Goal: Task Accomplishment & Management: Manage account settings

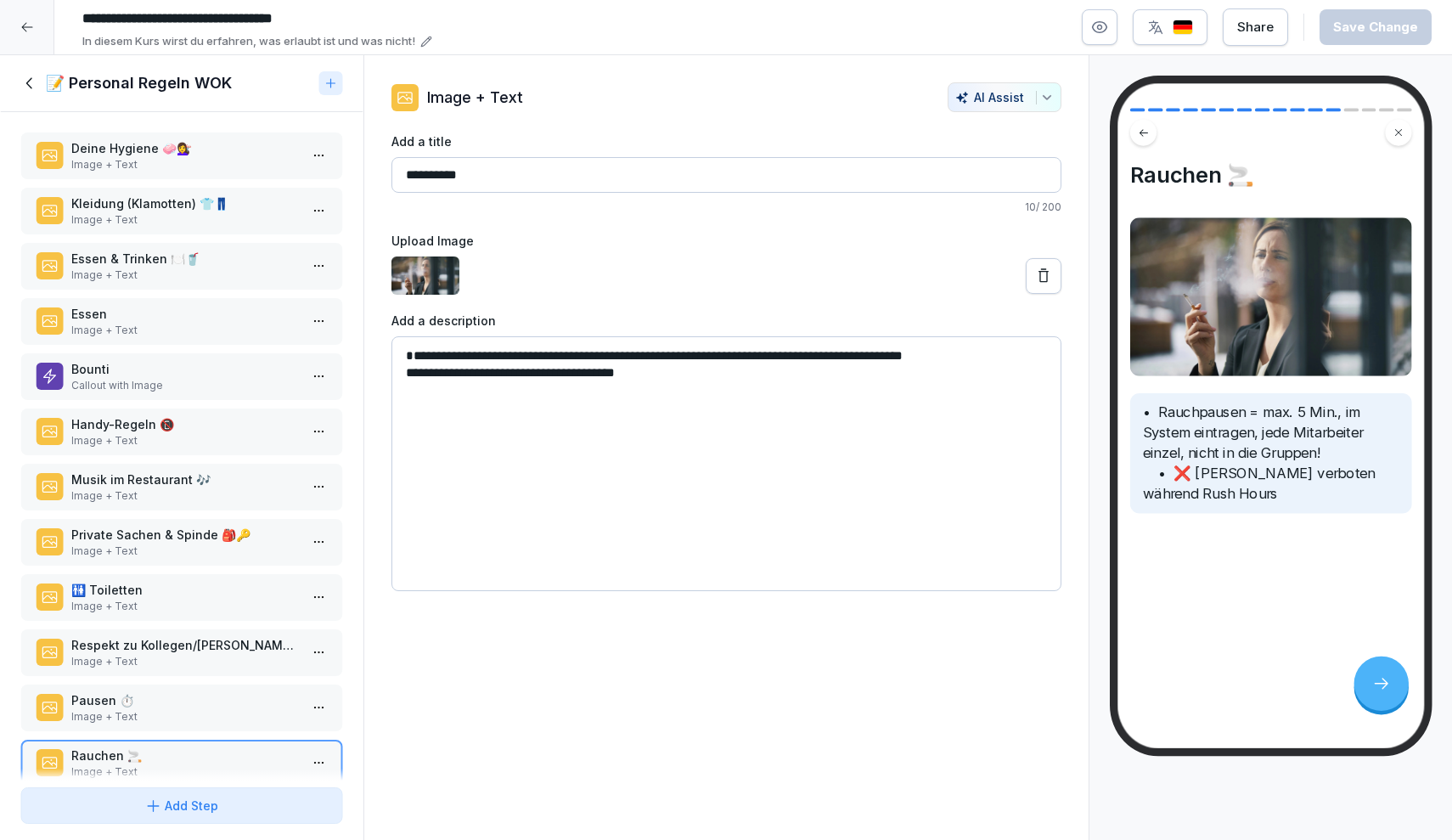
click at [29, 33] on icon at bounding box center [27, 27] width 13 height 13
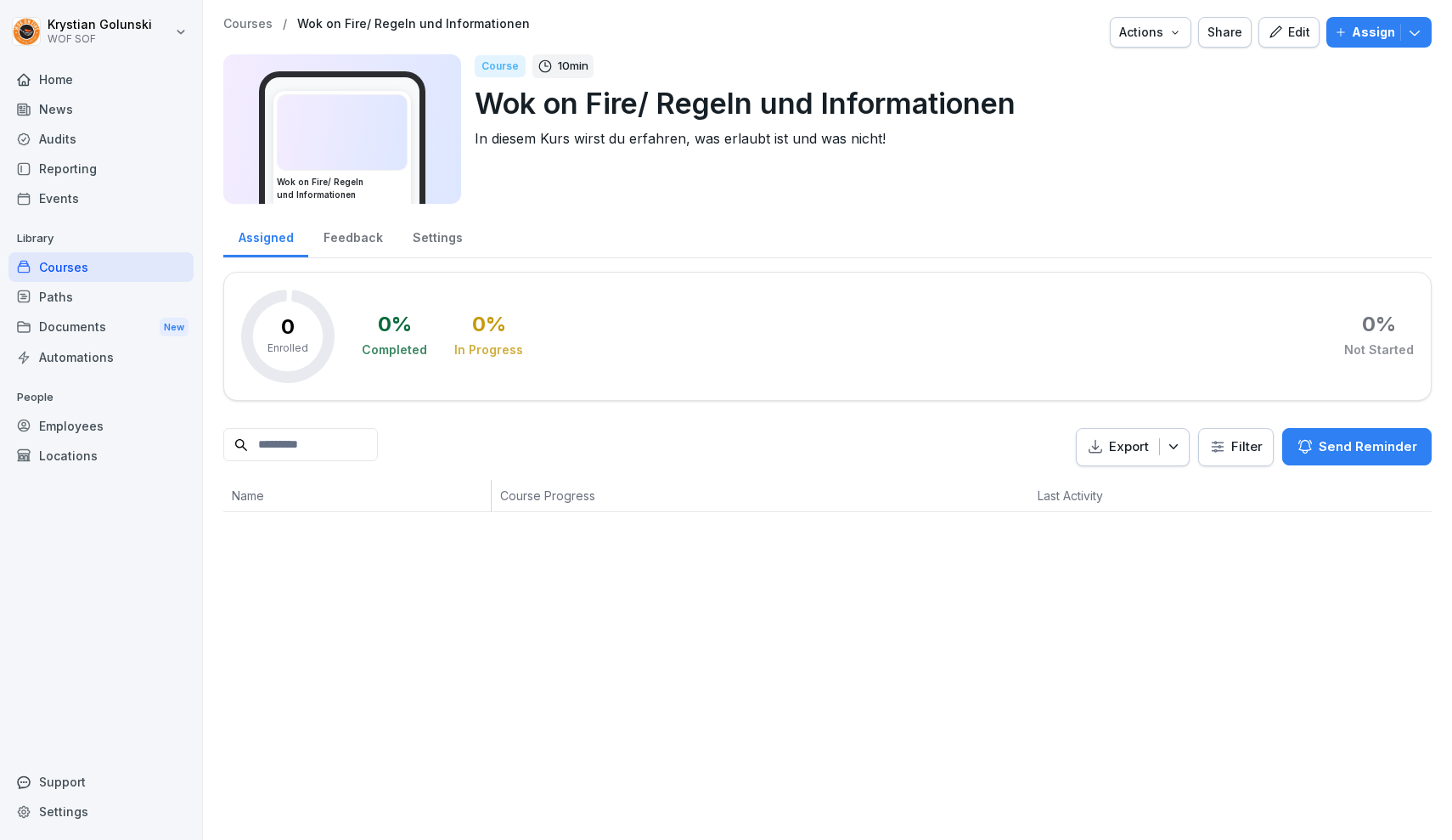
click at [124, 169] on div "Reporting" at bounding box center [101, 169] width 185 height 30
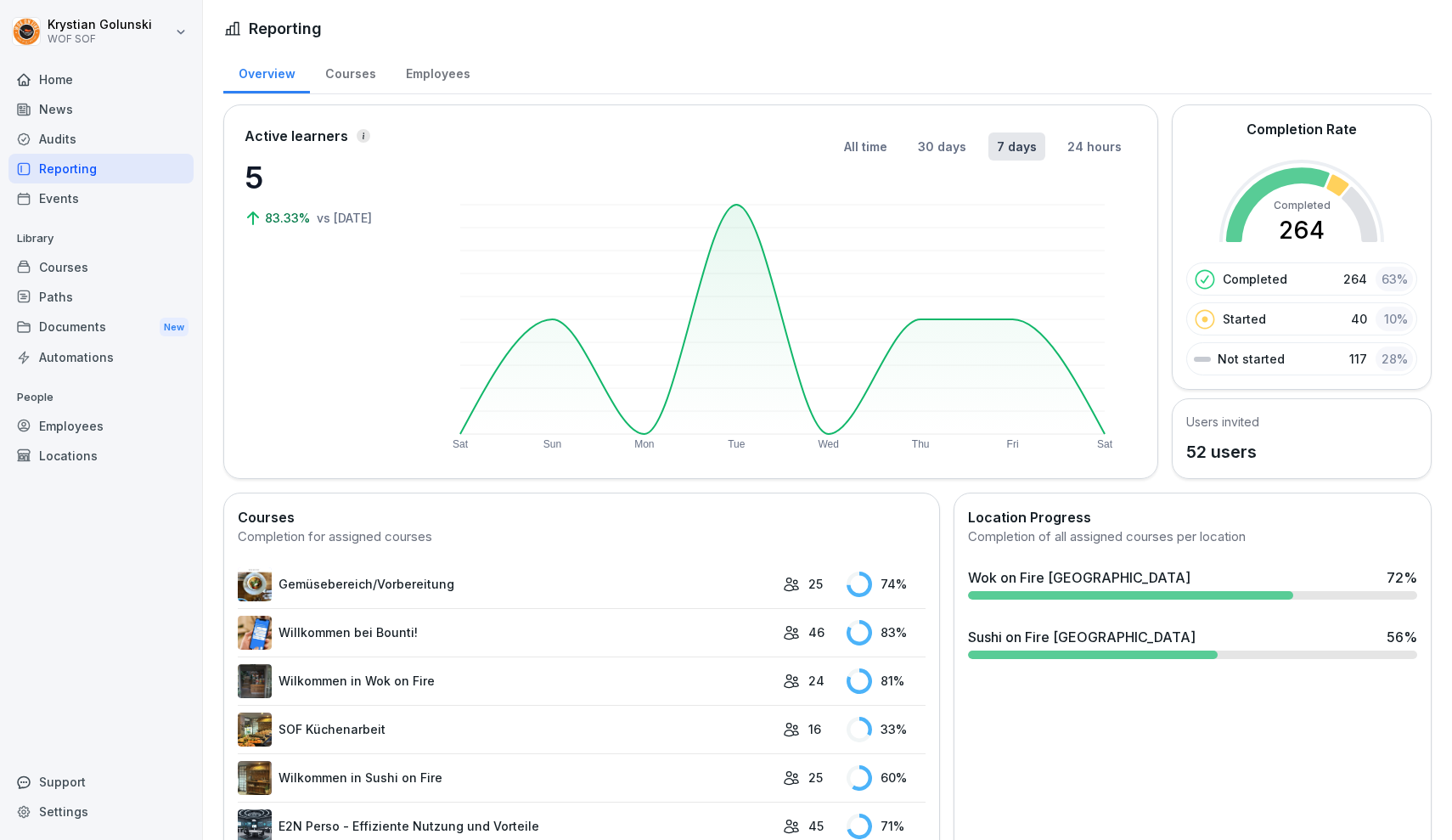
click at [126, 142] on div "Audits" at bounding box center [101, 139] width 185 height 30
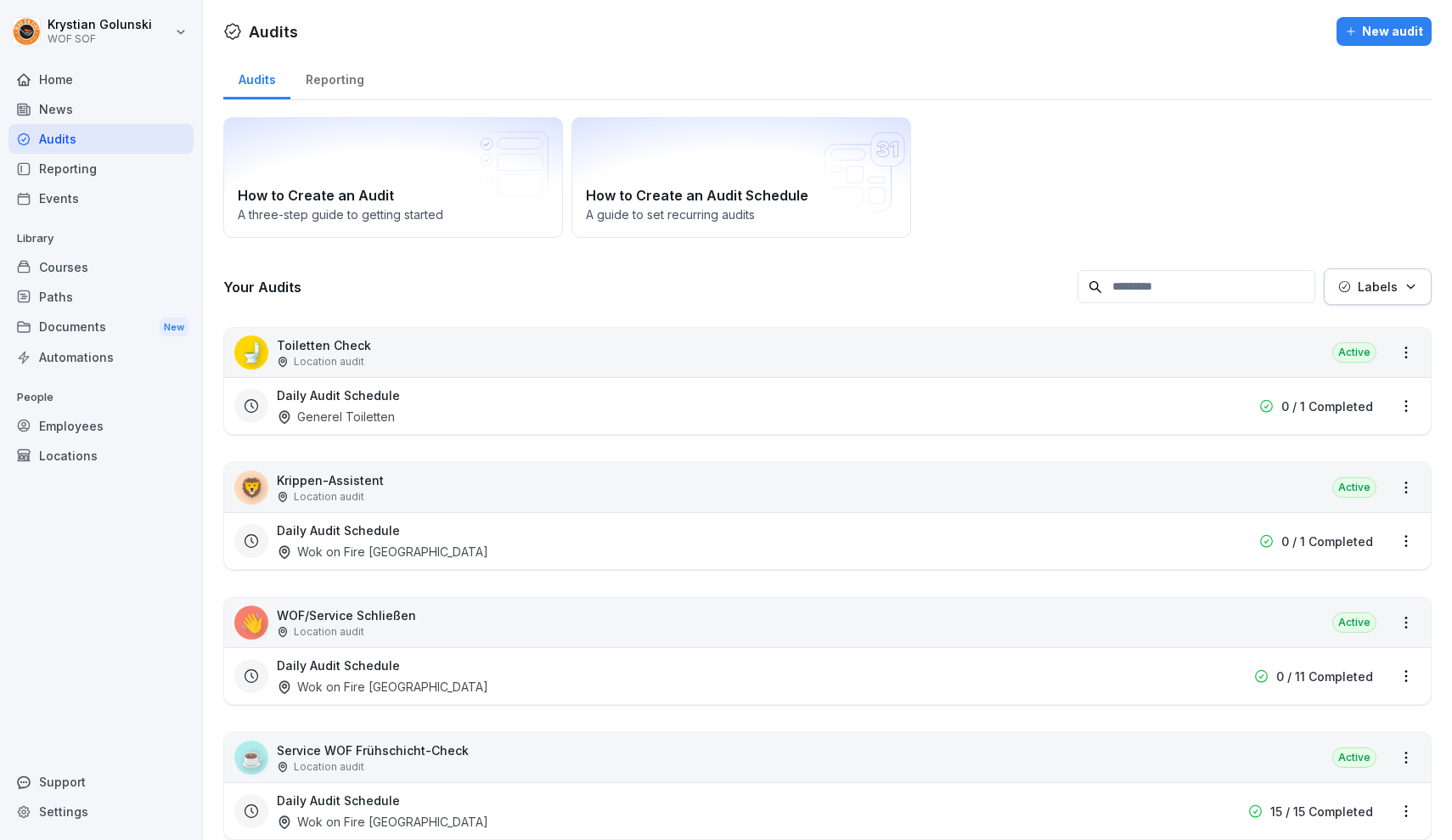
click at [112, 96] on div "News" at bounding box center [101, 109] width 185 height 30
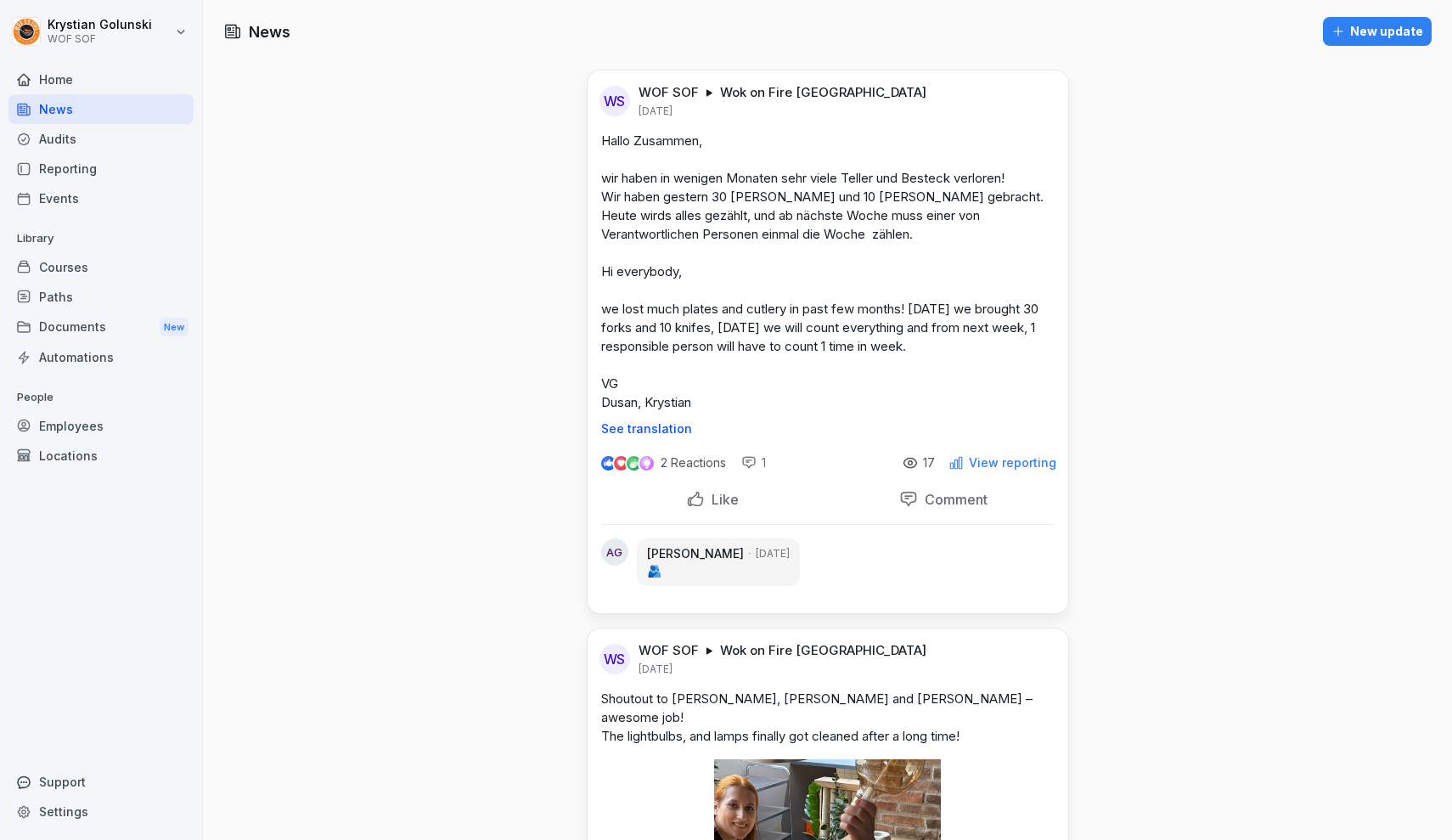
click at [139, 76] on div "Home" at bounding box center [101, 80] width 185 height 30
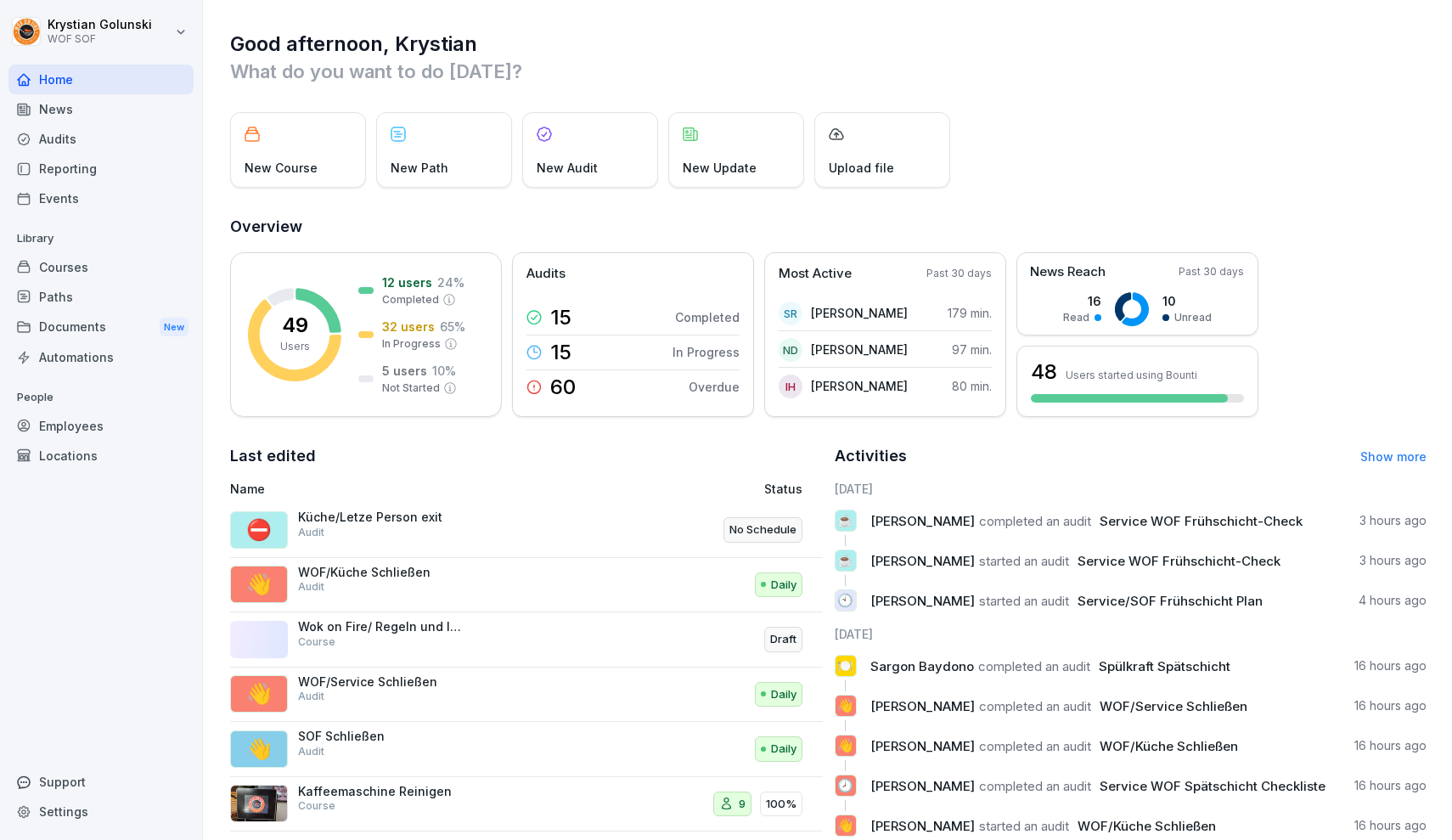
click at [429, 522] on p "Küche/Letze Person exit" at bounding box center [383, 517] width 170 height 15
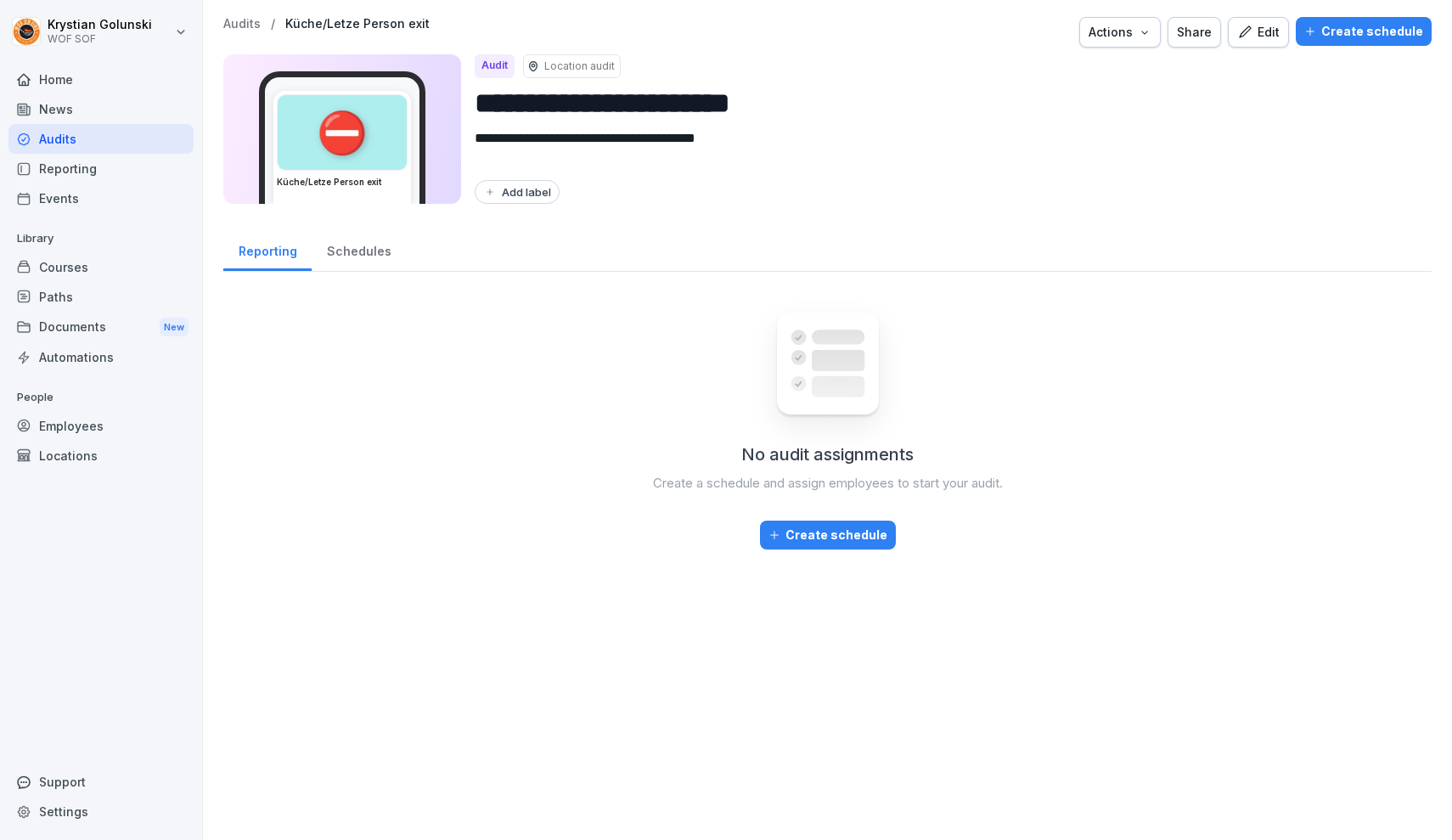
click at [1261, 33] on div "Edit" at bounding box center [1258, 32] width 42 height 19
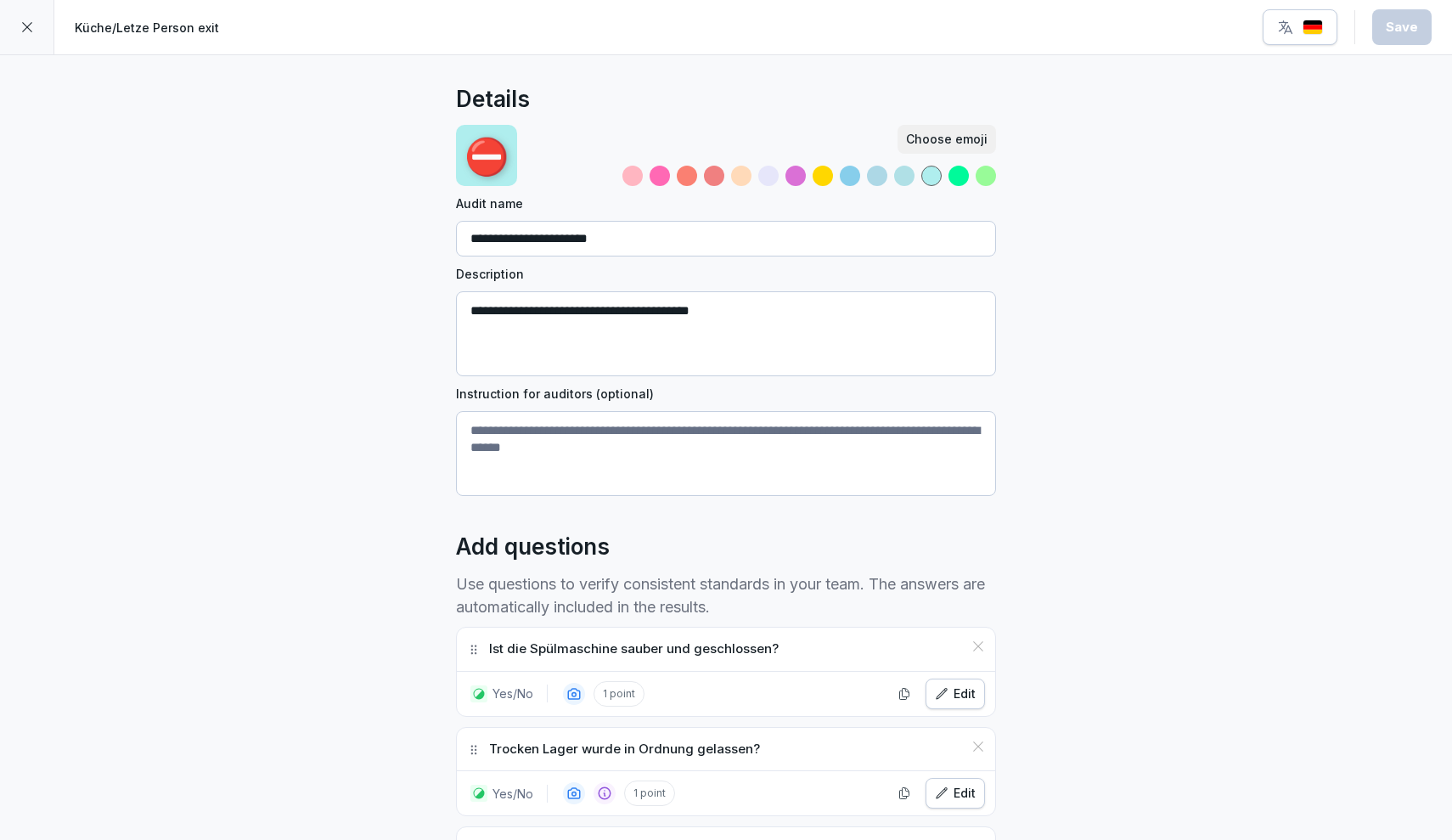
click at [22, 35] on div at bounding box center [27, 27] width 55 height 54
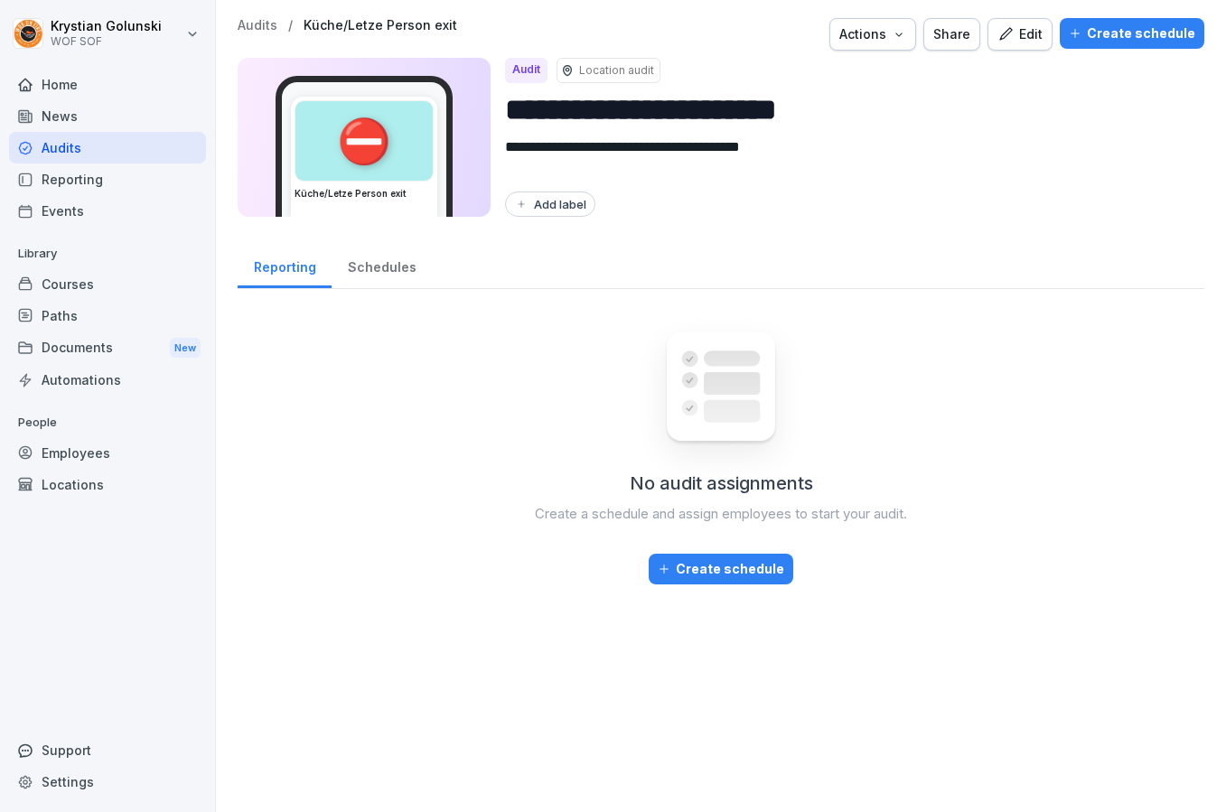
click at [115, 79] on div "Home" at bounding box center [107, 85] width 197 height 32
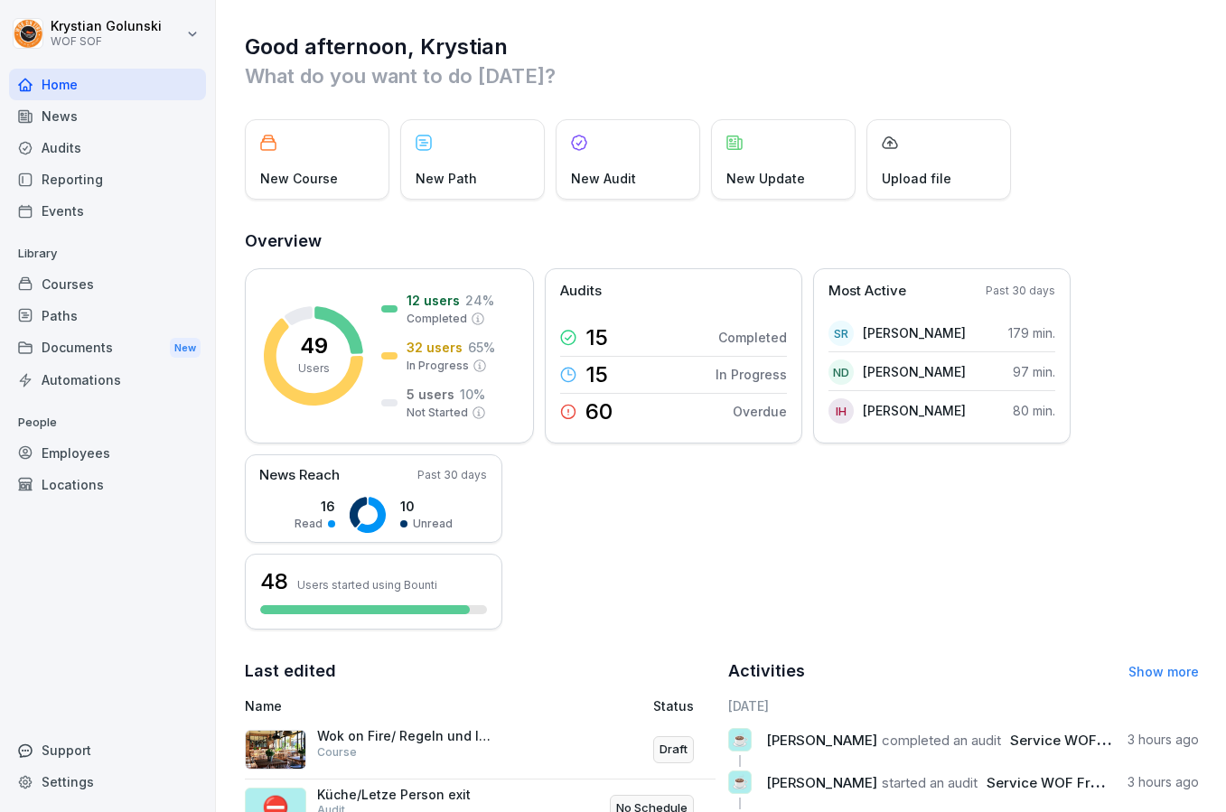
click at [103, 121] on div "News" at bounding box center [107, 116] width 197 height 32
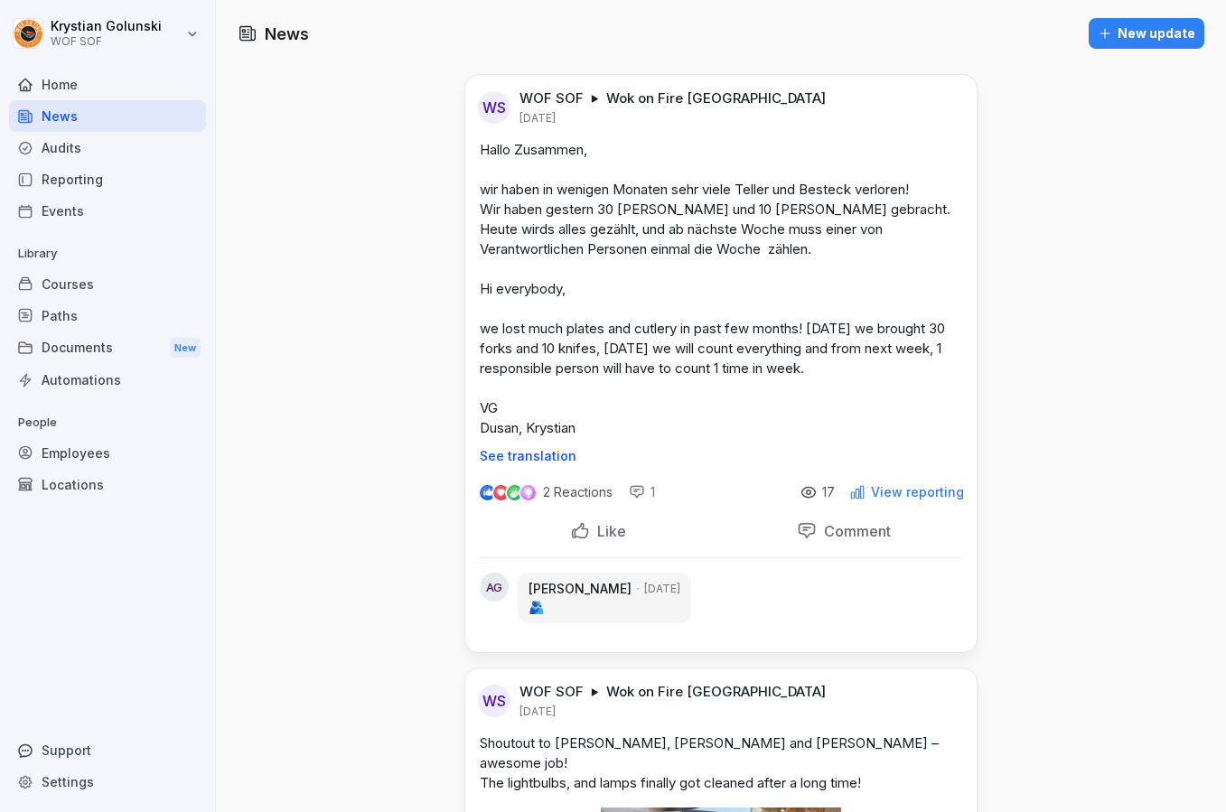
click at [89, 155] on div "Audits" at bounding box center [107, 148] width 197 height 32
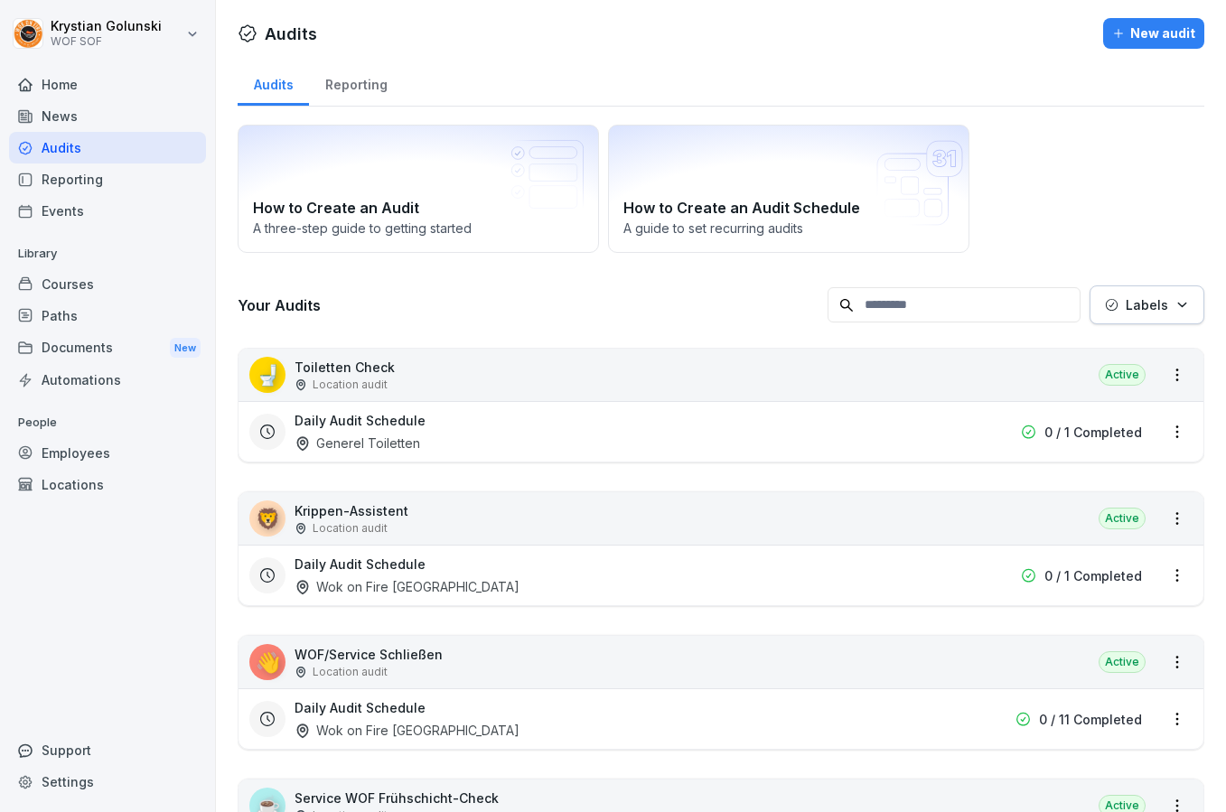
click at [99, 179] on div "Reporting" at bounding box center [107, 180] width 197 height 32
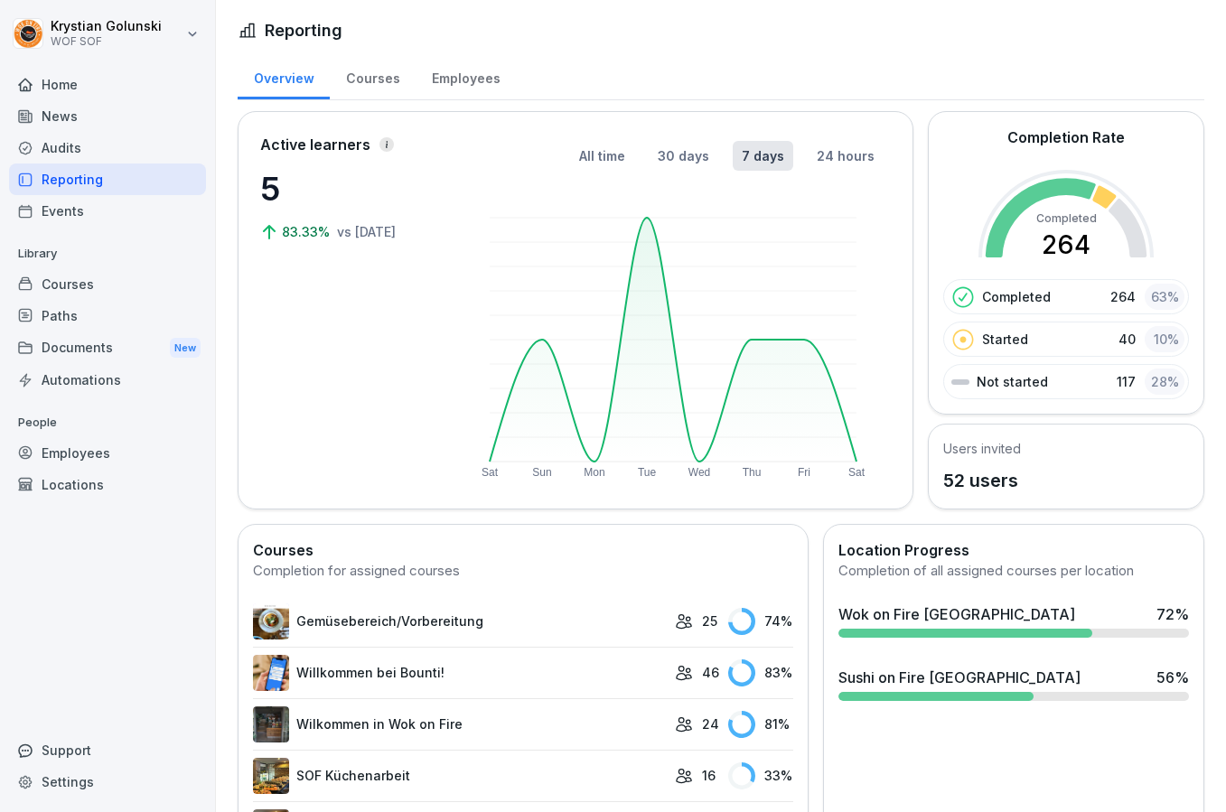
click at [52, 388] on div "Automations" at bounding box center [107, 380] width 197 height 32
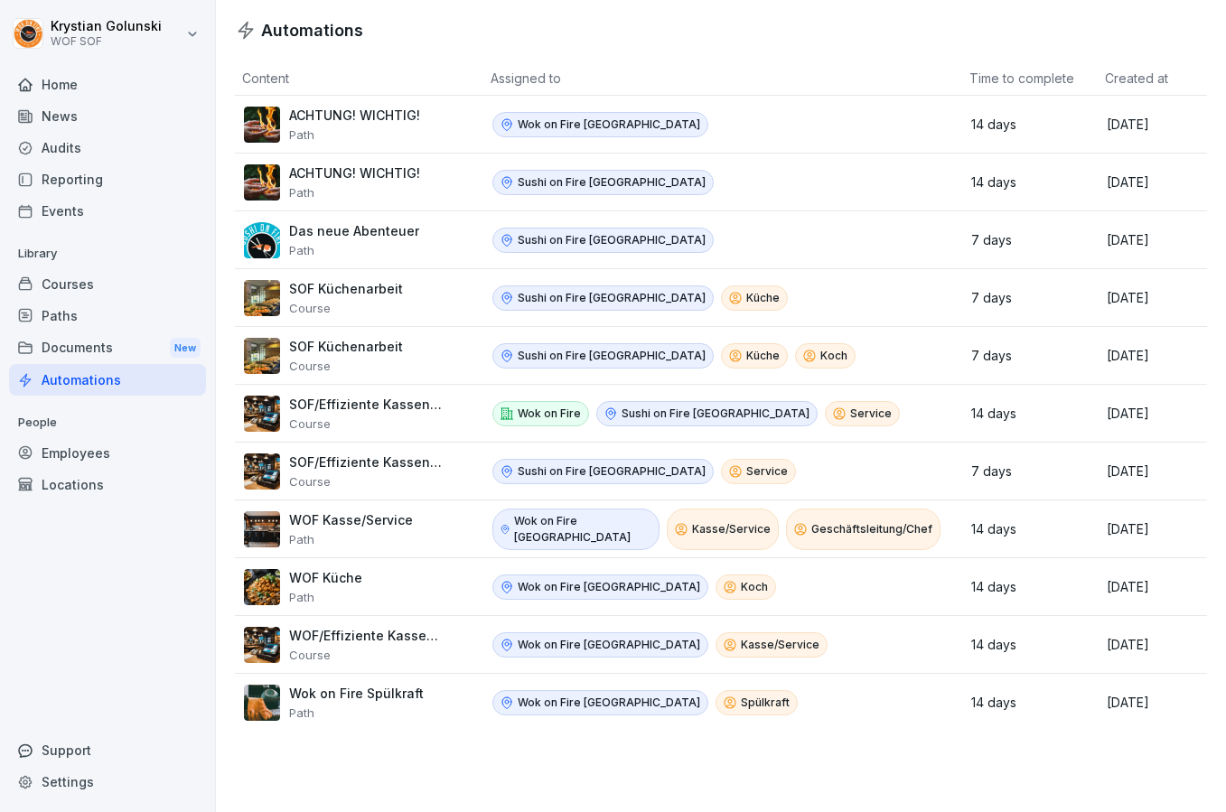
click at [89, 339] on div "Documents New" at bounding box center [107, 348] width 197 height 33
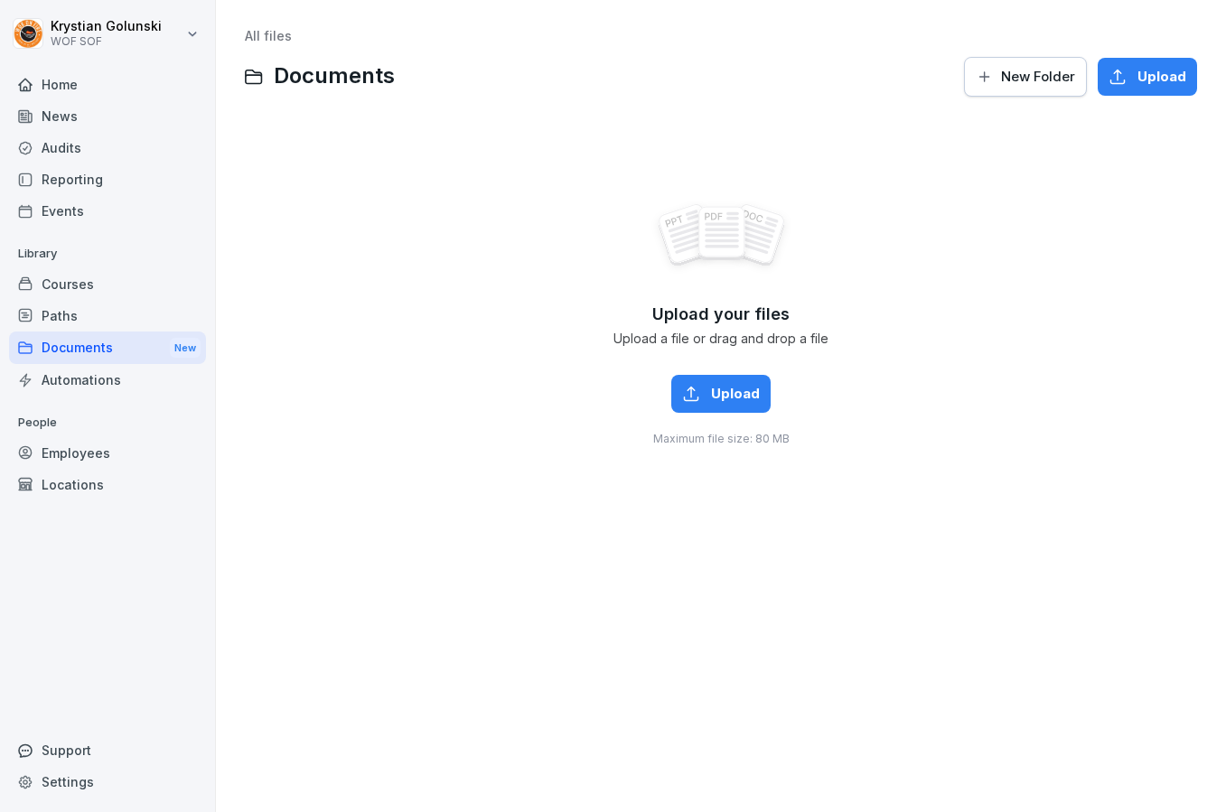
click at [97, 311] on div "Paths" at bounding box center [107, 316] width 197 height 32
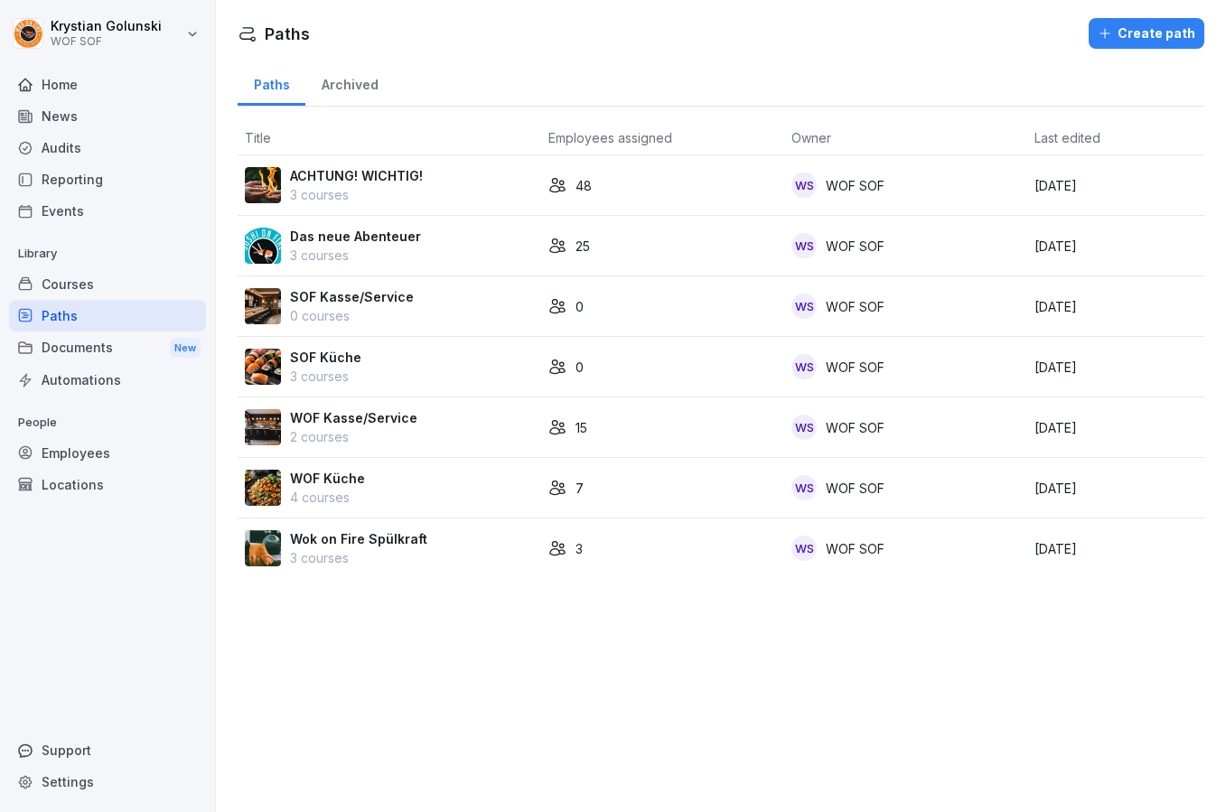
click at [99, 289] on div "Courses" at bounding box center [107, 284] width 197 height 32
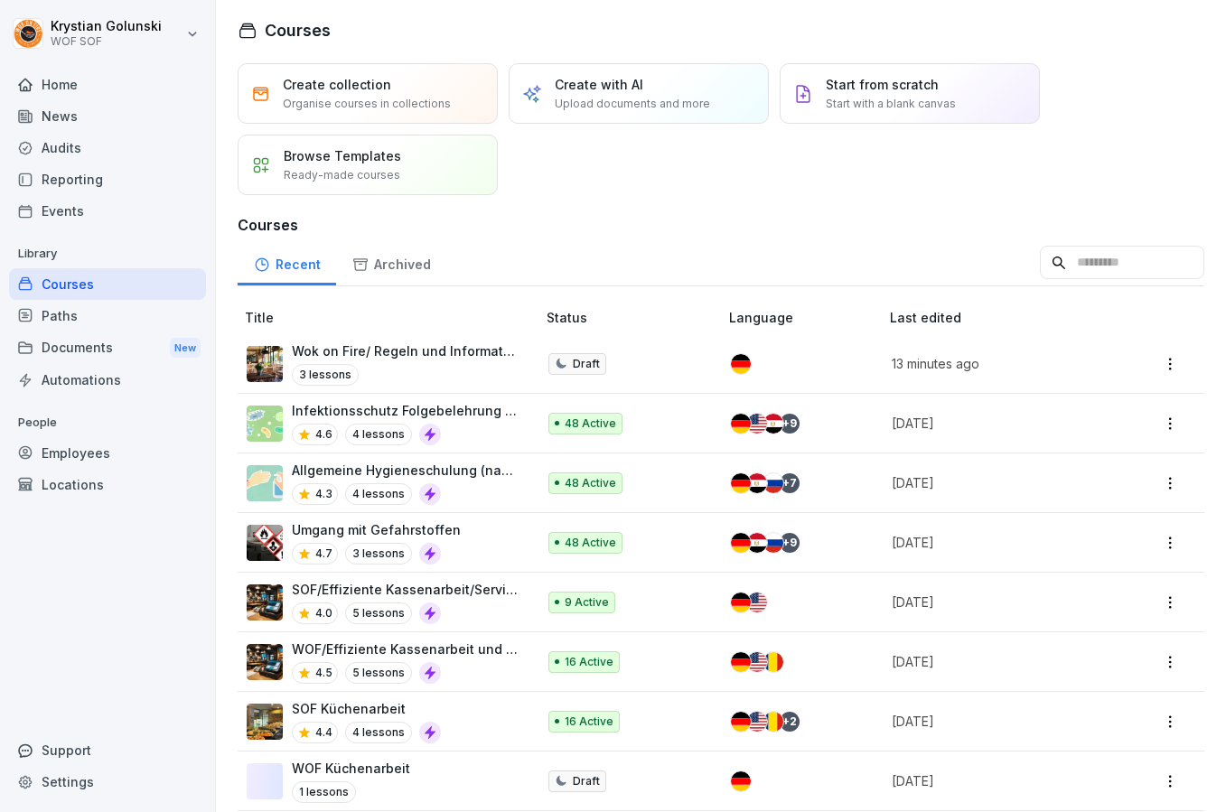
scroll to position [8, 0]
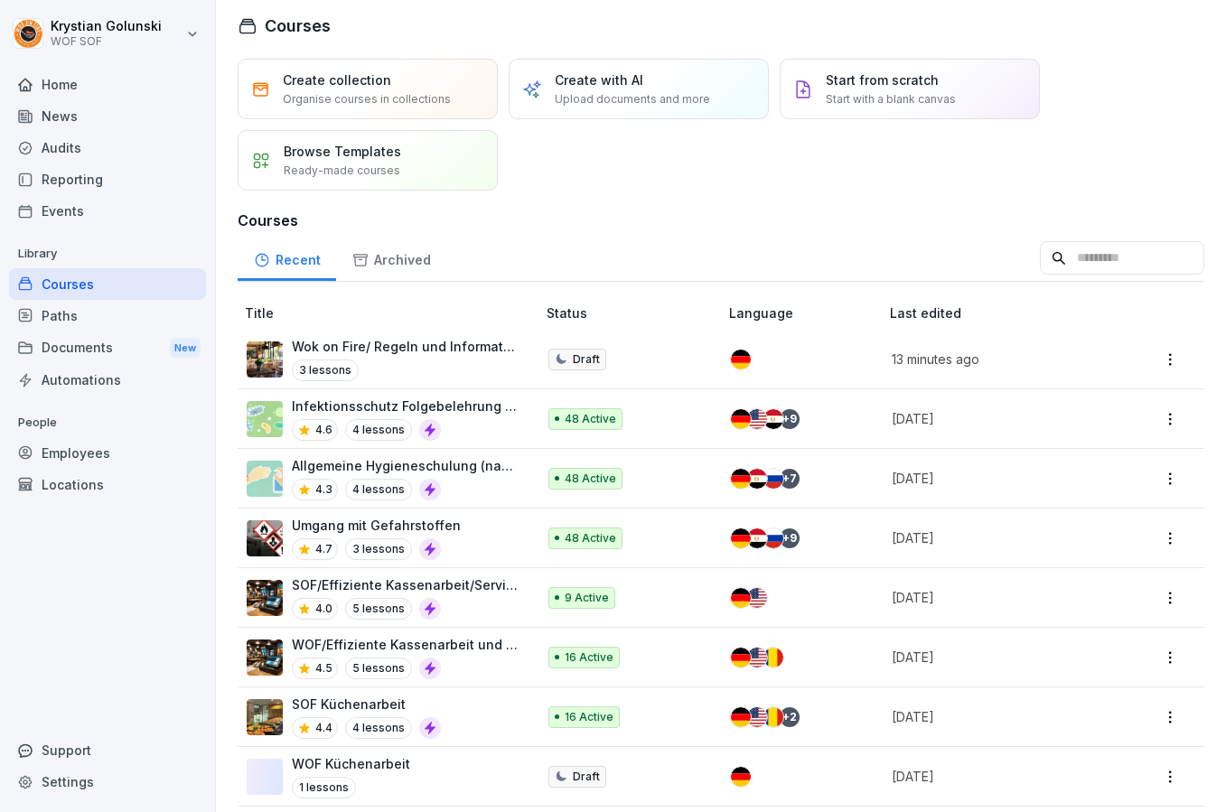
click at [102, 144] on div "Audits" at bounding box center [107, 148] width 197 height 32
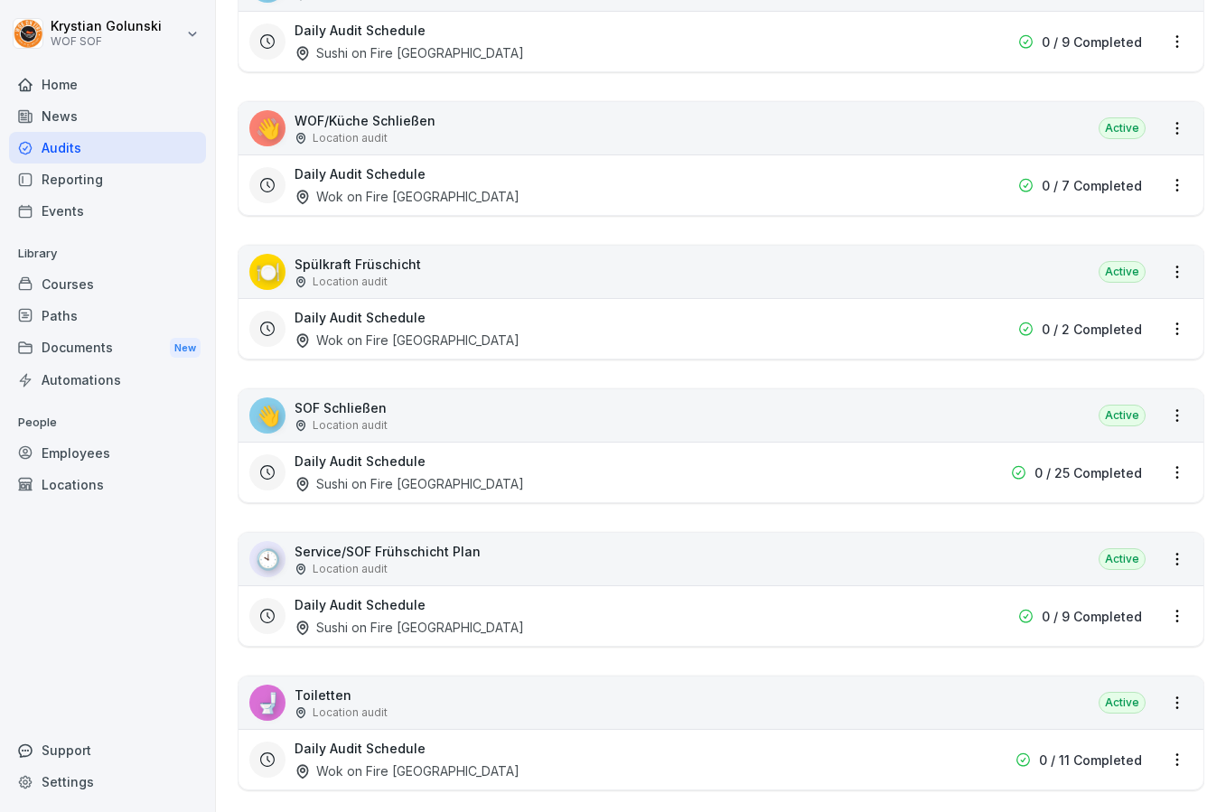
scroll to position [966, 0]
click at [559, 112] on div "👋 WOF/Küche Schließen Location audit Active" at bounding box center [721, 127] width 965 height 52
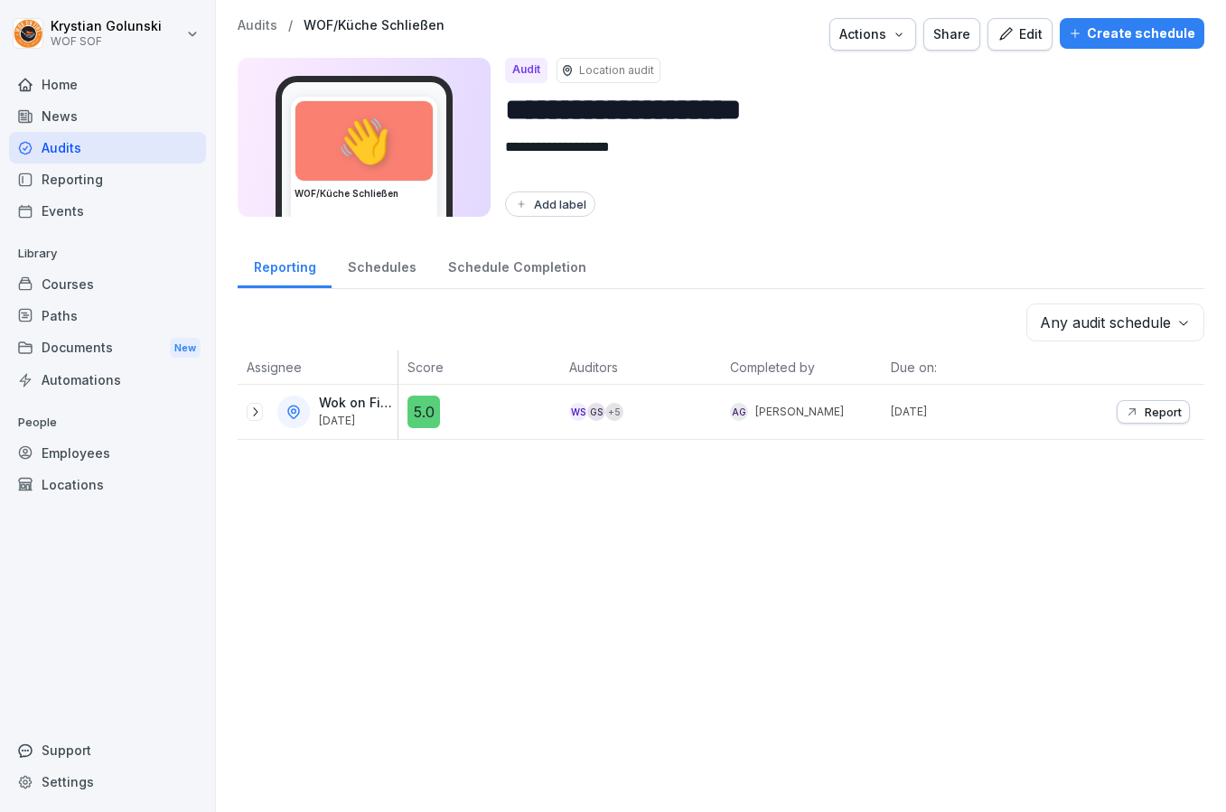
click at [1145, 416] on p "Report" at bounding box center [1163, 412] width 37 height 14
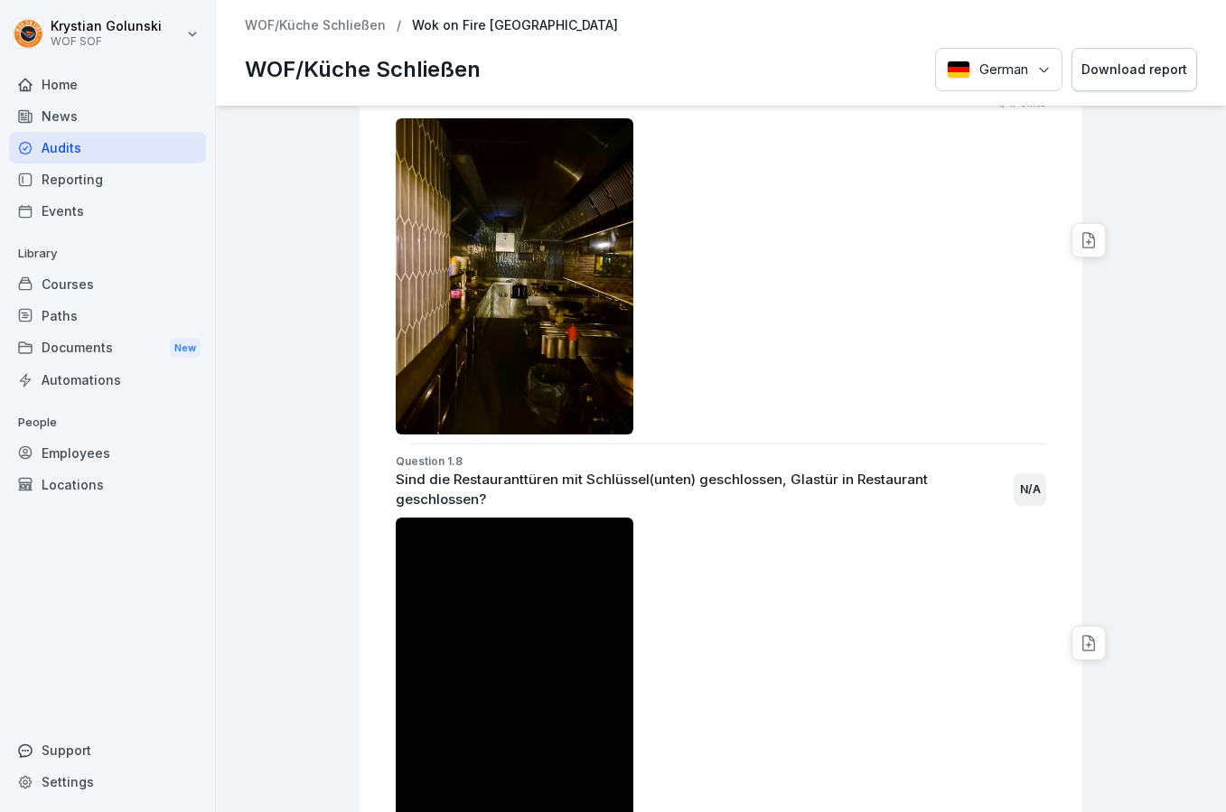
scroll to position [3492, 0]
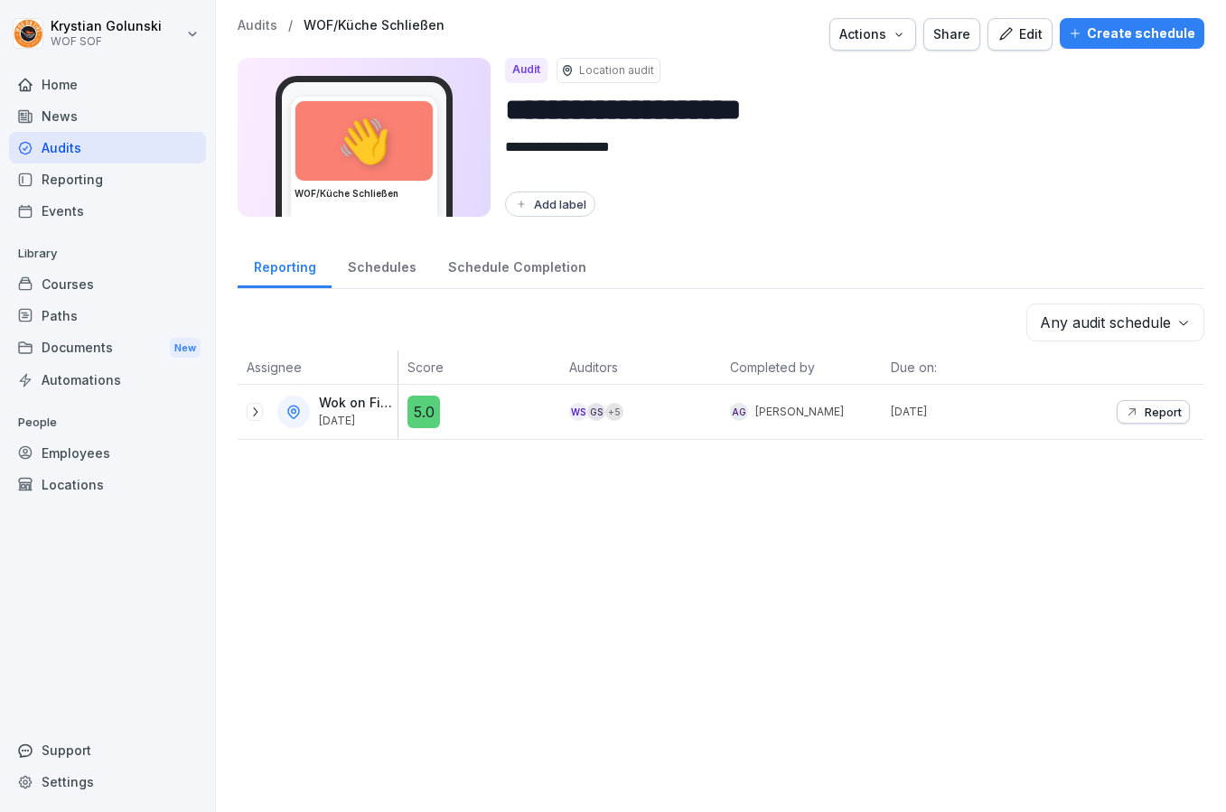
click at [164, 145] on div "Audits" at bounding box center [107, 148] width 197 height 32
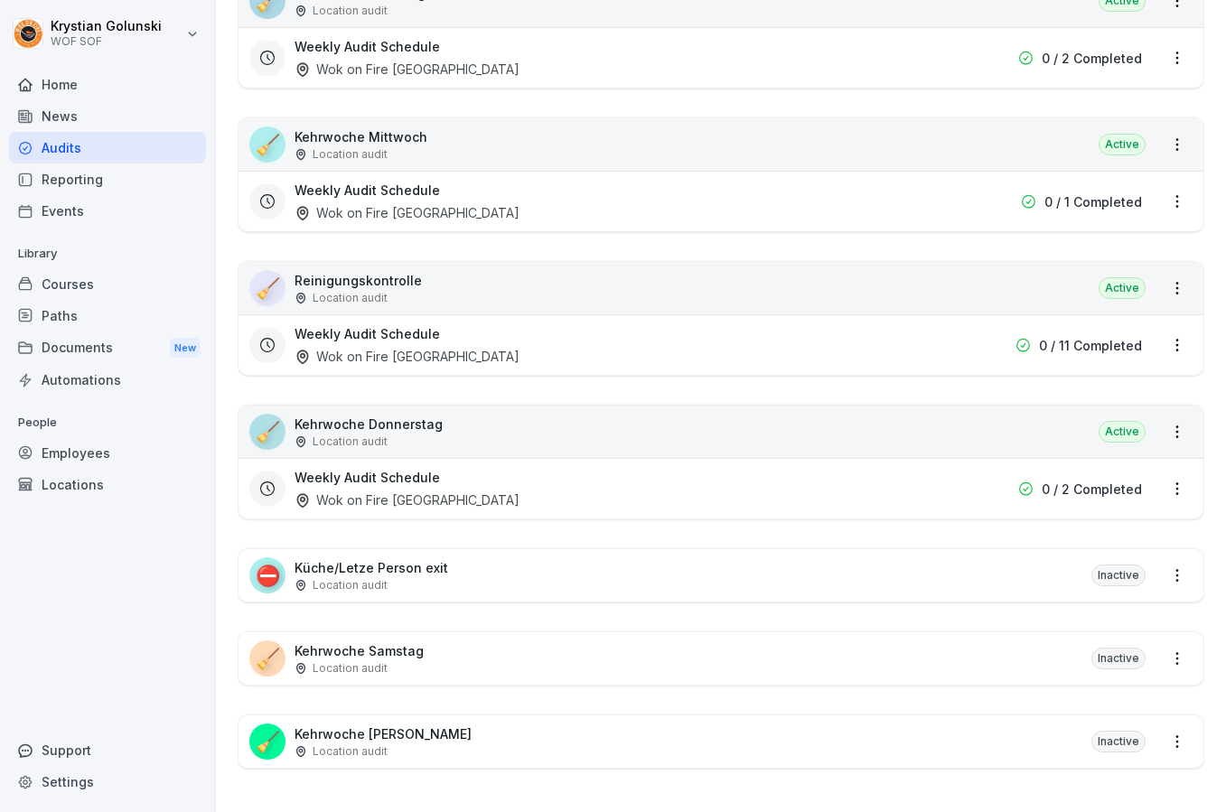
scroll to position [2529, 0]
click at [1174, 579] on html "[PERSON_NAME] WOF SOF Home News Audits Reporting Events Library Courses Paths D…" at bounding box center [613, 406] width 1226 height 812
click at [0, 0] on link "View all reports" at bounding box center [0, 0] width 0 height 0
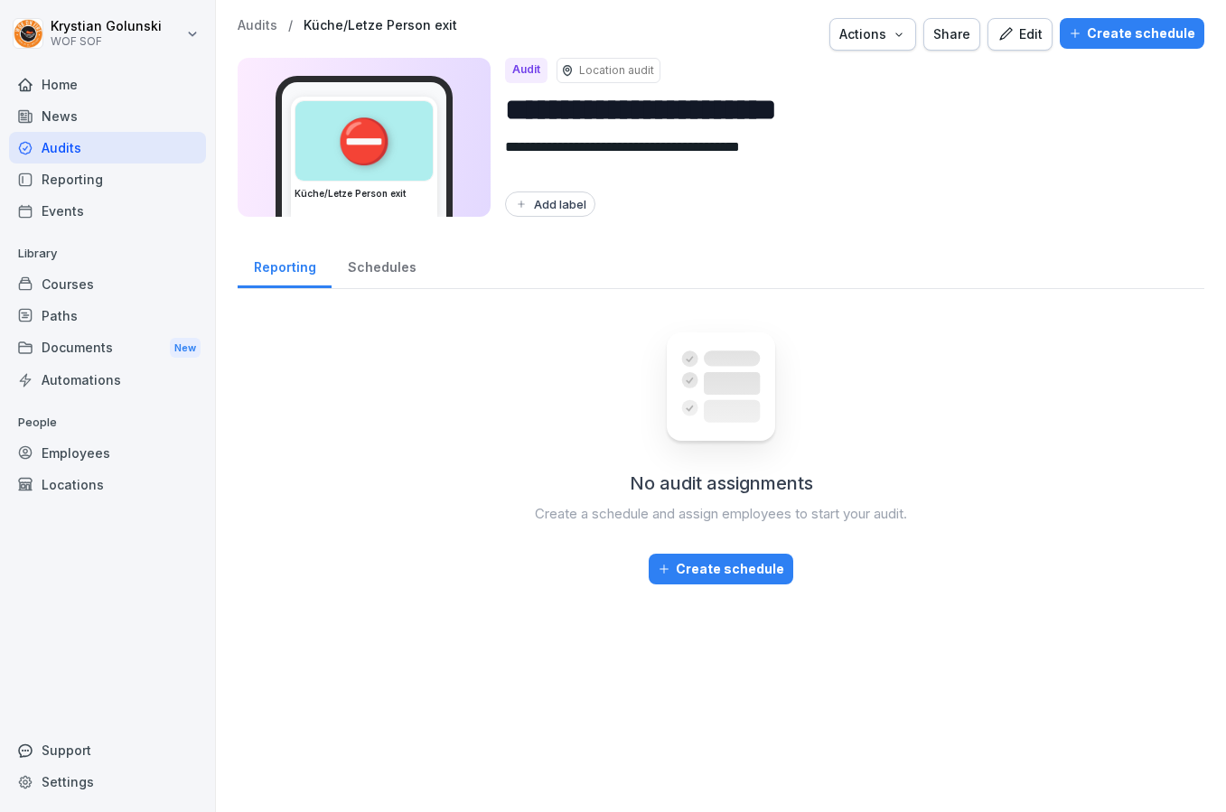
click at [1009, 35] on icon "button" at bounding box center [1006, 34] width 16 height 16
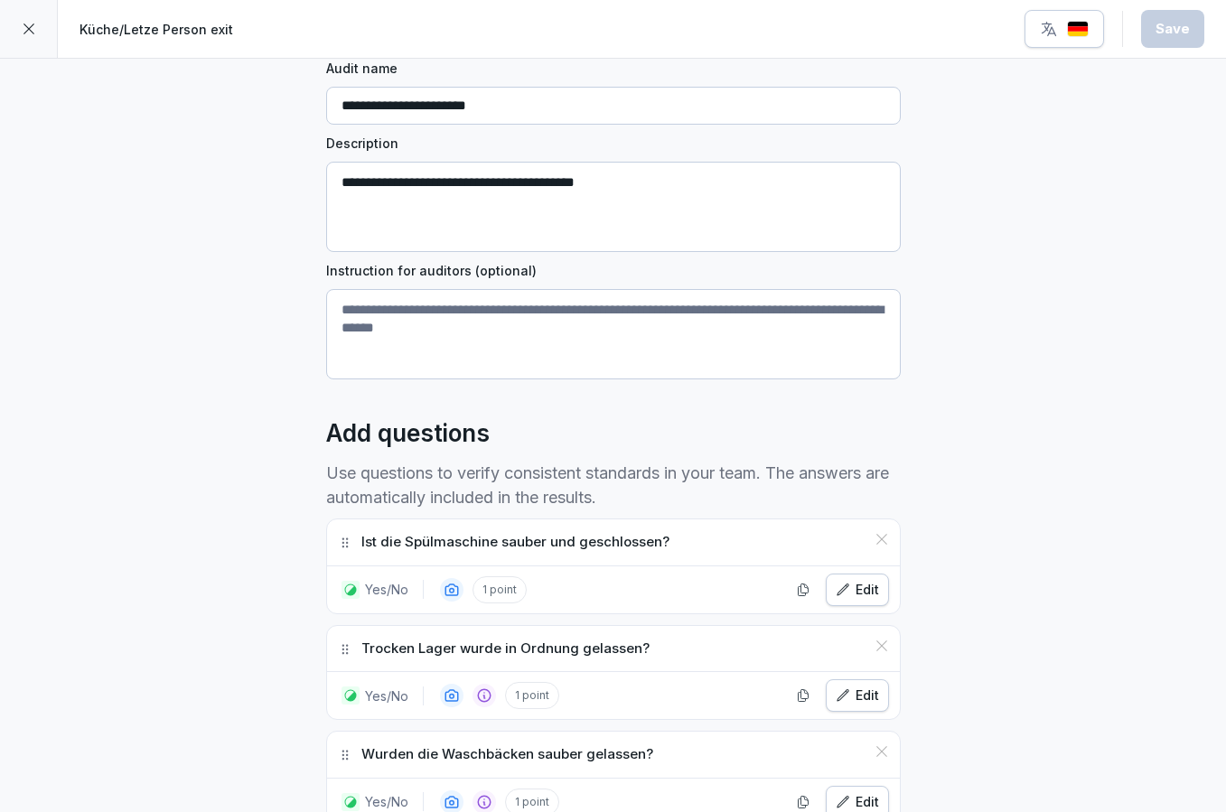
scroll to position [163, 0]
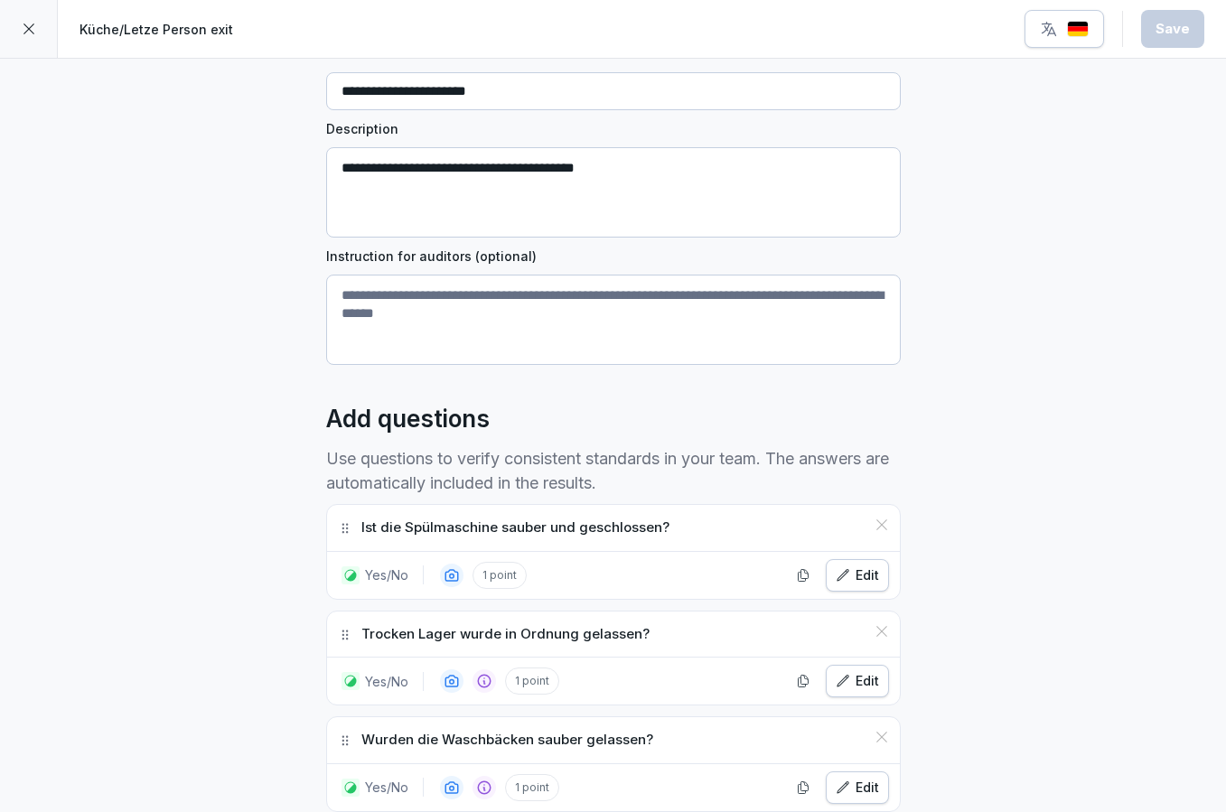
click at [726, 270] on div "**********" at bounding box center [613, 145] width 575 height 440
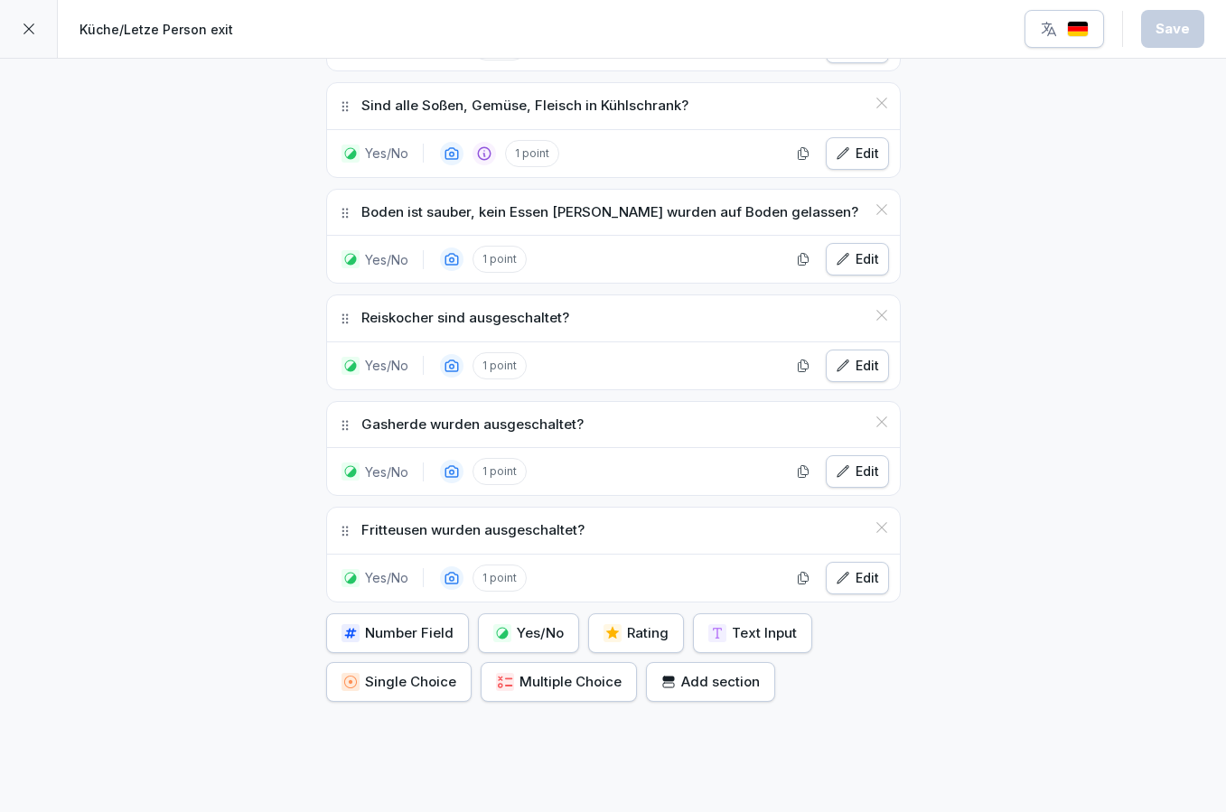
scroll to position [1075, 0]
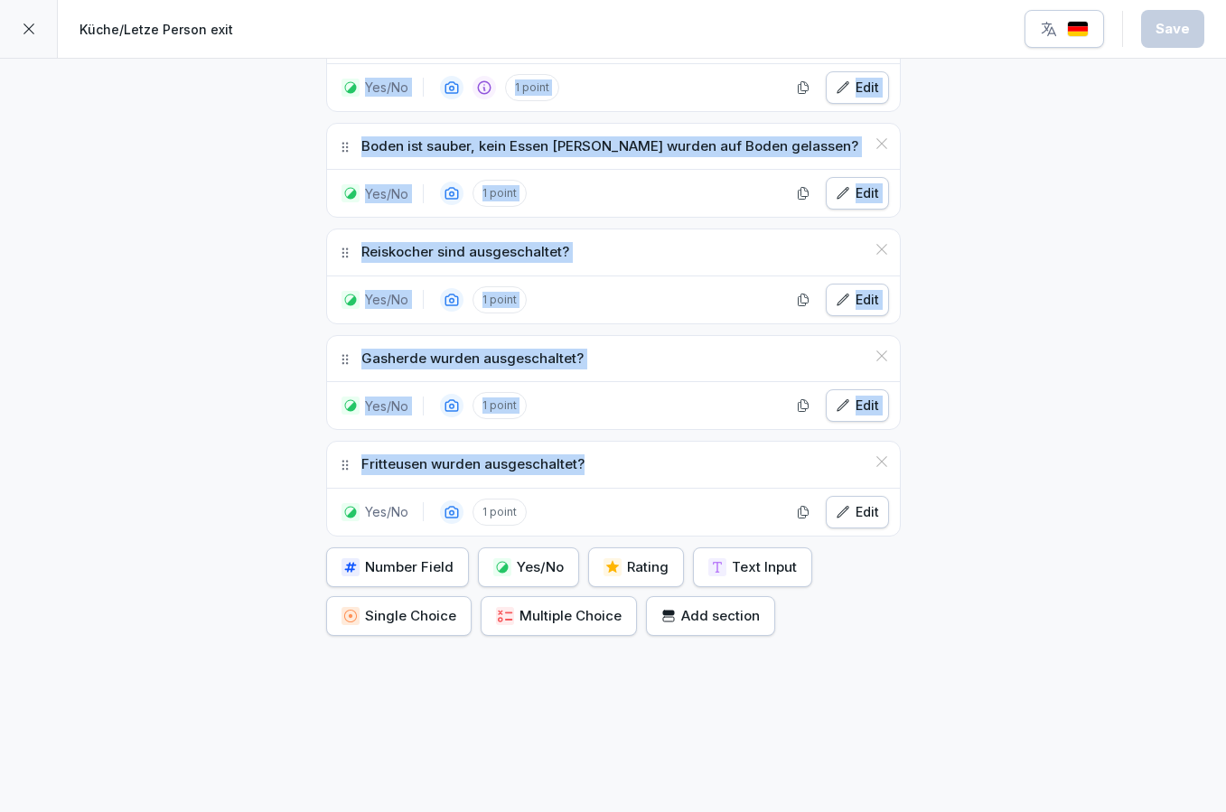
drag, startPoint x: 359, startPoint y: 163, endPoint x: 630, endPoint y: 468, distance: 408.4
click at [630, 468] on div "Ist die Spülmaschine sauber und geschlossen? Yes/No 1 point Edit Trocken Lager …" at bounding box center [613, 114] width 575 height 1045
copy div "Ist die Spülmaschine sauber und geschlossen? Yes/No 1 point Edit Trocken Lager …"
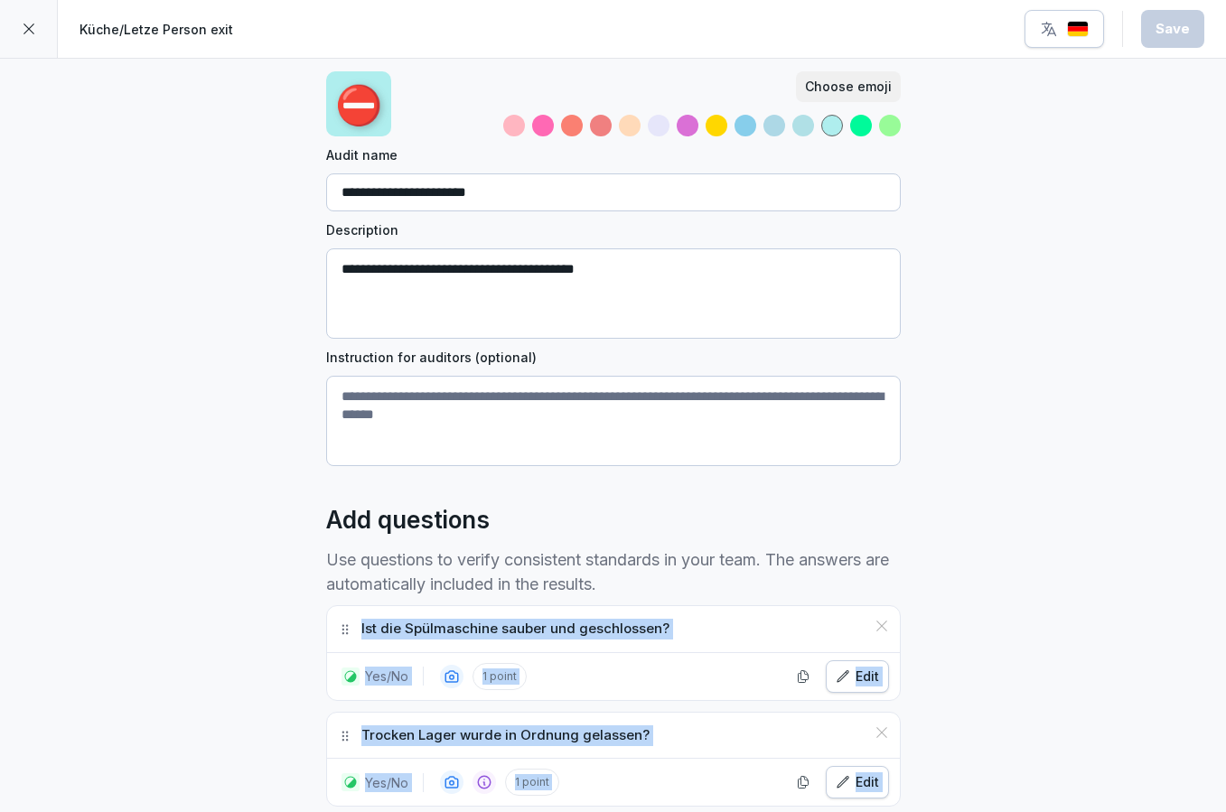
scroll to position [73, 0]
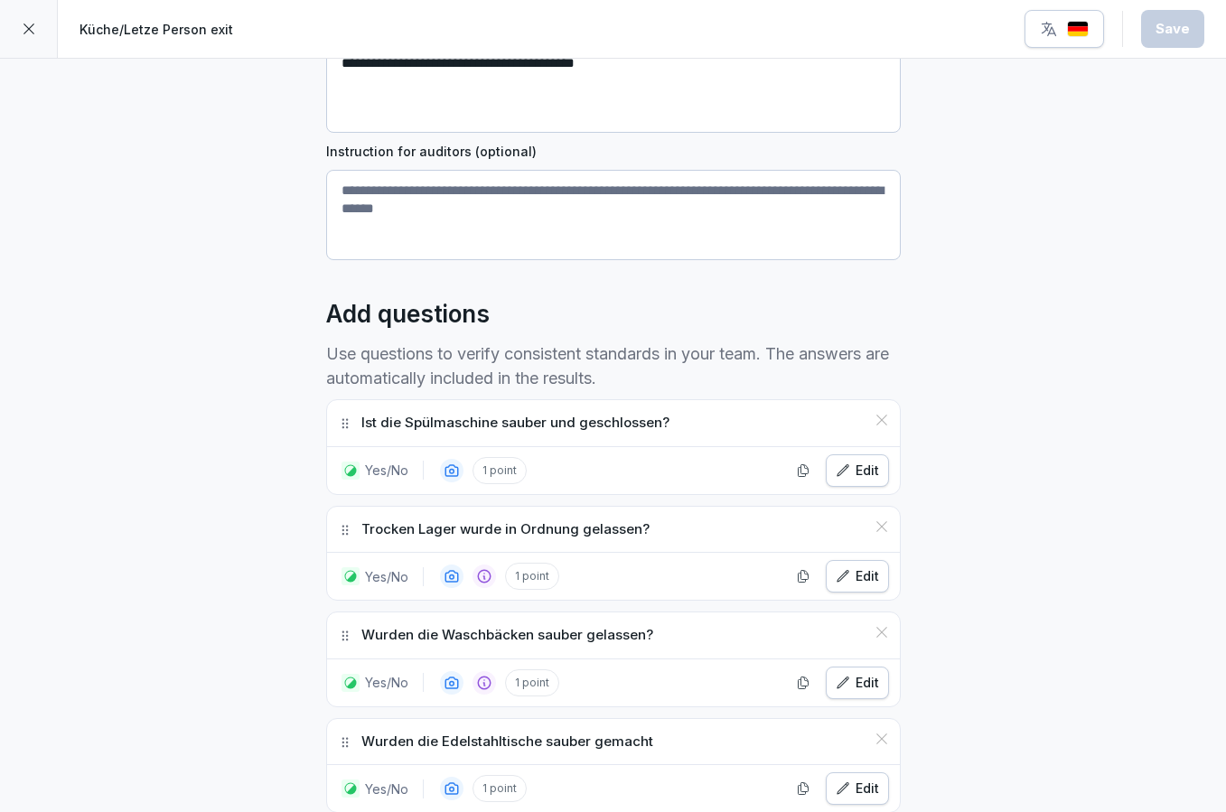
scroll to position [251, 0]
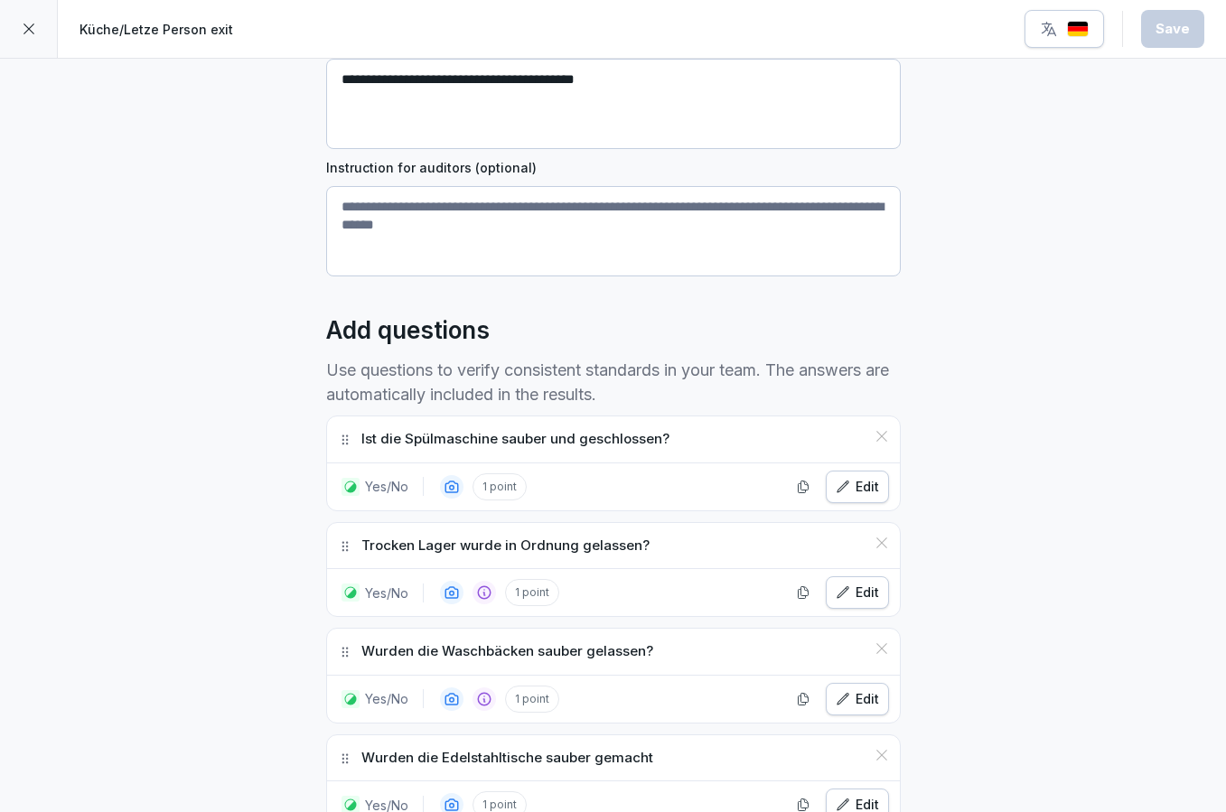
click at [46, 21] on div at bounding box center [29, 29] width 58 height 58
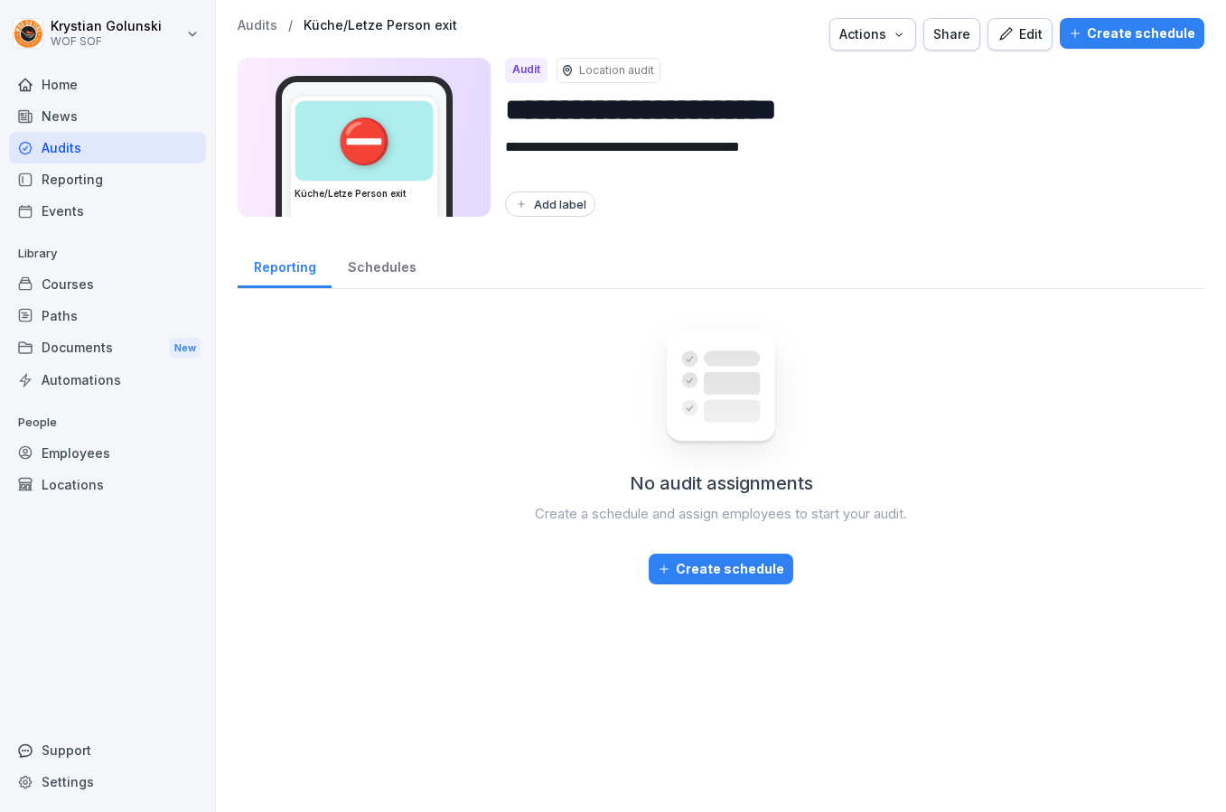
click at [1037, 42] on div "Edit" at bounding box center [1020, 34] width 45 height 20
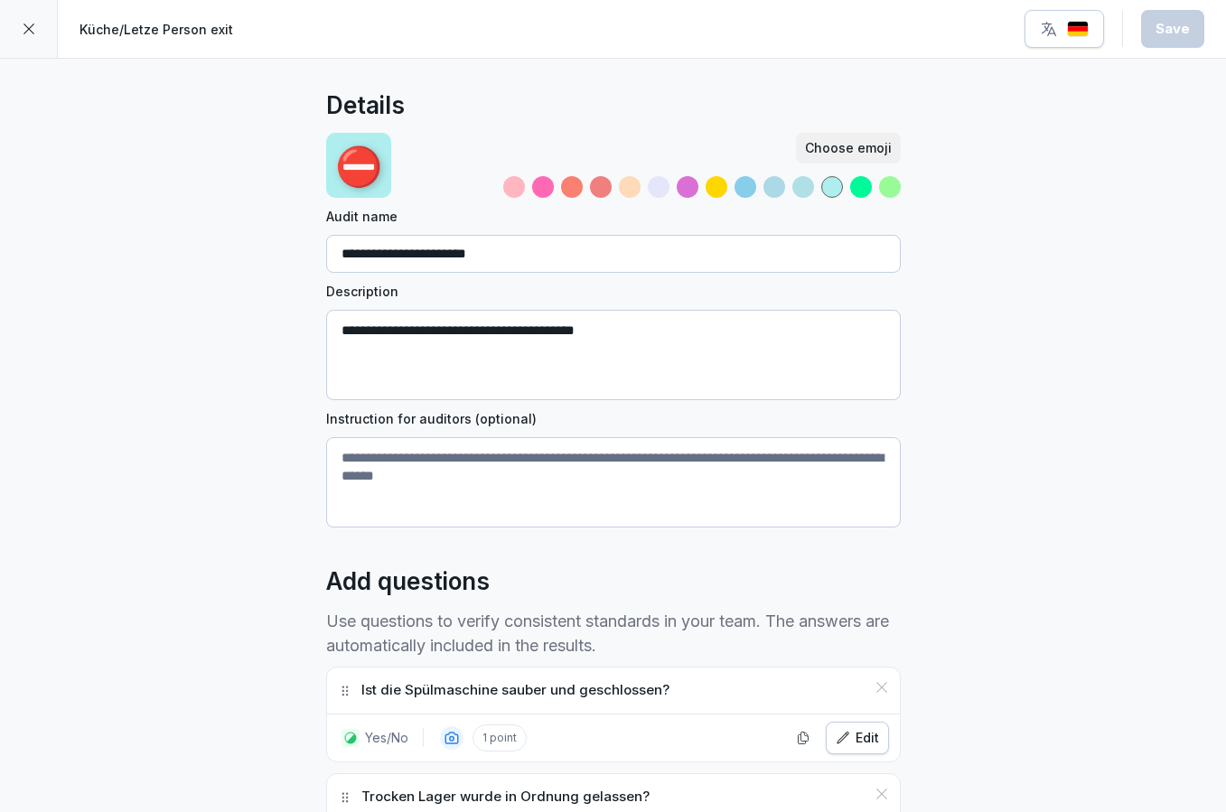
click at [14, 42] on div at bounding box center [29, 29] width 58 height 58
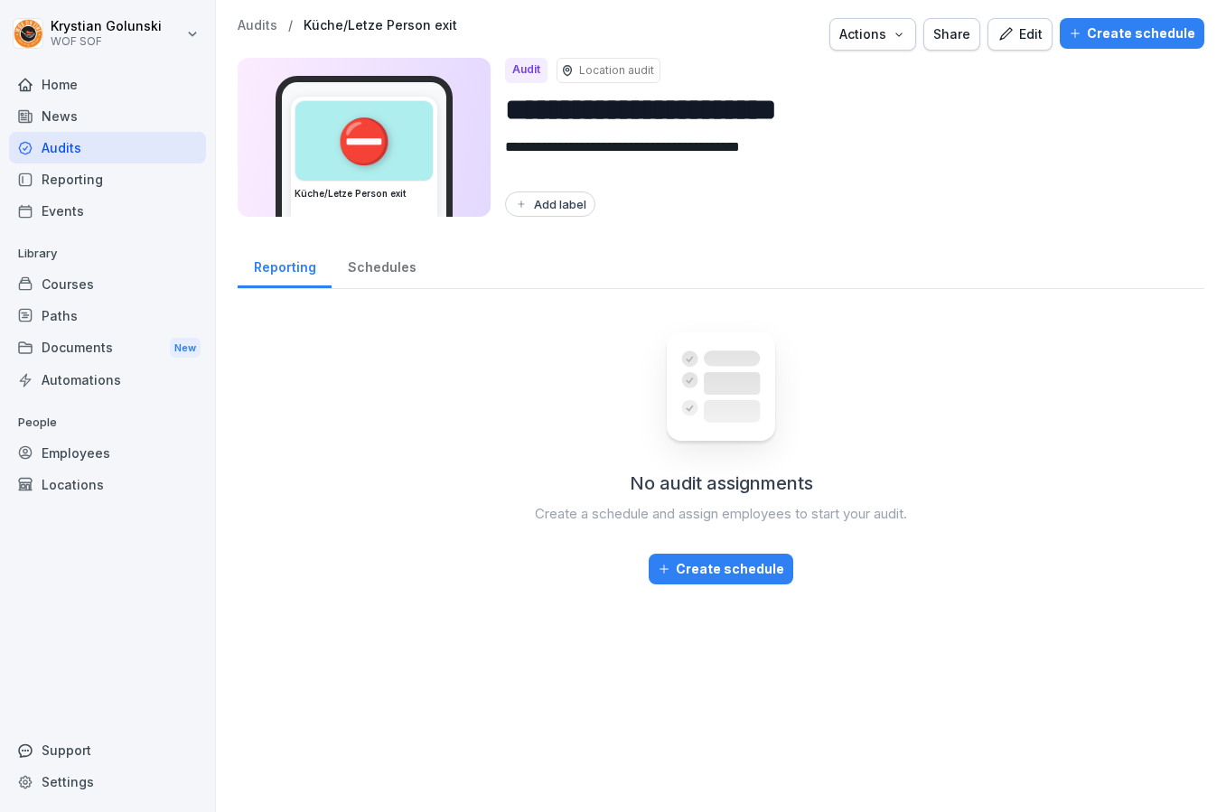
click at [1014, 26] on icon "button" at bounding box center [1006, 34] width 16 height 16
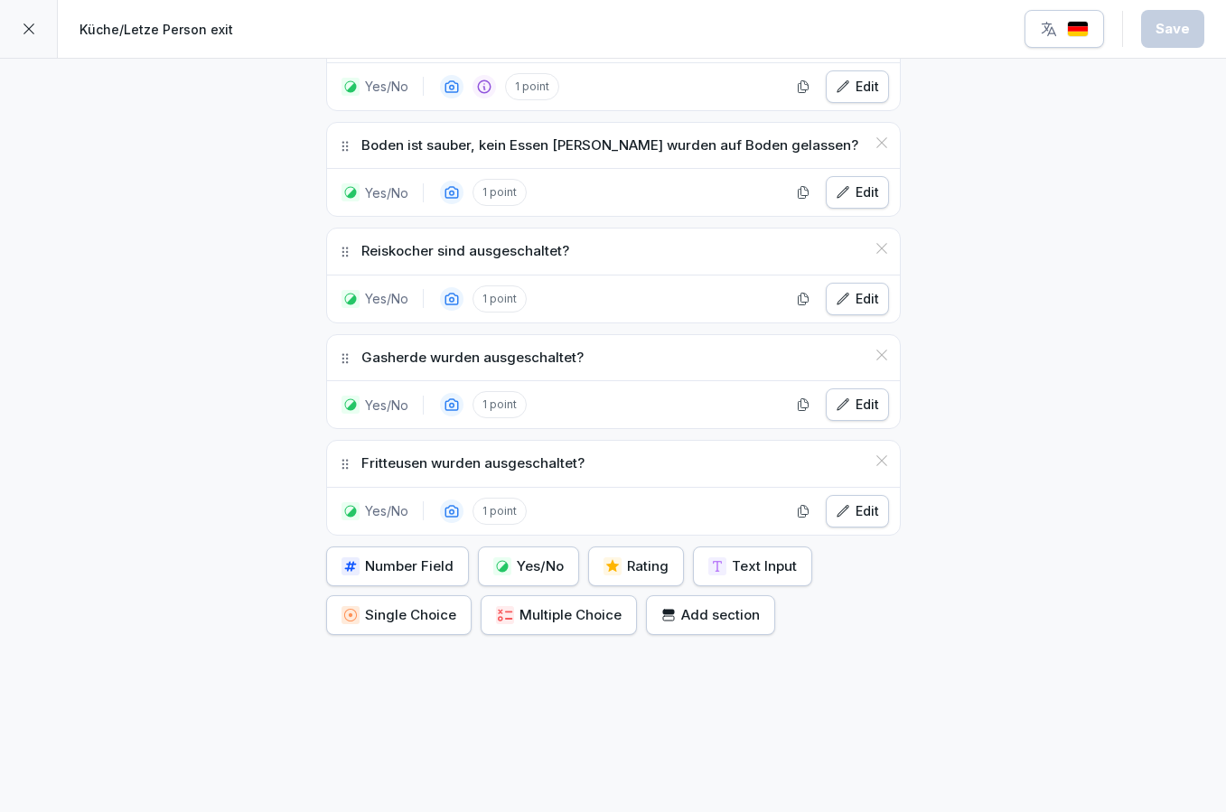
scroll to position [1075, 0]
click at [514, 562] on div "Yes/No" at bounding box center [528, 568] width 70 height 20
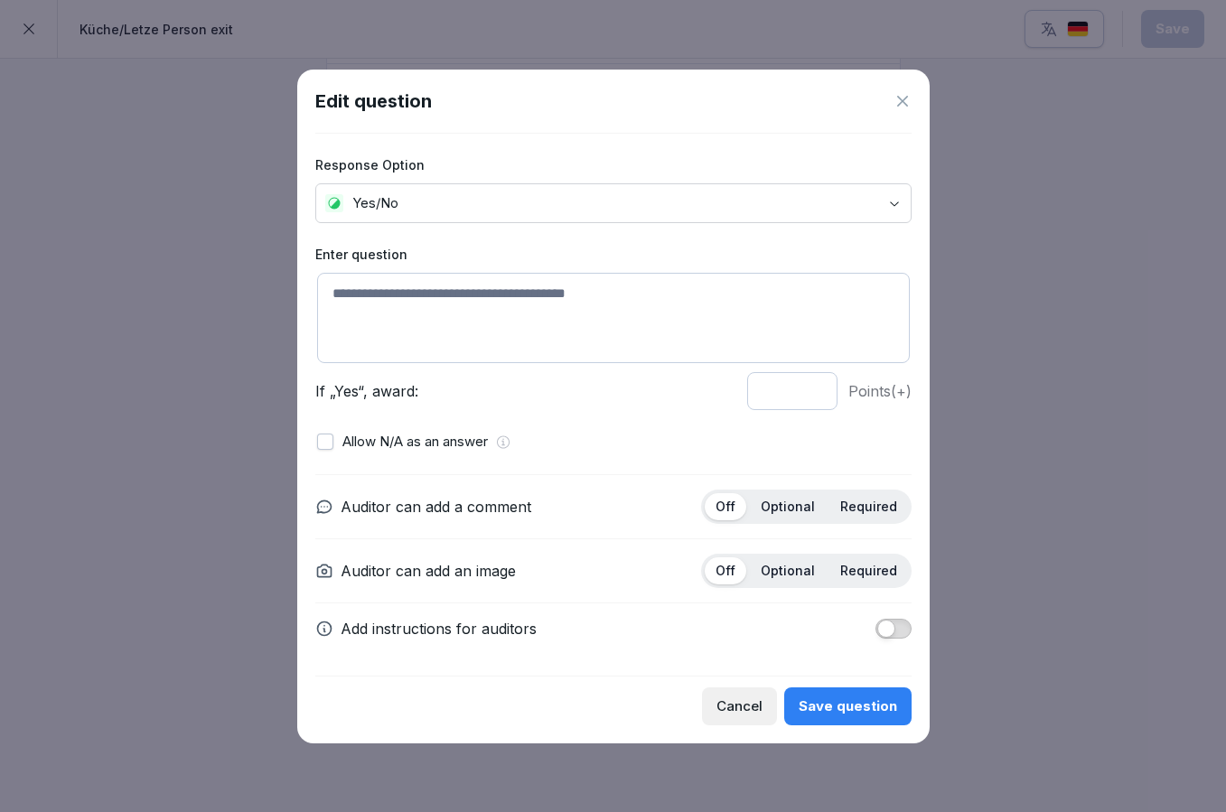
click at [551, 317] on textarea at bounding box center [613, 318] width 593 height 90
paste textarea "**********"
type textarea "**********"
click at [726, 241] on div "**********" at bounding box center [613, 405] width 596 height 542
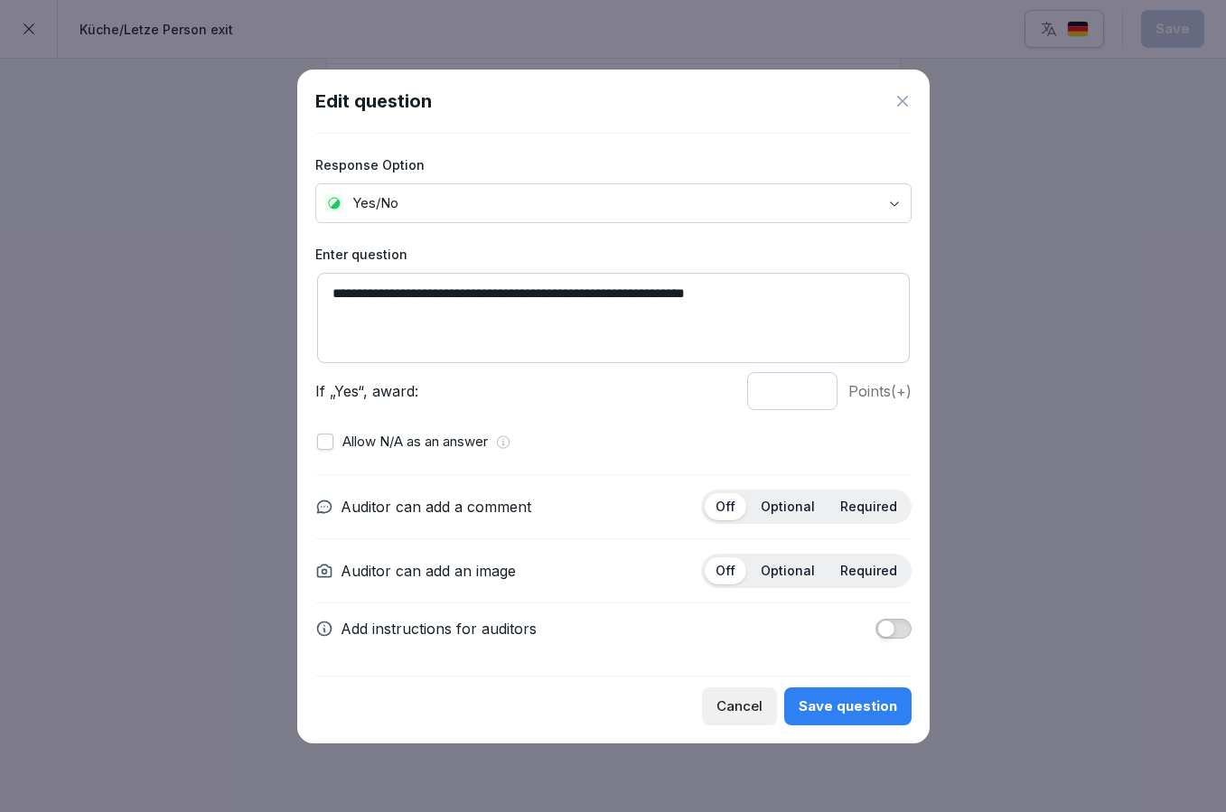
click at [844, 335] on textarea "**********" at bounding box center [613, 318] width 593 height 90
click at [883, 559] on div "Required" at bounding box center [869, 571] width 79 height 27
click at [878, 709] on div "Save question" at bounding box center [848, 707] width 98 height 20
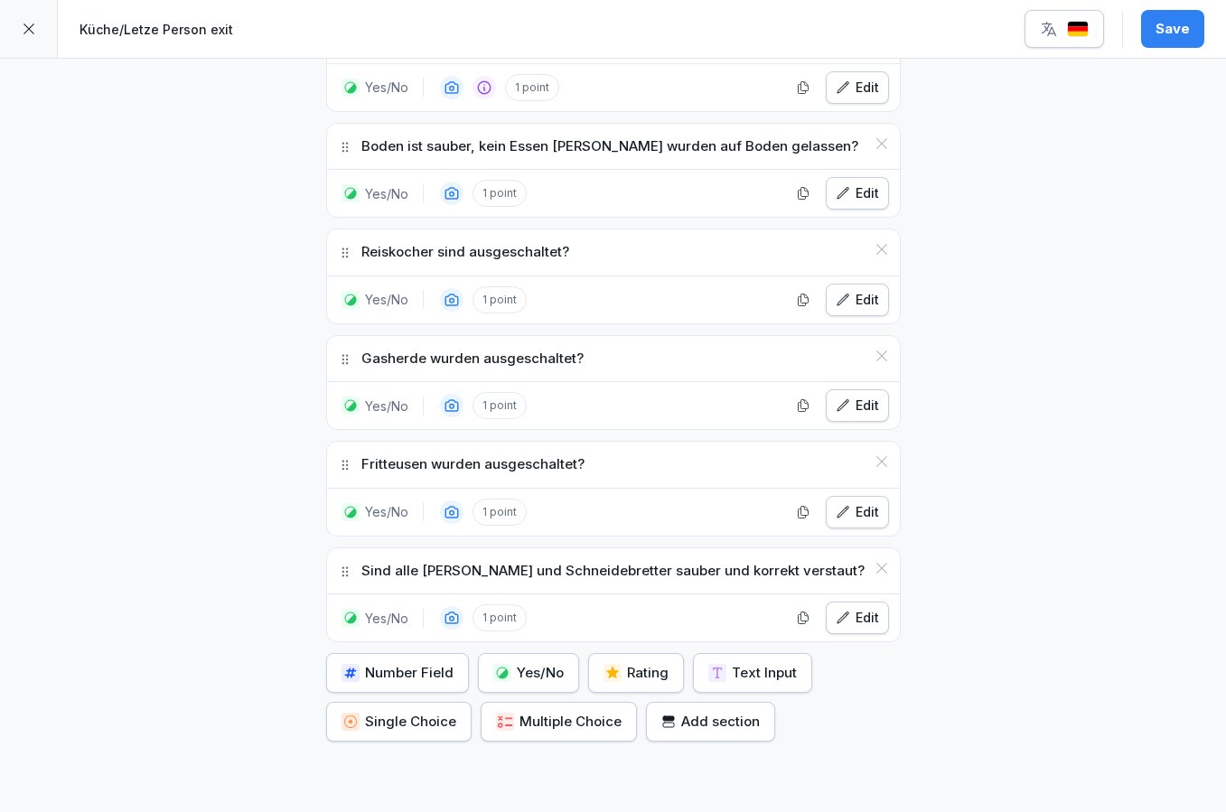
click at [342, 570] on icon at bounding box center [345, 572] width 14 height 14
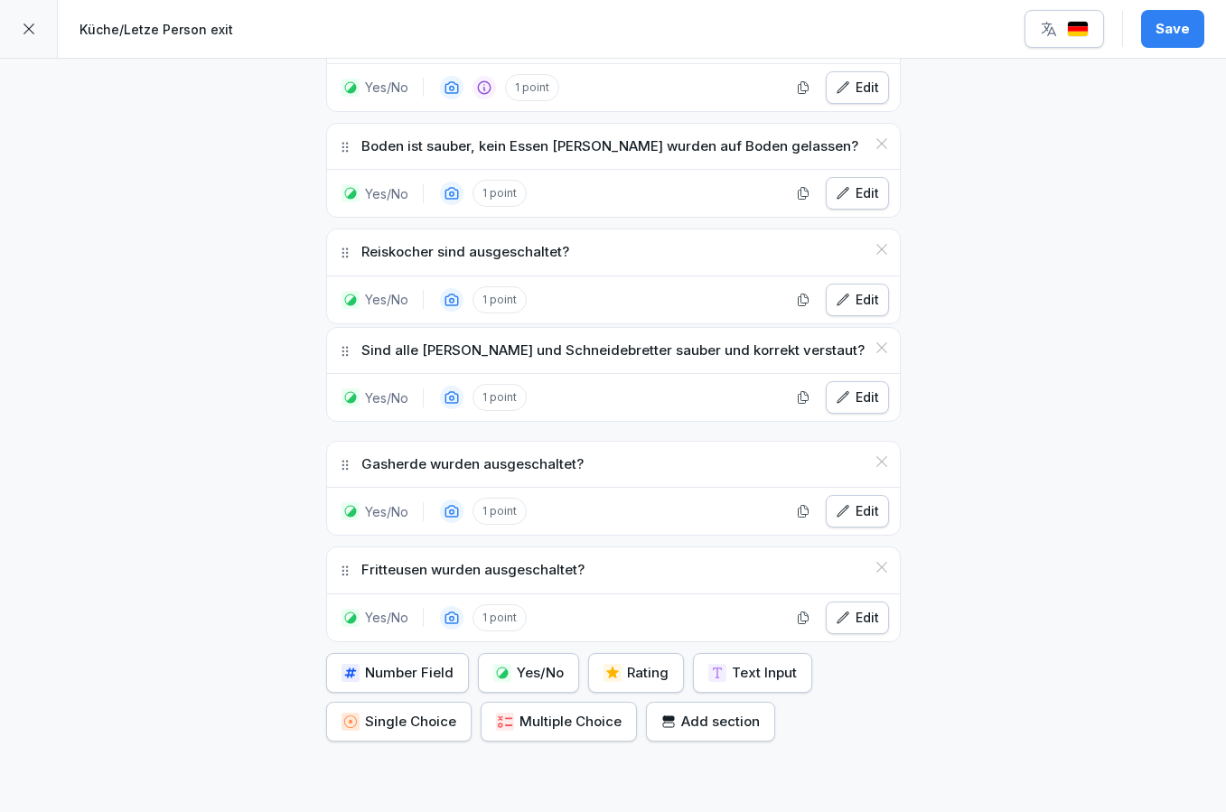
drag, startPoint x: 342, startPoint y: 570, endPoint x: 326, endPoint y: 350, distance: 221.1
click at [326, 350] on div "Sind alle Messer und Schneidebretter sauber und korrekt verstaut? Yes/No 1 poin…" at bounding box center [613, 375] width 575 height 96
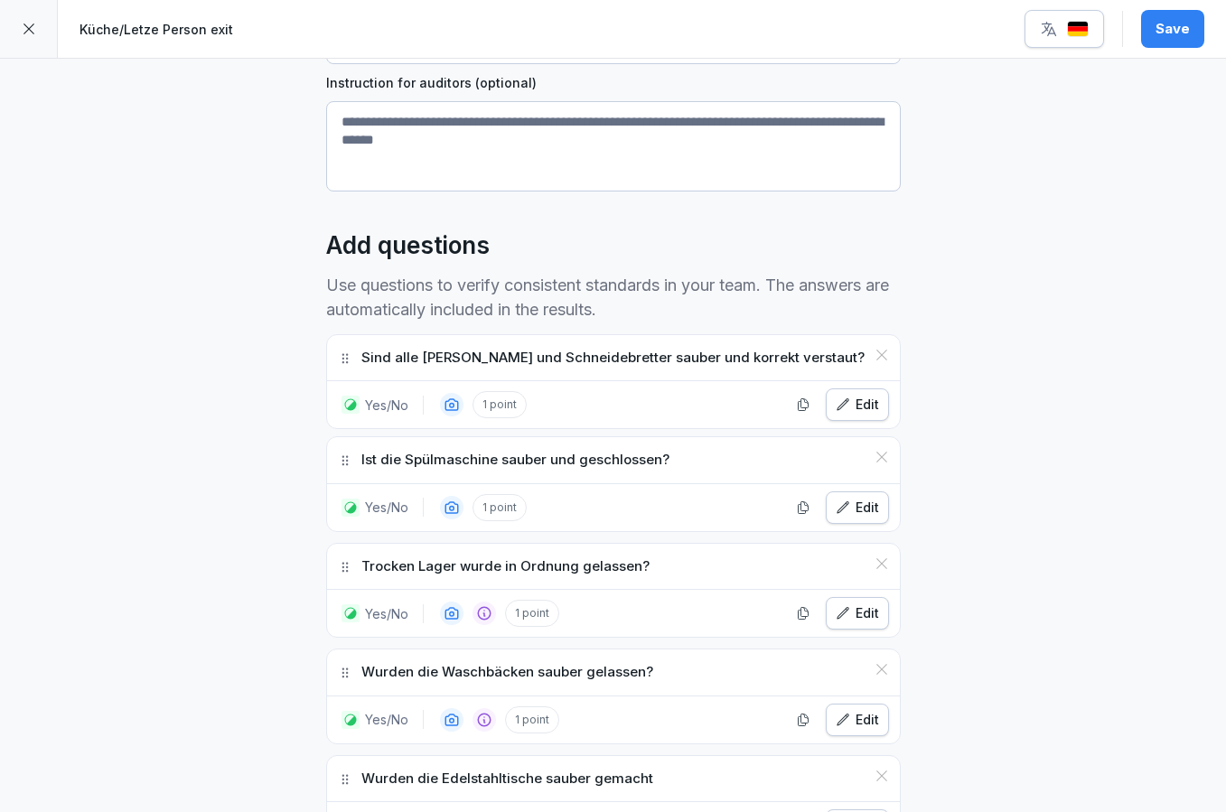
scroll to position [329, 0]
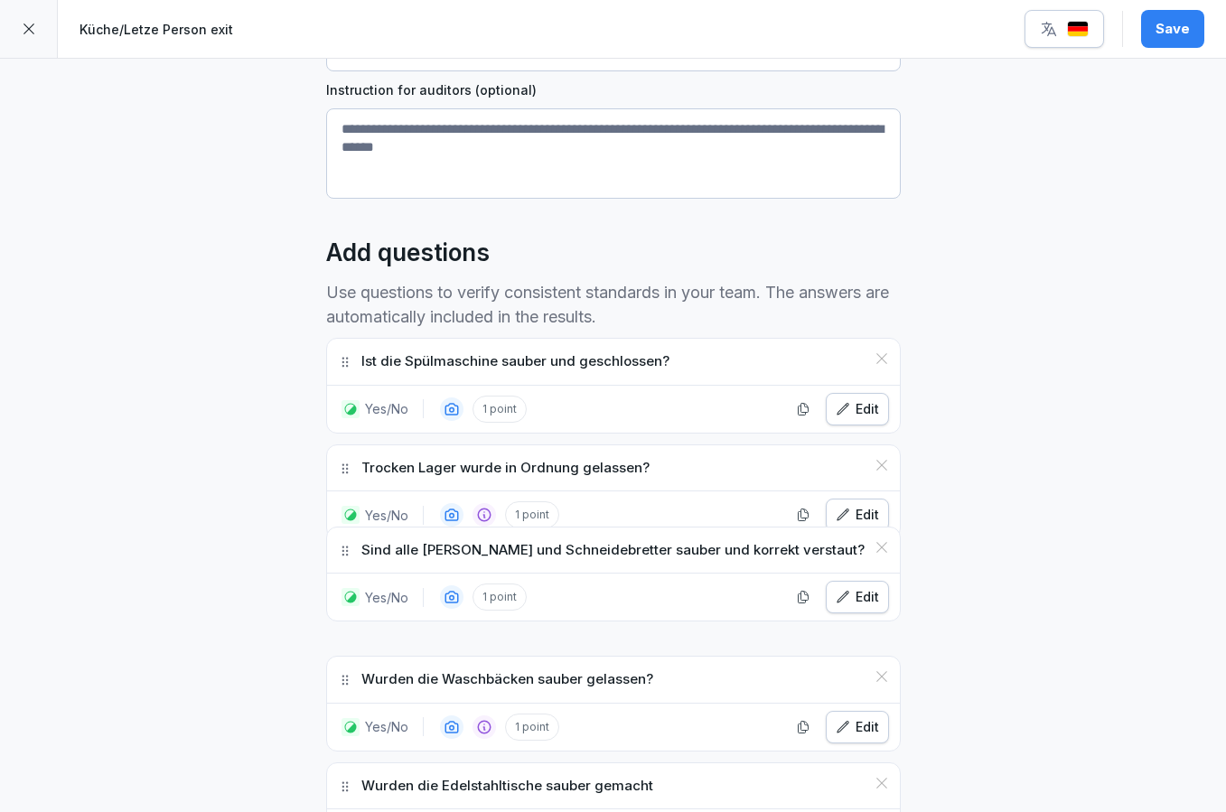
drag, startPoint x: 339, startPoint y: 355, endPoint x: 334, endPoint y: 547, distance: 191.6
click at [334, 547] on div "Sind alle Messer und Schneidebretter sauber und korrekt verstaut?" at bounding box center [613, 551] width 573 height 46
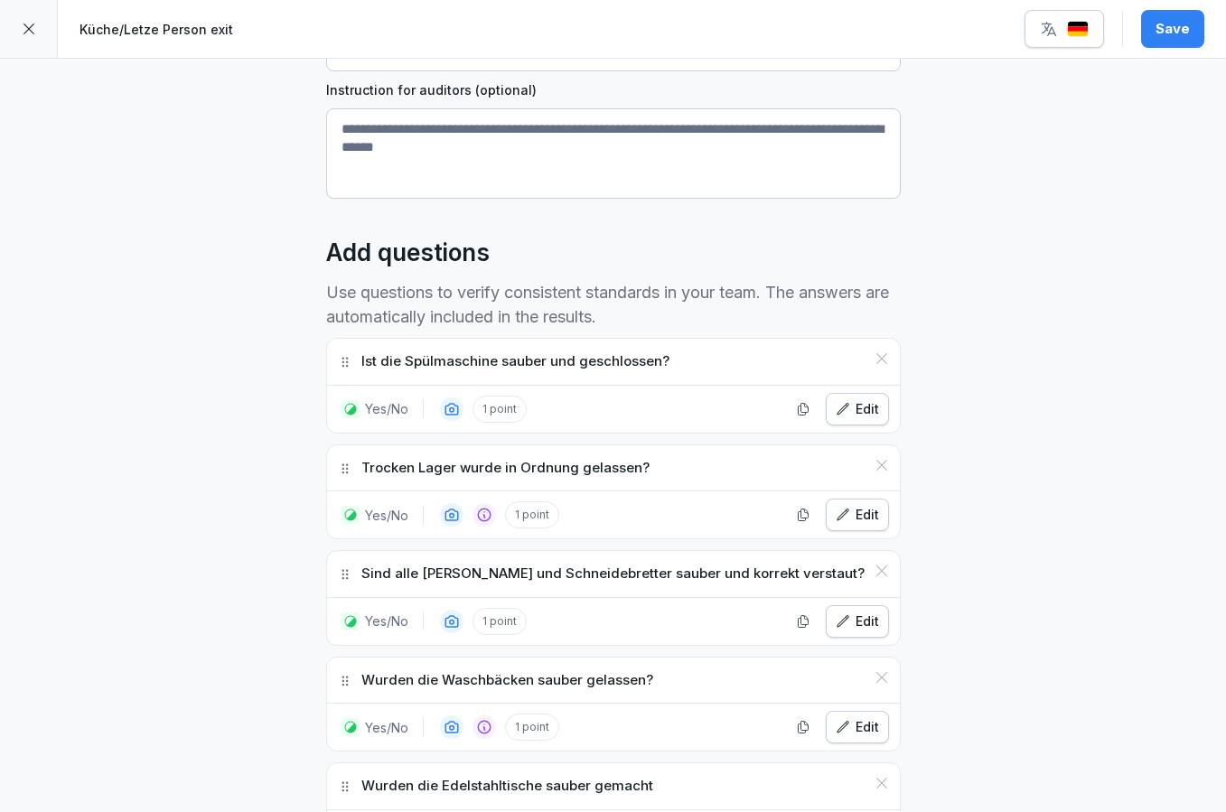
click at [301, 457] on div "**********" at bounding box center [613, 699] width 1226 height 1939
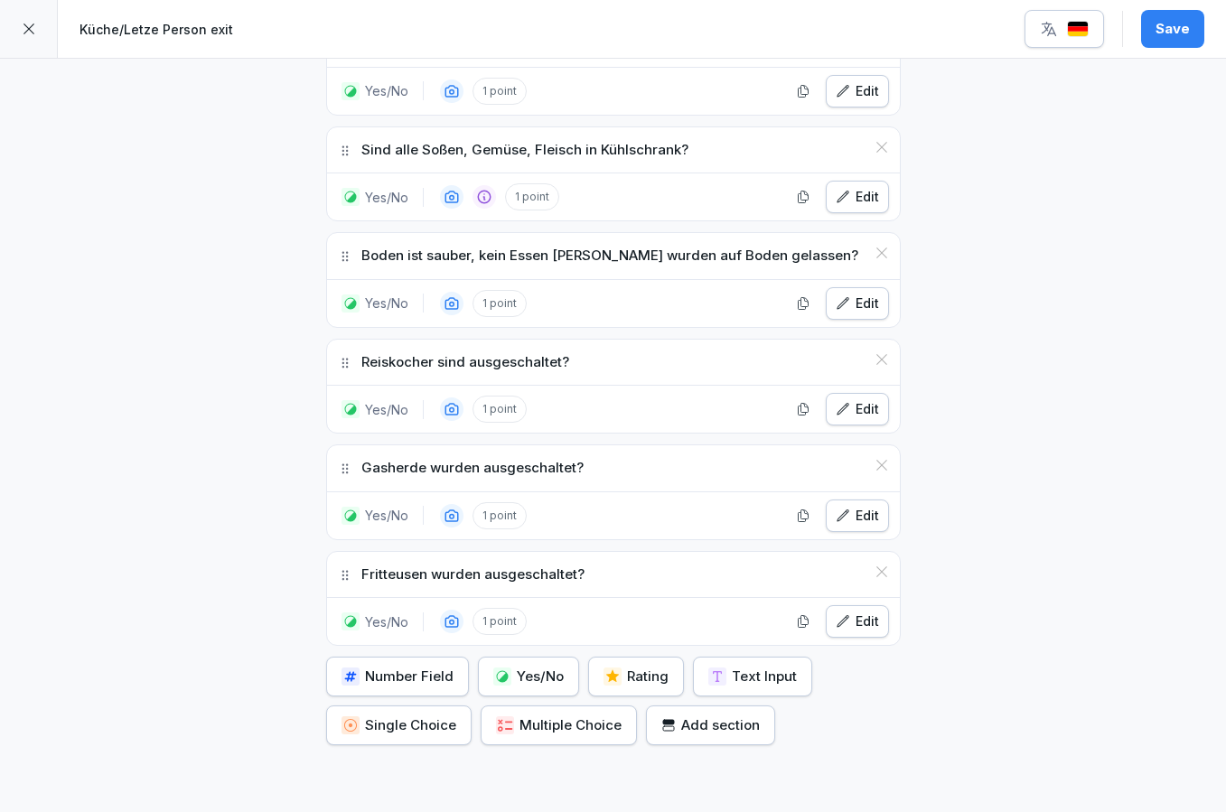
scroll to position [1116, 0]
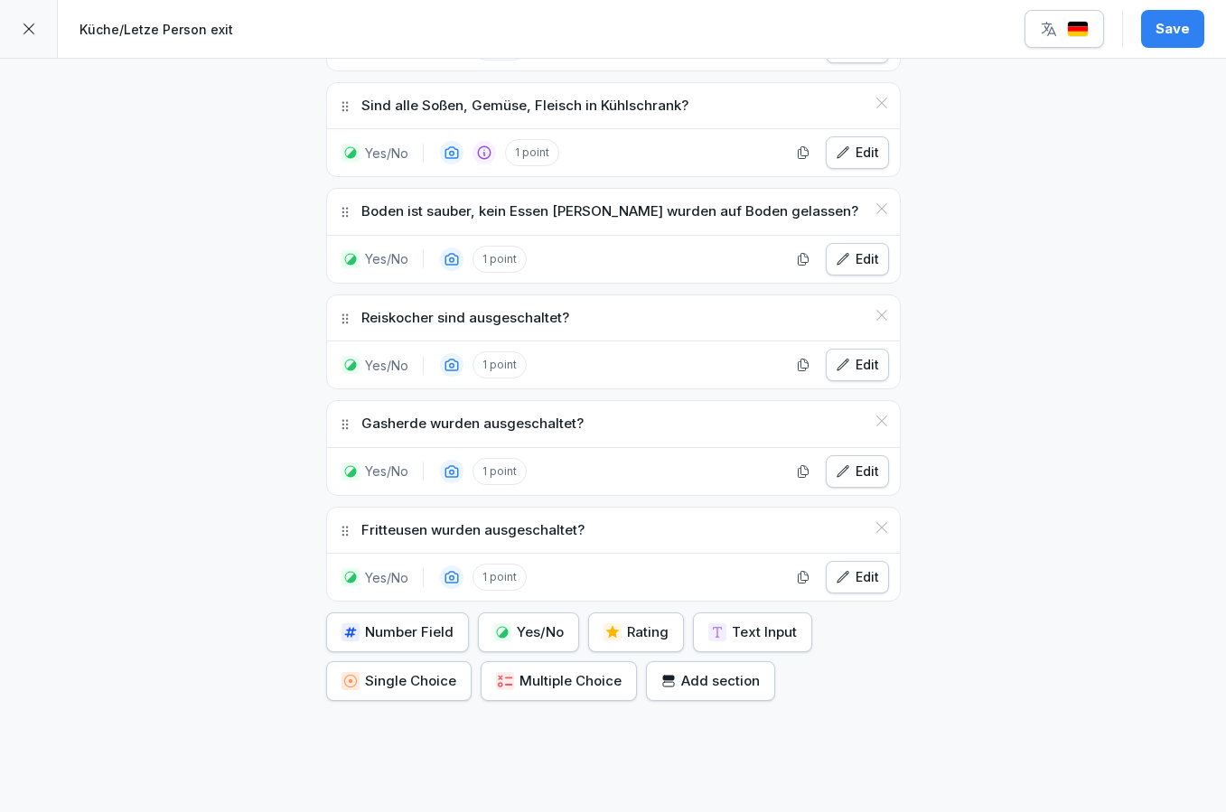
click at [531, 639] on button "Yes/No" at bounding box center [528, 633] width 101 height 40
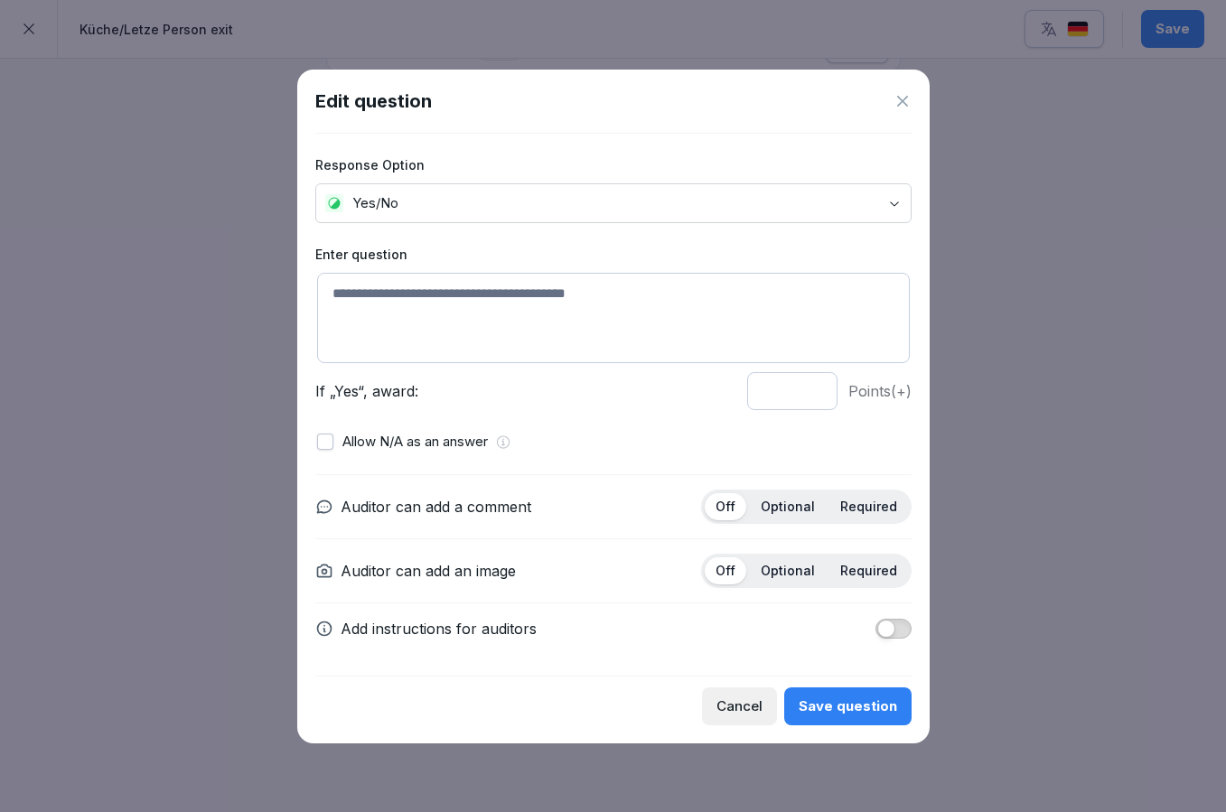
click at [531, 330] on textarea at bounding box center [613, 318] width 593 height 90
paste textarea "**********"
type textarea "**********"
click at [818, 697] on div "Save question" at bounding box center [848, 707] width 98 height 20
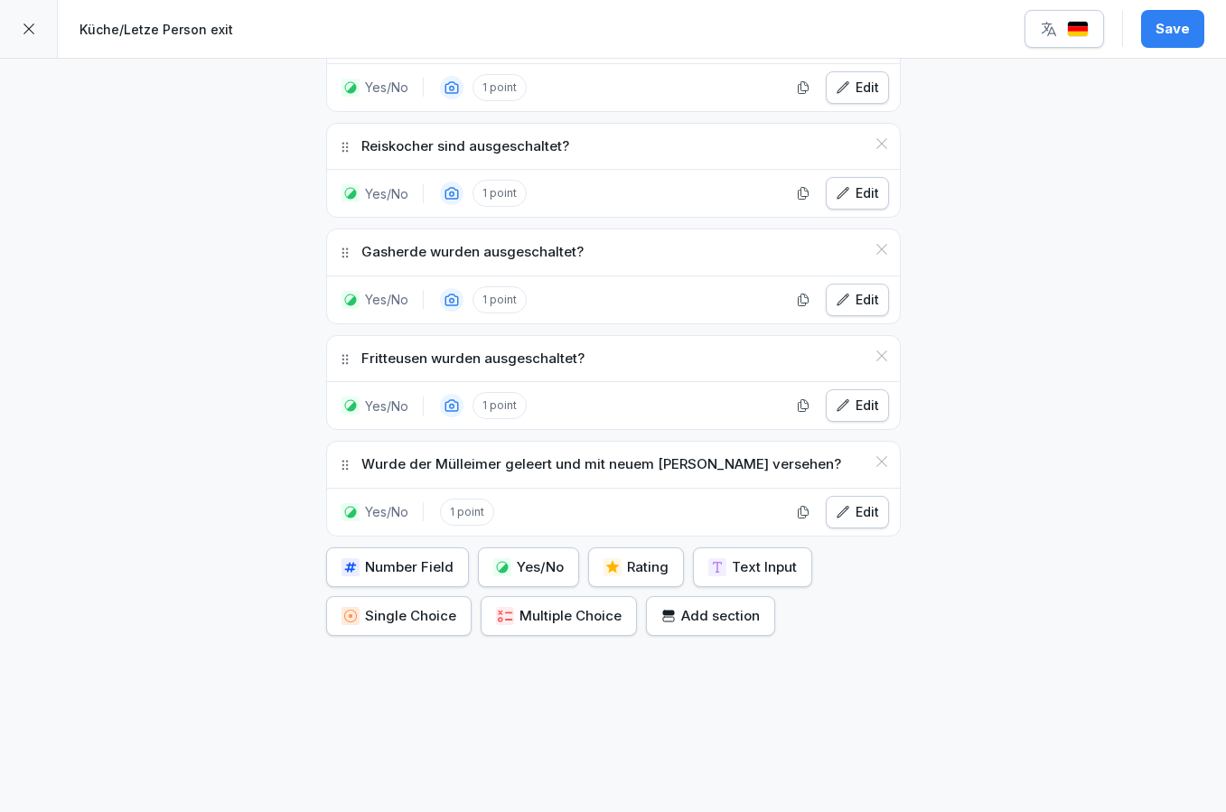
scroll to position [1287, 0]
click at [513, 567] on div "Yes/No" at bounding box center [528, 568] width 70 height 20
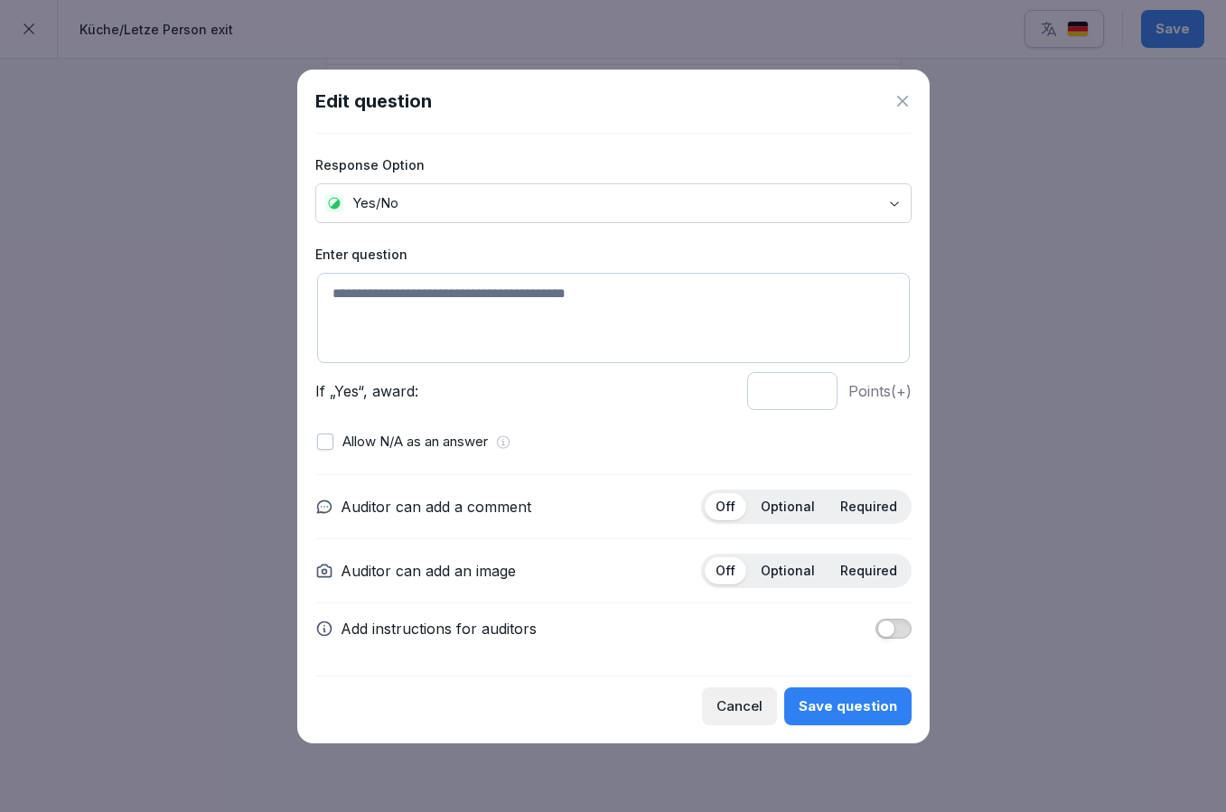
click at [496, 295] on textarea at bounding box center [613, 318] width 593 height 90
paste textarea "**********"
type textarea "**********"
click at [839, 712] on div "Save question" at bounding box center [848, 707] width 98 height 20
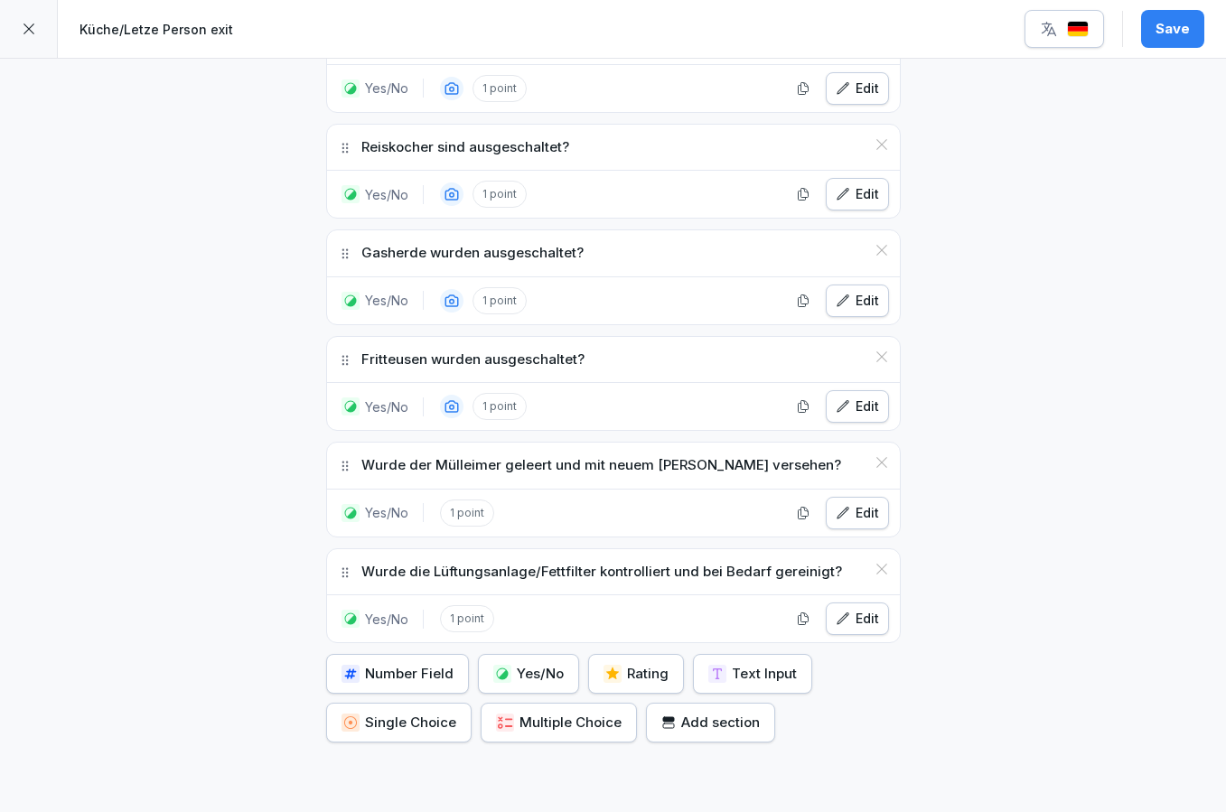
scroll to position [1278, 0]
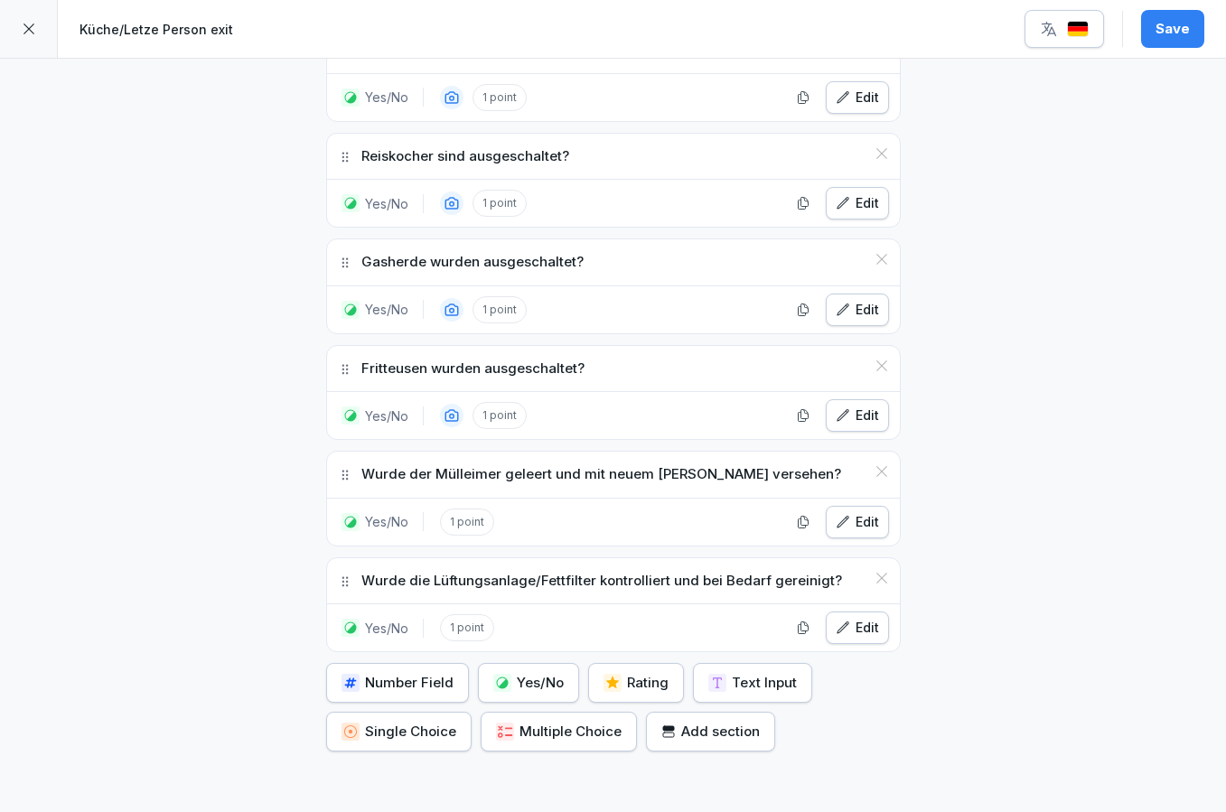
click at [537, 682] on div "Yes/No" at bounding box center [528, 683] width 70 height 20
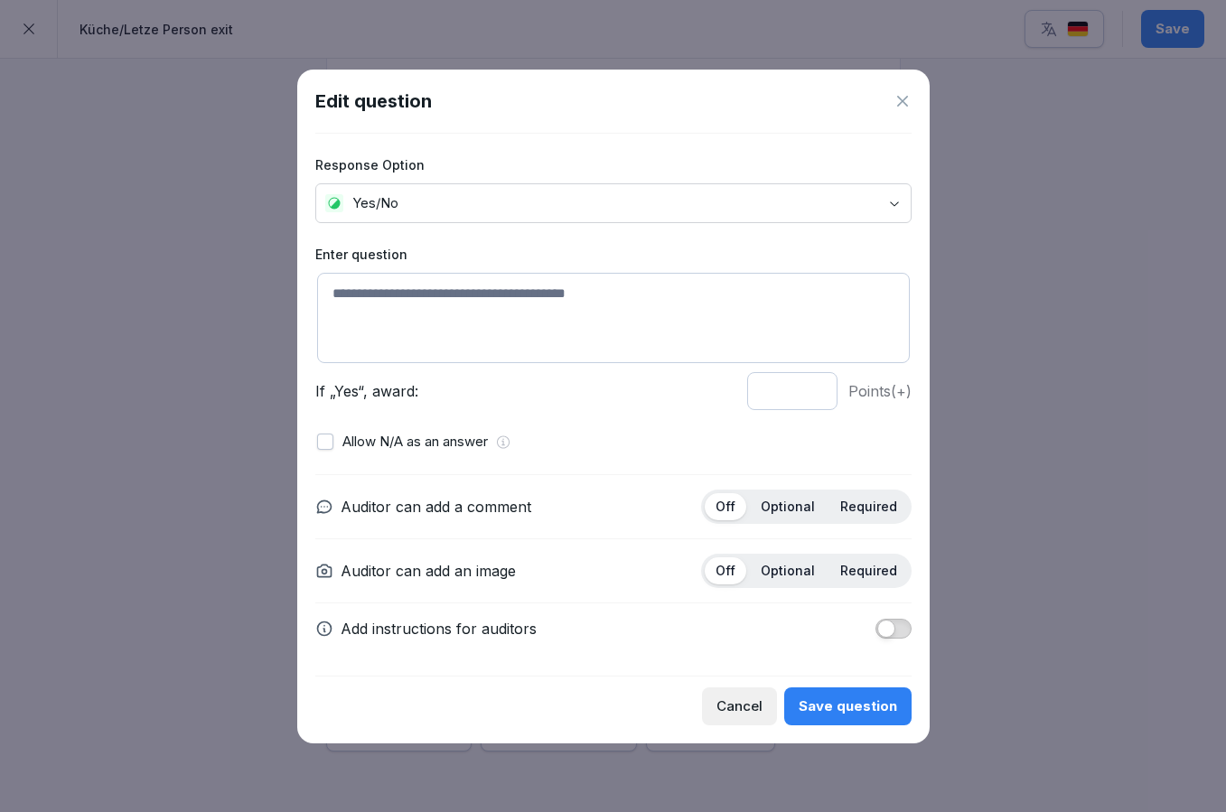
click at [444, 313] on textarea at bounding box center [613, 318] width 593 height 90
paste textarea "**********"
type textarea "**********"
click at [842, 710] on div "Save question" at bounding box center [848, 707] width 98 height 20
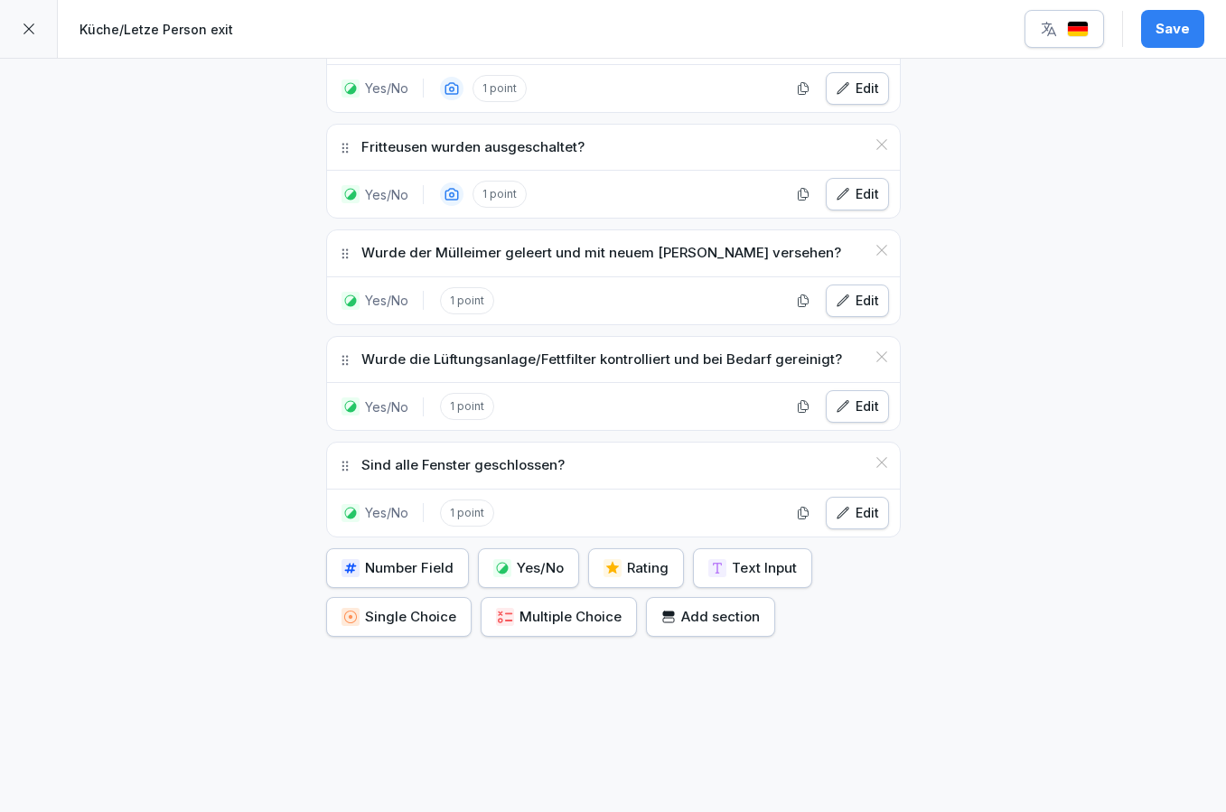
scroll to position [1498, 0]
click at [555, 574] on button "Yes/No" at bounding box center [528, 569] width 101 height 40
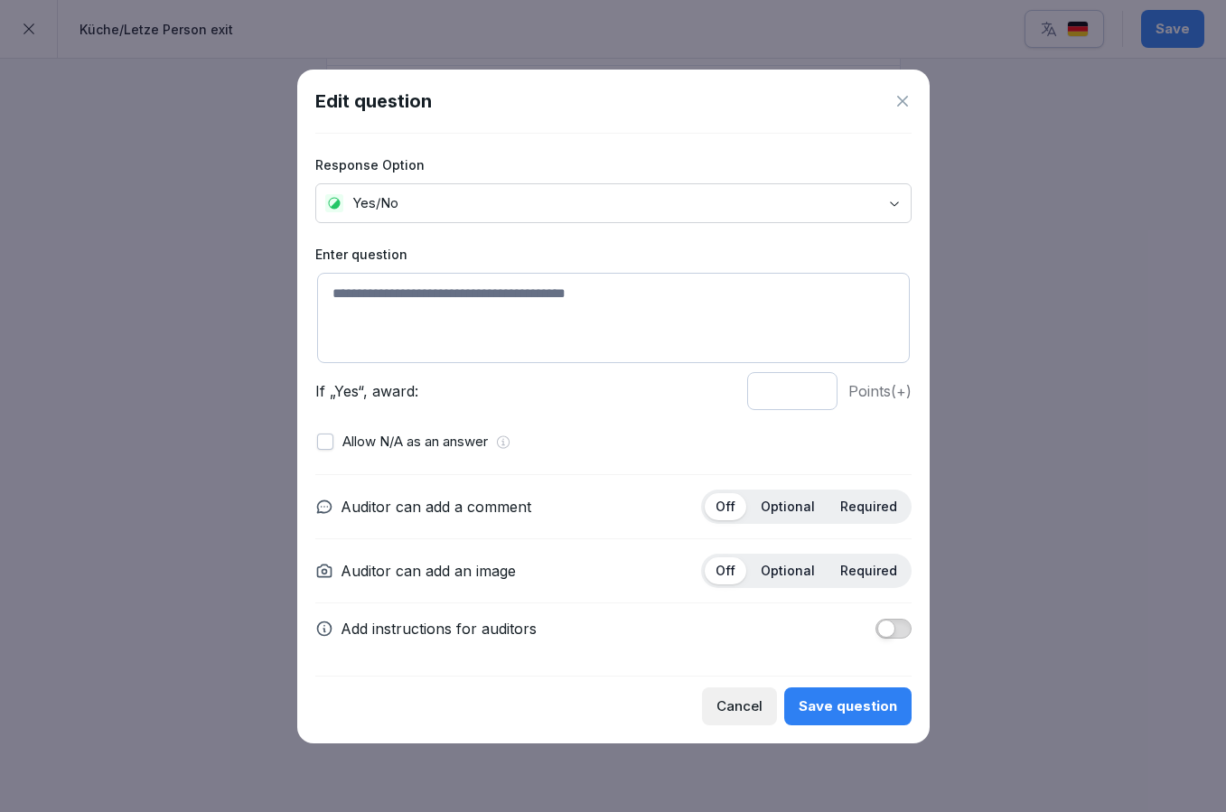
click at [604, 350] on textarea at bounding box center [613, 318] width 593 height 90
paste textarea "**********"
type textarea "**********"
click at [871, 512] on p "Required" at bounding box center [868, 507] width 57 height 16
click at [809, 503] on p "Optional" at bounding box center [788, 507] width 54 height 16
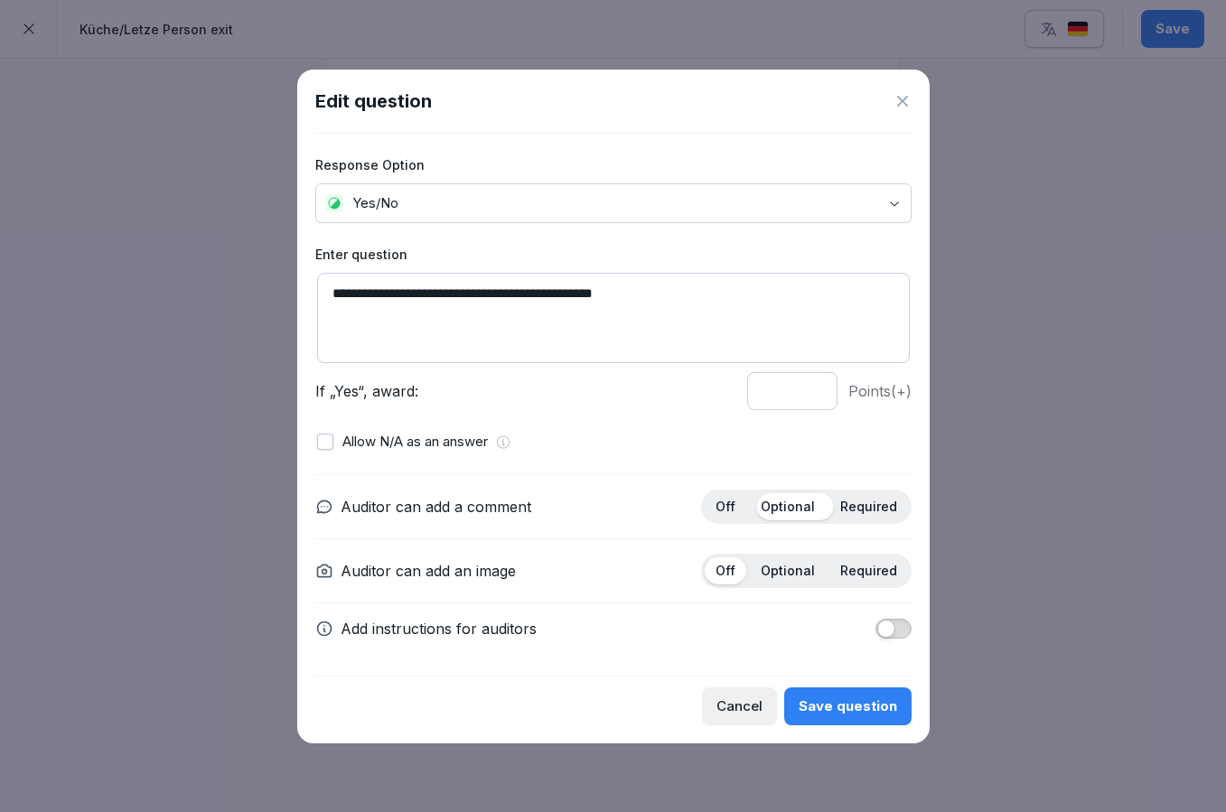
click at [876, 508] on p "Required" at bounding box center [868, 507] width 57 height 16
click at [874, 581] on div "Required" at bounding box center [869, 571] width 79 height 27
click at [805, 488] on div "Auditor can add a comment Off Optional Required Auditor can add an image Off Op…" at bounding box center [613, 564] width 596 height 180
click at [724, 497] on div "Off" at bounding box center [726, 506] width 42 height 27
click at [863, 706] on div "Save question" at bounding box center [848, 707] width 98 height 20
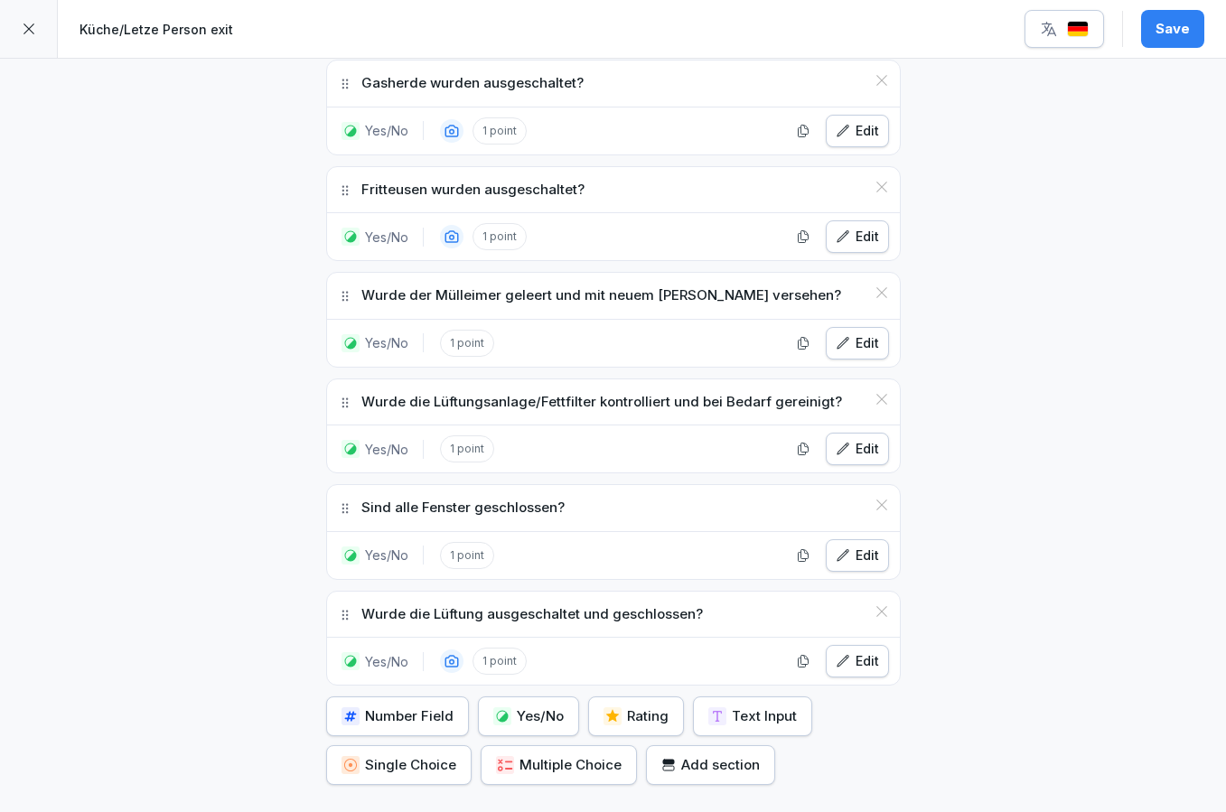
scroll to position [1450, 0]
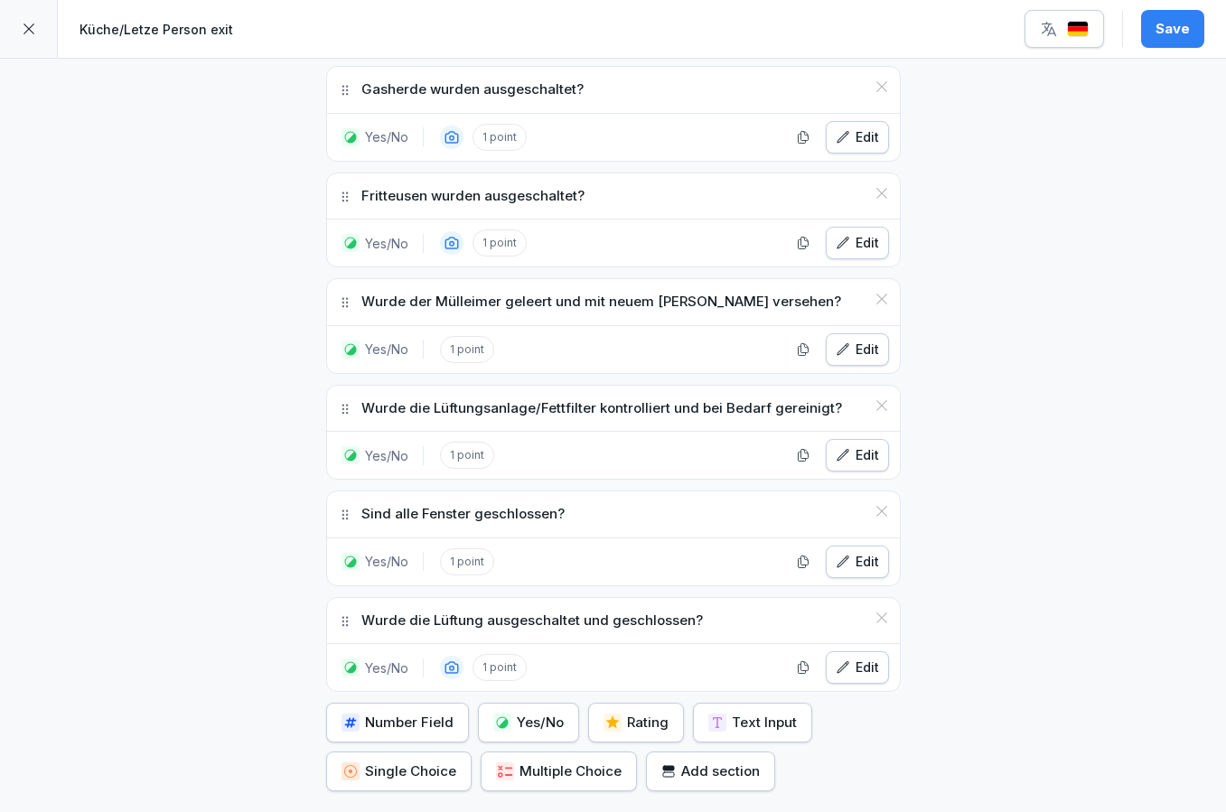
click at [870, 346] on div "Edit" at bounding box center [857, 350] width 43 height 20
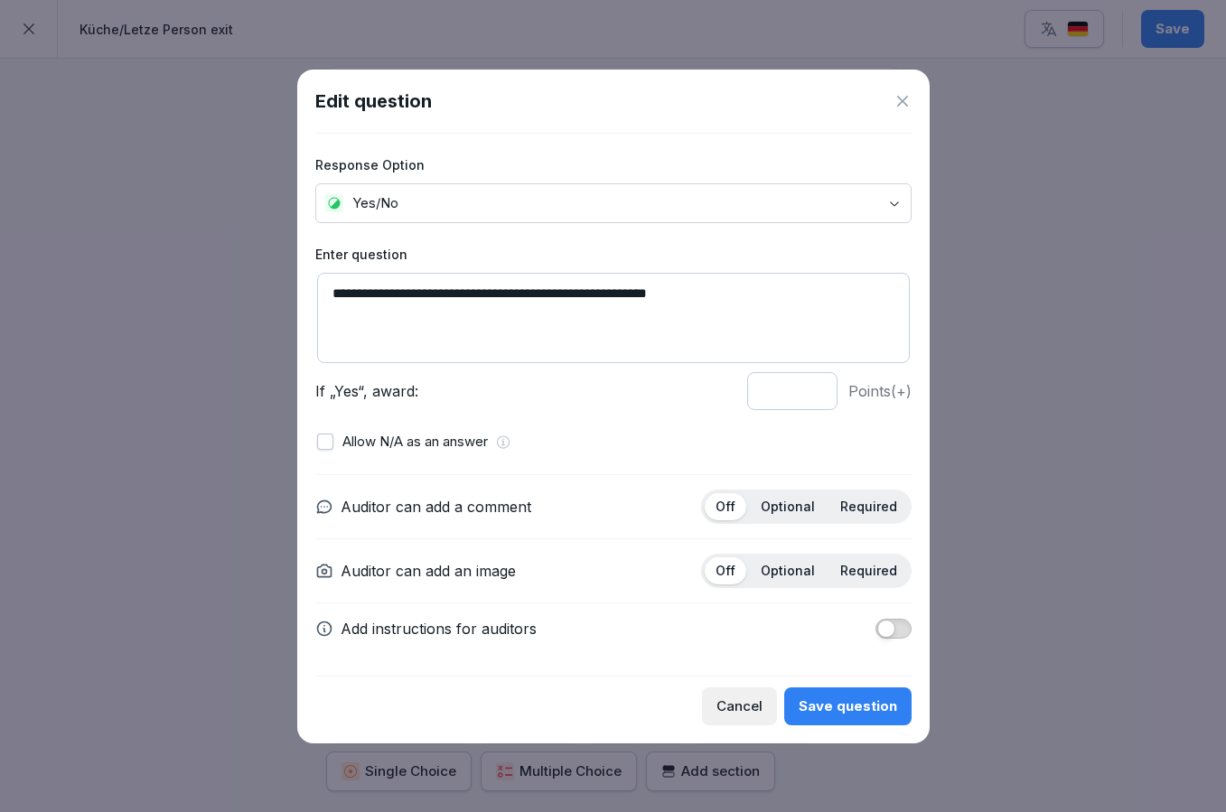
click at [858, 571] on p "Required" at bounding box center [868, 571] width 57 height 16
click at [841, 698] on div "Save question" at bounding box center [848, 707] width 98 height 20
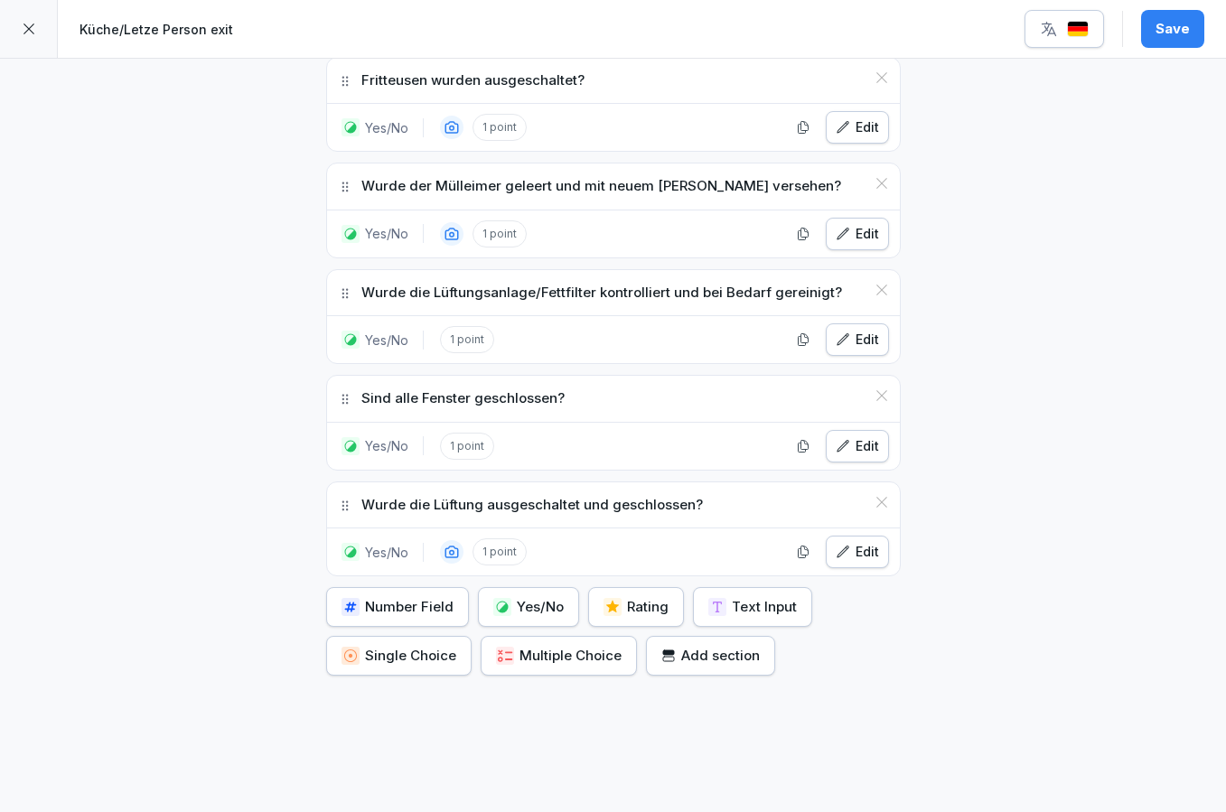
scroll to position [1604, 0]
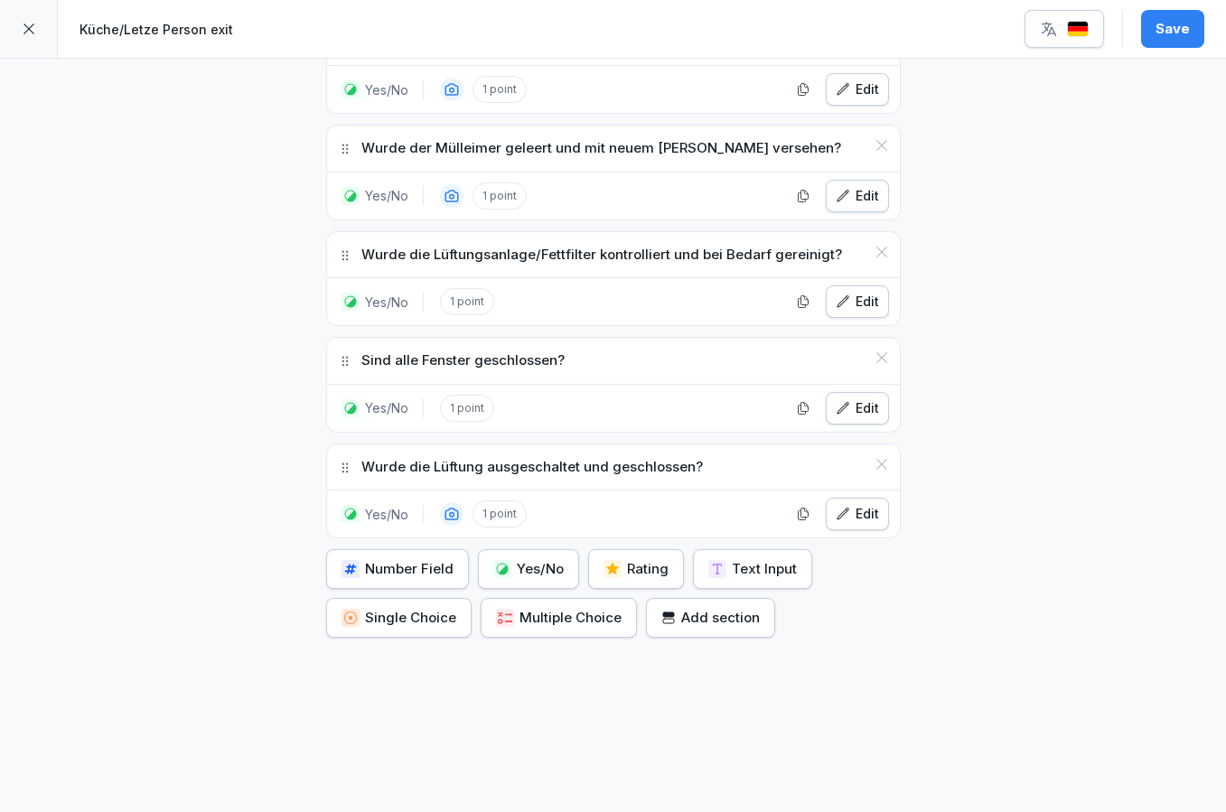
click at [510, 566] on div "Yes/No" at bounding box center [528, 569] width 70 height 20
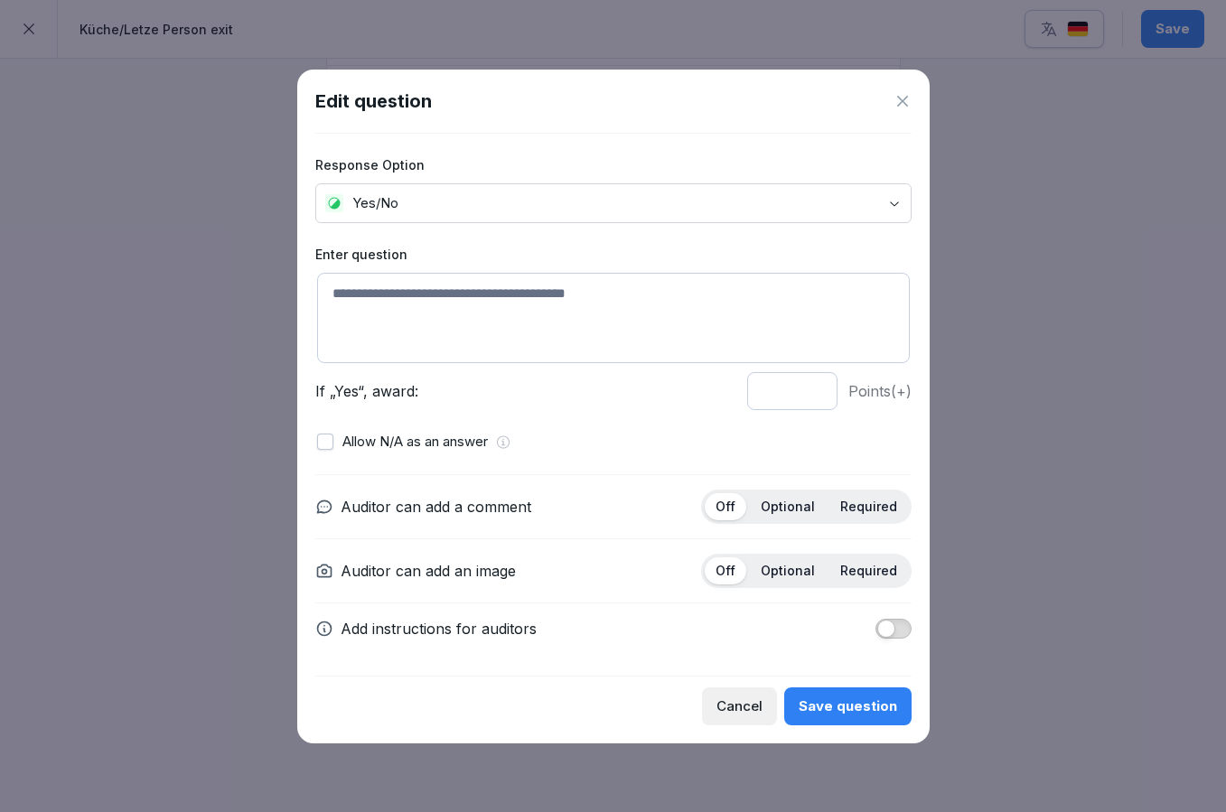
click at [528, 296] on textarea at bounding box center [613, 318] width 593 height 90
paste textarea "**********"
click at [364, 295] on textarea "**********" at bounding box center [613, 318] width 593 height 90
type textarea "**********"
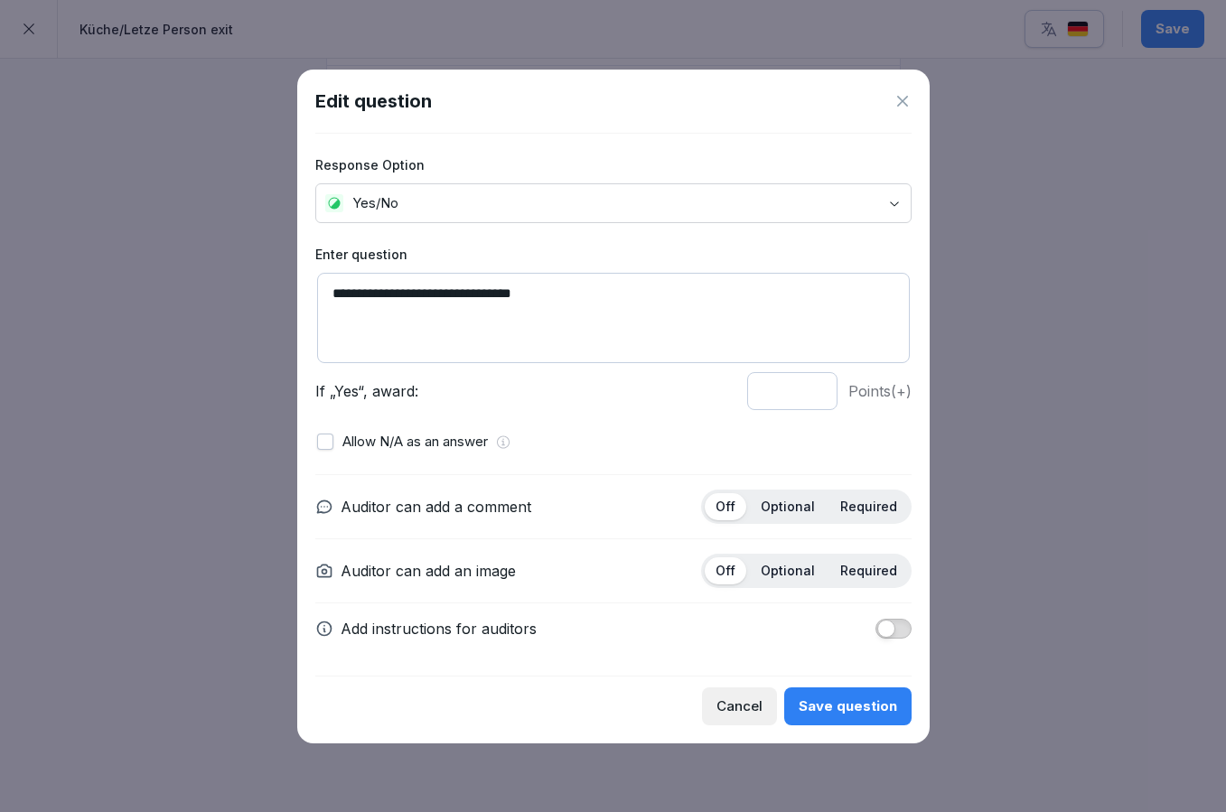
click at [879, 575] on p "Required" at bounding box center [868, 571] width 57 height 16
click at [873, 699] on div "Save question" at bounding box center [848, 707] width 98 height 20
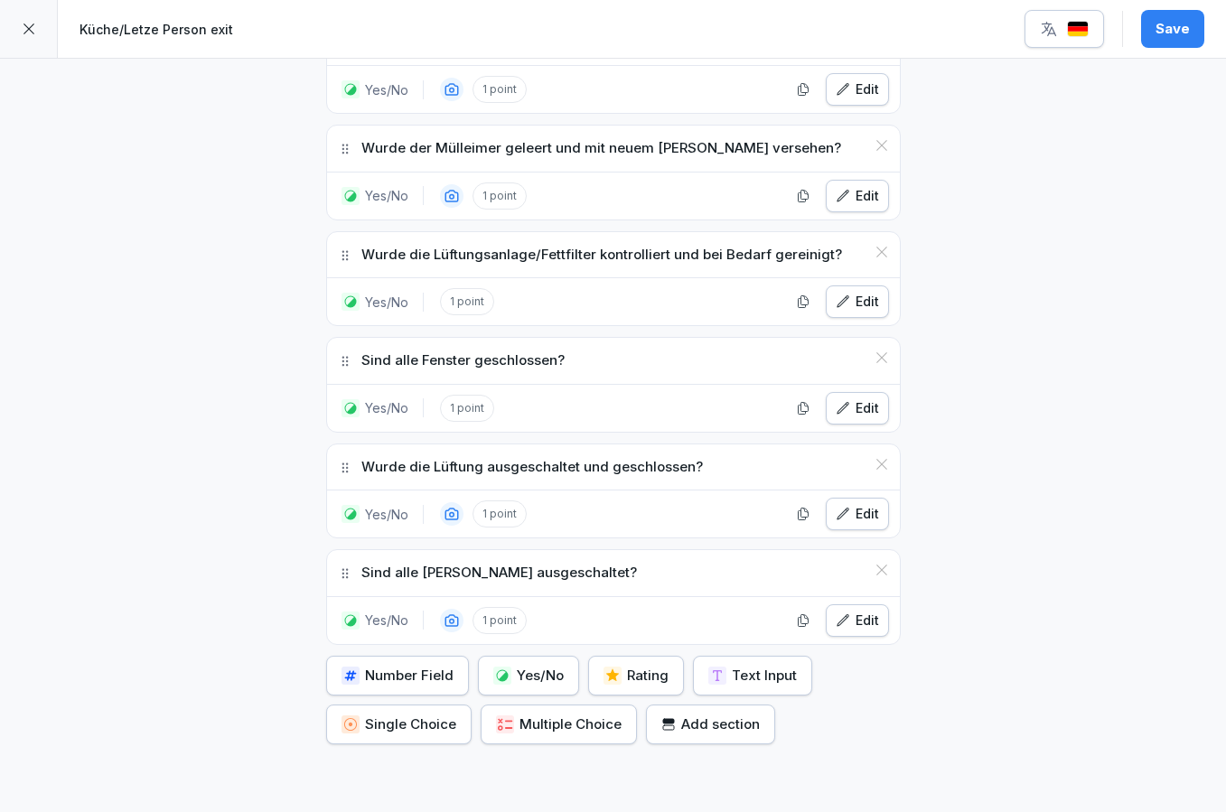
scroll to position [1609, 0]
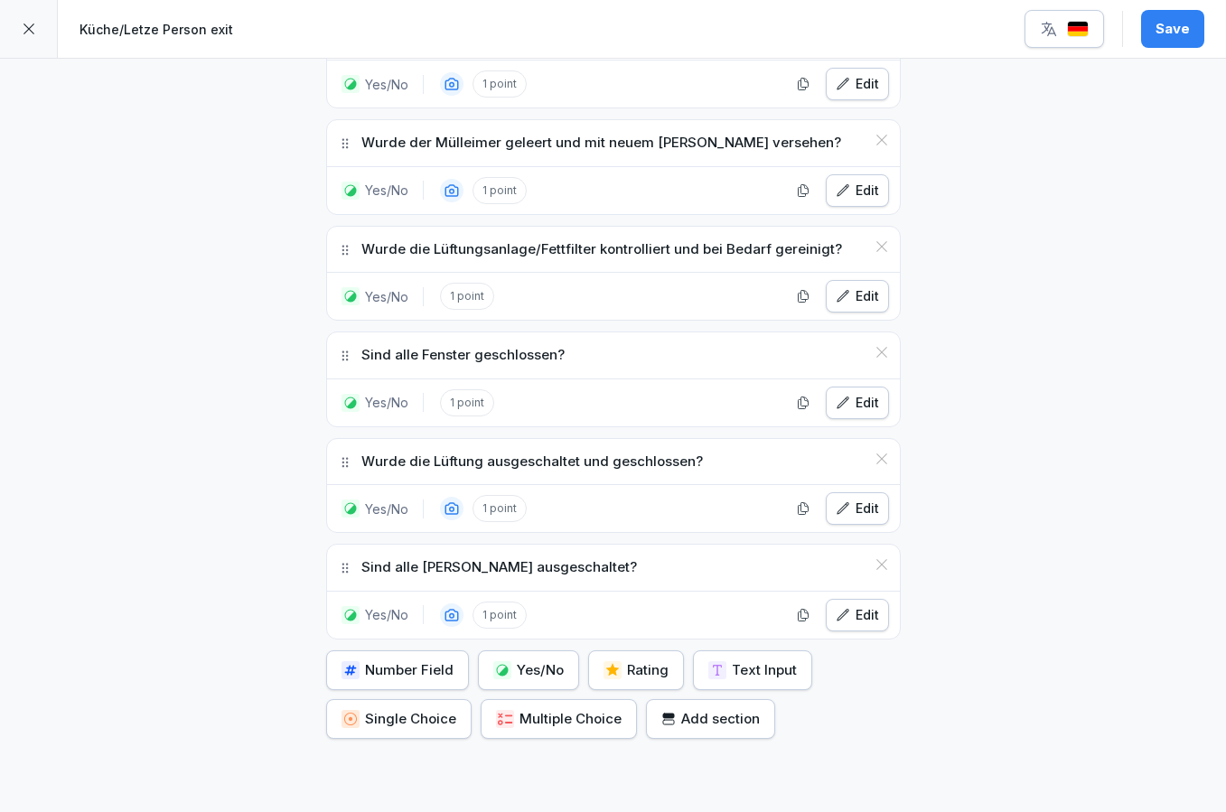
click at [559, 661] on div "Yes/No" at bounding box center [528, 671] width 70 height 20
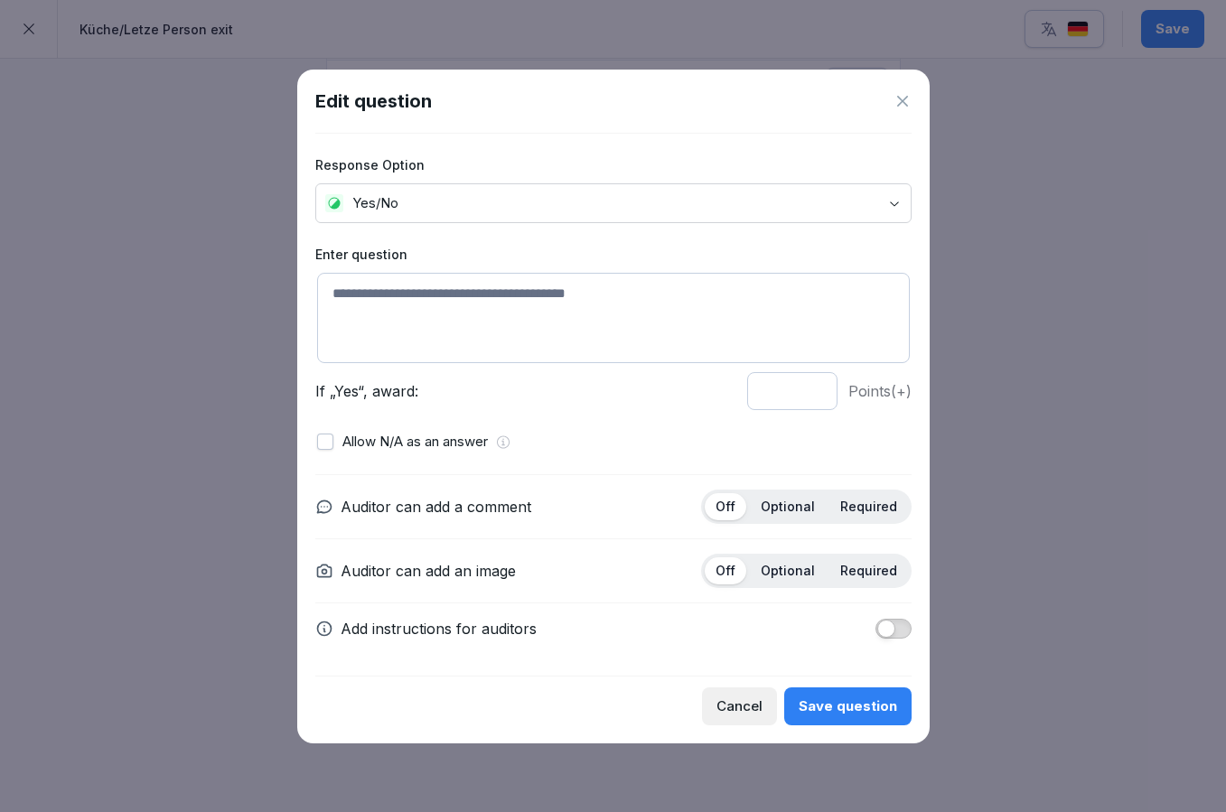
click at [436, 303] on textarea at bounding box center [613, 318] width 593 height 90
paste textarea "**********"
type textarea "**********"
click at [848, 698] on div "Save question" at bounding box center [848, 707] width 98 height 20
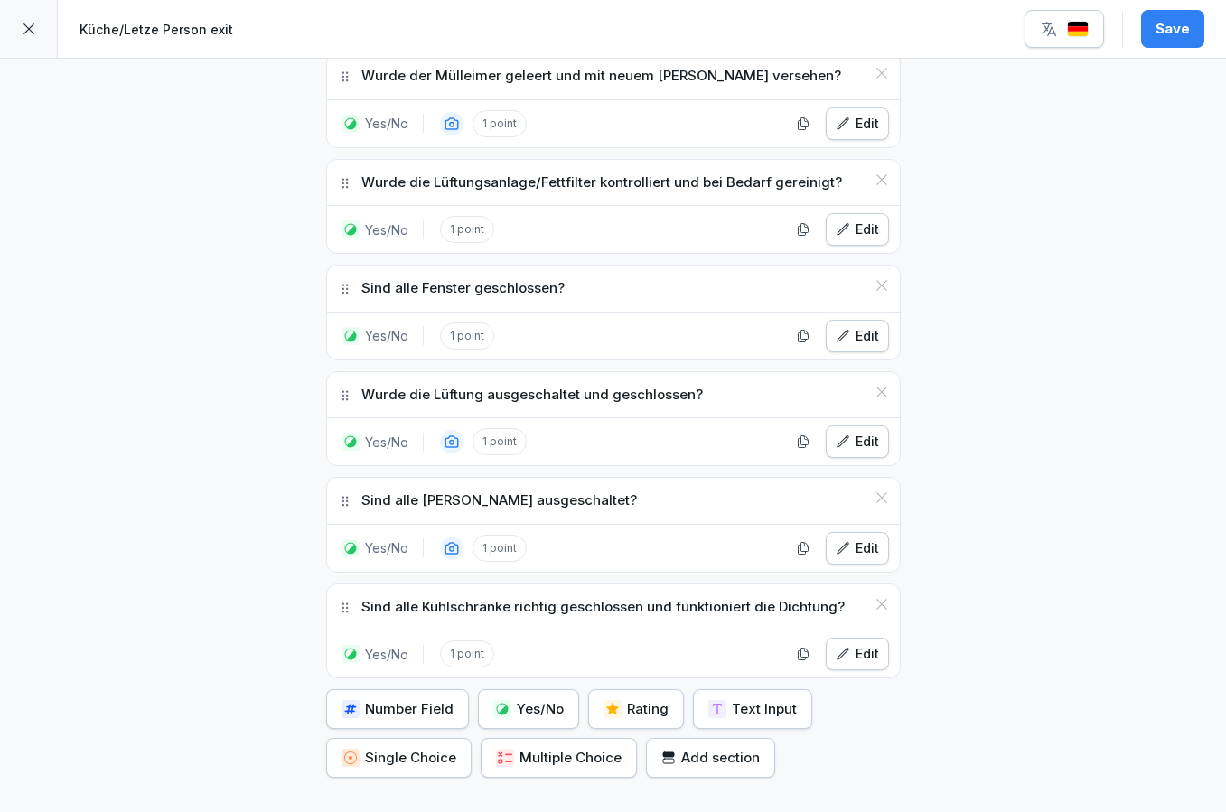
scroll to position [1692, 0]
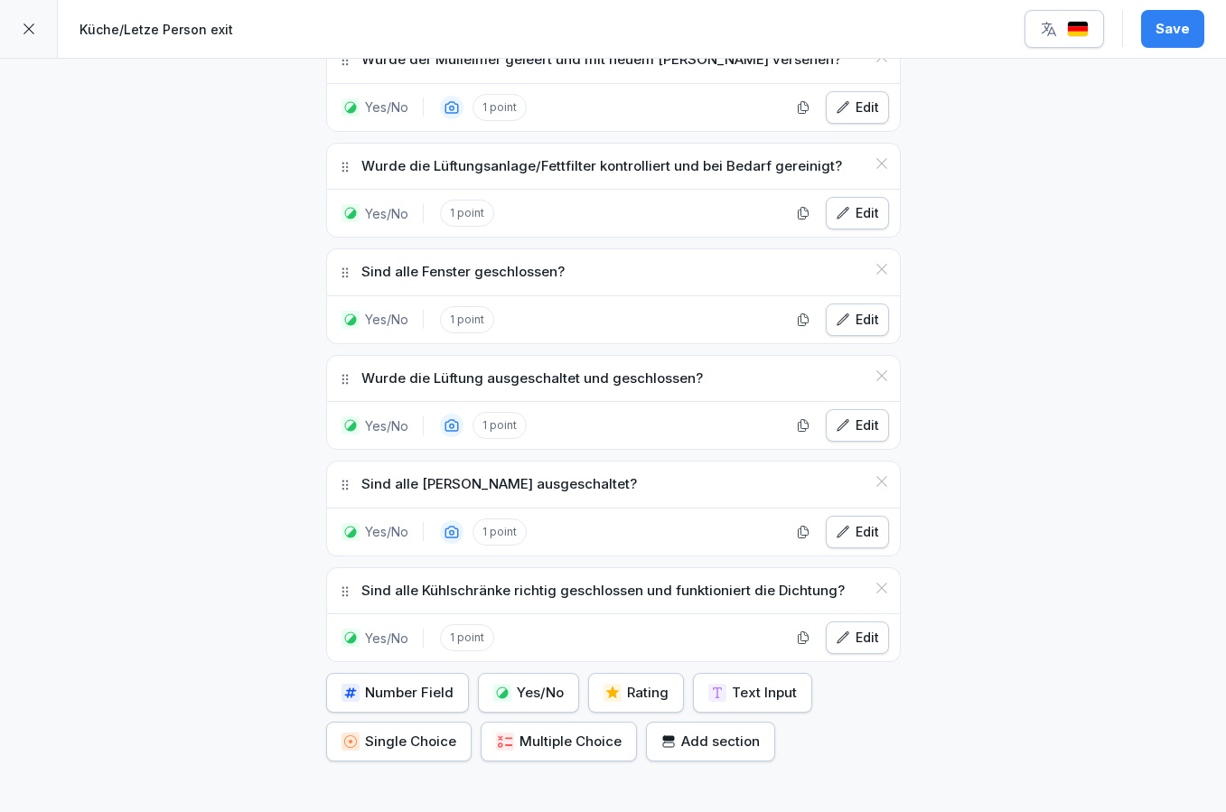
click at [523, 675] on button "Yes/No" at bounding box center [528, 693] width 101 height 40
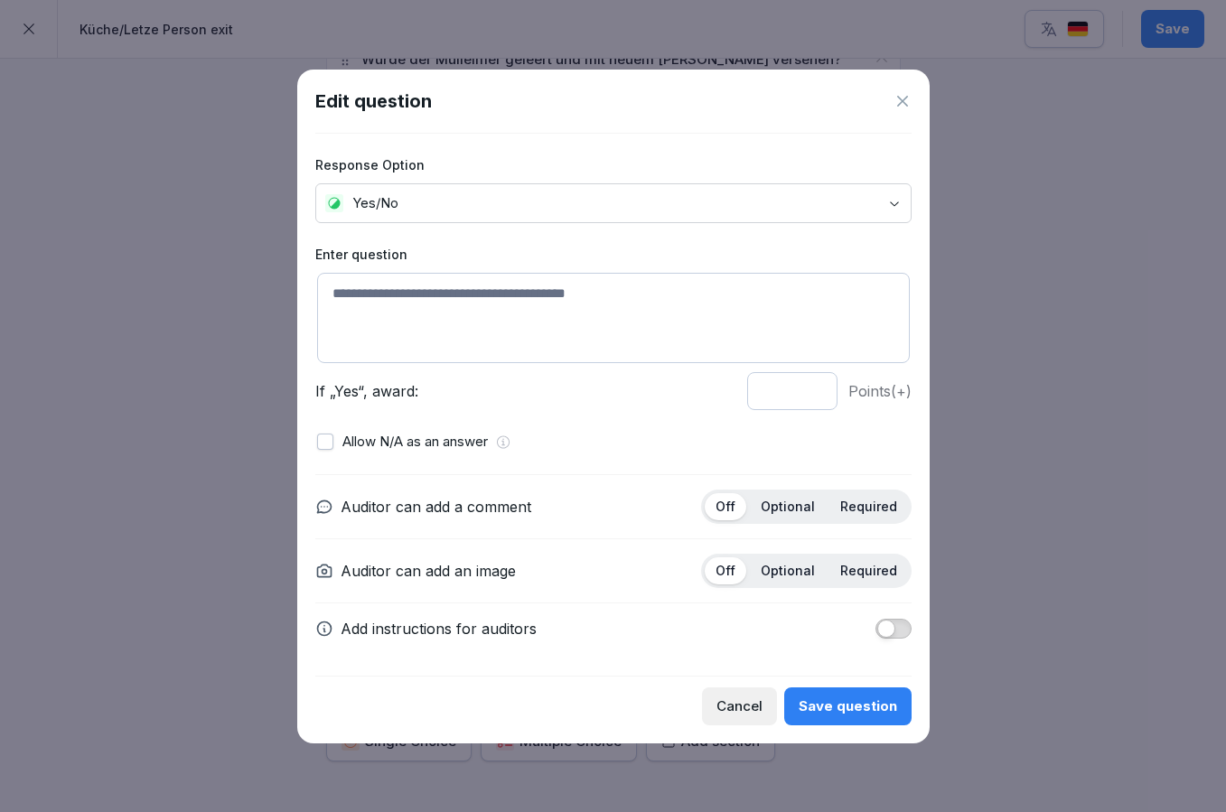
click at [558, 286] on textarea at bounding box center [613, 318] width 593 height 90
paste textarea "**********"
type textarea "**********"
click at [824, 699] on div "Save question" at bounding box center [848, 707] width 98 height 20
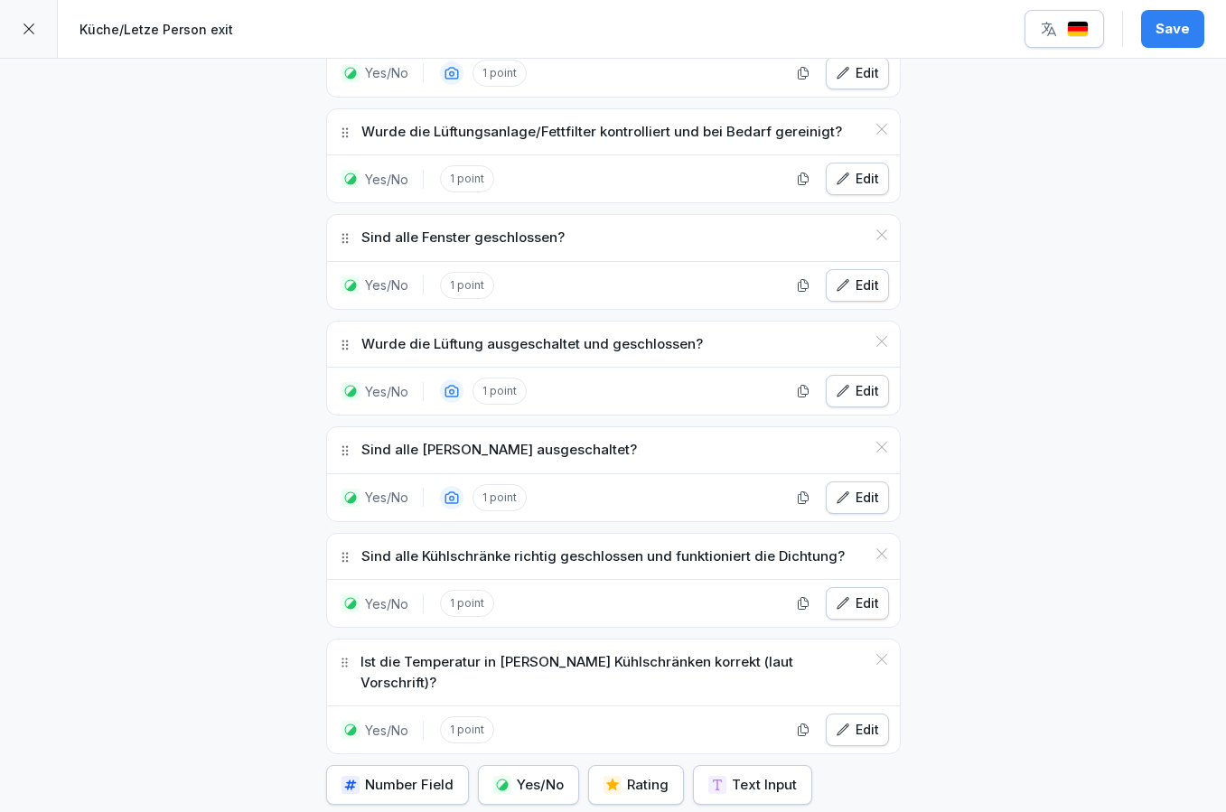
scroll to position [1728, 0]
click at [862, 719] on div "Edit" at bounding box center [857, 729] width 43 height 20
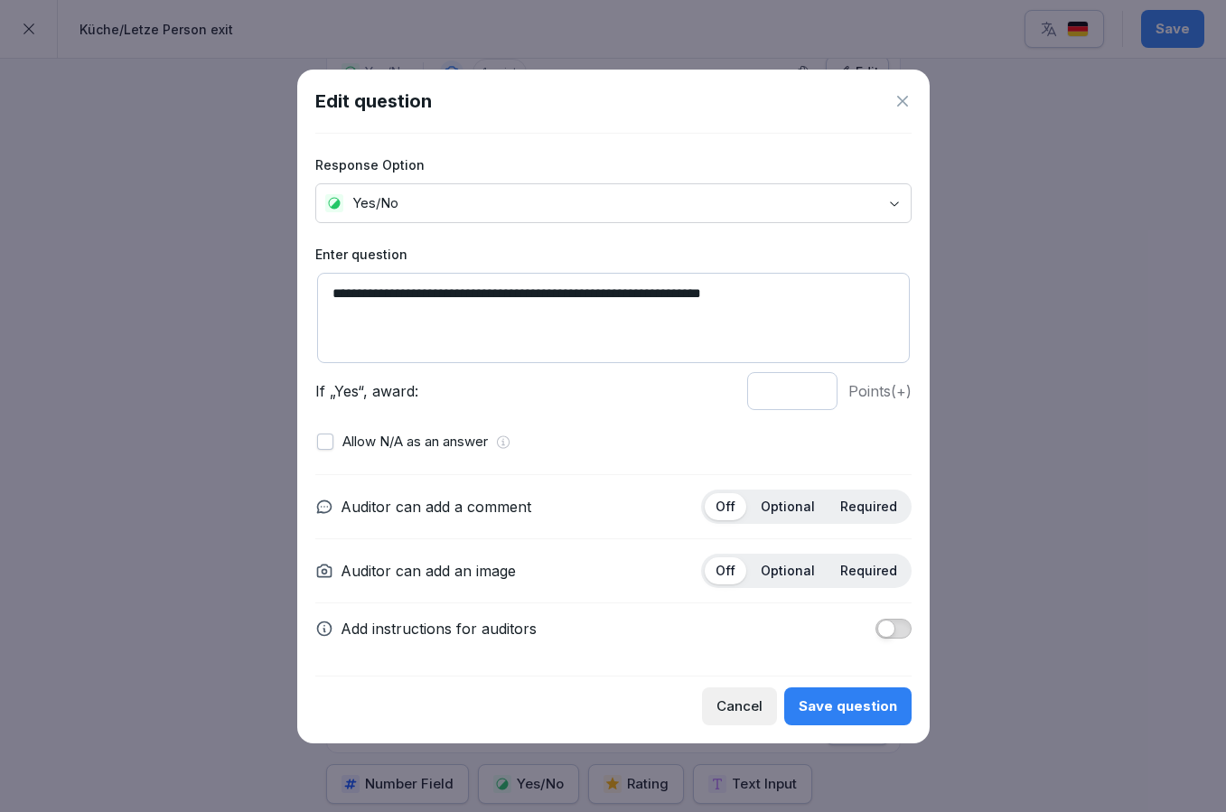
click at [854, 558] on div "Required" at bounding box center [869, 571] width 79 height 27
click at [886, 721] on button "Save question" at bounding box center [847, 707] width 127 height 38
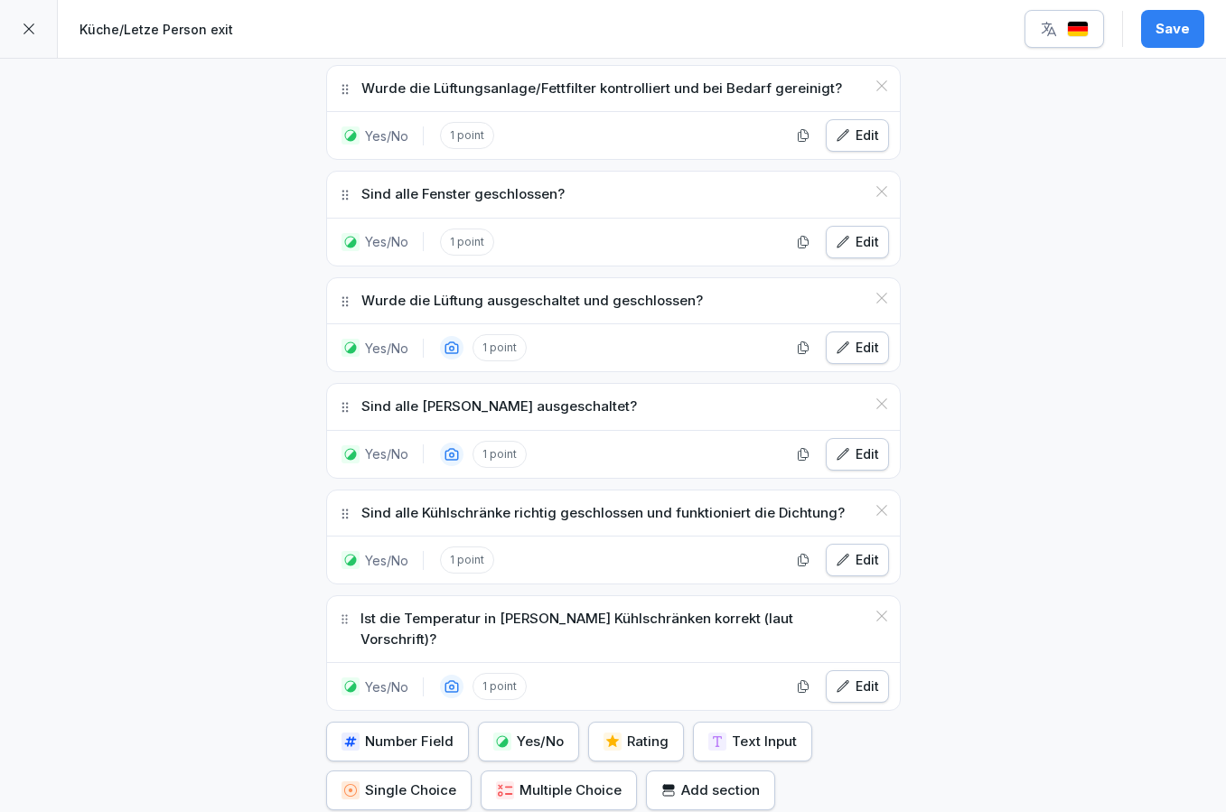
scroll to position [1776, 0]
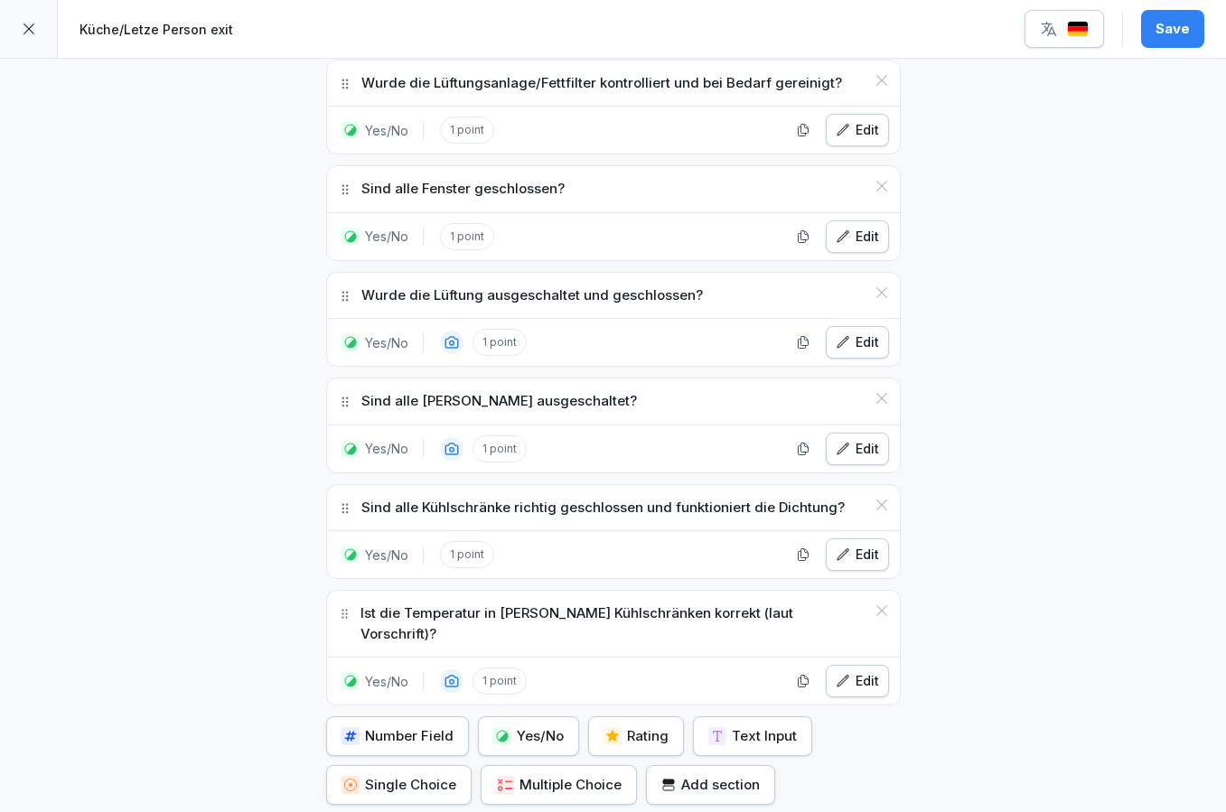
click at [500, 398] on p "Sind alle Lichter ausgeschaltet?" at bounding box center [499, 401] width 276 height 21
click at [344, 385] on div "Sind alle Lichter ausgeschaltet?" at bounding box center [613, 402] width 573 height 46
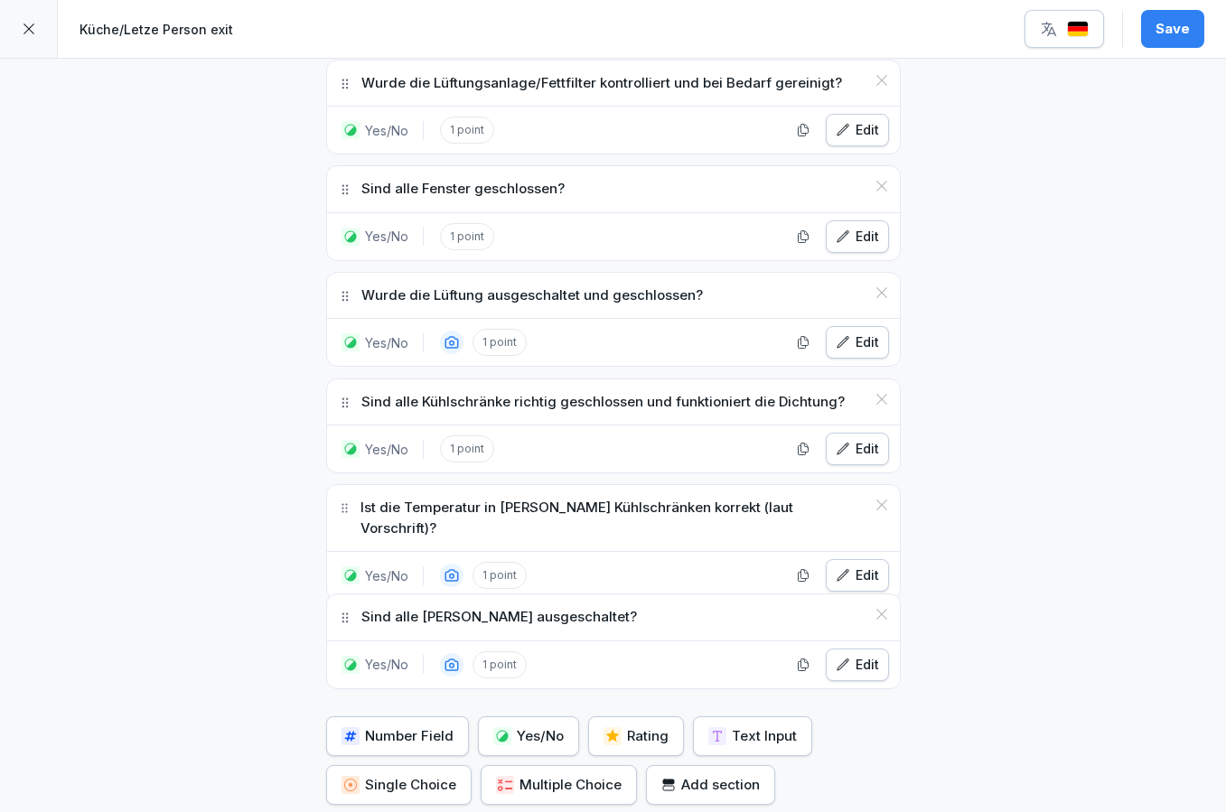
drag, startPoint x: 344, startPoint y: 400, endPoint x: 333, endPoint y: 616, distance: 216.3
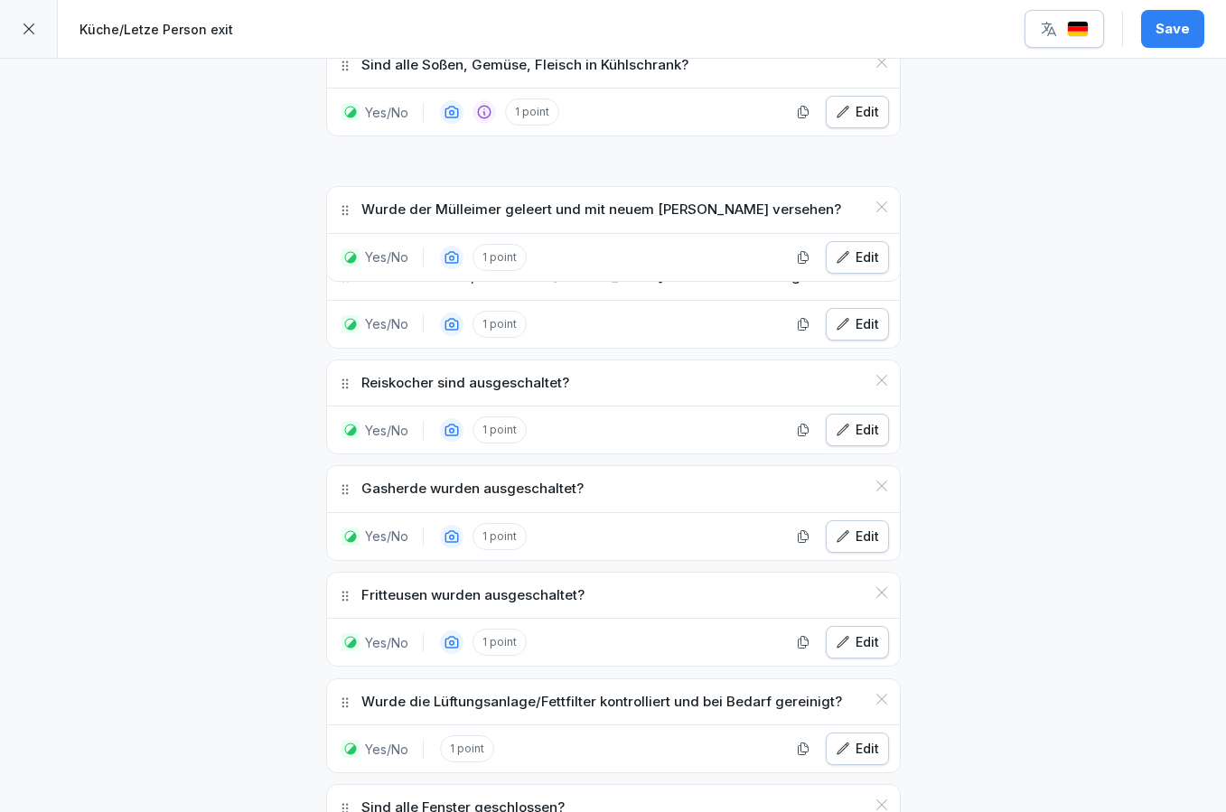
scroll to position [1154, 0]
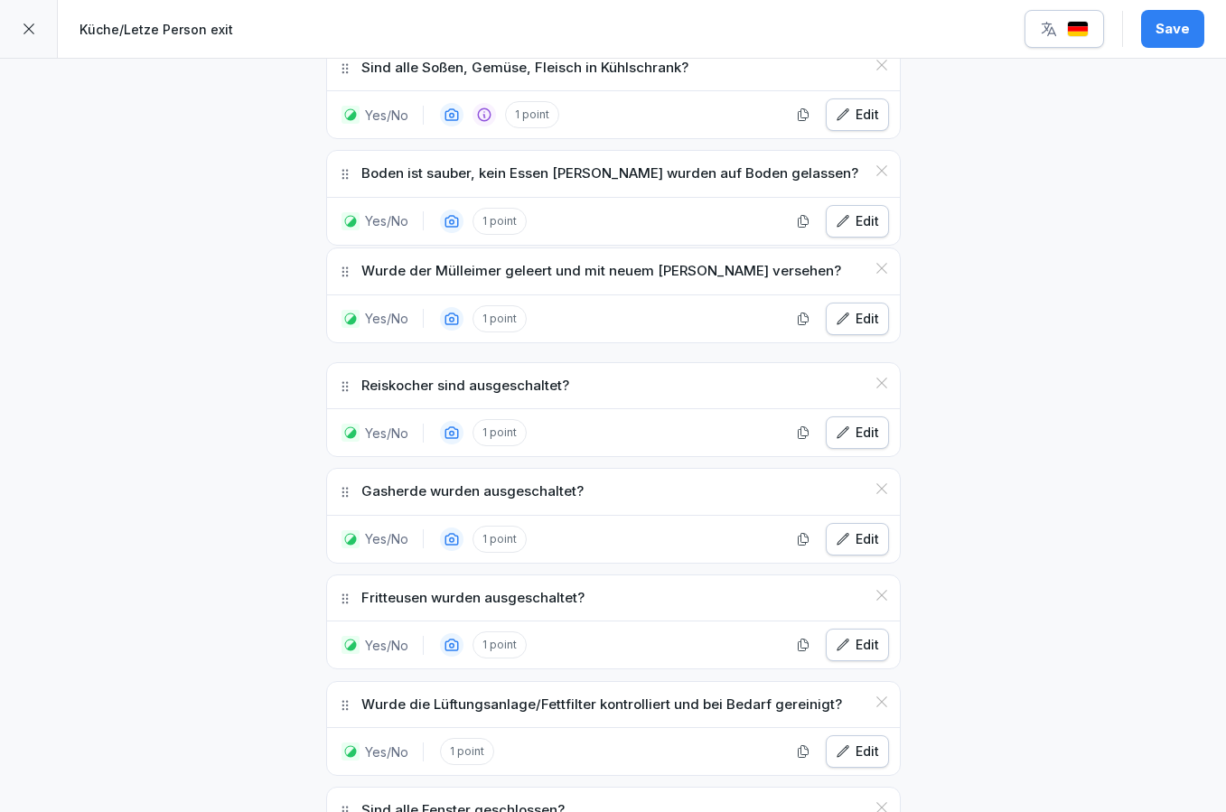
drag, startPoint x: 345, startPoint y: 341, endPoint x: 323, endPoint y: 267, distance: 76.3
click at [324, 268] on div "**********" at bounding box center [613, 166] width 578 height 2522
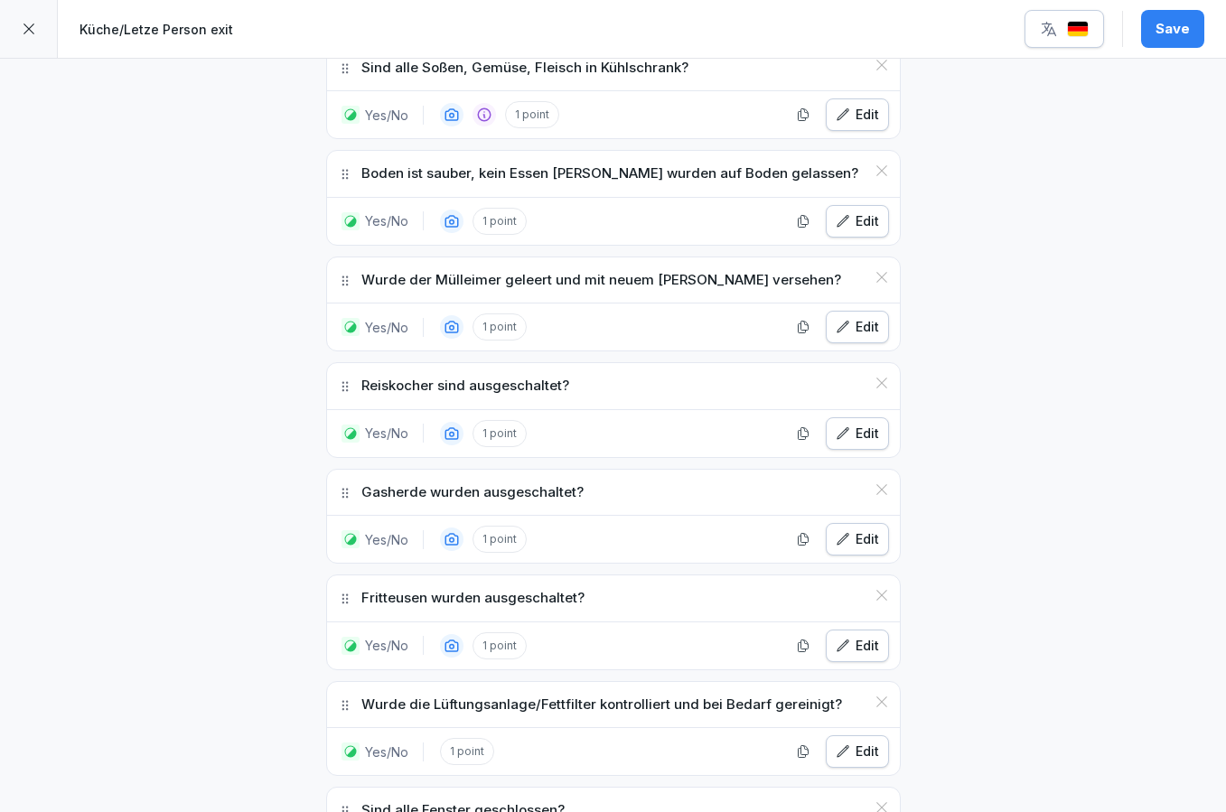
click at [269, 274] on div "**********" at bounding box center [613, 256] width 1226 height 2703
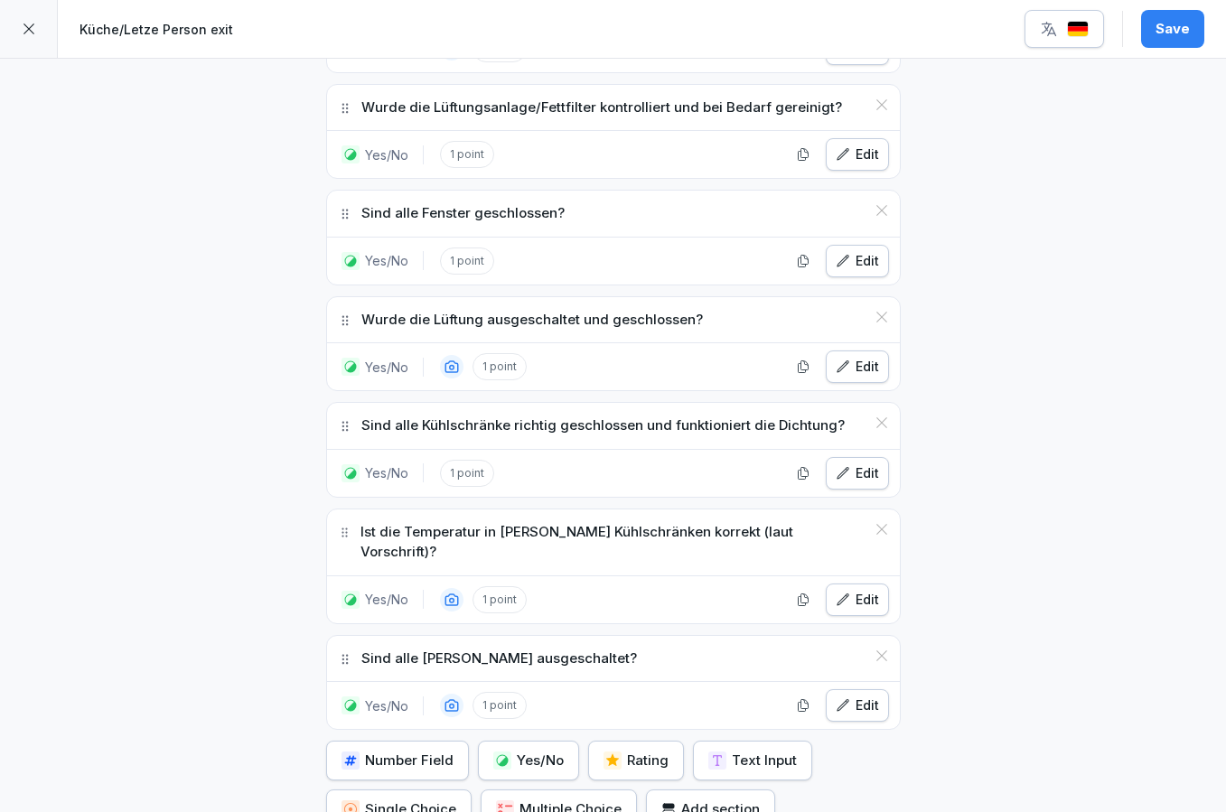
scroll to position [1760, 0]
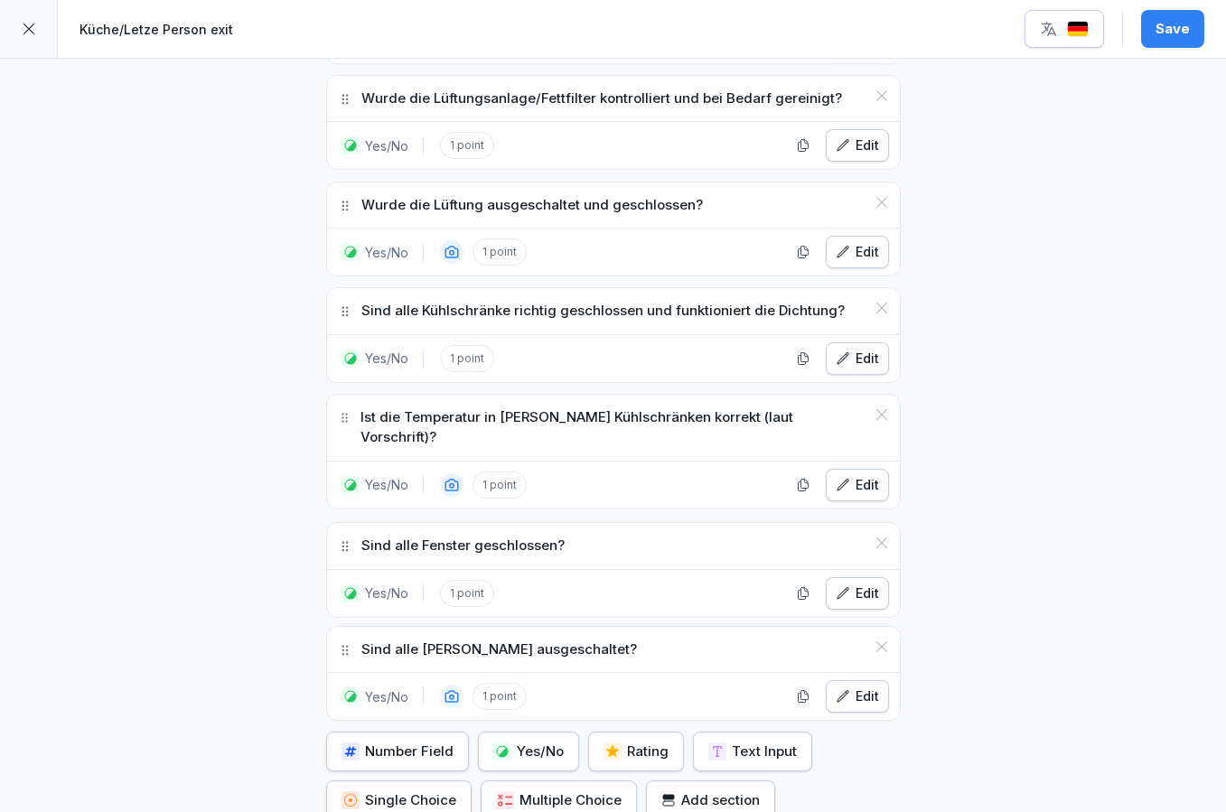
drag, startPoint x: 345, startPoint y: 199, endPoint x: 359, endPoint y: 540, distance: 341.8
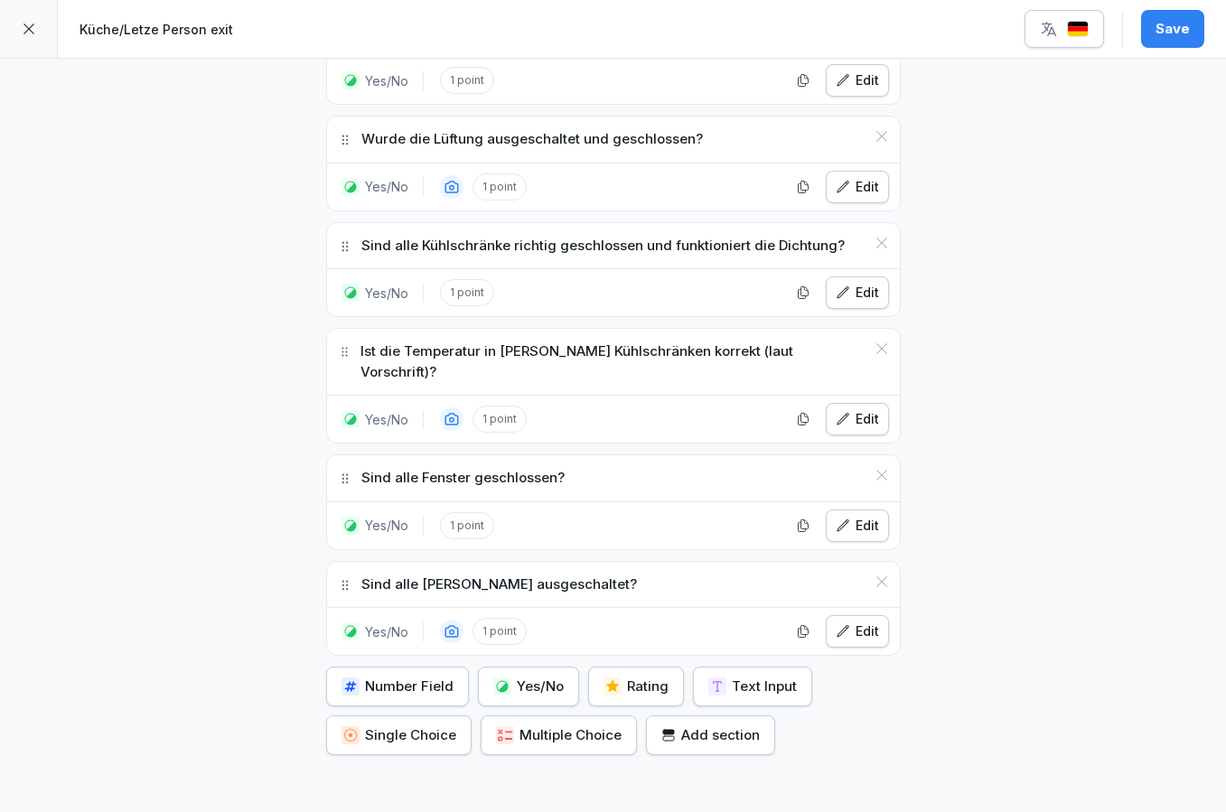
scroll to position [1827, 0]
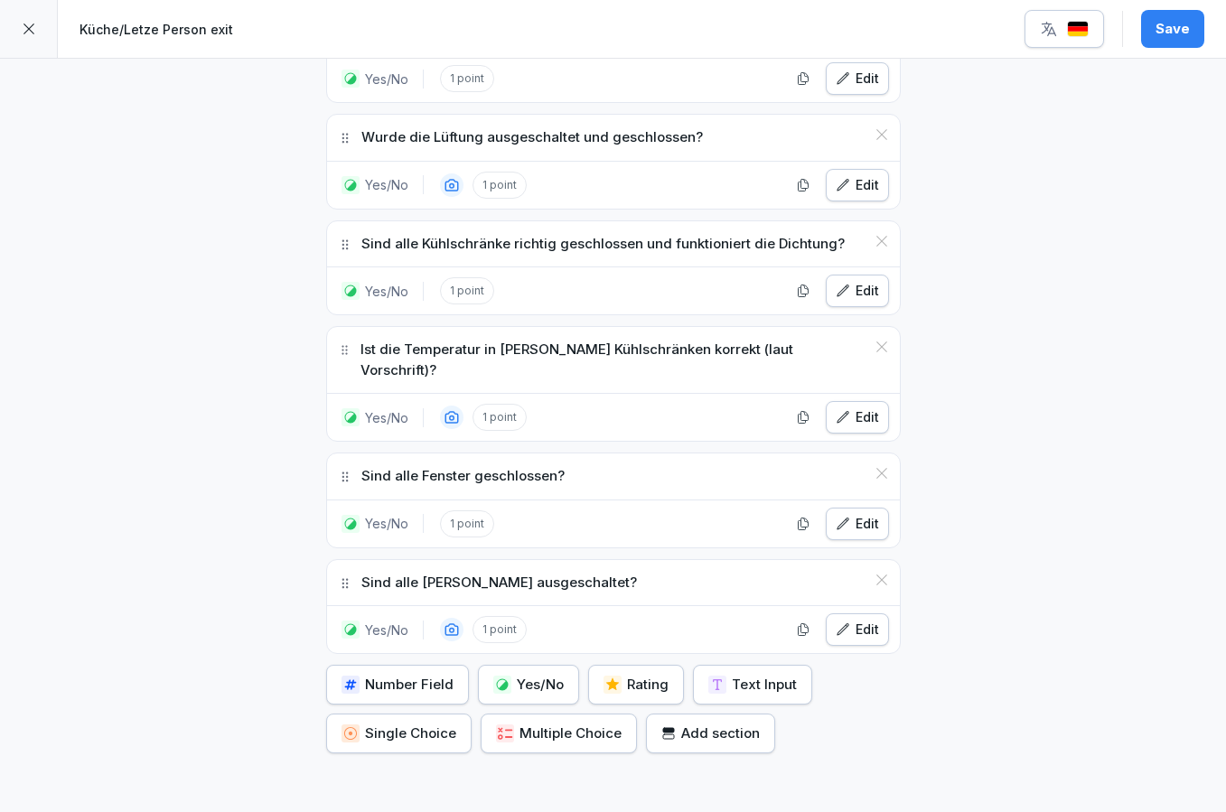
click at [1174, 17] on button "Save" at bounding box center [1172, 29] width 63 height 38
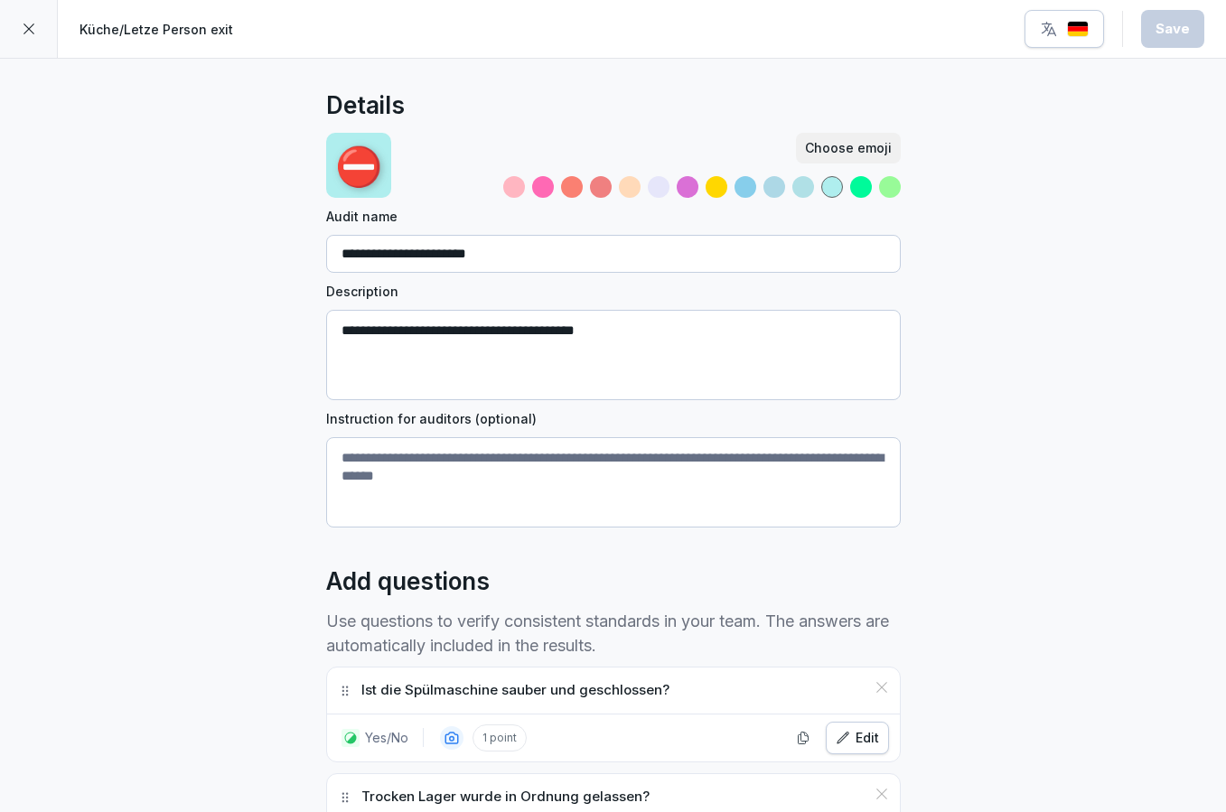
scroll to position [0, 0]
click at [29, 25] on icon at bounding box center [29, 29] width 14 height 14
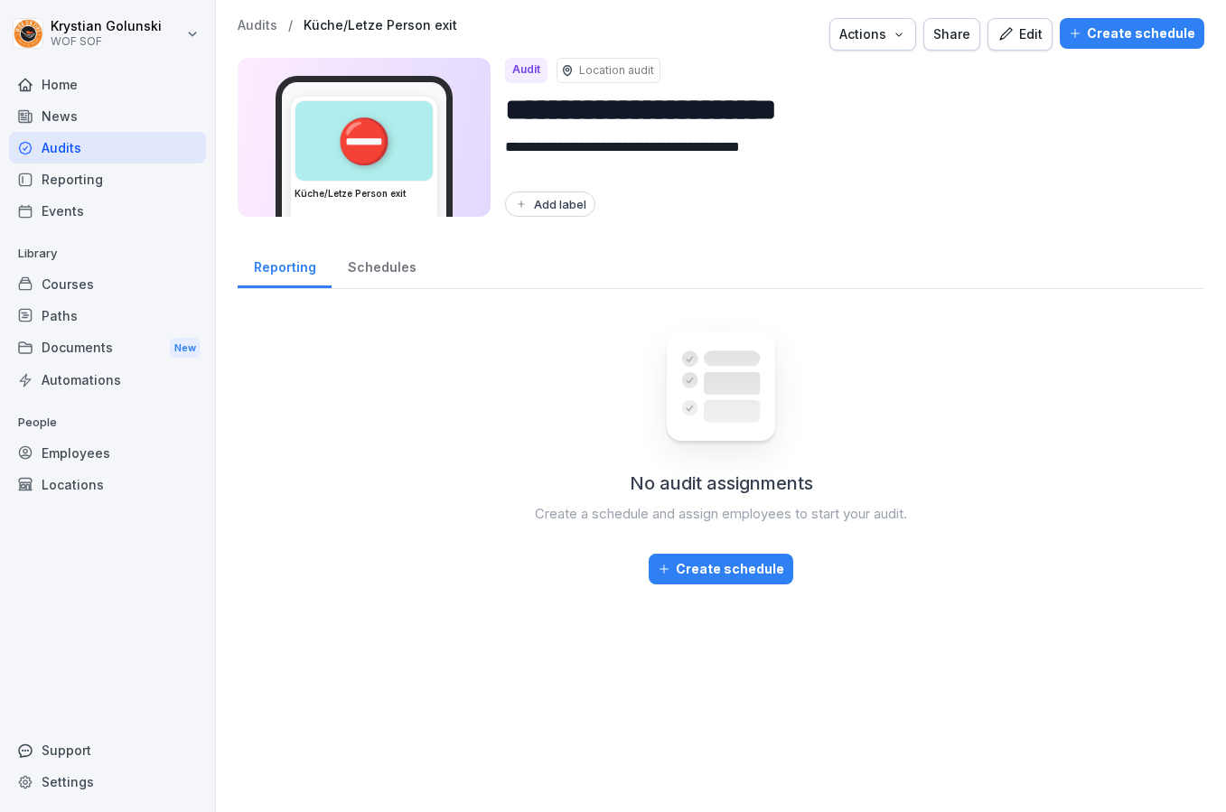
click at [1012, 33] on icon "button" at bounding box center [1005, 33] width 13 height 13
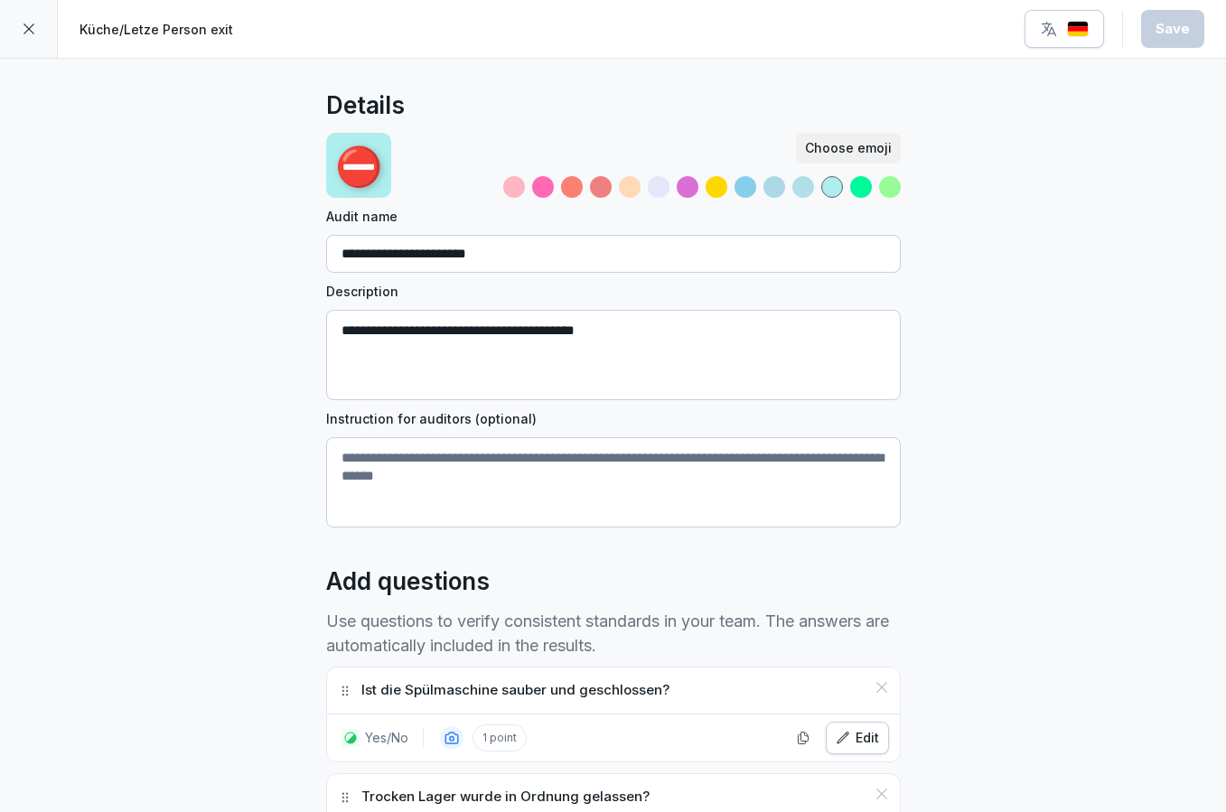
click at [620, 341] on textarea "**********" at bounding box center [613, 355] width 575 height 90
click at [732, 333] on textarea "**********" at bounding box center [613, 355] width 575 height 90
click at [875, 326] on textarea "**********" at bounding box center [613, 355] width 575 height 90
type textarea "**********"
click at [380, 259] on input "**********" at bounding box center [613, 254] width 575 height 38
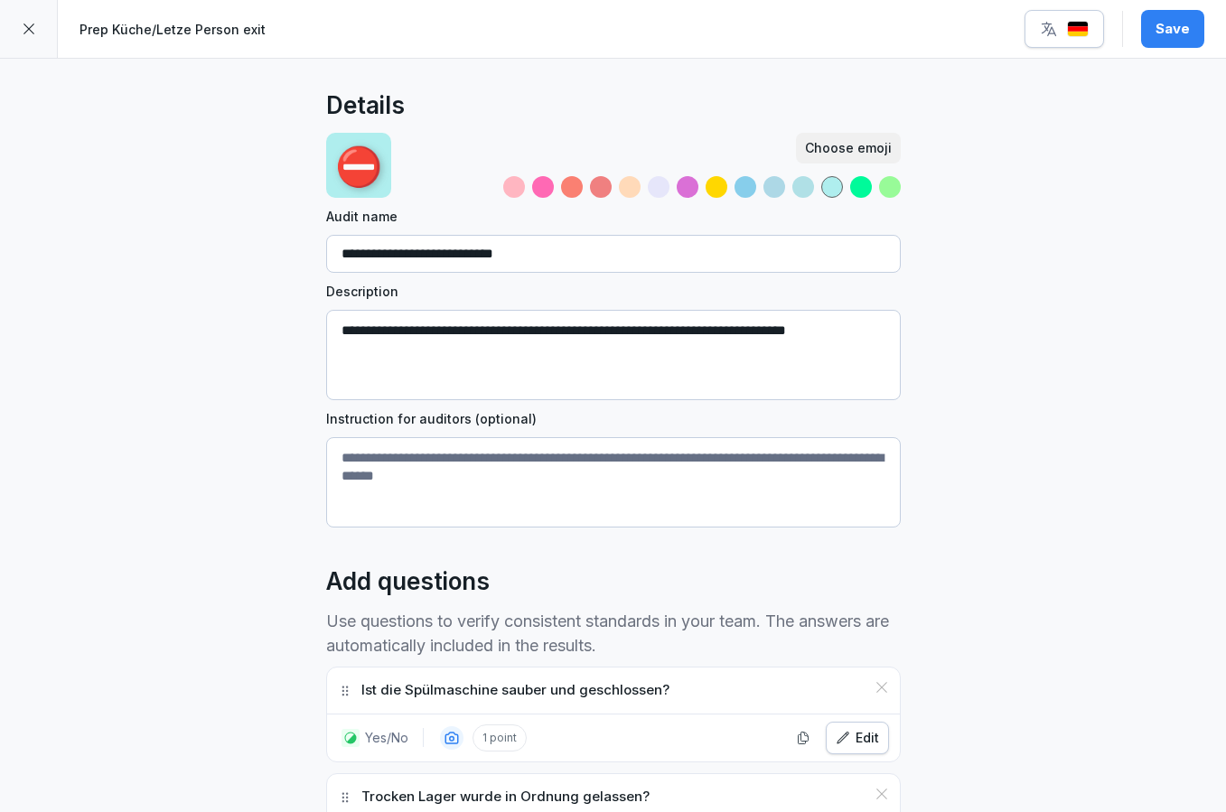
click at [696, 245] on input "**********" at bounding box center [613, 254] width 575 height 38
type input "**********"
click at [1176, 27] on div "Save" at bounding box center [1173, 29] width 34 height 20
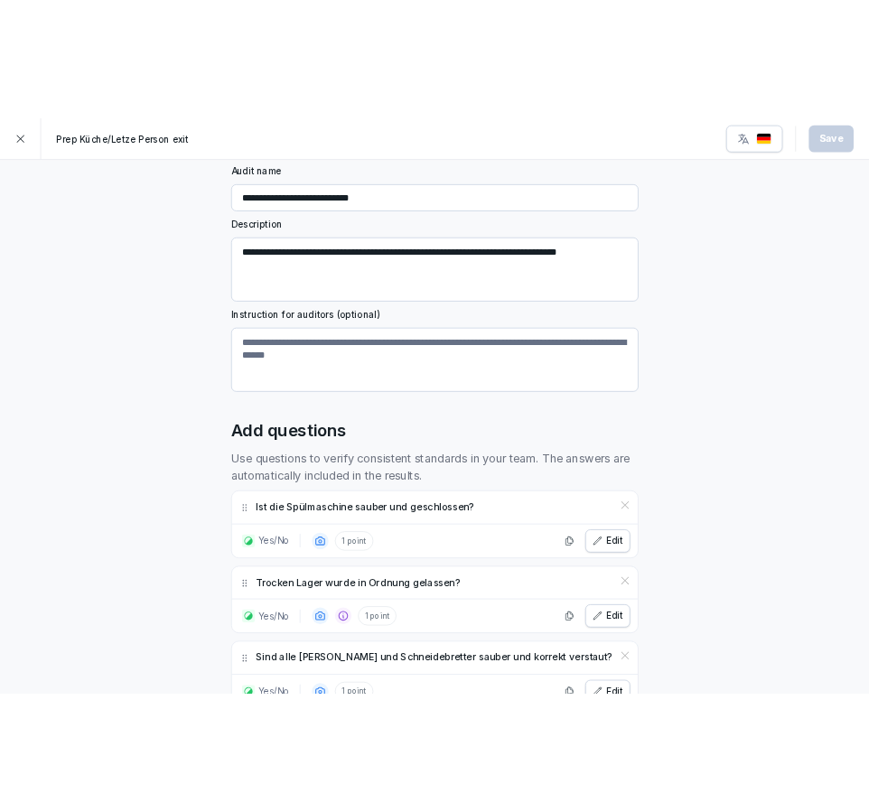
scroll to position [147, 0]
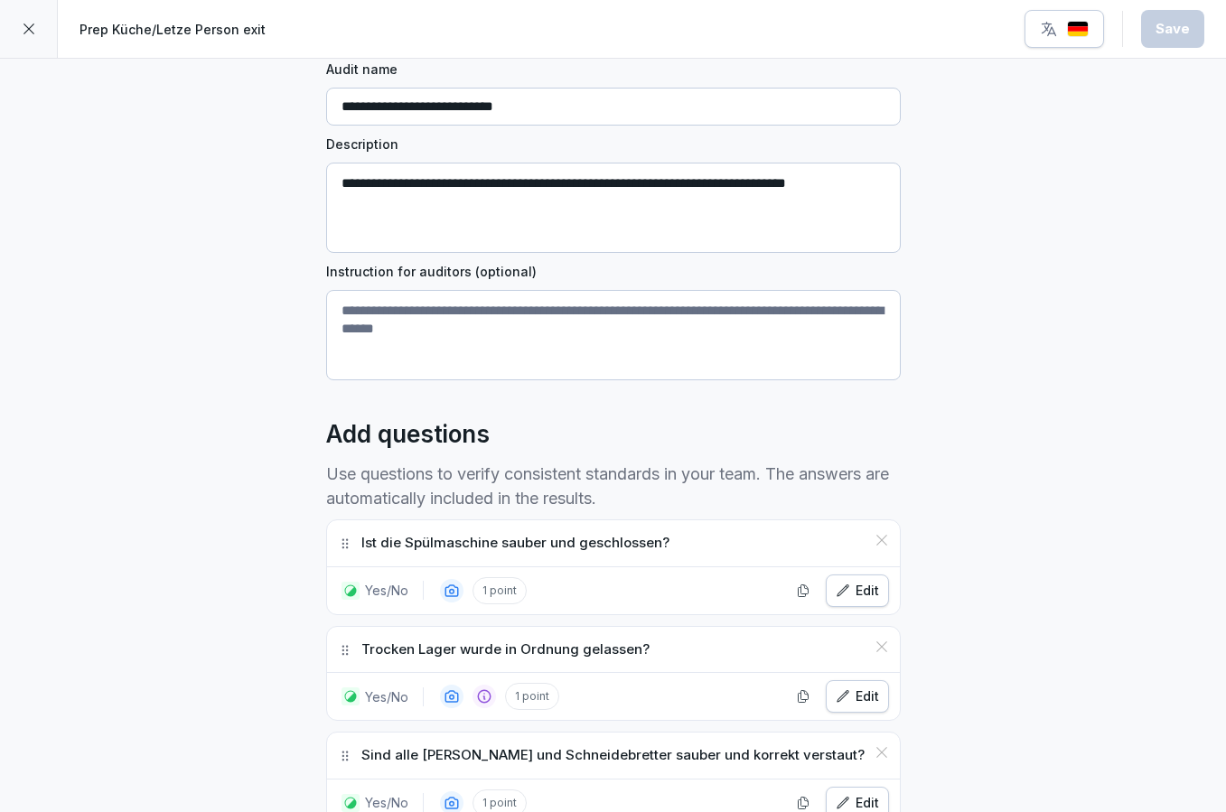
click at [45, 34] on div at bounding box center [29, 29] width 58 height 58
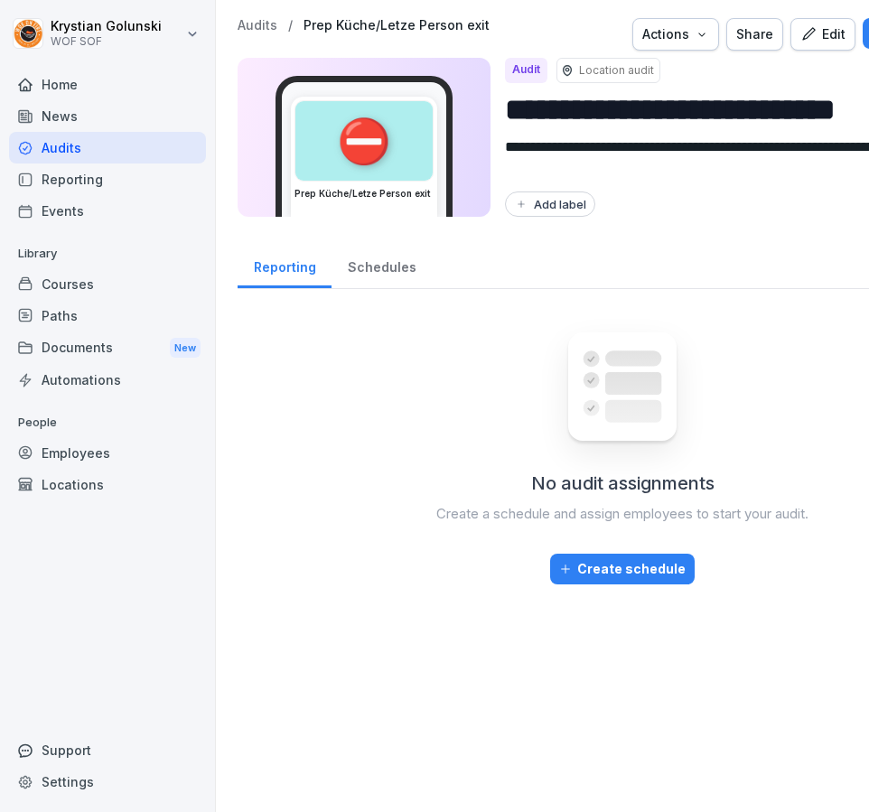
click at [110, 321] on div "Paths" at bounding box center [107, 316] width 197 height 32
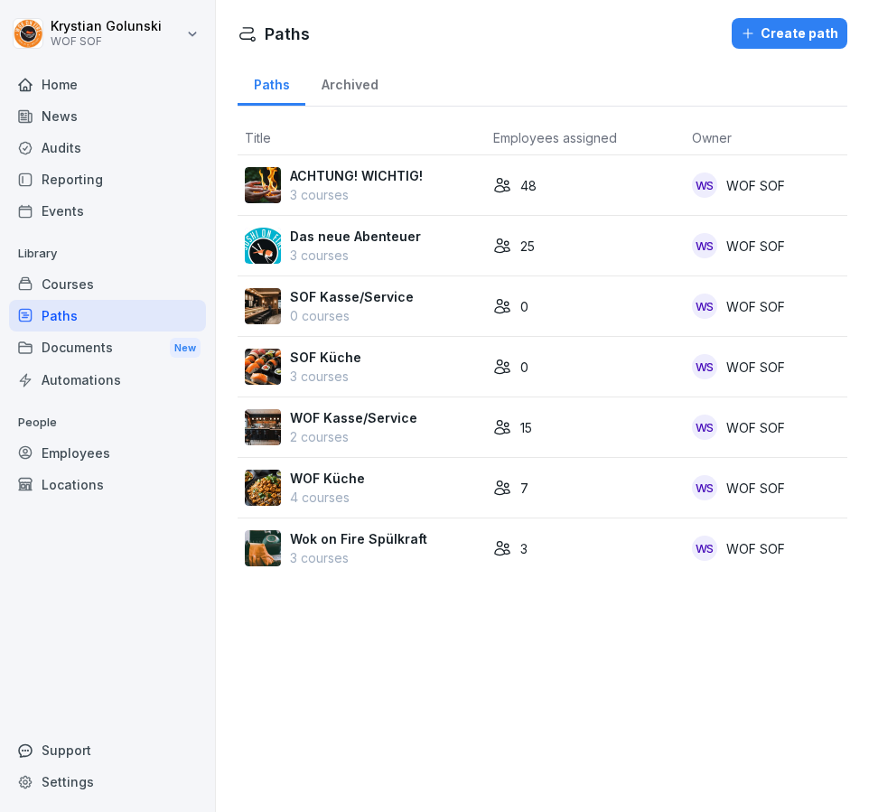
click at [140, 274] on div "Courses" at bounding box center [107, 284] width 197 height 32
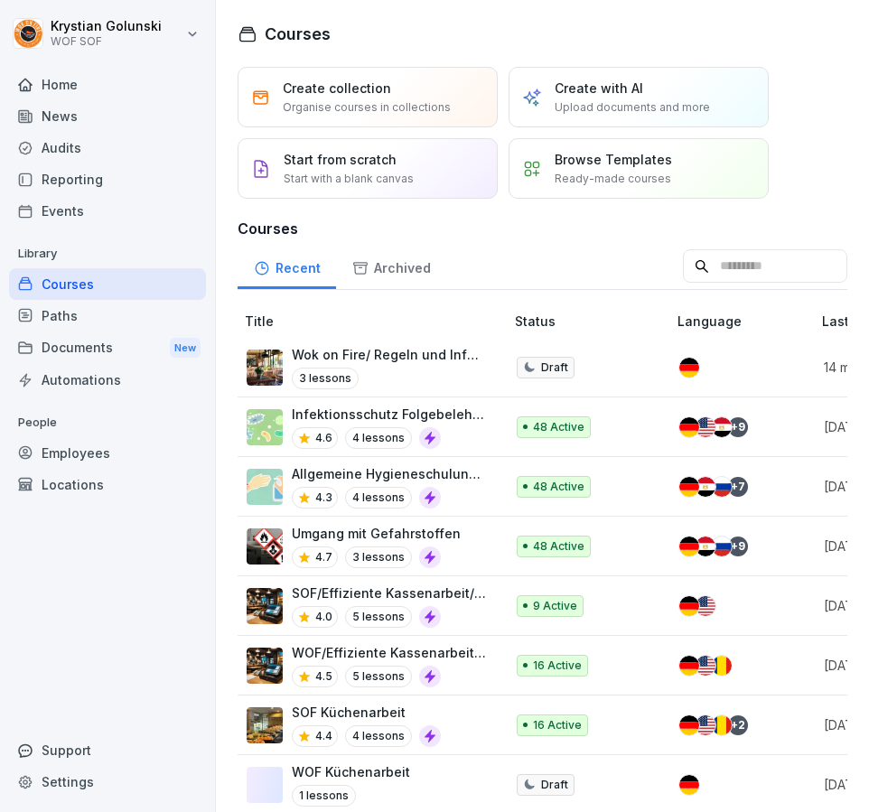
click at [616, 100] on p "Upload documents and more" at bounding box center [632, 107] width 155 height 16
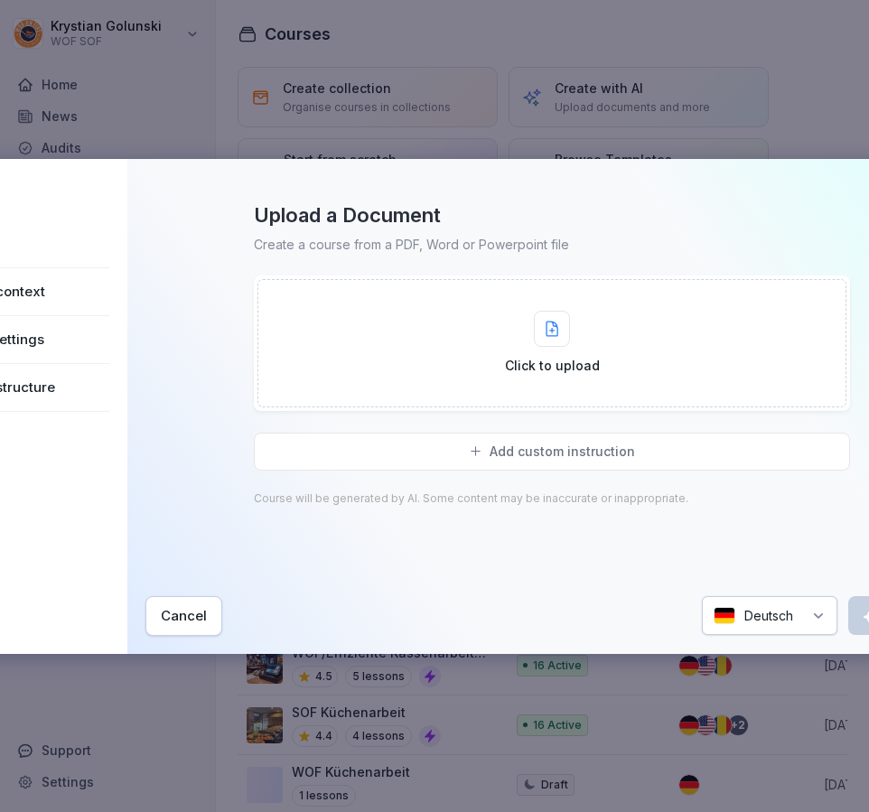
drag, startPoint x: 541, startPoint y: 176, endPoint x: 592, endPoint y: 176, distance: 50.6
click at [592, 177] on div "Upload a Document Create a course from a PDF, Word or Powerpoint file Click to …" at bounding box center [551, 406] width 813 height 459
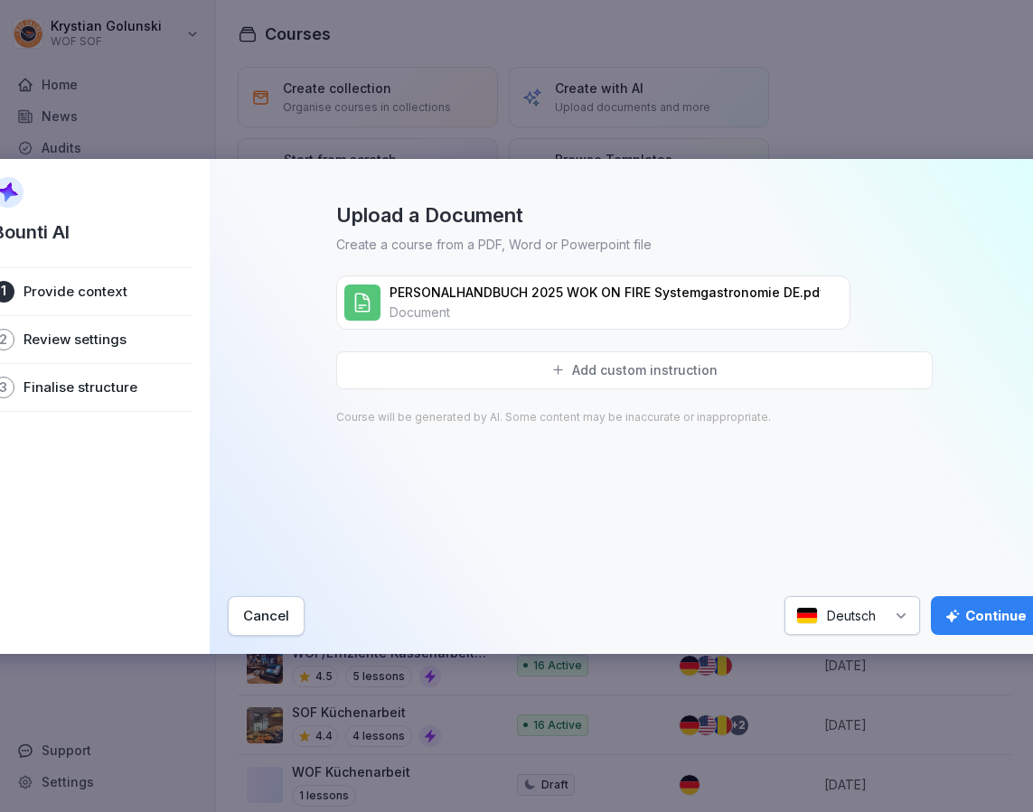
click at [987, 618] on div "Continue" at bounding box center [985, 616] width 81 height 20
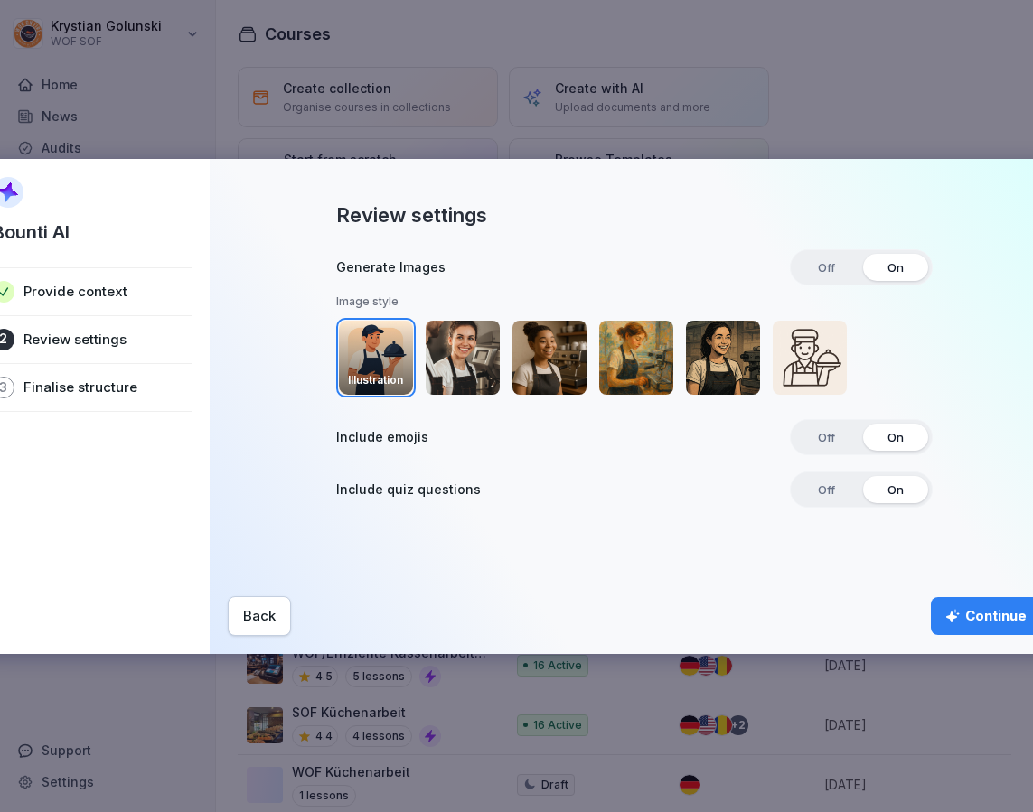
click at [489, 340] on img "button" at bounding box center [463, 358] width 74 height 74
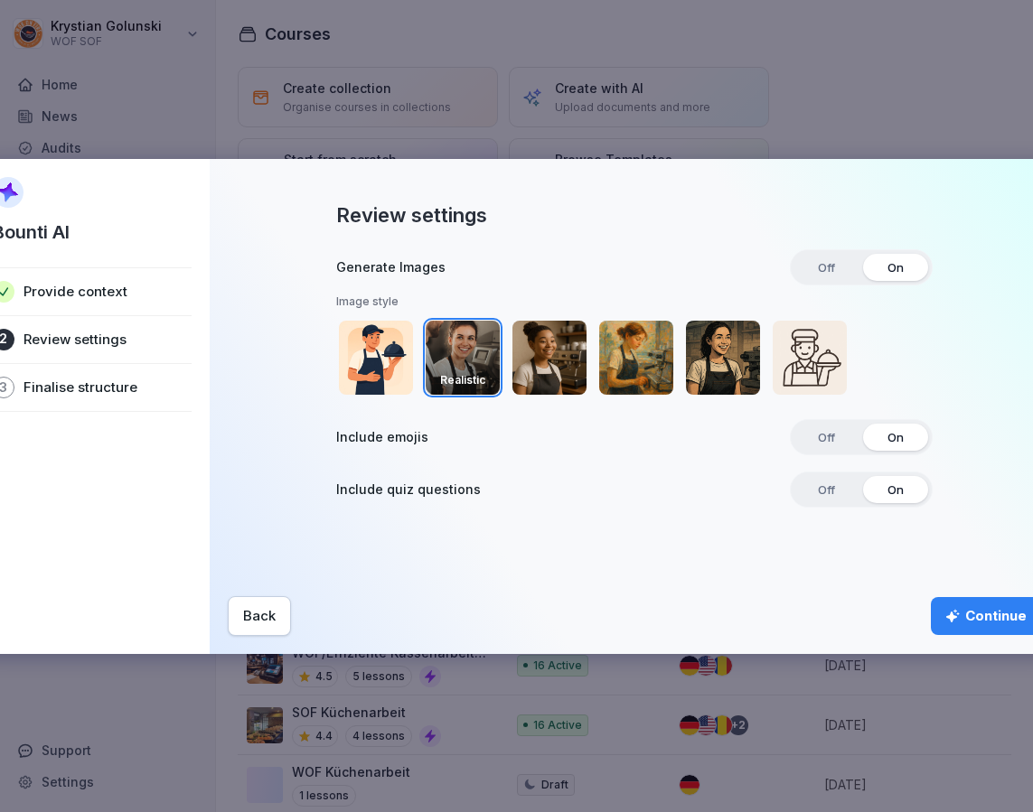
click at [540, 346] on img "button" at bounding box center [549, 358] width 74 height 74
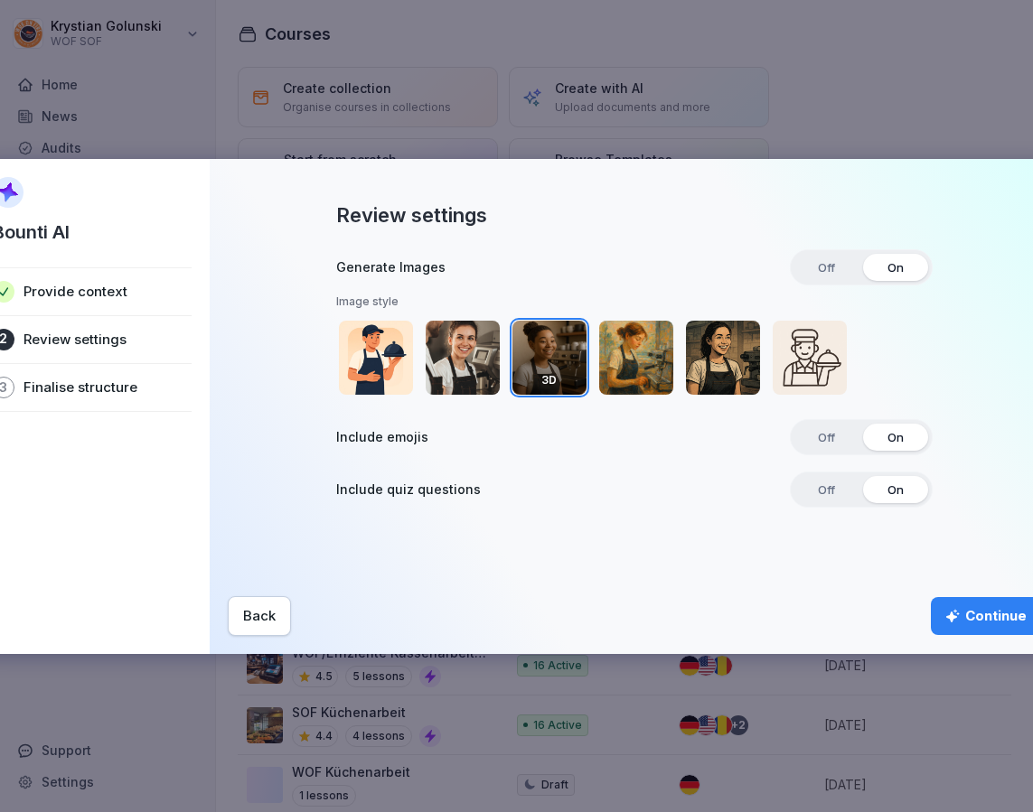
click at [386, 352] on img "button" at bounding box center [376, 358] width 74 height 74
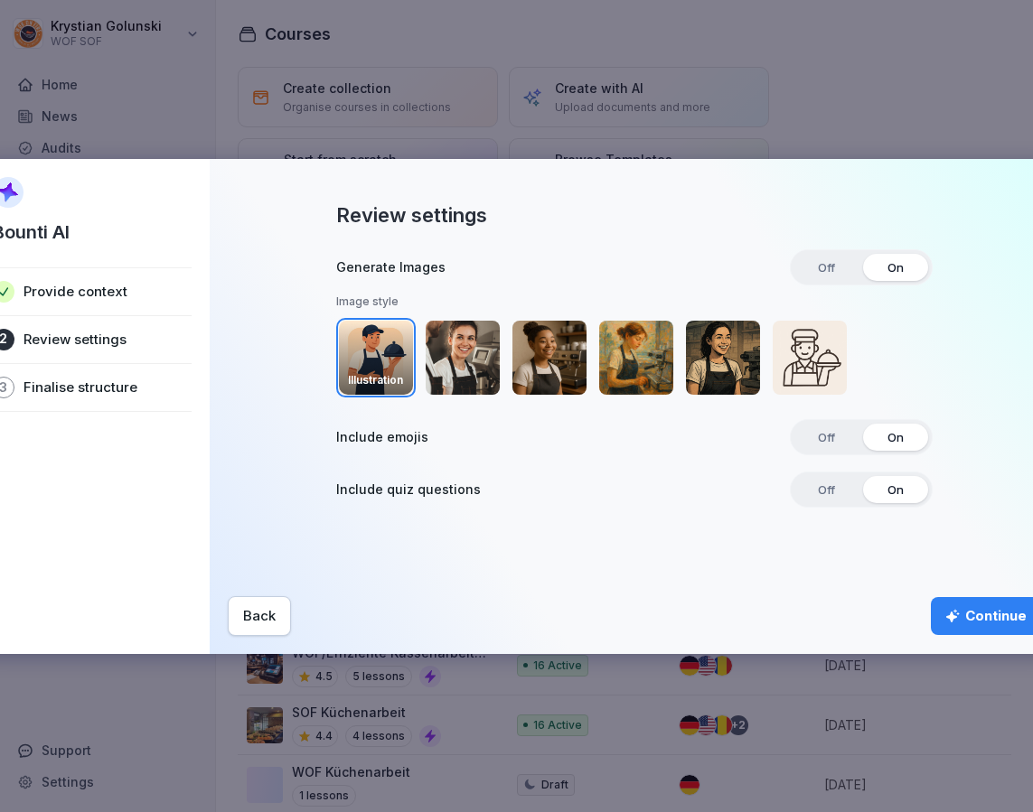
click at [986, 615] on div "Continue" at bounding box center [985, 616] width 81 height 20
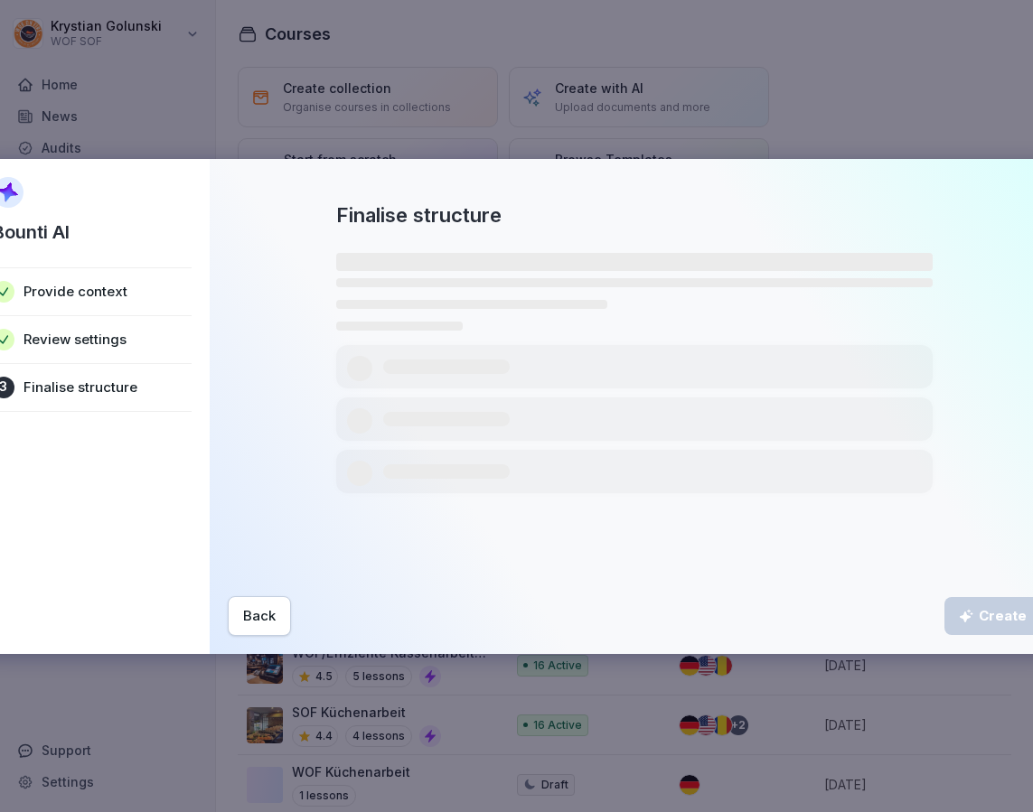
drag, startPoint x: 636, startPoint y: 172, endPoint x: 783, endPoint y: 173, distance: 147.3
click at [785, 173] on div "Finalise structure ‌ ‌ ‌ ‌ ‌ ‌ ‌ ‌ ‌ ‌ Back Create" at bounding box center [634, 406] width 849 height 495
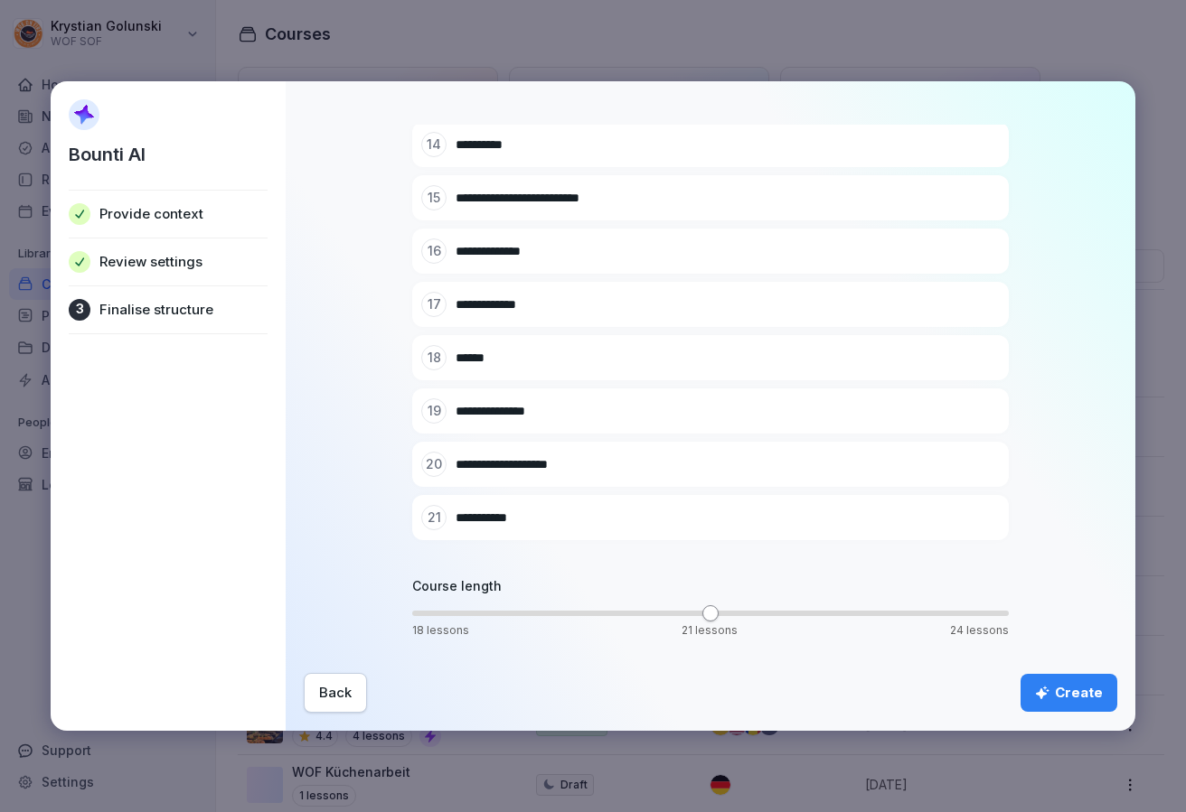
scroll to position [844, 0]
click at [949, 355] on div at bounding box center [957, 357] width 25 height 25
click at [951, 356] on icon at bounding box center [957, 358] width 13 height 13
click at [1064, 690] on div "Create" at bounding box center [1069, 693] width 68 height 20
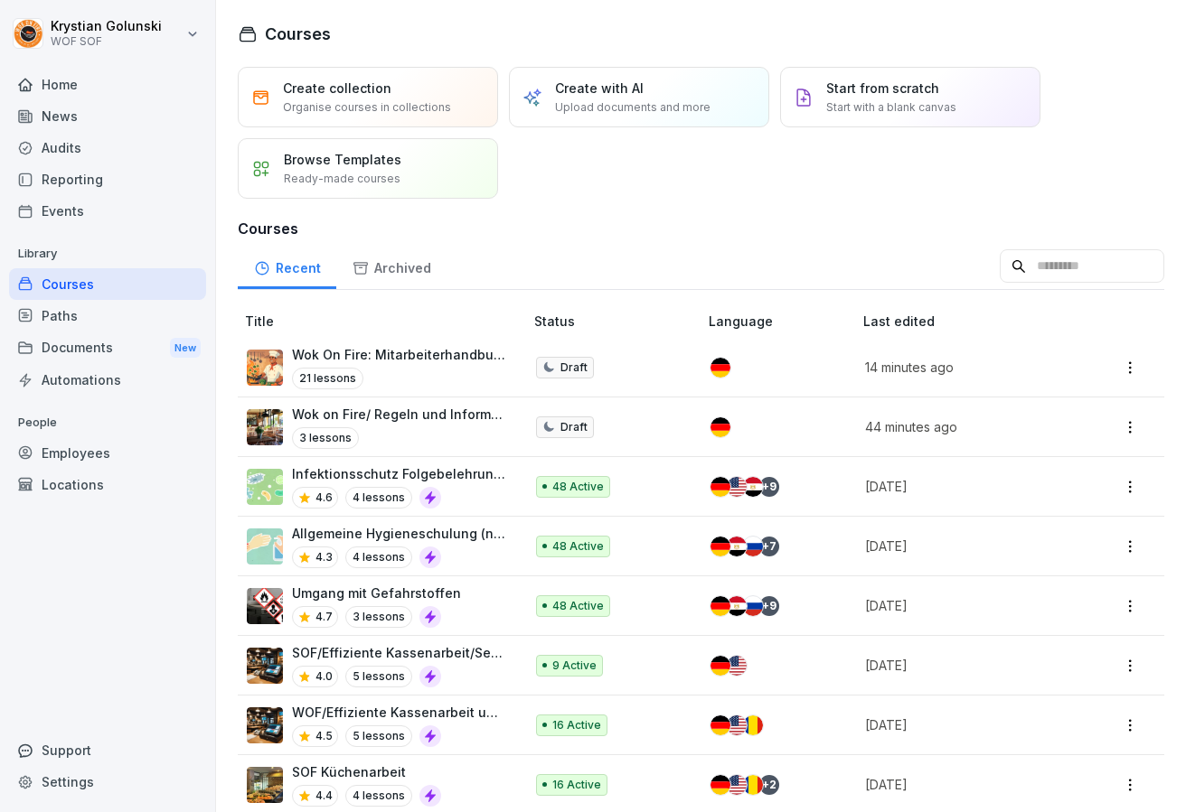
scroll to position [33, 0]
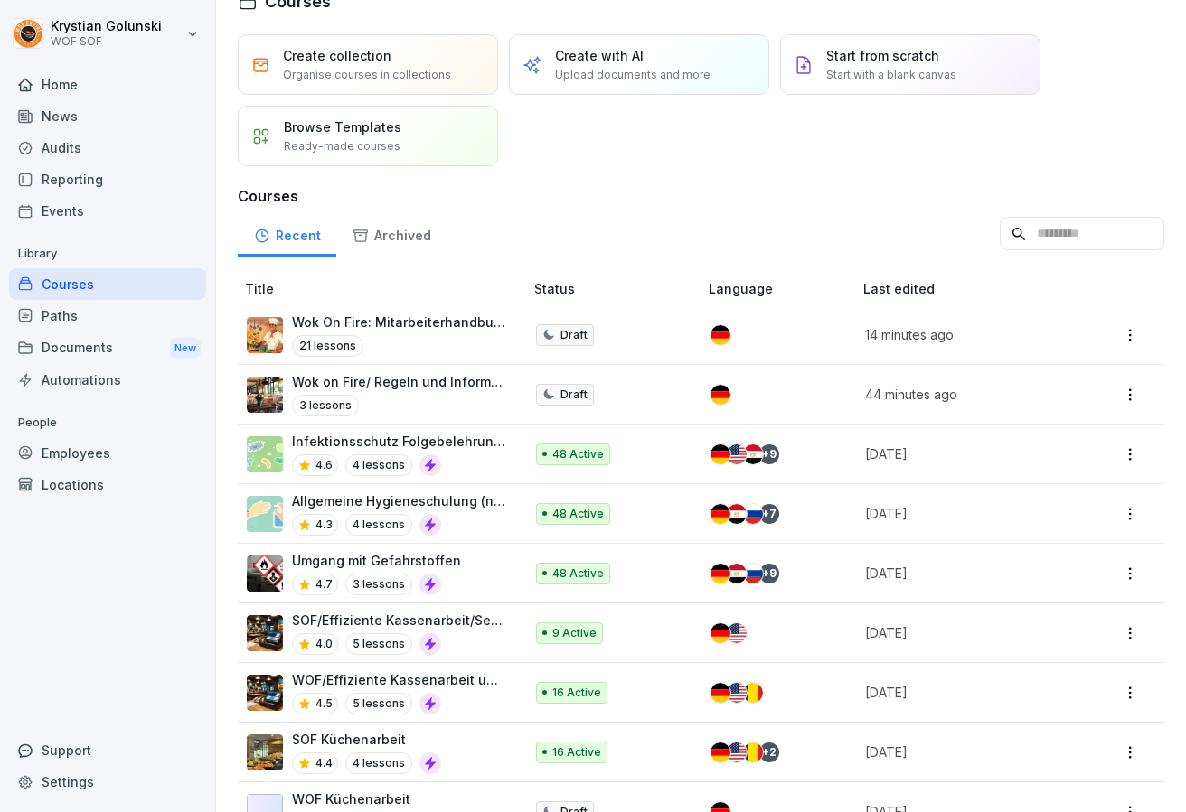
click at [448, 349] on div "21 lessons" at bounding box center [398, 346] width 213 height 22
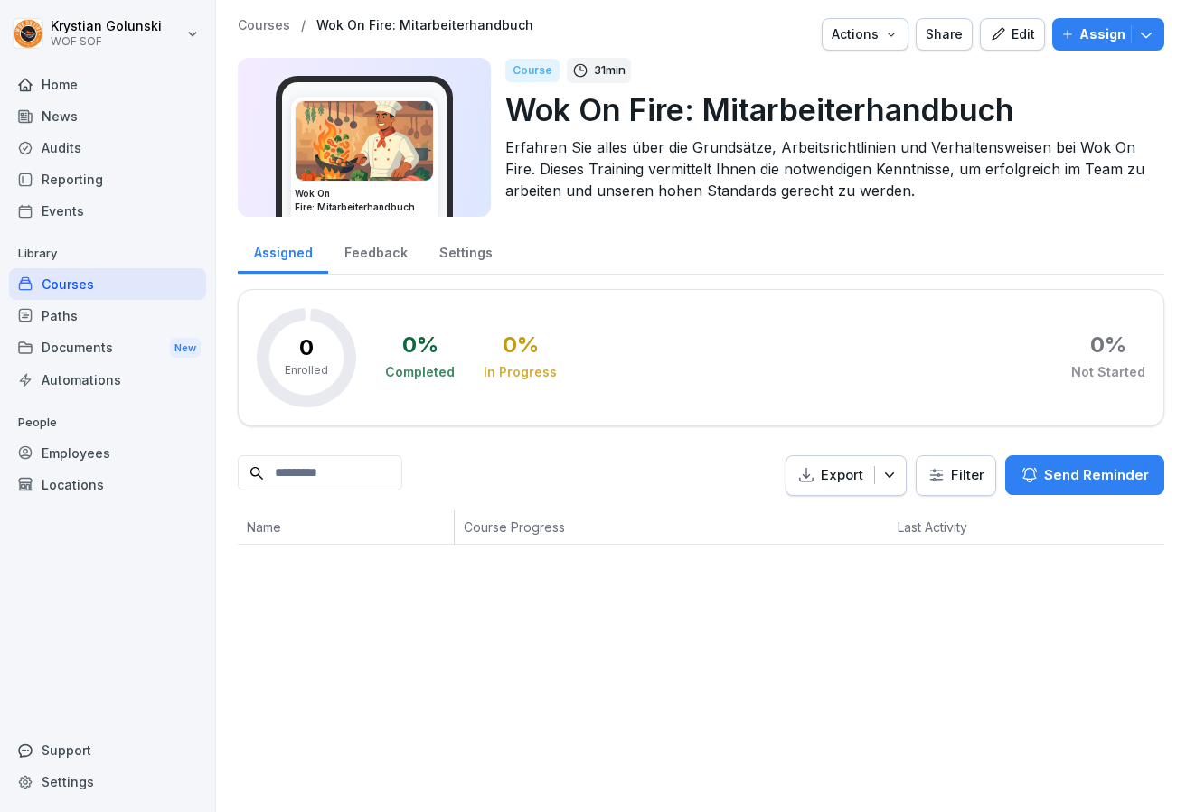
click at [1026, 37] on div "Edit" at bounding box center [1011, 34] width 45 height 20
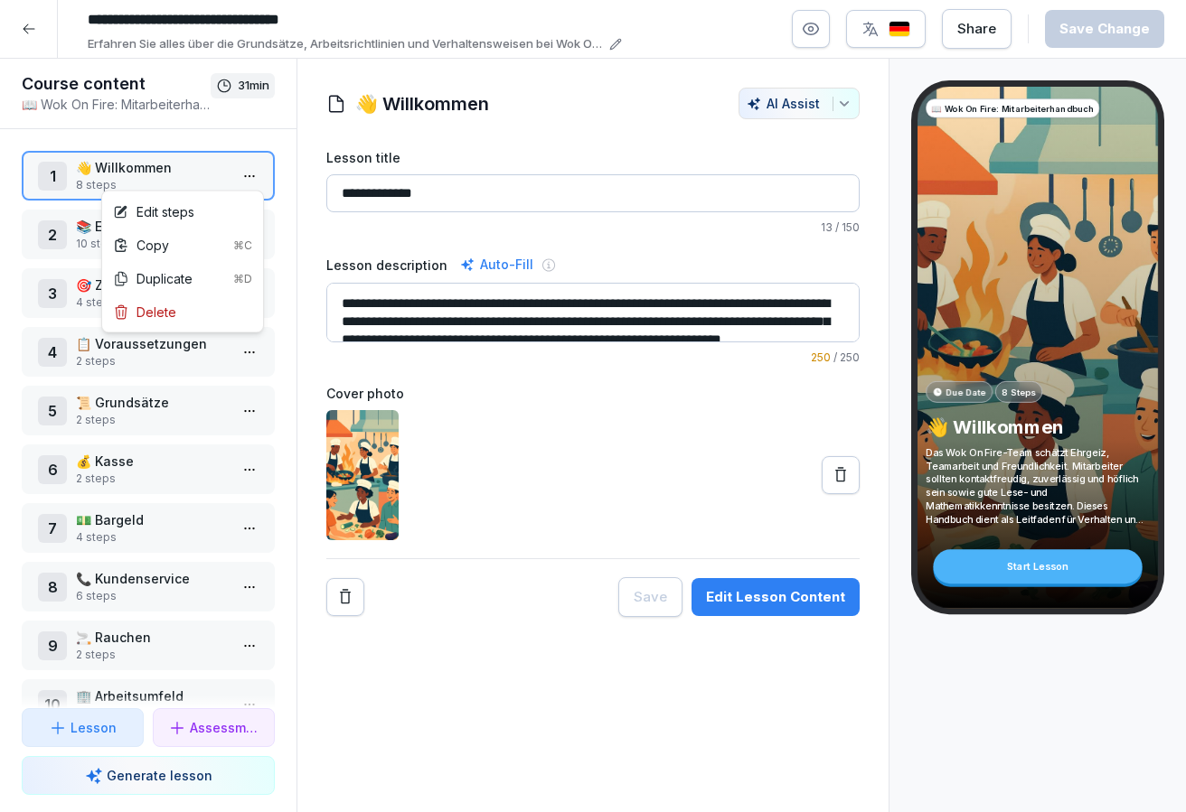
click at [247, 175] on html "**********" at bounding box center [593, 406] width 1186 height 812
click at [220, 215] on div "Edit steps" at bounding box center [183, 211] width 154 height 33
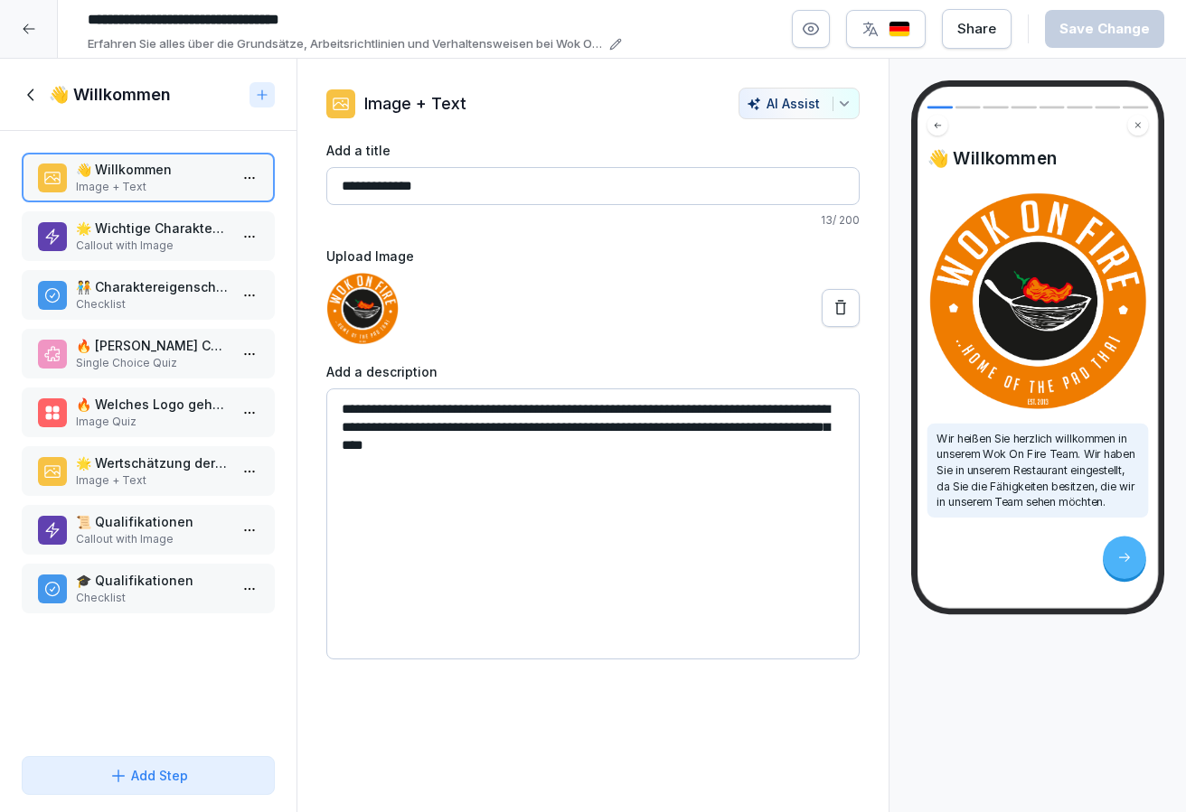
click at [131, 251] on p "Callout with Image" at bounding box center [152, 246] width 152 height 16
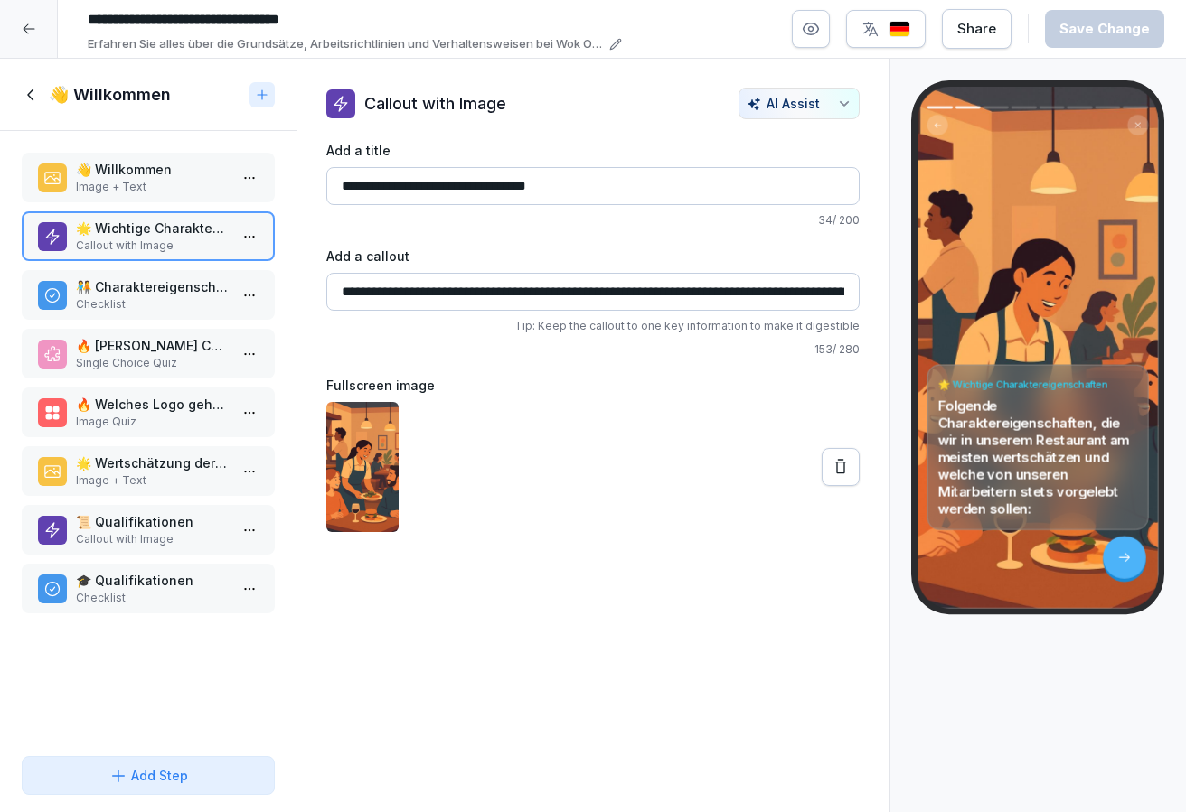
click at [141, 295] on p "🧑‍🤝‍🧑 Charaktereigenschaften" at bounding box center [152, 286] width 152 height 19
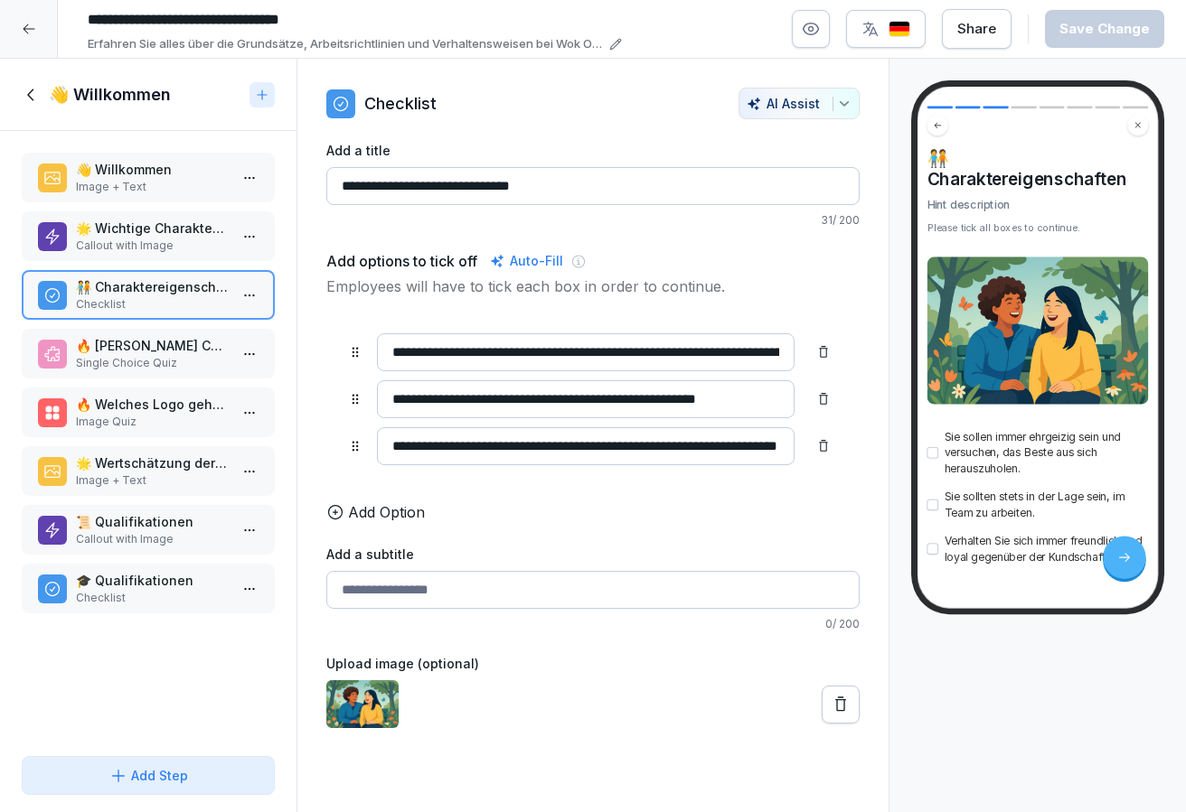
click at [150, 352] on p "🔥 [PERSON_NAME] Charaktereigenschaft wird im Wok On Fire-Team besonders geschät…" at bounding box center [152, 345] width 152 height 19
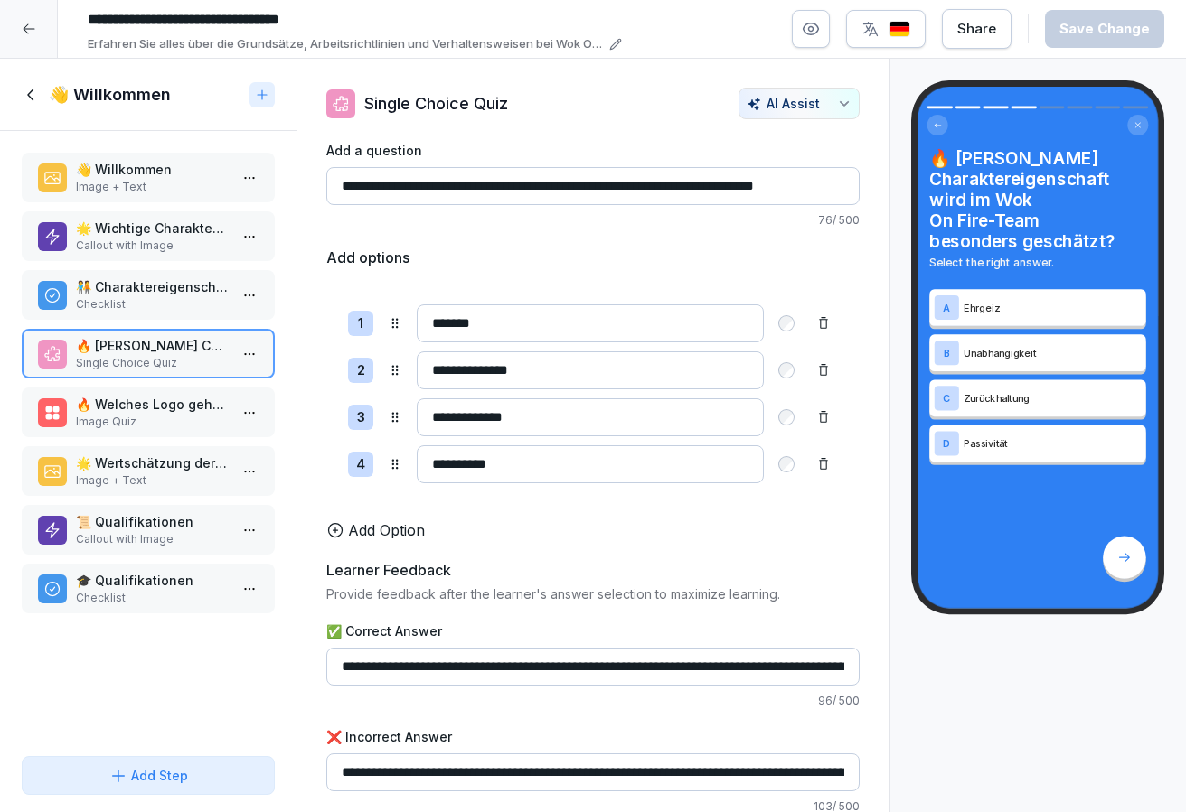
click at [155, 402] on p "🔥 Welches Logo gehört zum Restaurant 'Wok On Fire'?" at bounding box center [152, 404] width 152 height 19
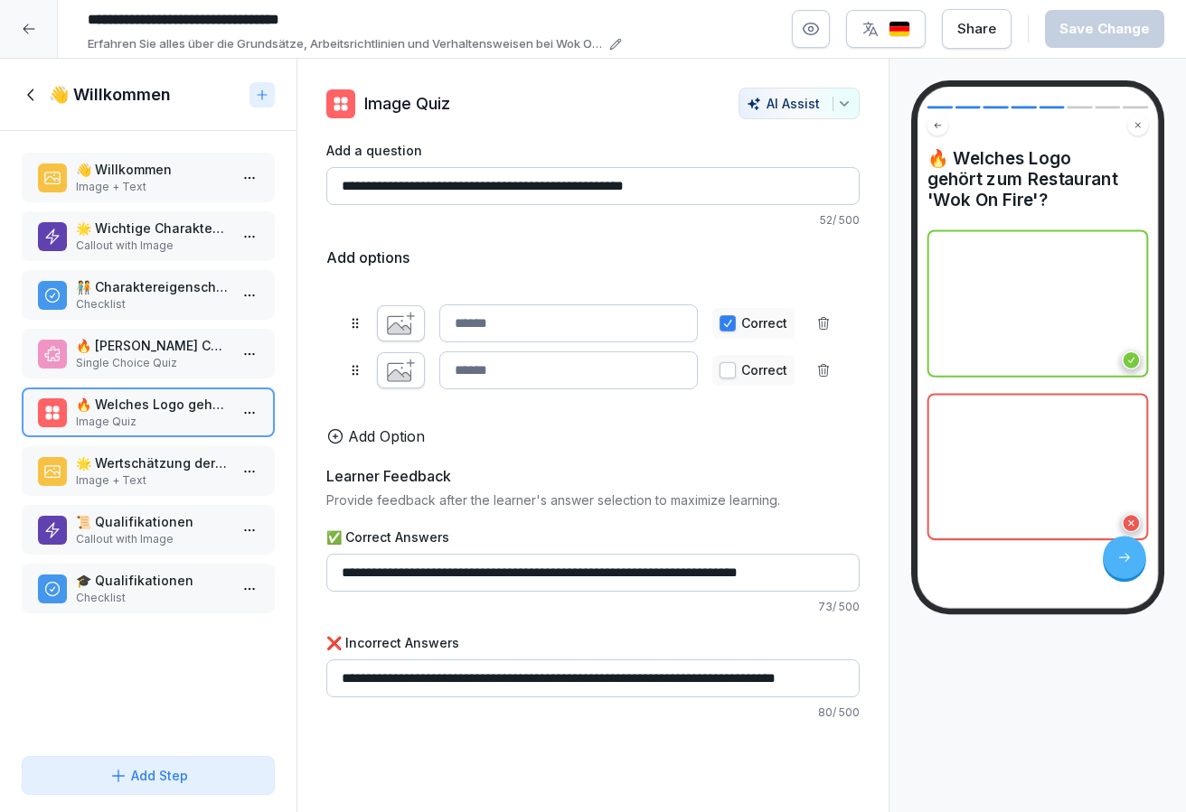
click at [163, 467] on p "🌟 Wertschätzung der Mitarbeiter" at bounding box center [152, 463] width 152 height 19
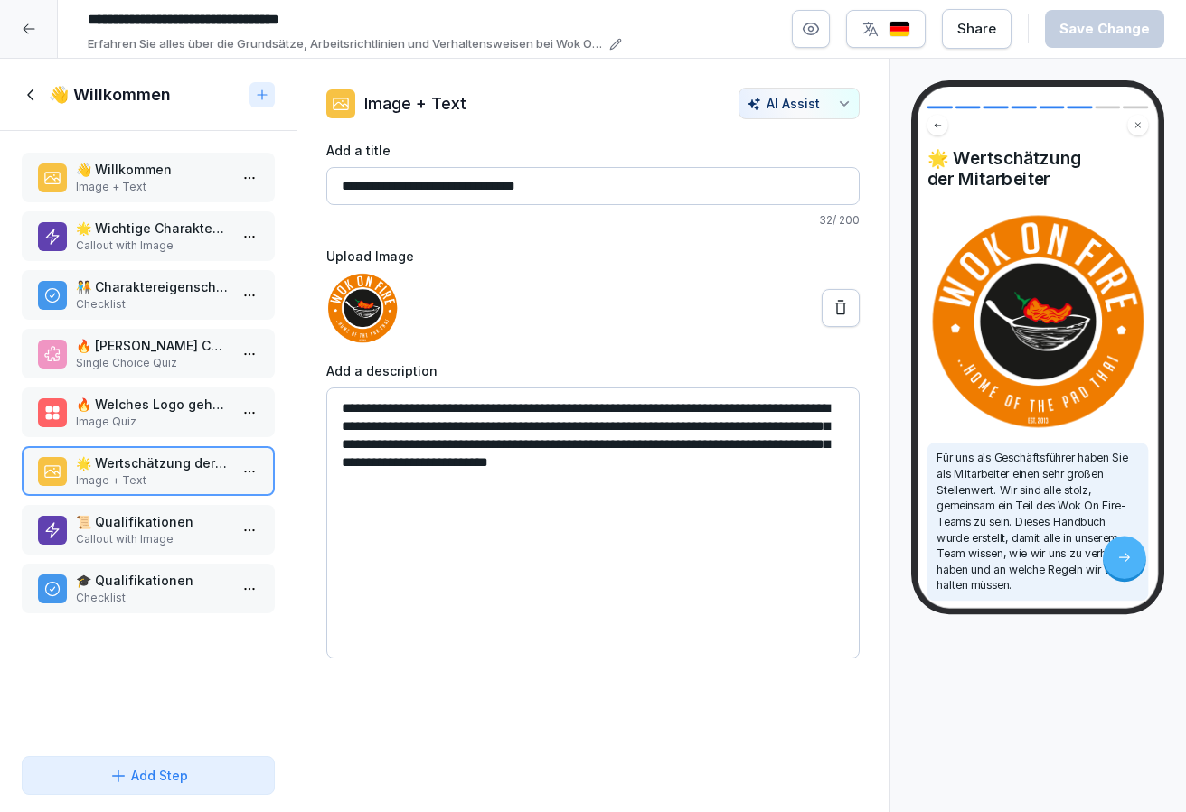
click at [167, 511] on div "📜 Qualifikationen Callout with Image" at bounding box center [148, 530] width 253 height 50
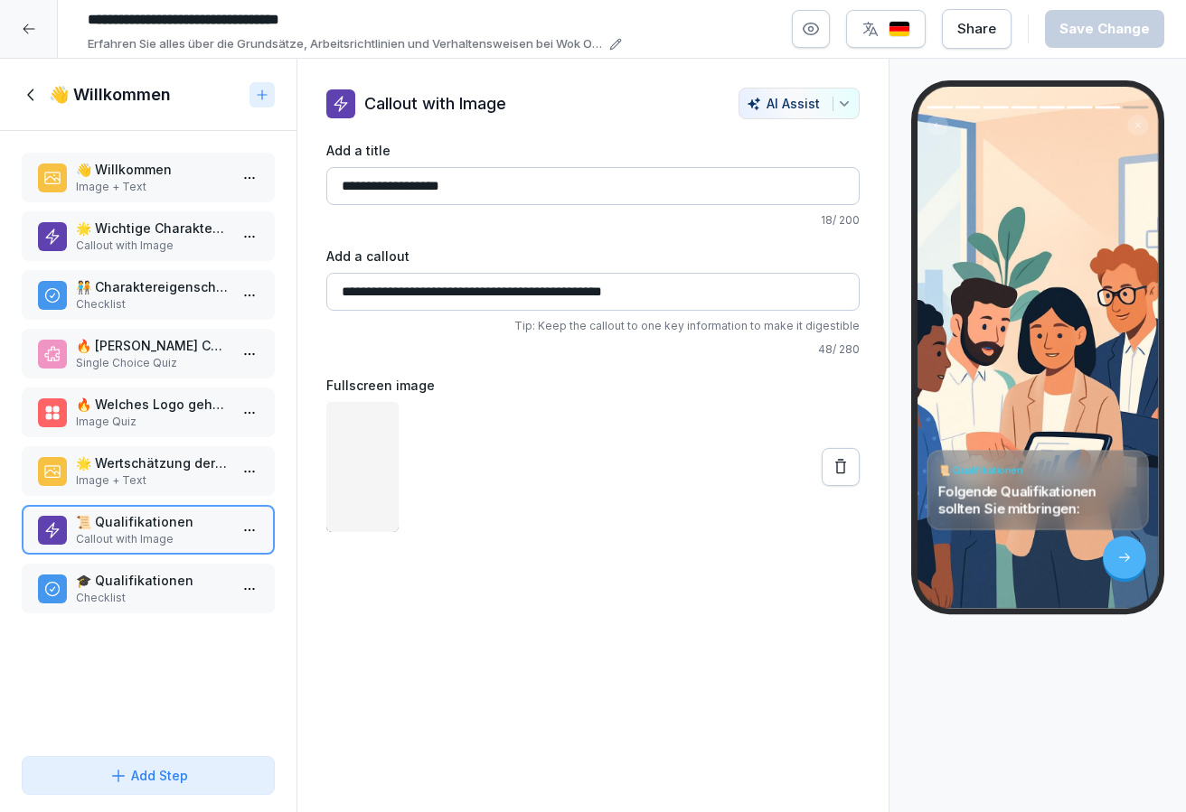
click at [160, 464] on p "🌟 Wertschätzung der Mitarbeiter" at bounding box center [152, 463] width 152 height 19
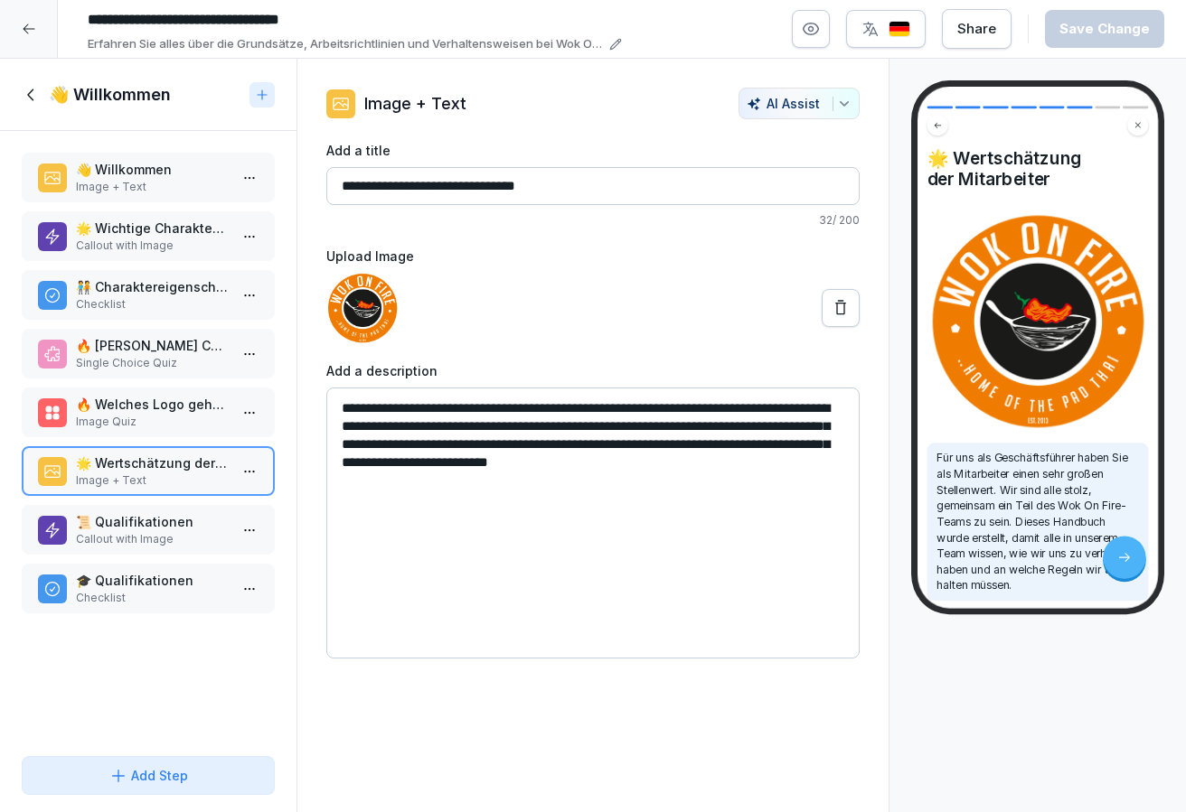
click at [175, 518] on p "📜 Qualifikationen" at bounding box center [152, 521] width 152 height 19
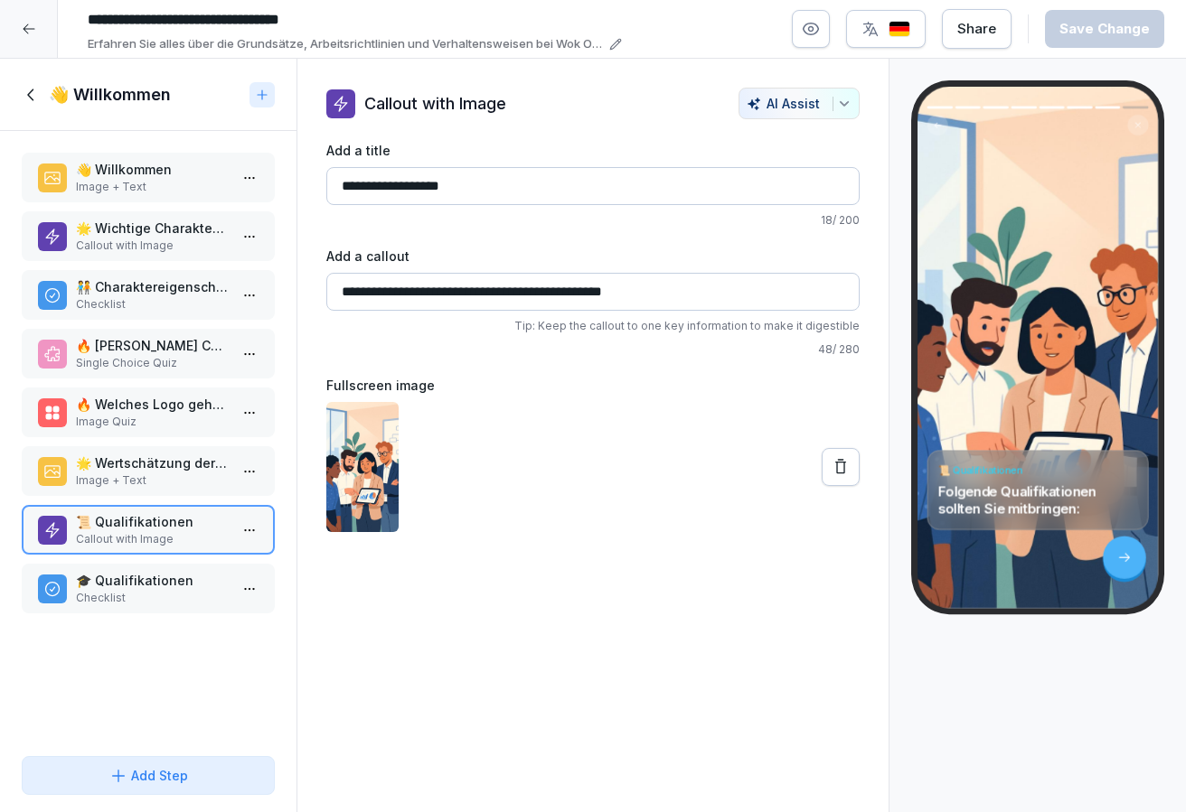
click at [197, 576] on p "🎓 Qualifikationen" at bounding box center [152, 580] width 152 height 19
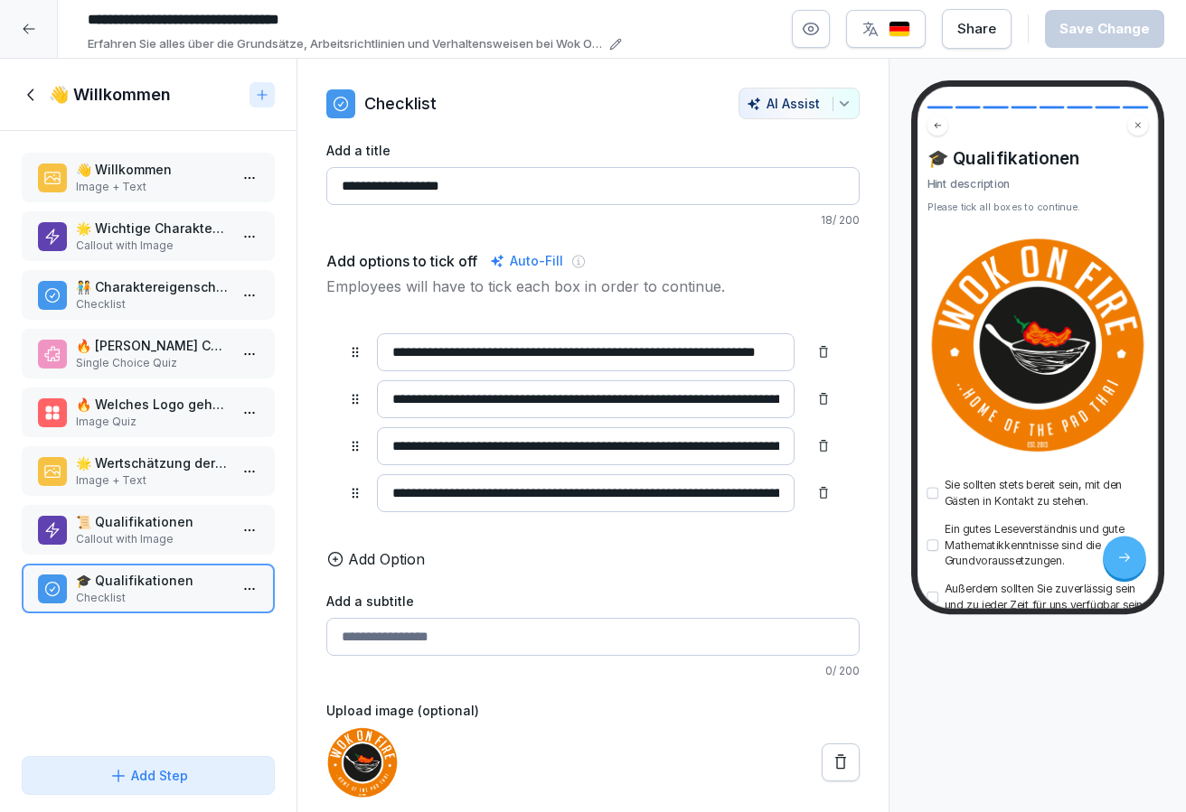
click at [34, 99] on icon at bounding box center [32, 95] width 20 height 20
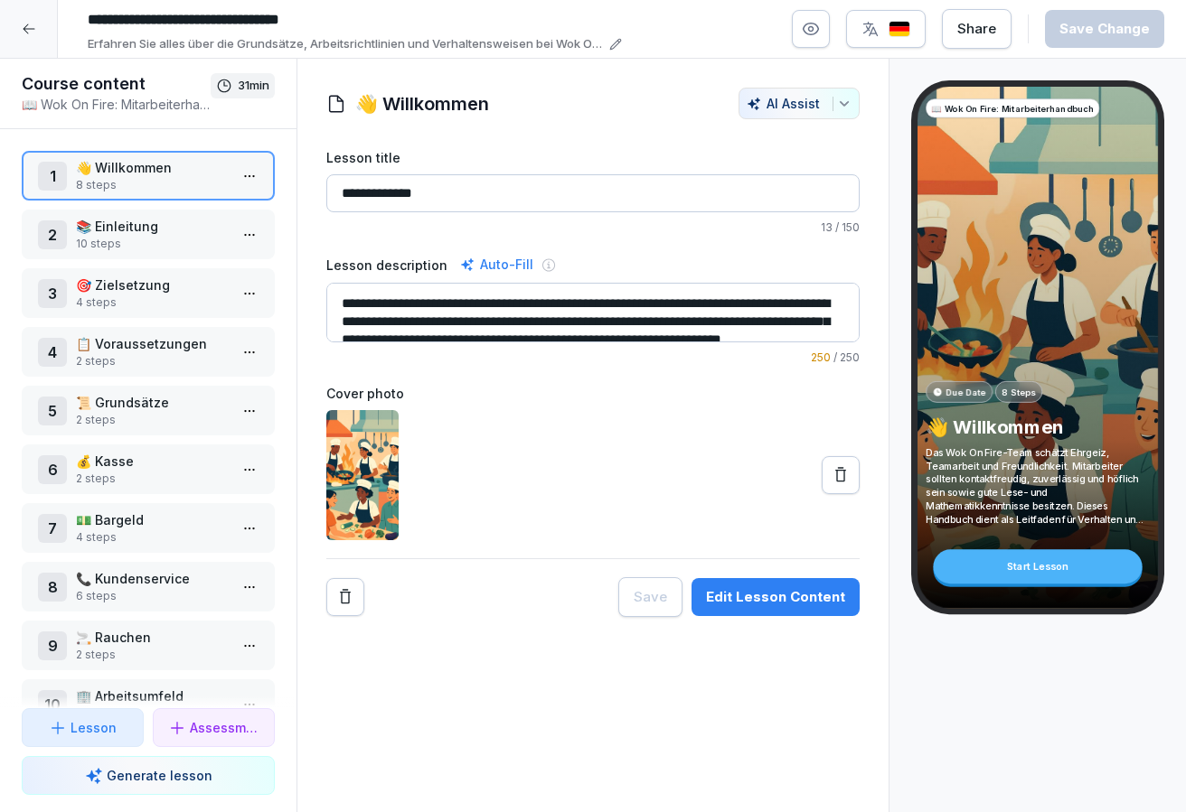
click at [164, 225] on p "📚 Einleitung" at bounding box center [152, 226] width 152 height 19
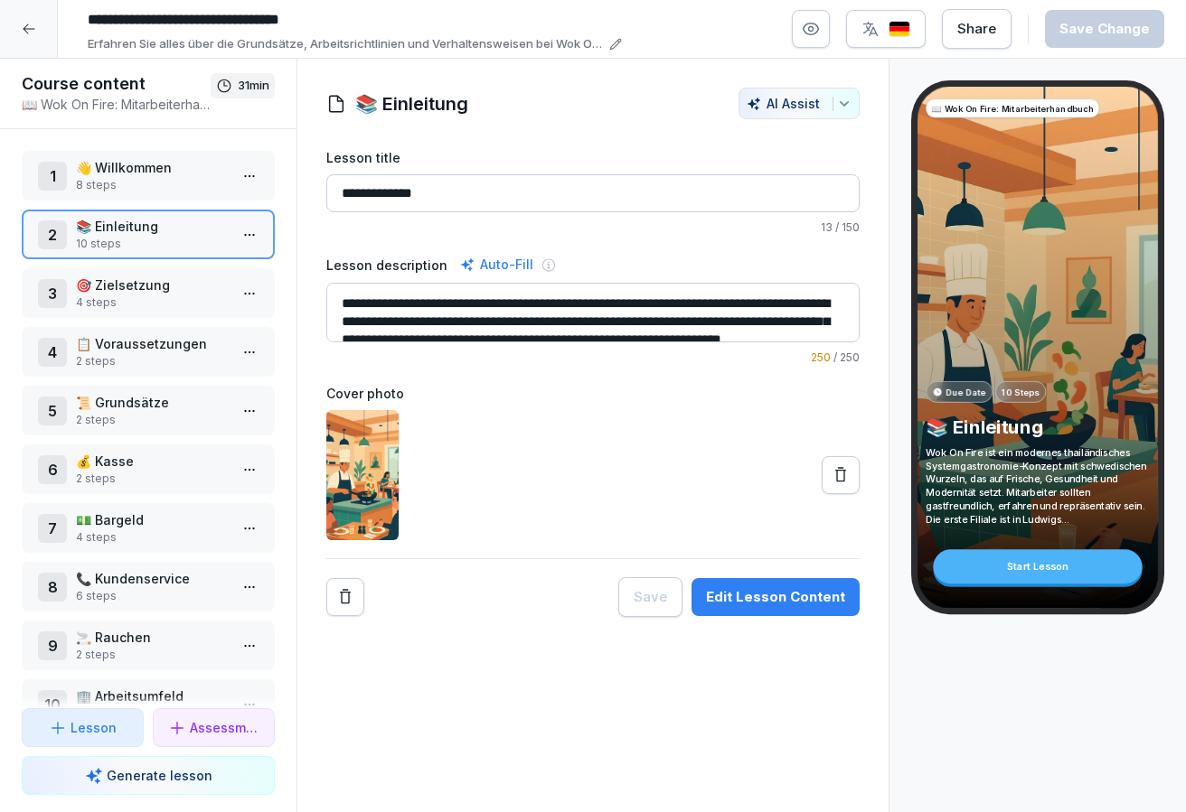
click at [254, 250] on div at bounding box center [249, 235] width 29 height 50
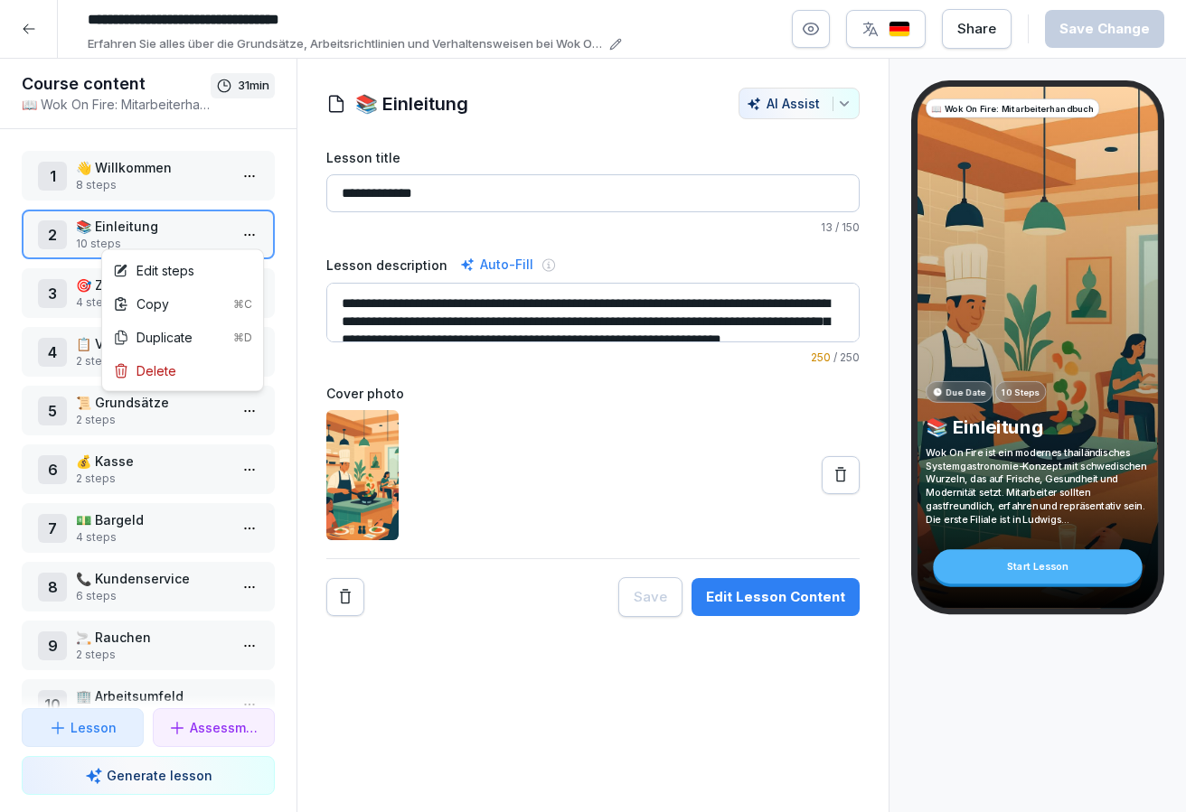
click at [254, 237] on html "**********" at bounding box center [593, 406] width 1186 height 812
click at [224, 271] on div "Edit steps" at bounding box center [183, 270] width 154 height 33
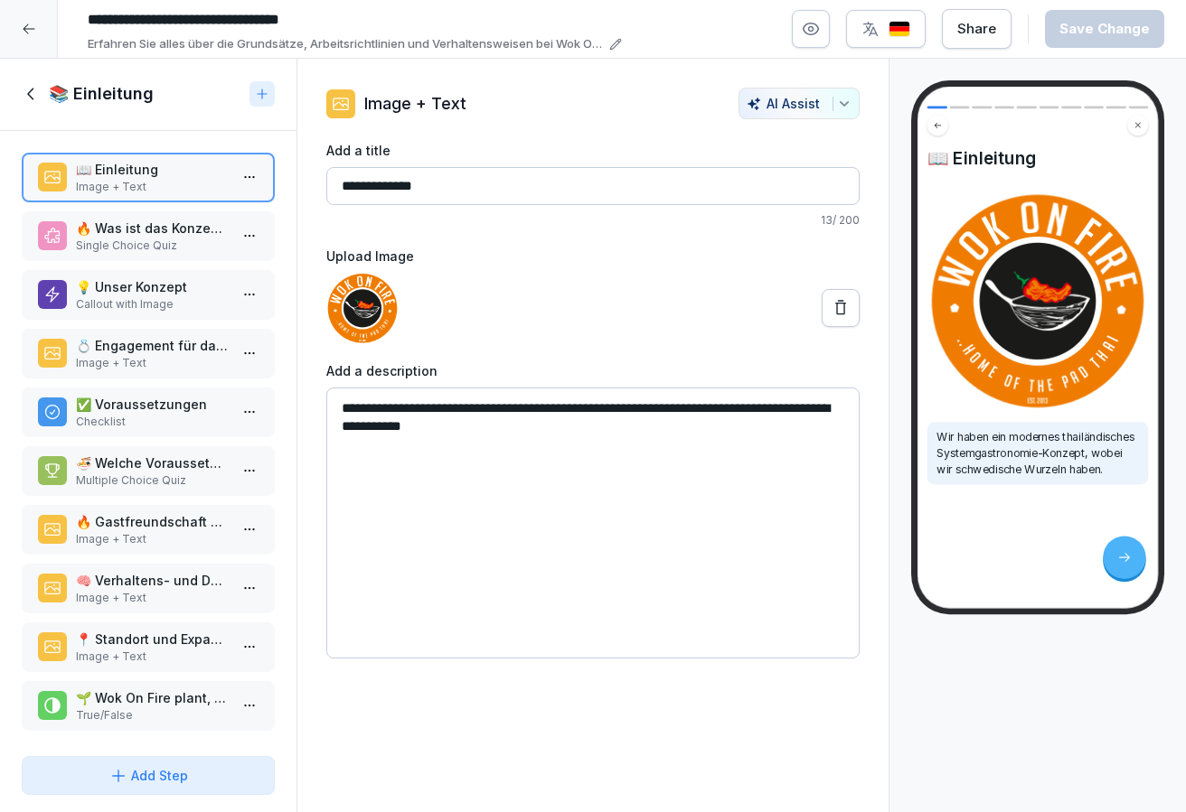
click at [171, 255] on div "🔥 Was ist das Konzept von Wok On Fire? Single Choice Quiz" at bounding box center [148, 236] width 253 height 50
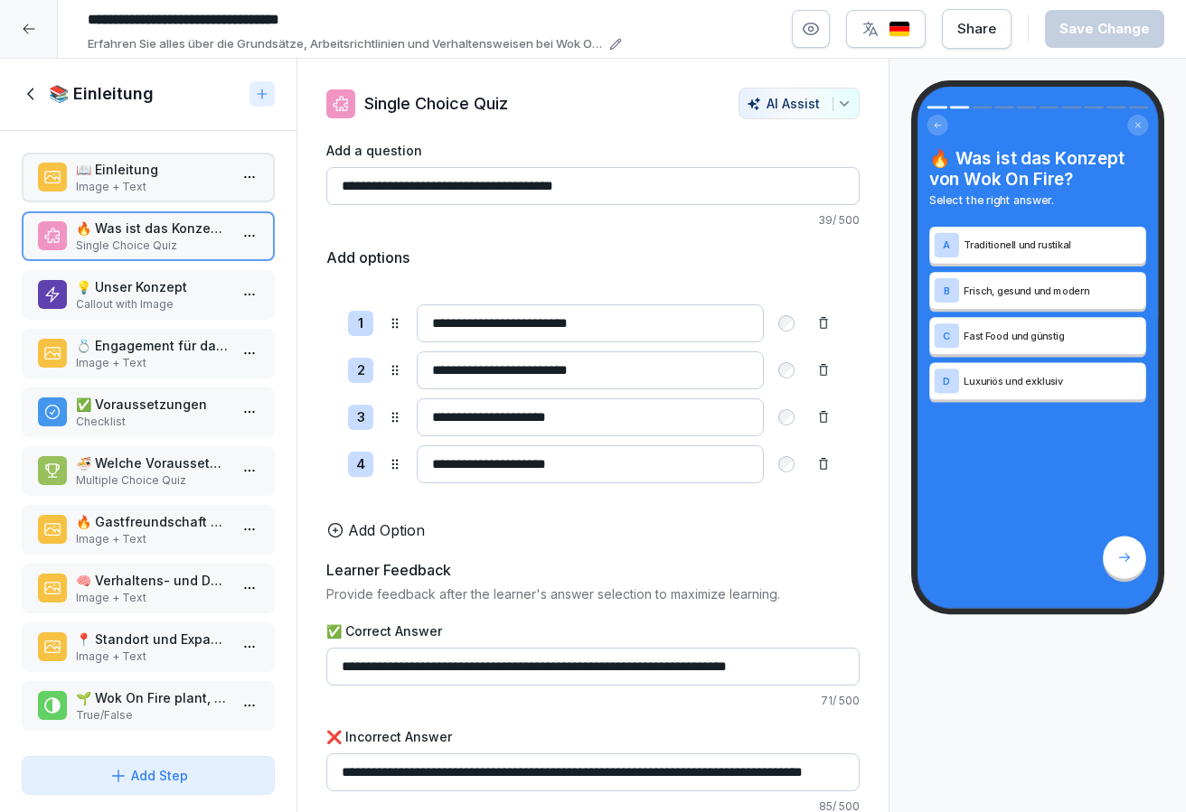
click at [166, 270] on div "💡 Unser Konzept Callout with Image" at bounding box center [148, 295] width 253 height 50
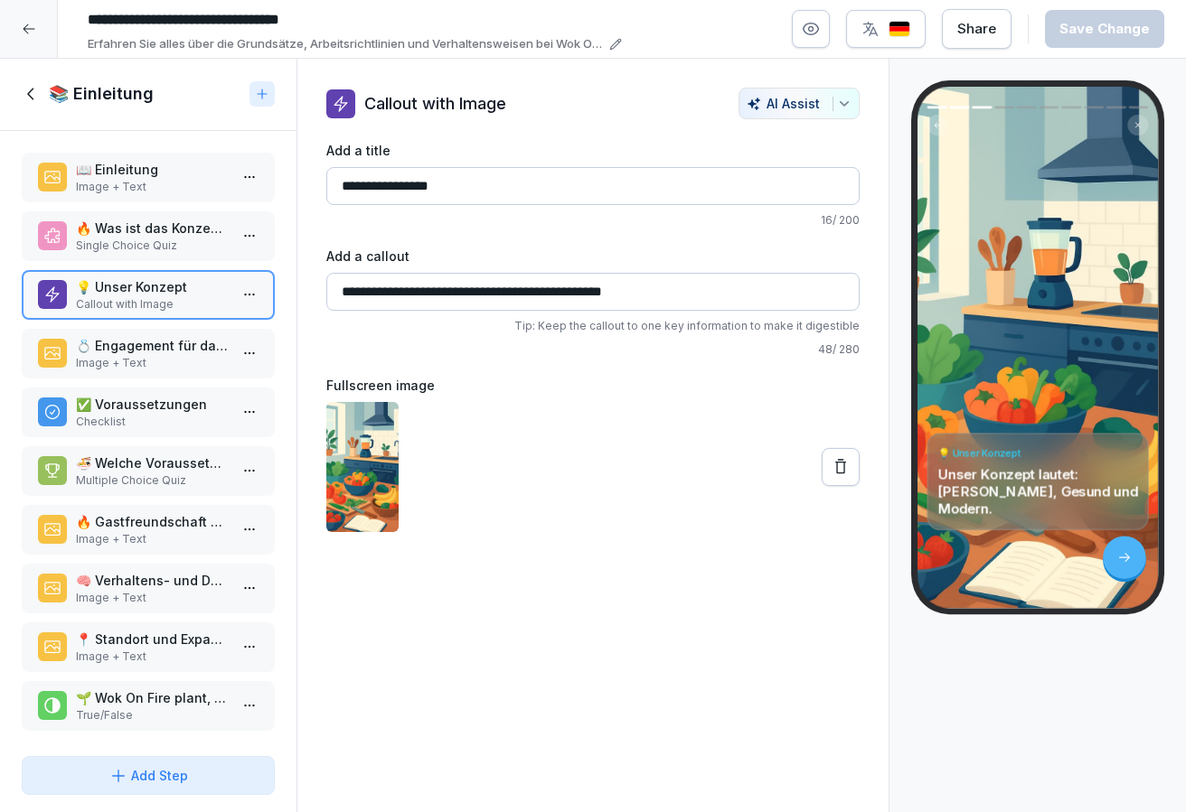
click at [160, 325] on div "📖 Einleitung Image + Text 🔥 Was ist das Konzept von Wok On Fire? Single Choice …" at bounding box center [148, 440] width 296 height 618
click at [161, 350] on p "💍 Engagement für das Konzept" at bounding box center [152, 346] width 152 height 19
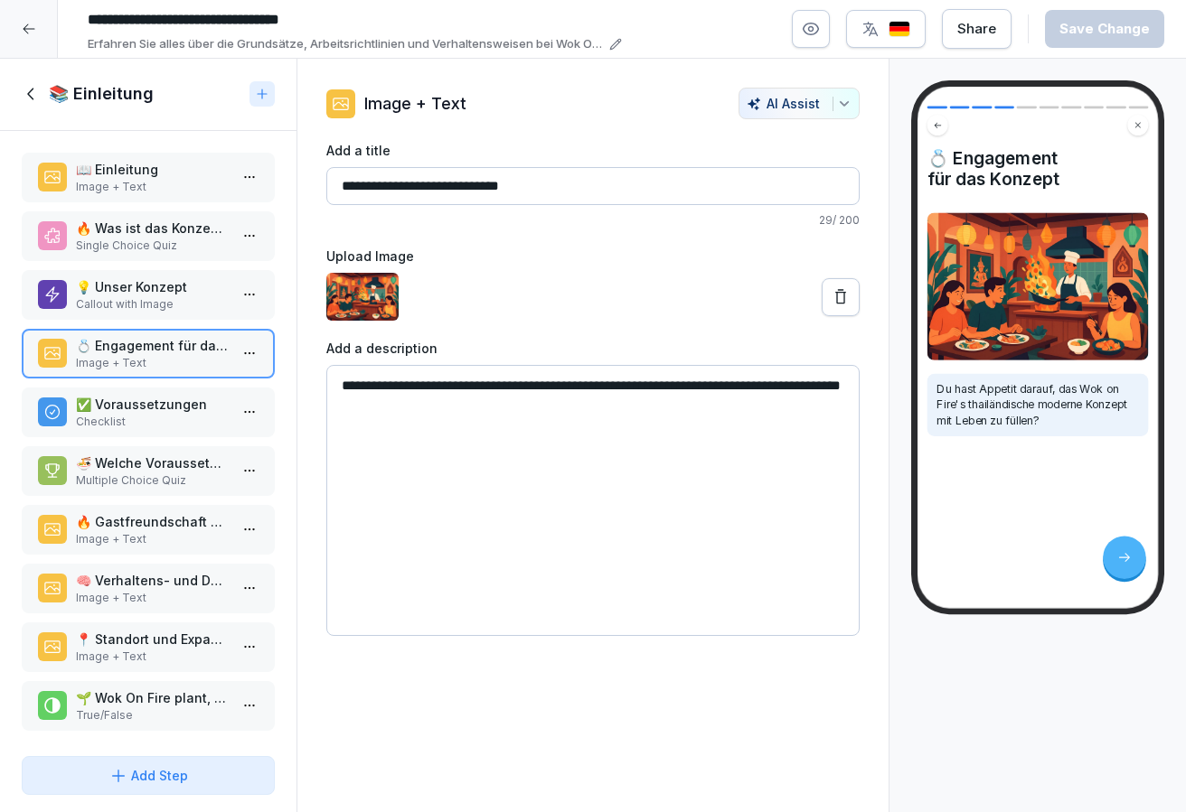
click at [157, 403] on p "✅ Voraussetzungen" at bounding box center [152, 404] width 152 height 19
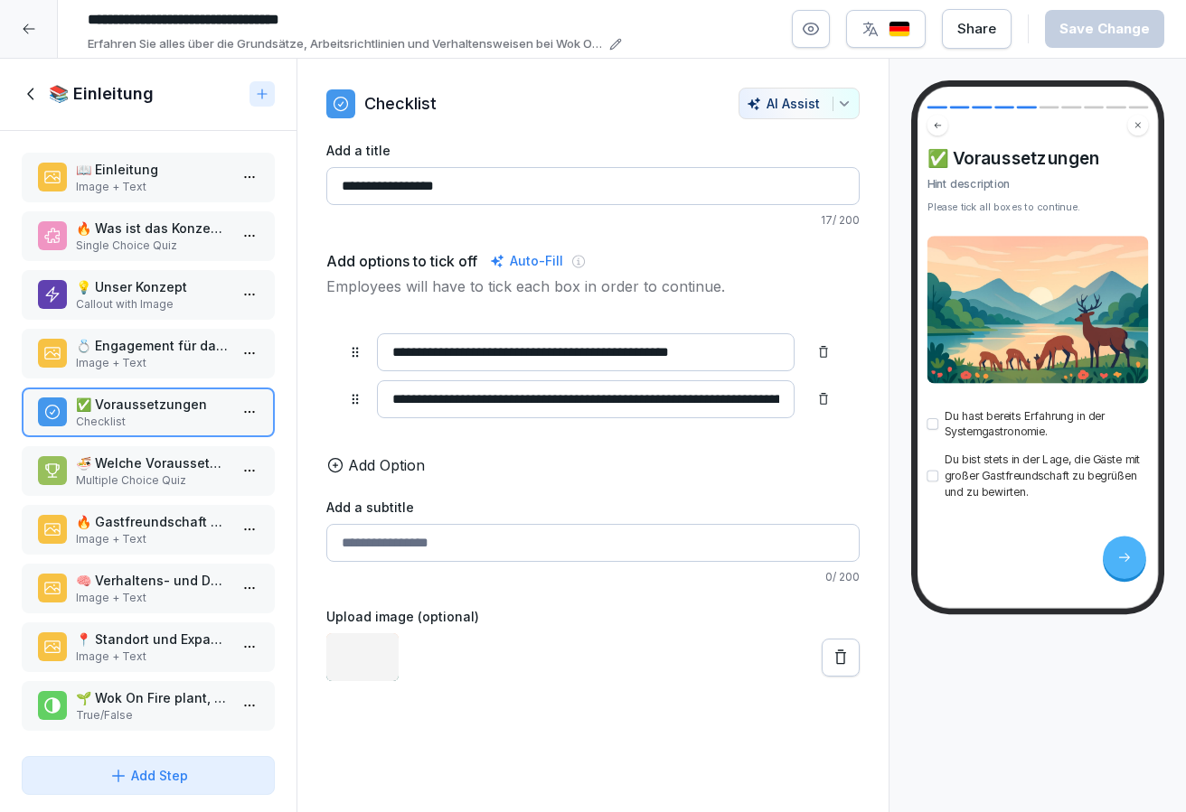
click at [144, 457] on p "🍜 Welche Voraussetzungen sollten Sie mitbringen, um bei Wok On Fire zu arbeiten?" at bounding box center [152, 463] width 152 height 19
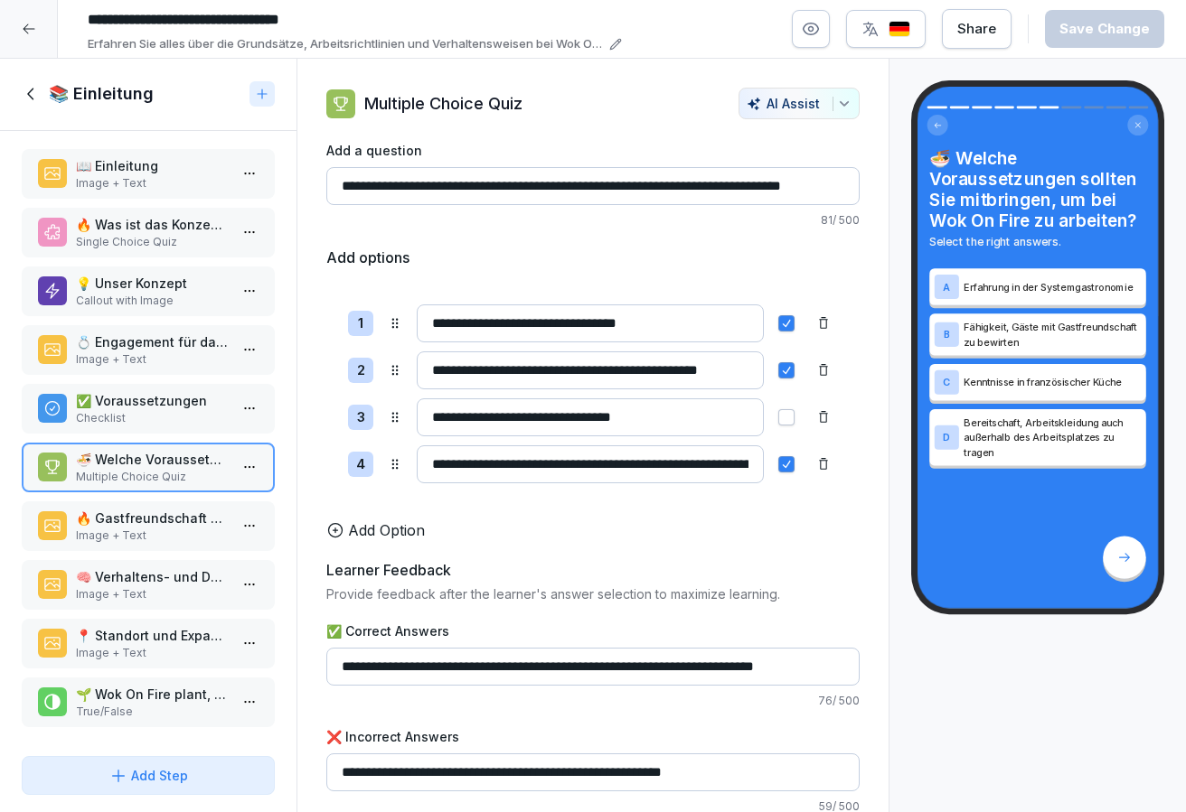
scroll to position [4, 0]
click at [162, 542] on p "Image + Text" at bounding box center [152, 536] width 152 height 16
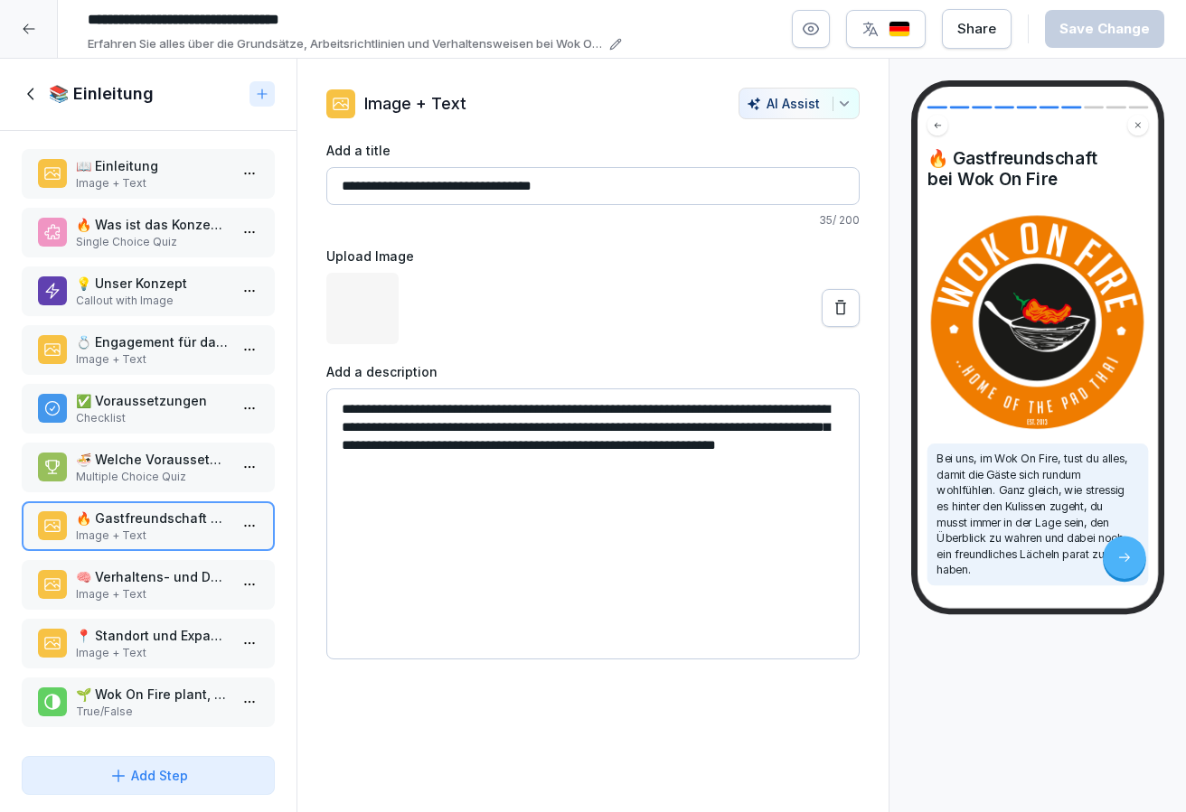
click at [169, 584] on p "🧠 Verhaltens- und Denkweise" at bounding box center [152, 576] width 152 height 19
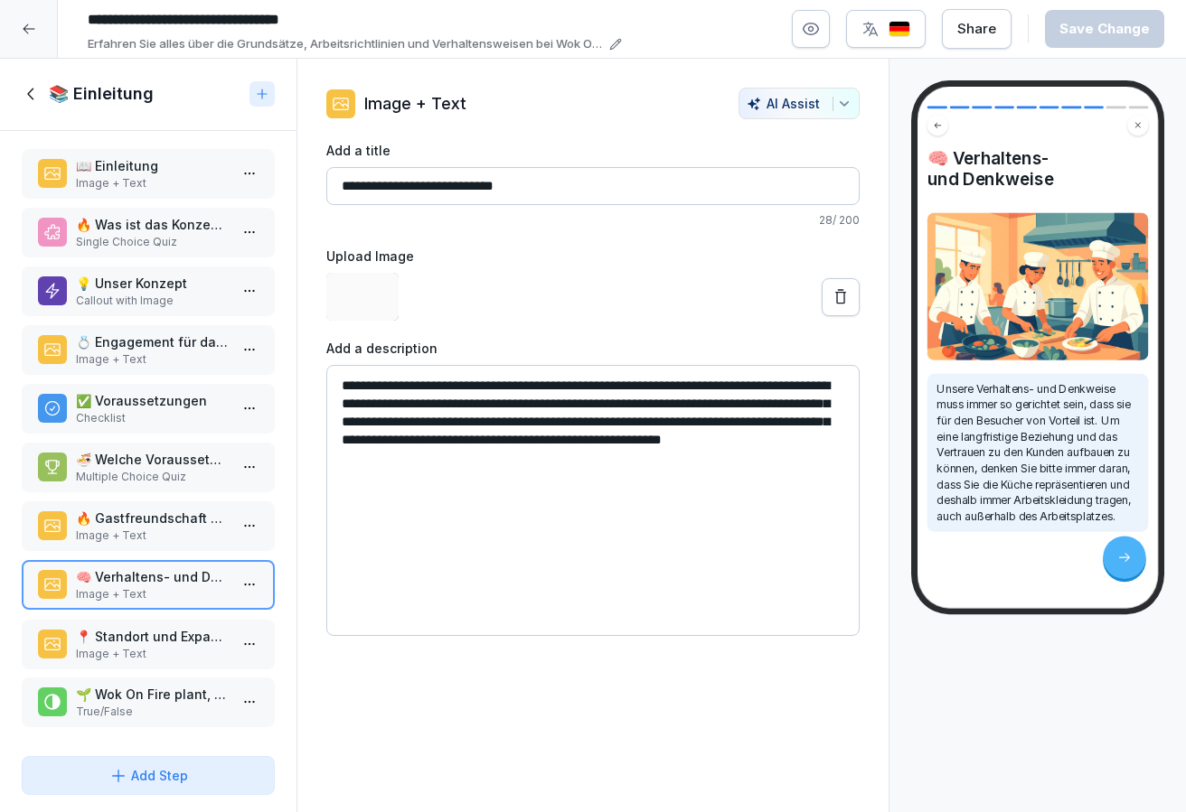
click at [177, 636] on p "📍 Standort und Expansion" at bounding box center [152, 636] width 152 height 19
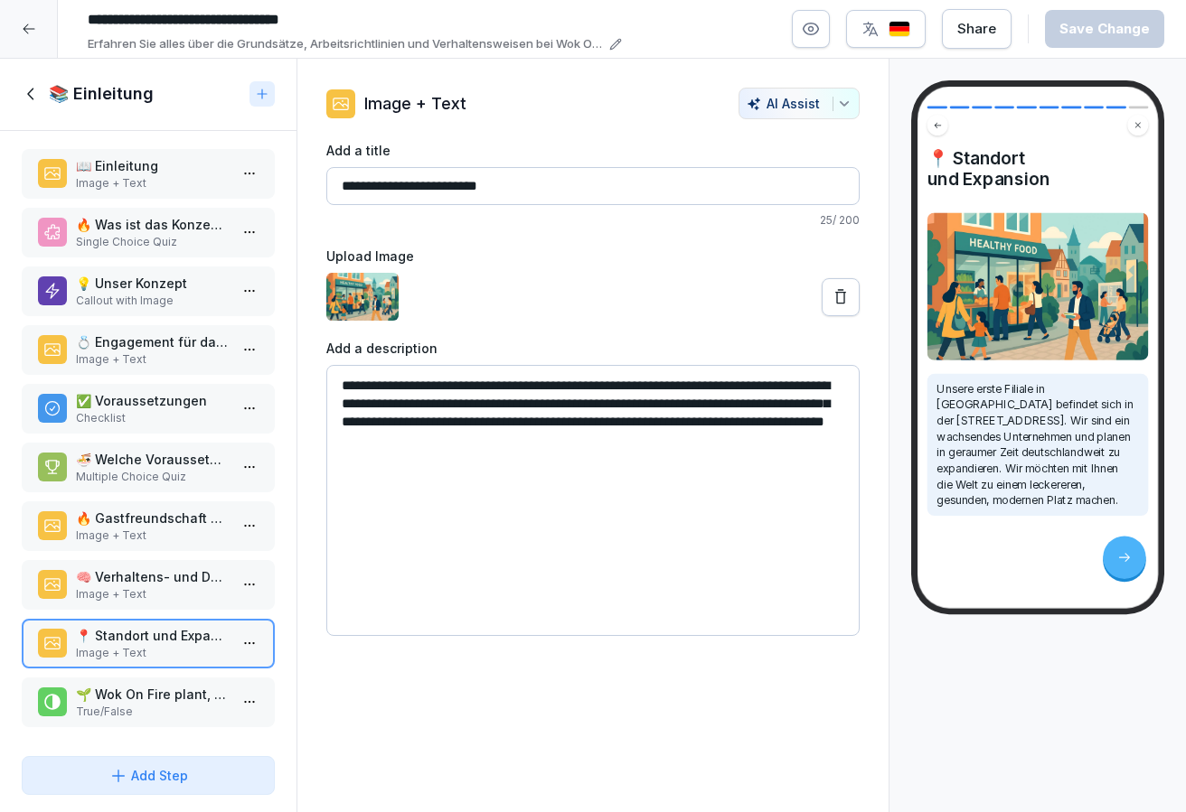
click at [42, 89] on div "📚 Einleitung" at bounding box center [132, 94] width 220 height 22
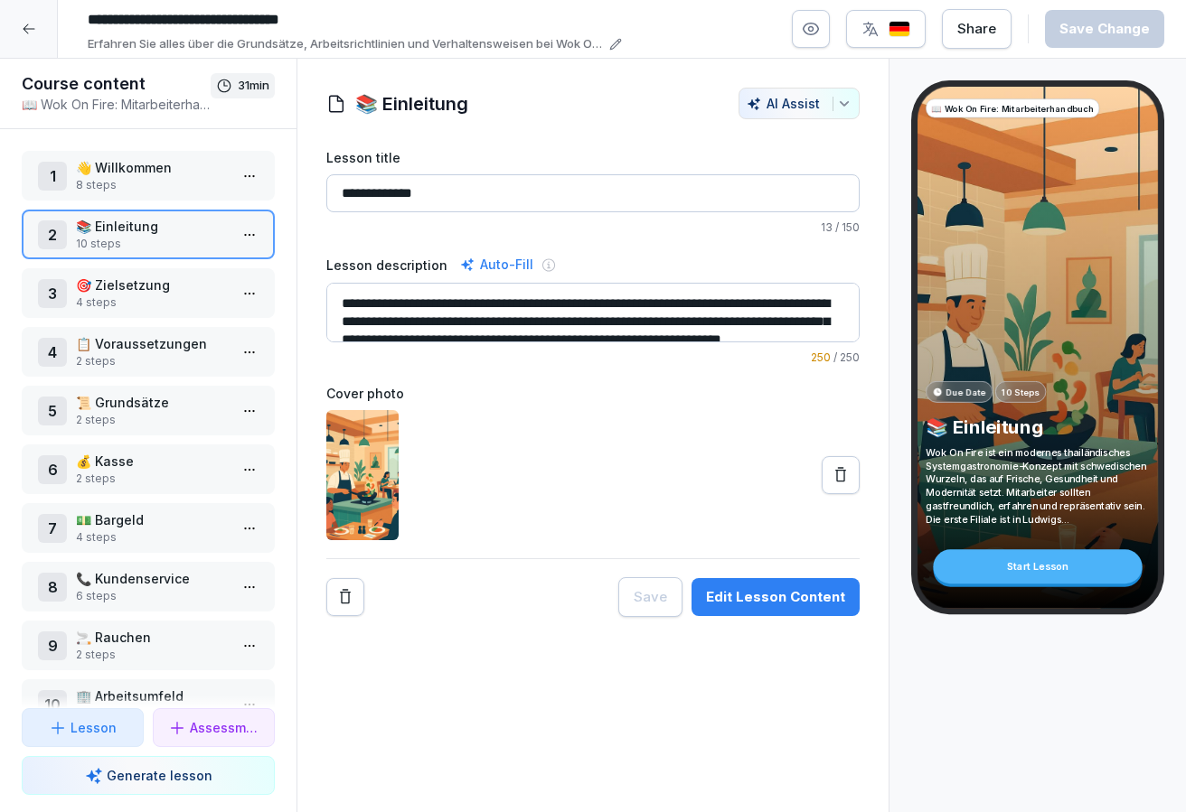
click at [152, 340] on p "📋 Voraussetzungen" at bounding box center [152, 343] width 152 height 19
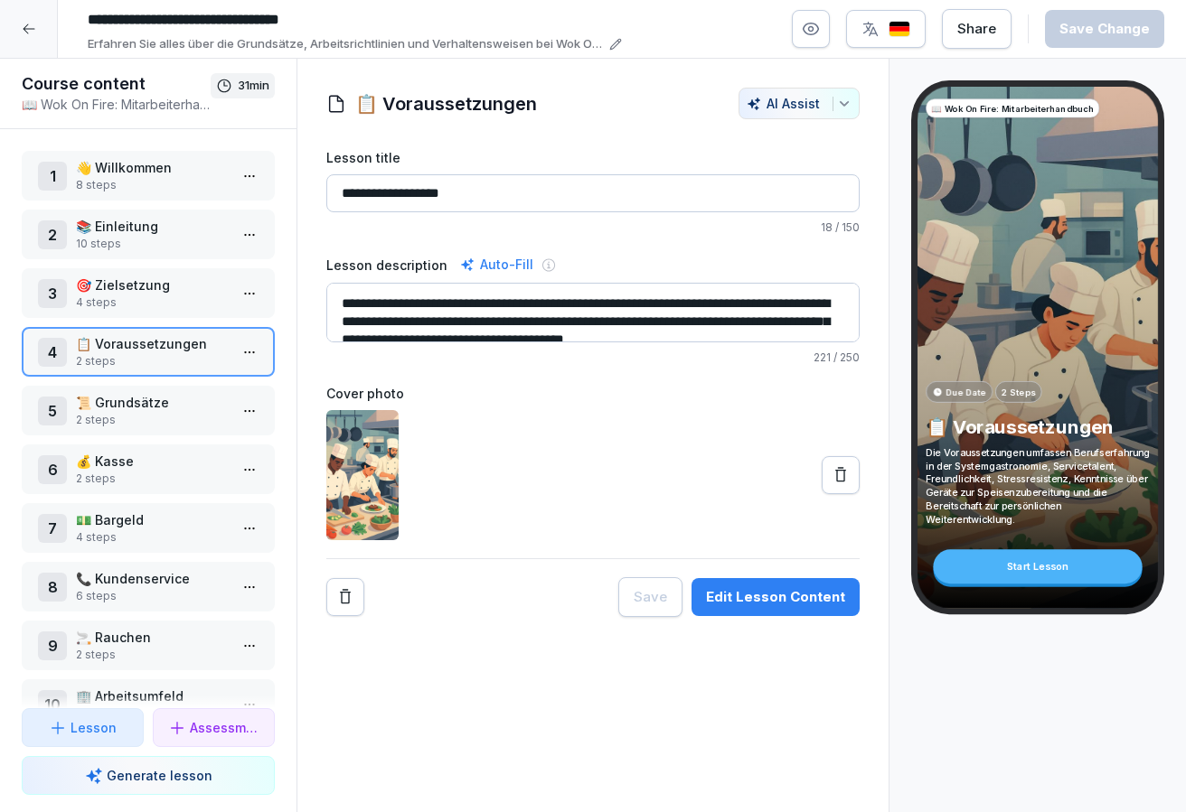
click at [170, 419] on p "2 steps" at bounding box center [152, 420] width 152 height 16
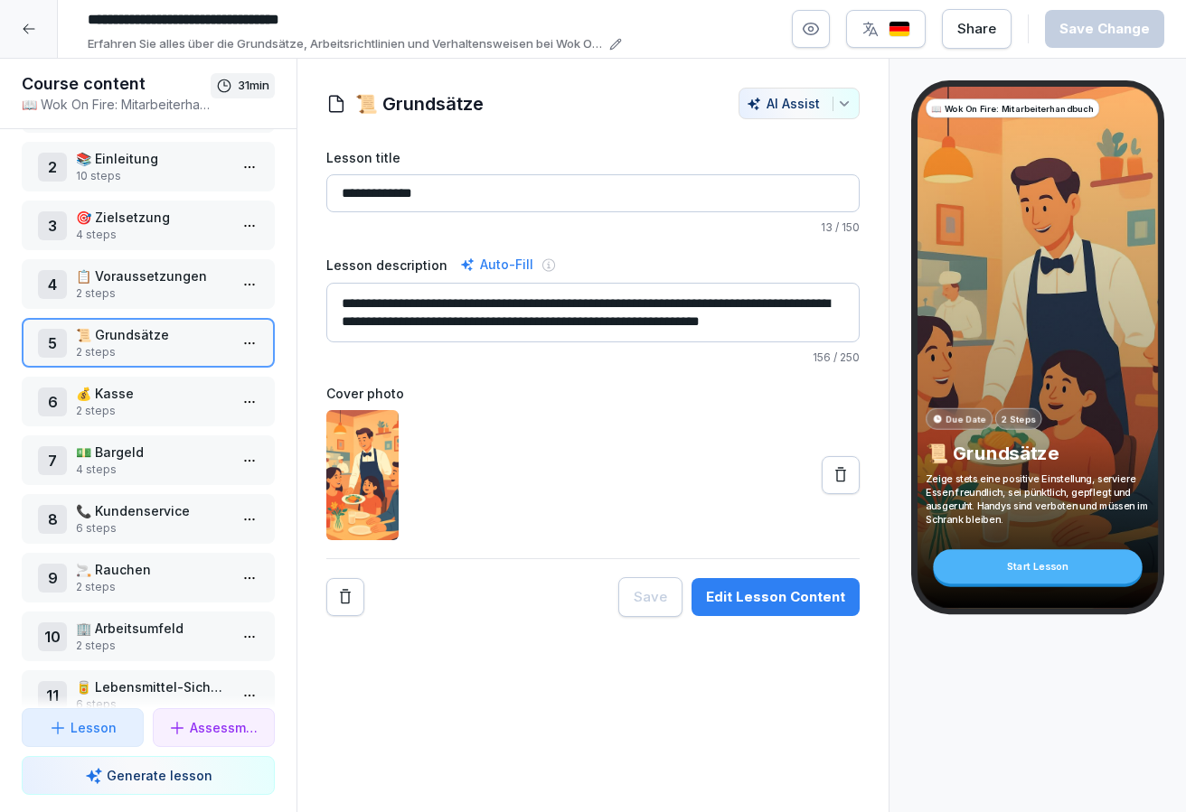
scroll to position [80, 0]
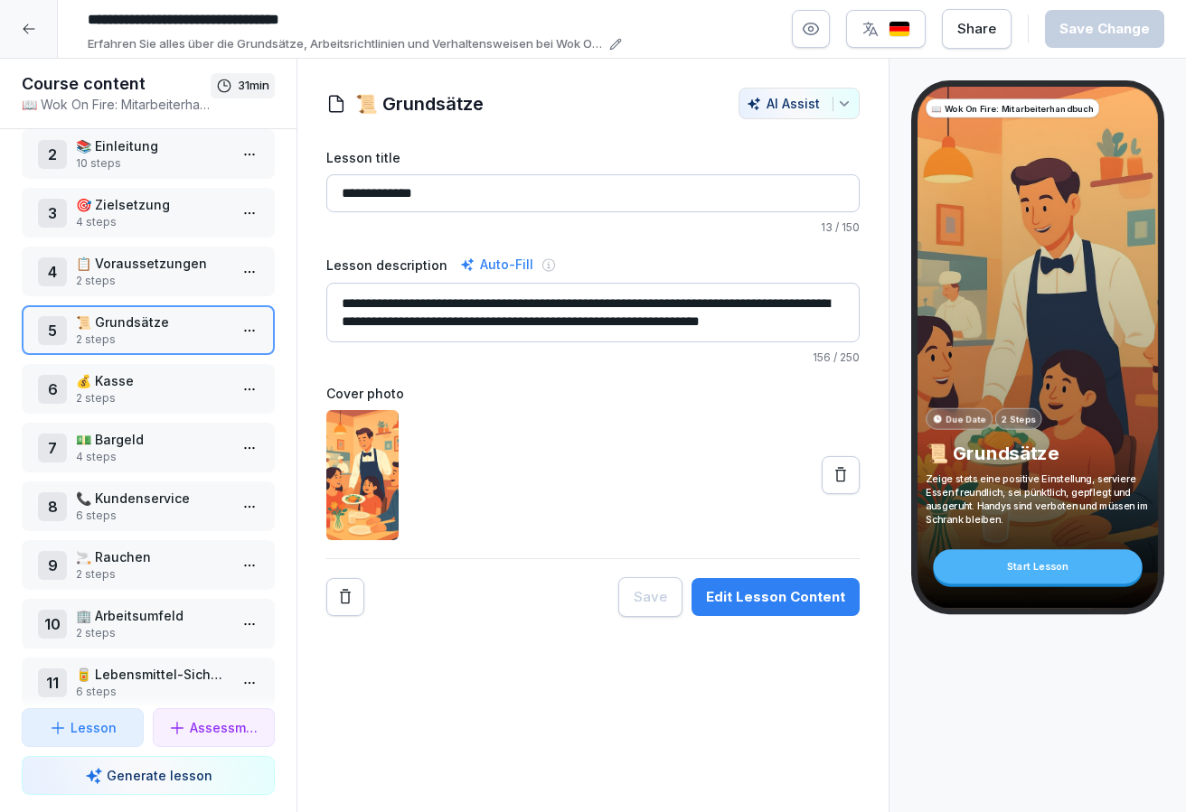
click at [173, 412] on div "6 💰 Kasse 2 steps" at bounding box center [148, 389] width 253 height 50
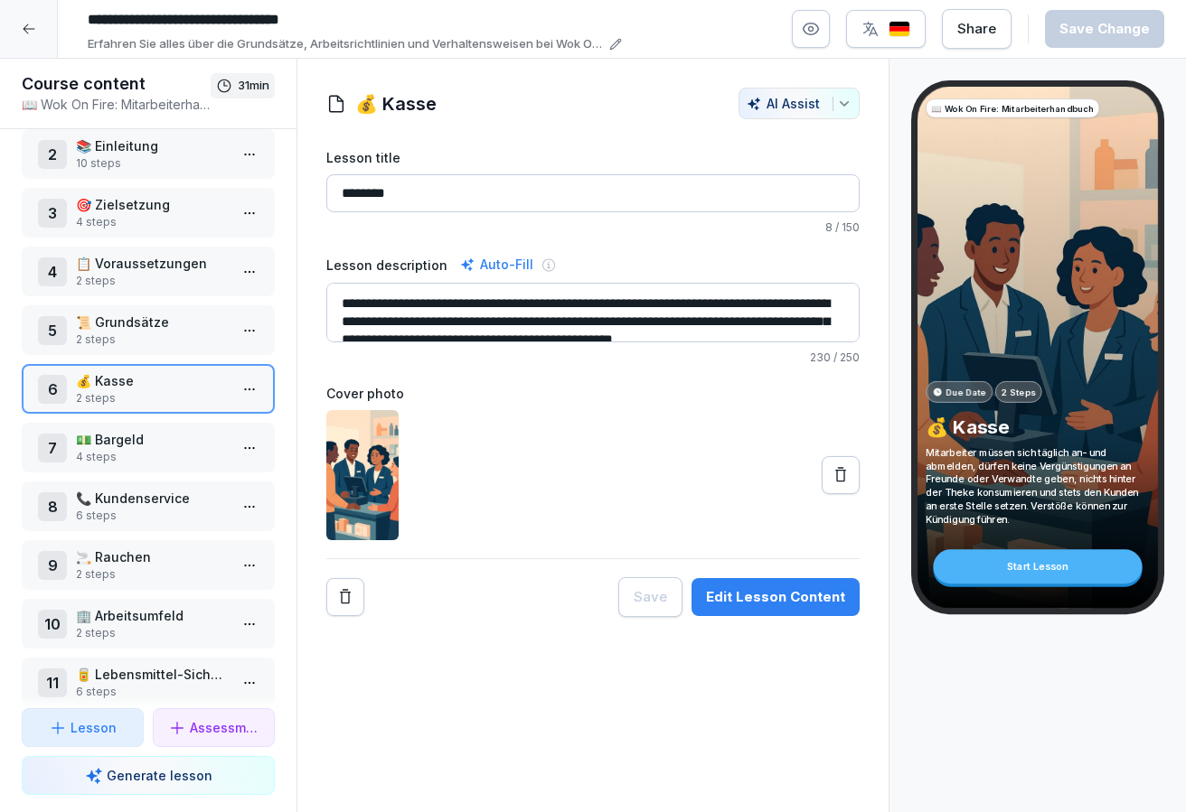
click at [174, 439] on p "💵 Bargeld" at bounding box center [152, 439] width 152 height 19
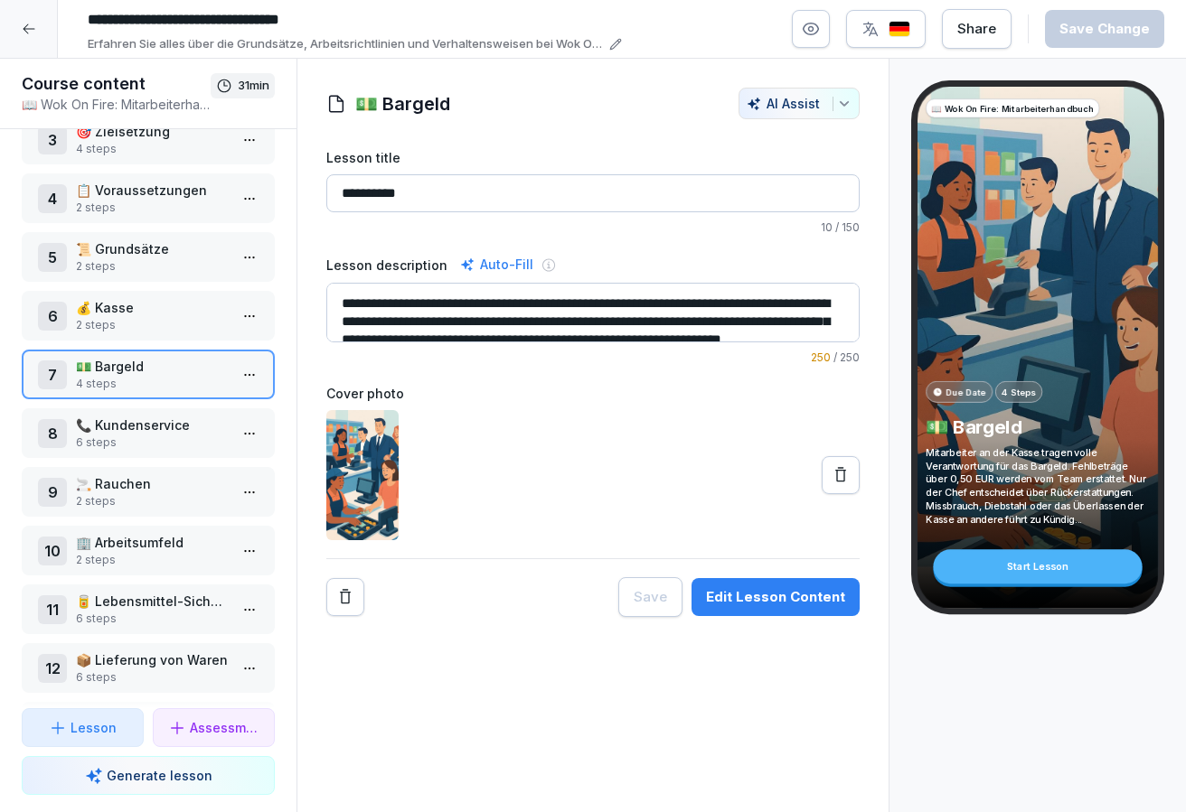
scroll to position [155, 0]
click at [171, 448] on div "8 📞 Kundenservice 6 steps" at bounding box center [148, 432] width 253 height 50
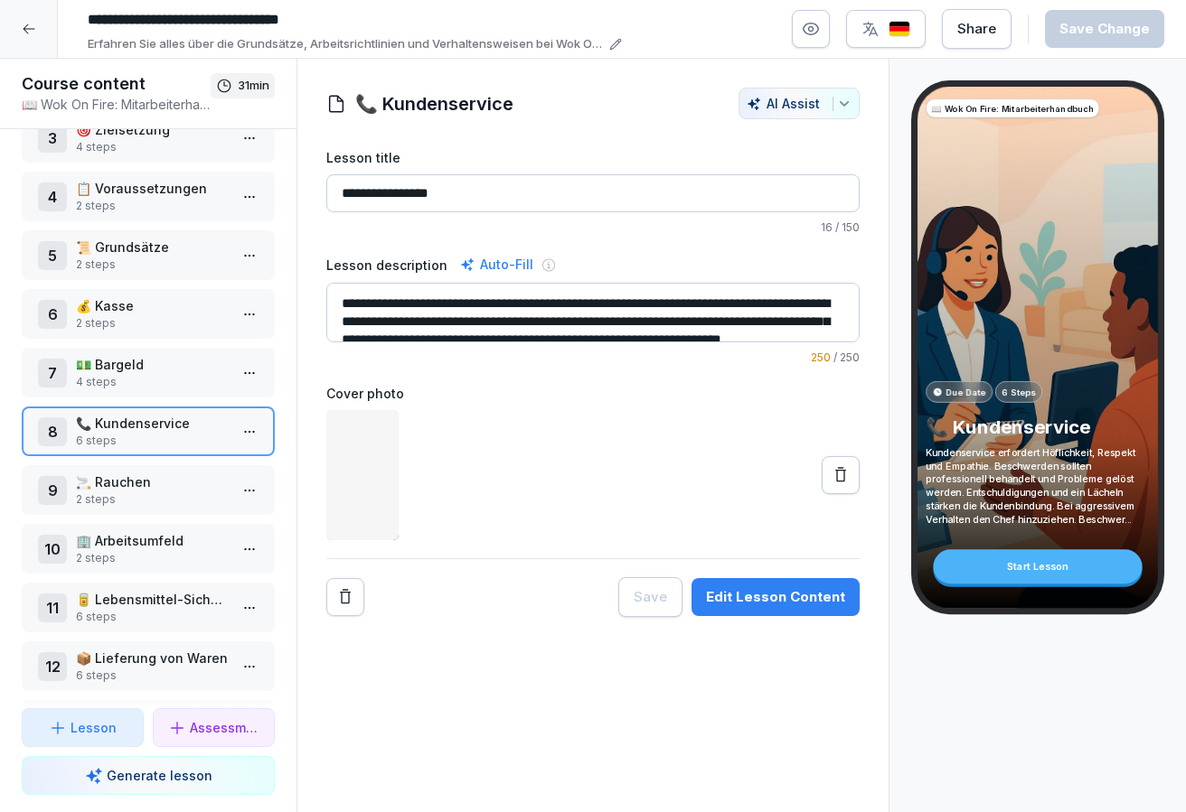
click at [171, 486] on p "🚬 Rauchen" at bounding box center [152, 482] width 152 height 19
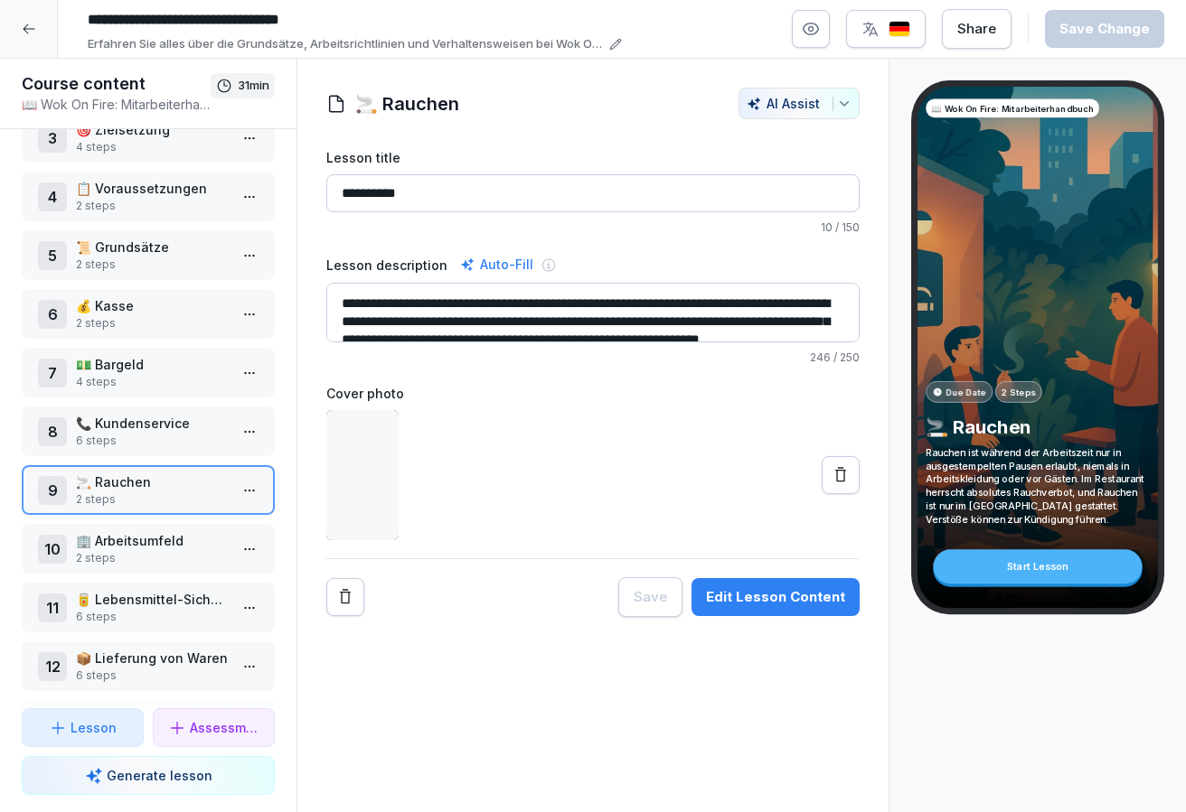
click at [169, 552] on p "2 steps" at bounding box center [152, 558] width 152 height 16
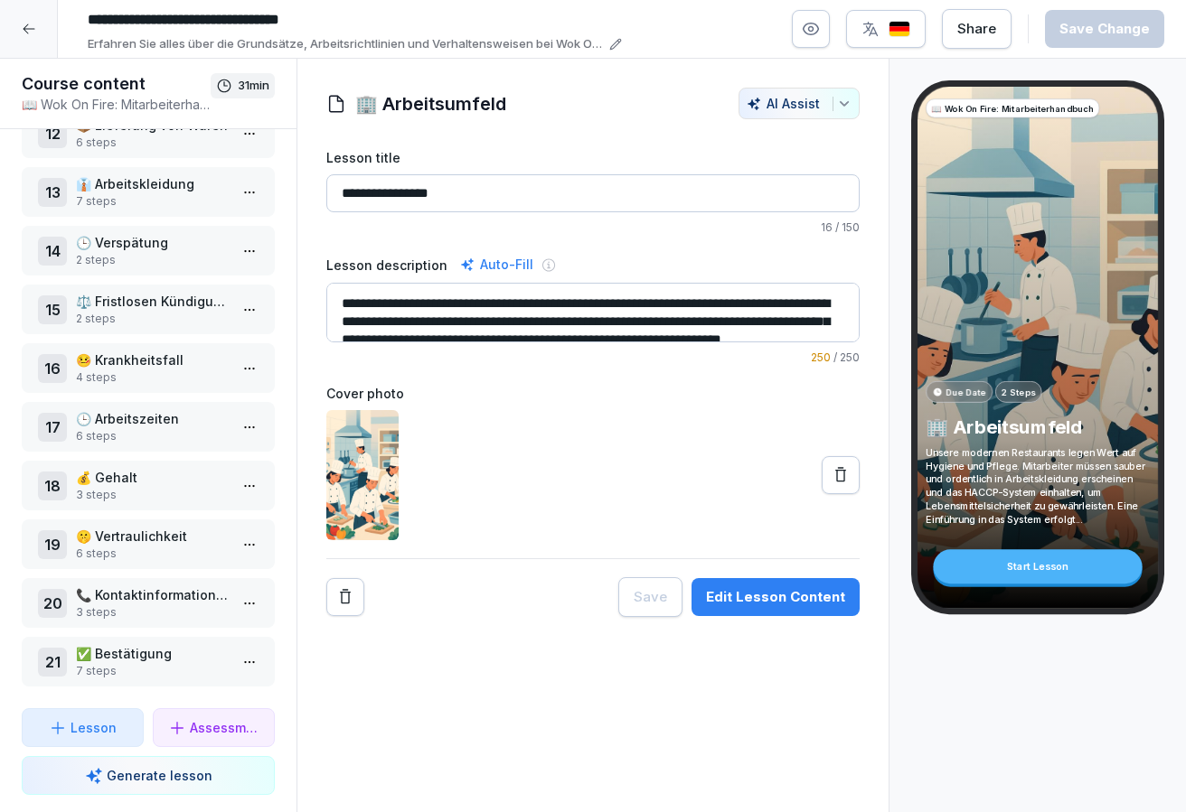
scroll to position [689, 0]
click at [134, 511] on div "1 👋 Willkommen 8 steps 2 📚 Einleitung 10 steps 3 🎯 Zielsetzung 4 steps 4 📋 Vora…" at bounding box center [148, 418] width 296 height 579
click at [134, 504] on div "18 💰 Gehalt 3 steps" at bounding box center [148, 486] width 253 height 50
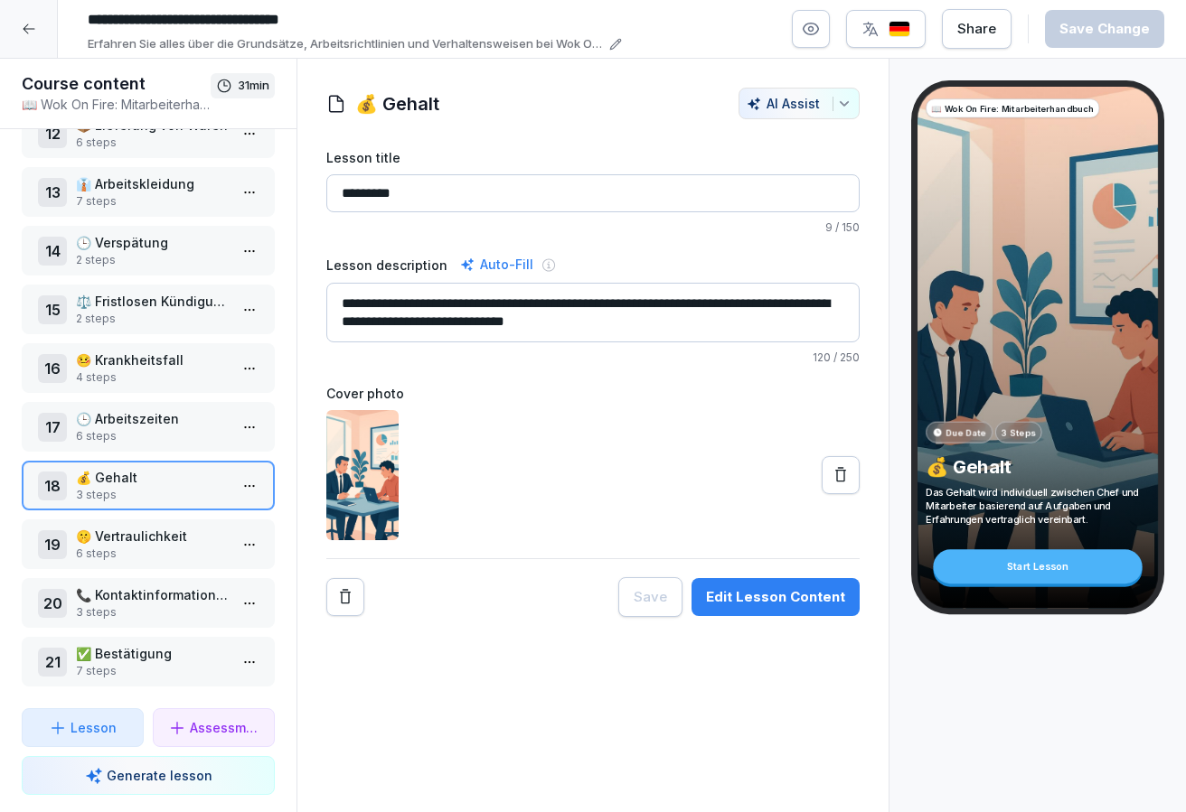
click at [153, 564] on div "19 🤫 Vertraulichkeit 6 steps" at bounding box center [148, 545] width 253 height 50
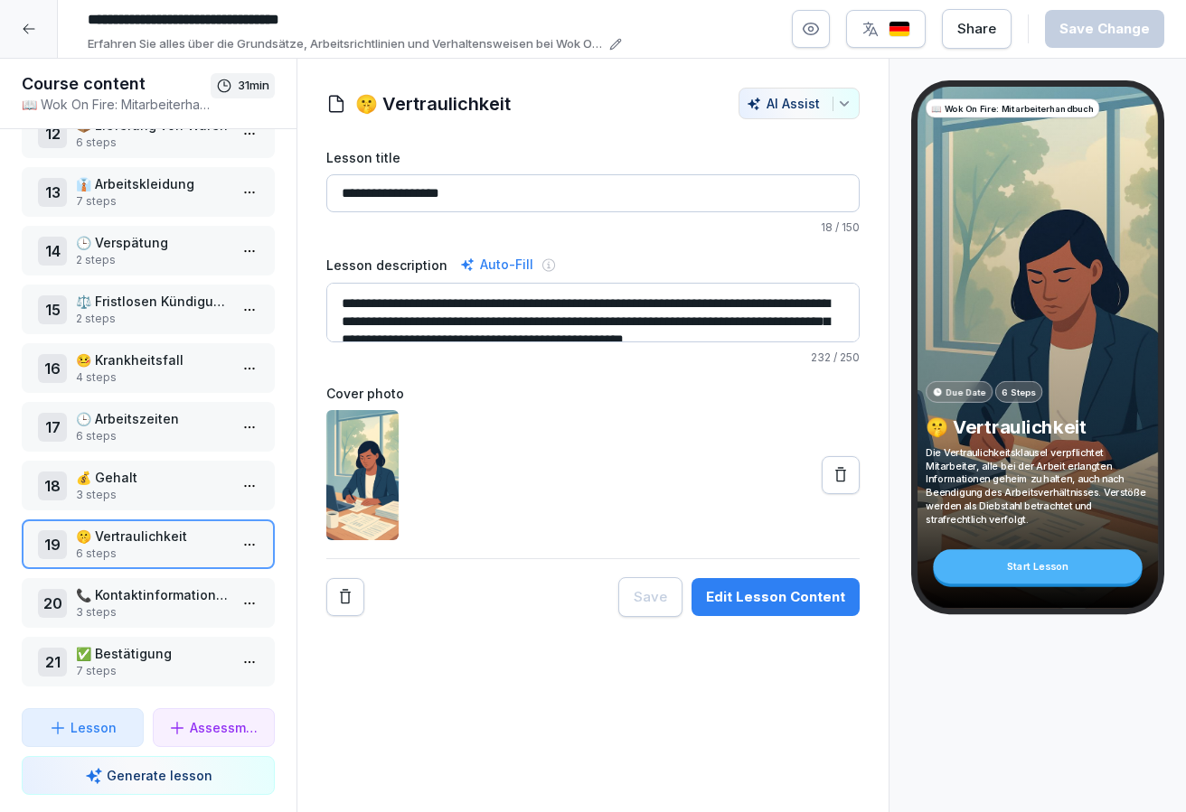
click at [136, 359] on p "🤒 Krankheitsfall" at bounding box center [152, 360] width 152 height 19
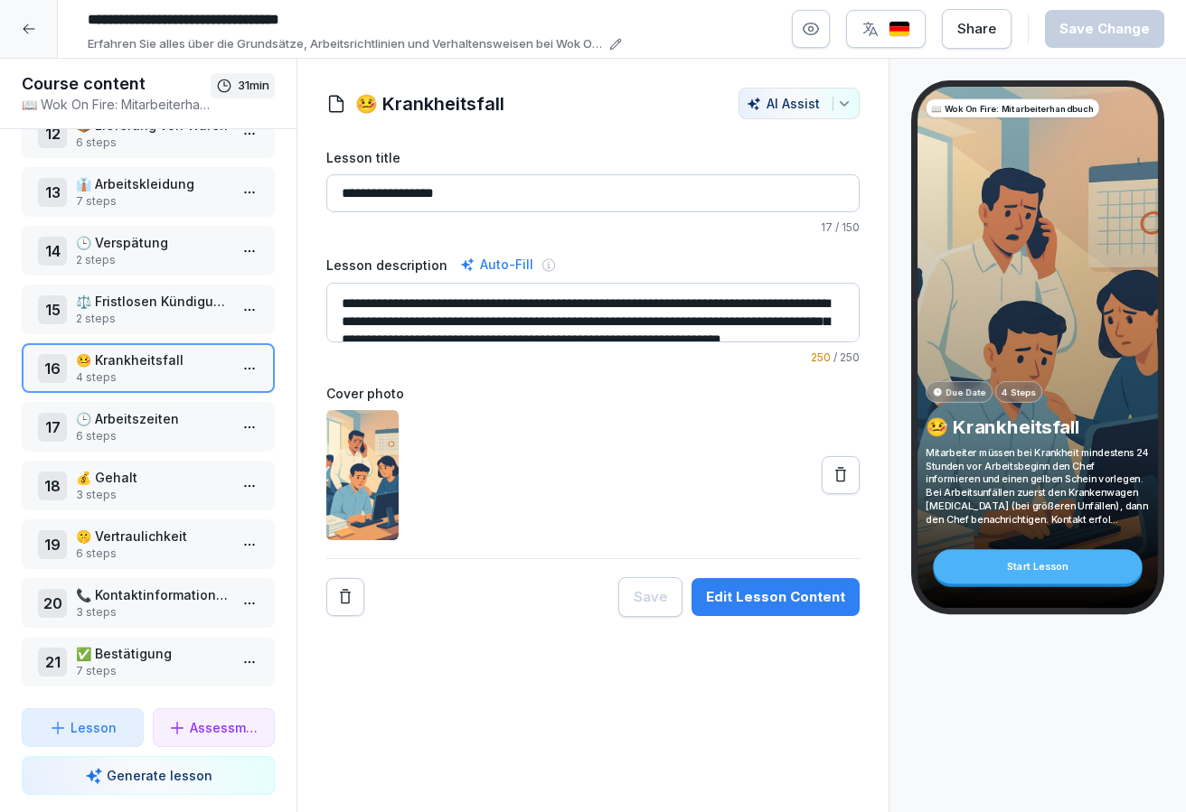
click at [102, 632] on div "1 👋 Willkommen 8 steps 2 📚 Einleitung 10 steps 3 🎯 Zielsetzung 4 steps 4 📋 Vora…" at bounding box center [148, 418] width 296 height 579
click at [103, 616] on p "3 steps" at bounding box center [152, 613] width 152 height 16
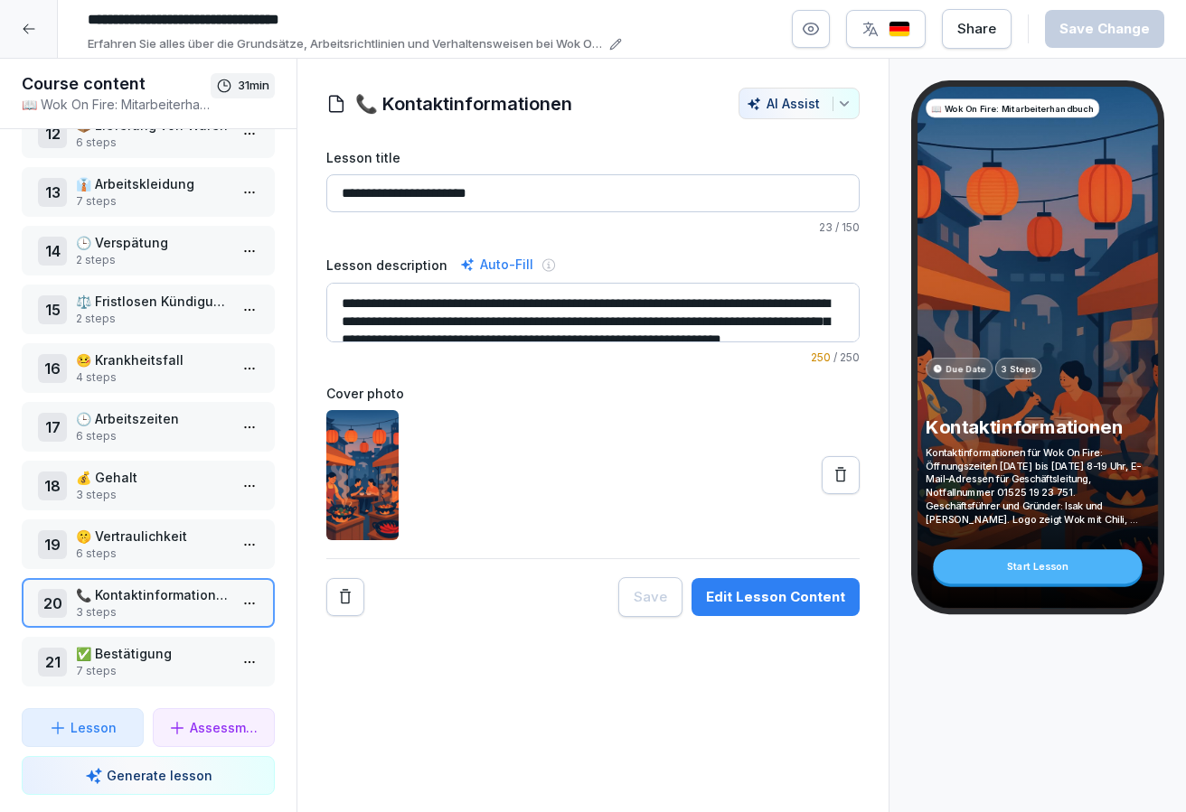
click at [125, 660] on p "✅ Bestätigung" at bounding box center [152, 653] width 152 height 19
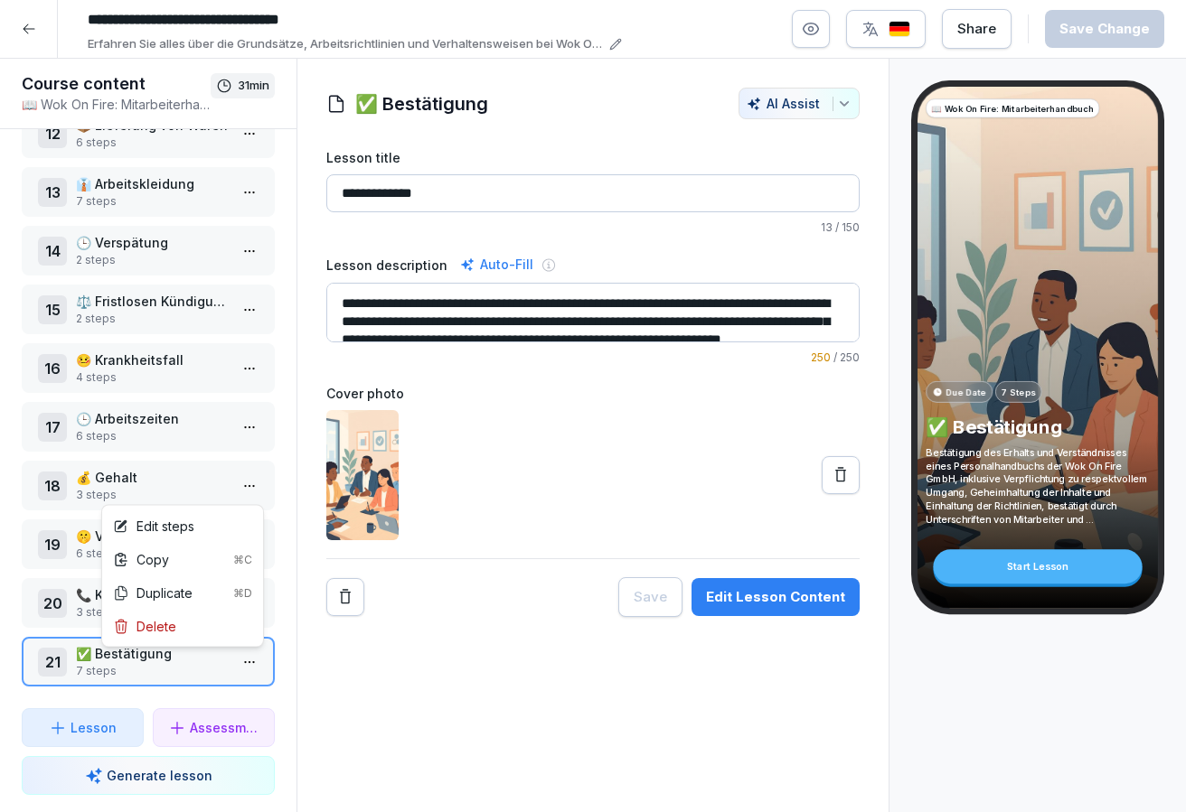
click at [245, 661] on html "**********" at bounding box center [593, 406] width 1186 height 812
click at [194, 523] on div "Edit steps" at bounding box center [153, 526] width 81 height 19
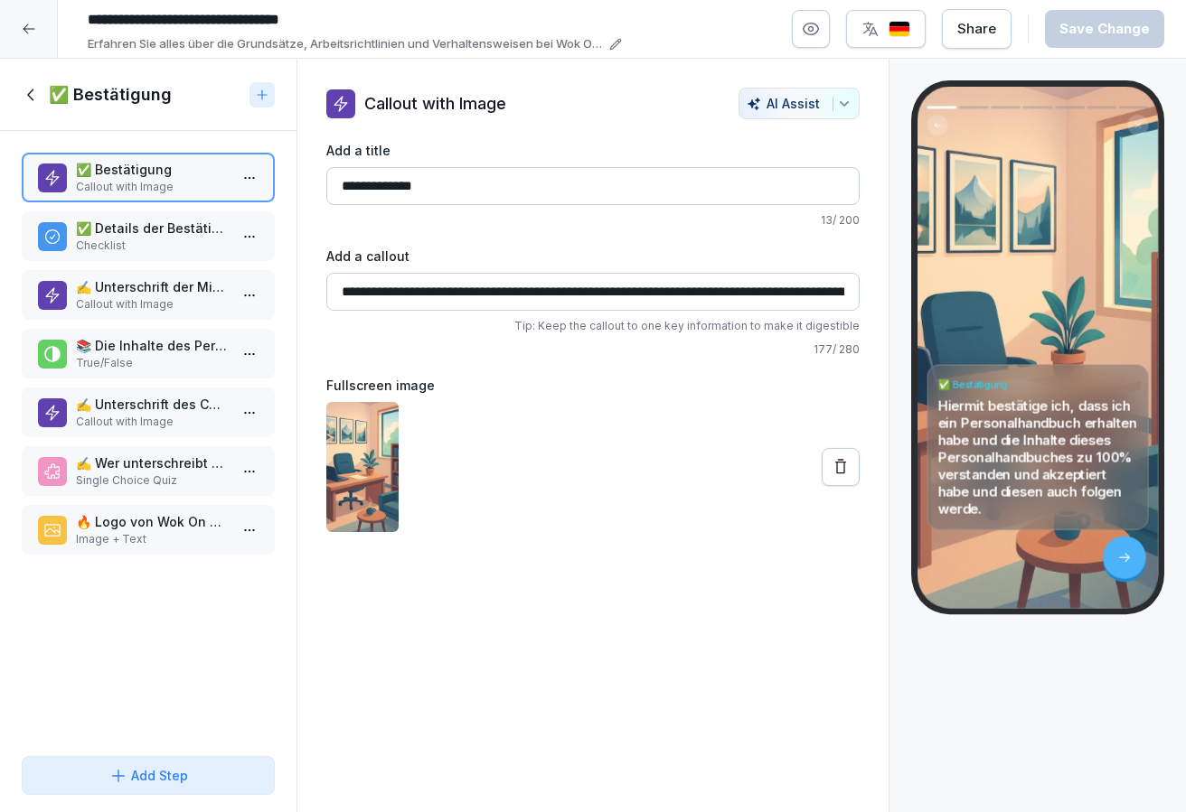
click at [158, 224] on p "✅ Details der Bestätigung" at bounding box center [152, 228] width 152 height 19
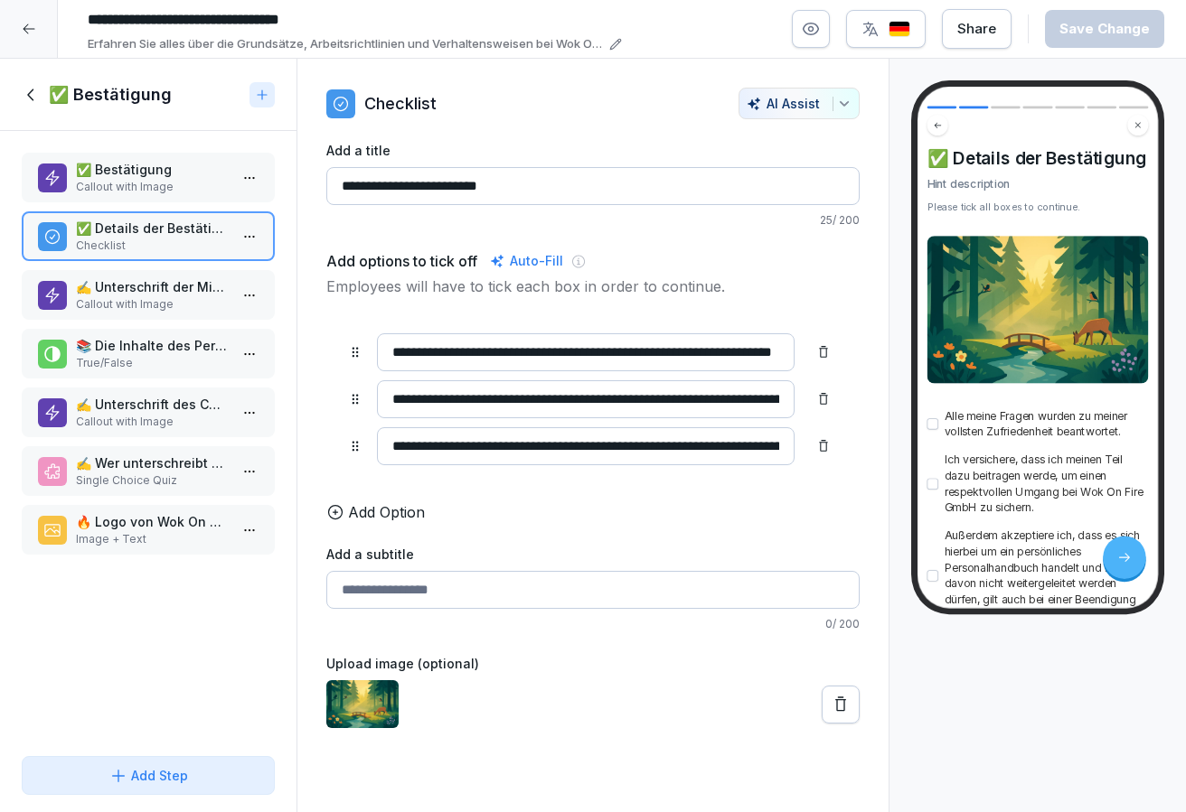
click at [163, 275] on div "✍️ Unterschrift der Mitarbeiter Callout with Image" at bounding box center [148, 295] width 253 height 50
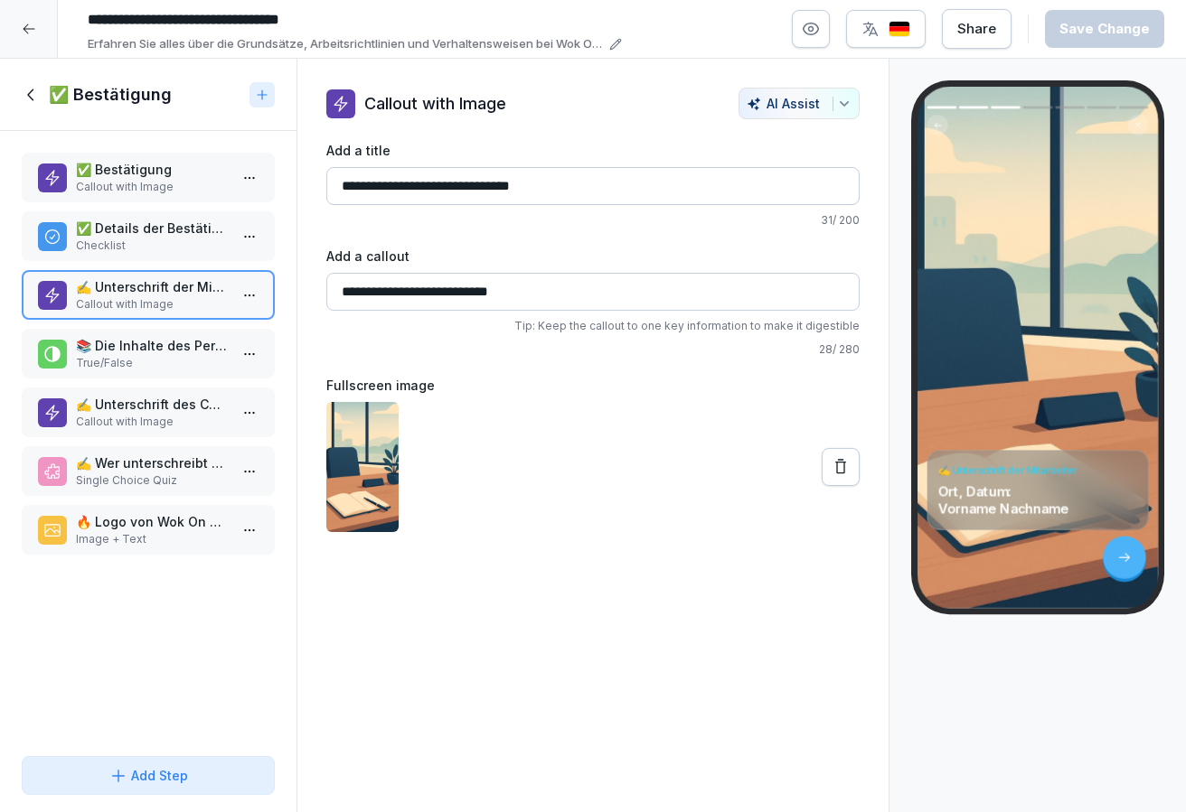
click at [174, 334] on div "📚 Die Inhalte des Personalhandbuchs dürfen auch nach Beendigung des Arbeitsverh…" at bounding box center [148, 354] width 253 height 50
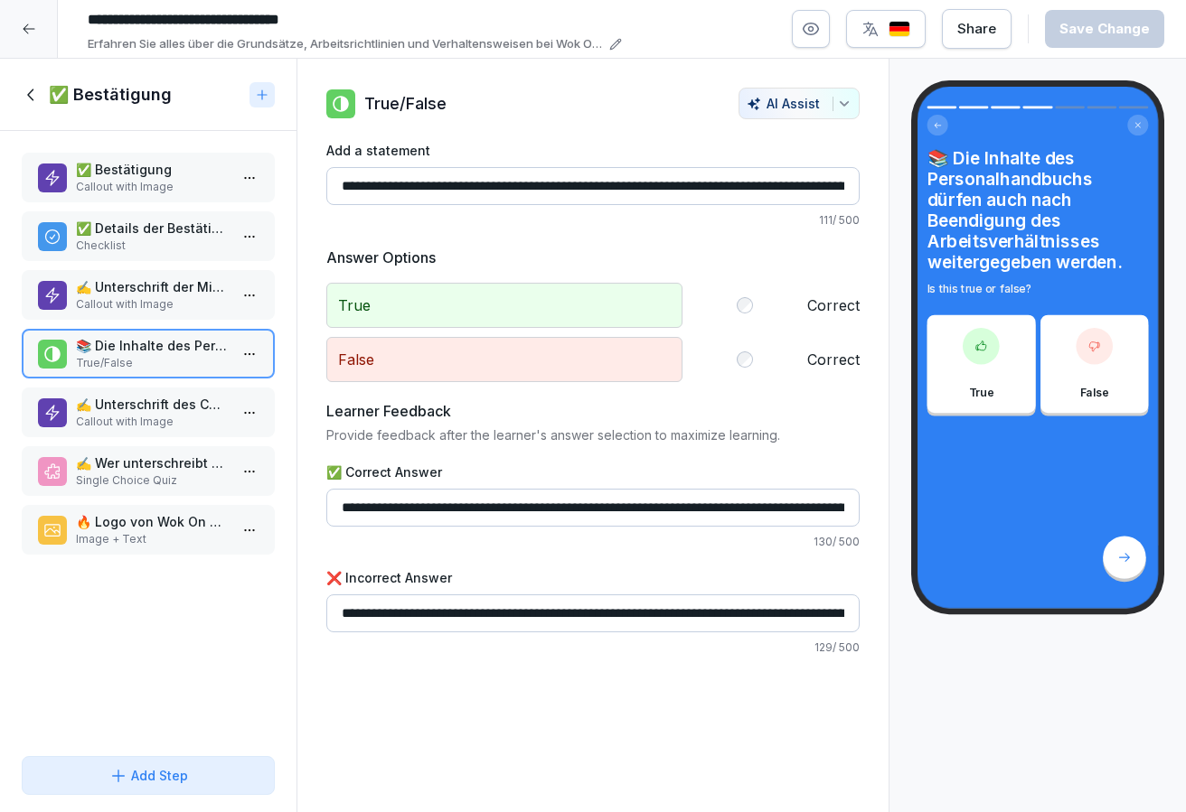
click at [184, 319] on div "✍️ Unterschrift der Mitarbeiter Callout with Image" at bounding box center [148, 295] width 253 height 50
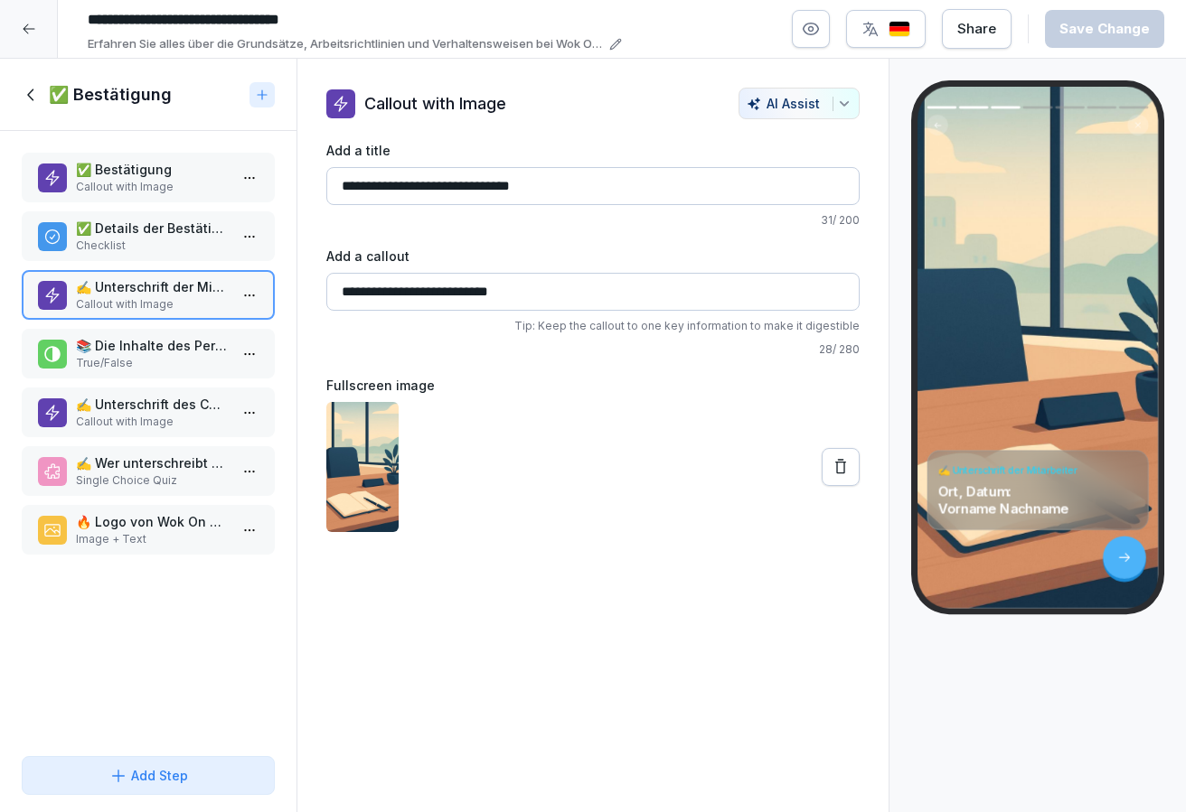
click at [179, 357] on p "True/False" at bounding box center [152, 363] width 152 height 16
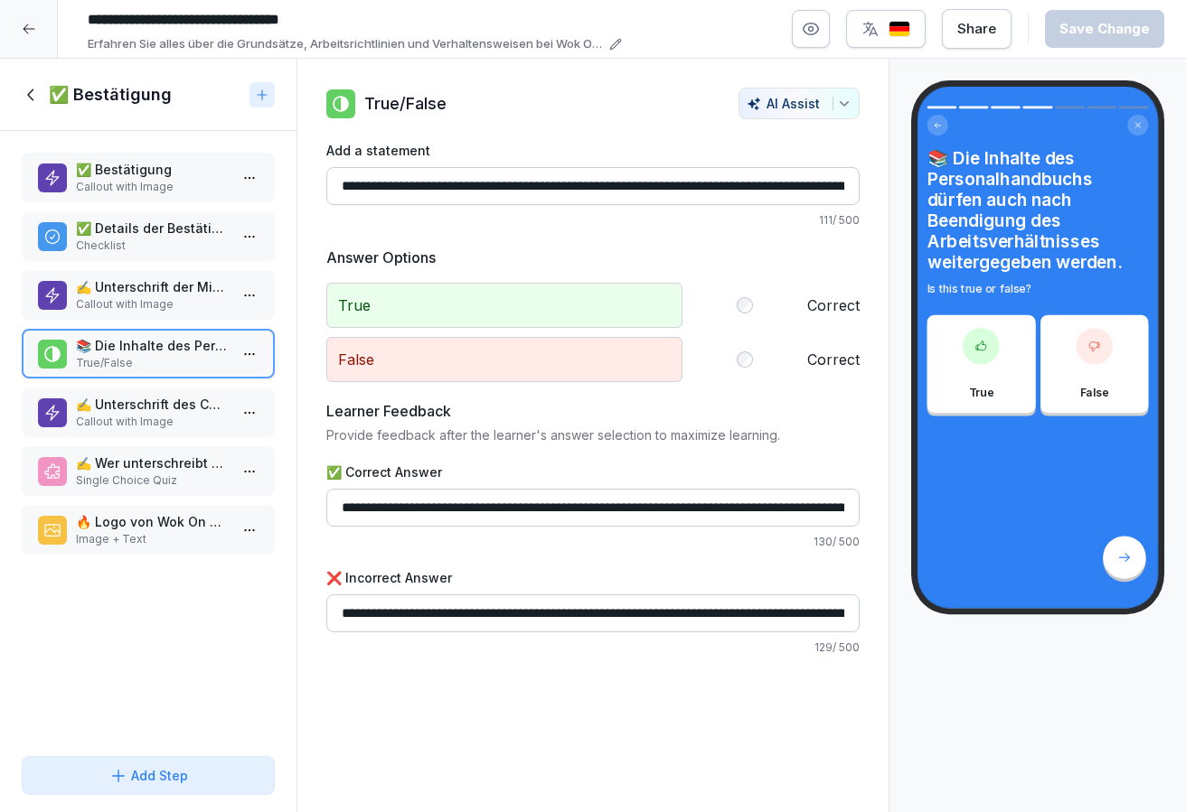
click at [174, 415] on p "Callout with Image" at bounding box center [152, 422] width 152 height 16
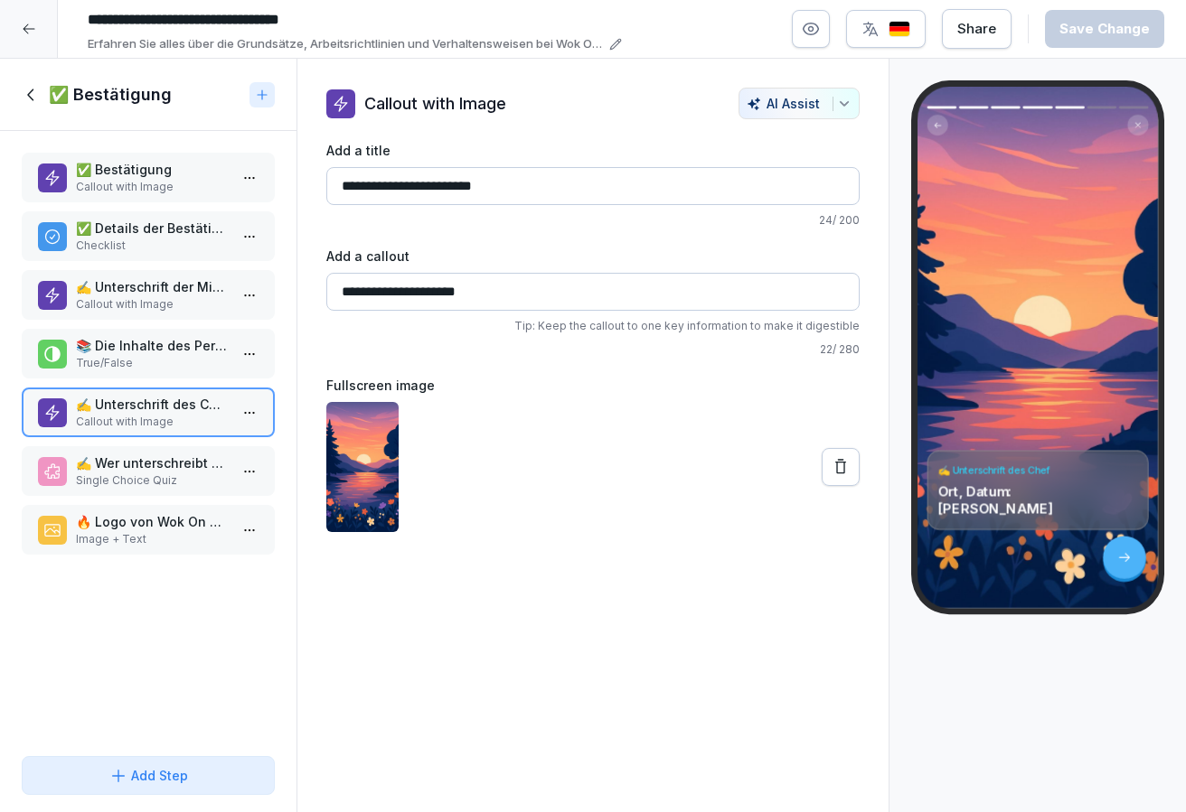
click at [174, 468] on p "✍️ Wer unterschreibt das Personalhandbuch neben dem Mitarbeiter?" at bounding box center [152, 463] width 152 height 19
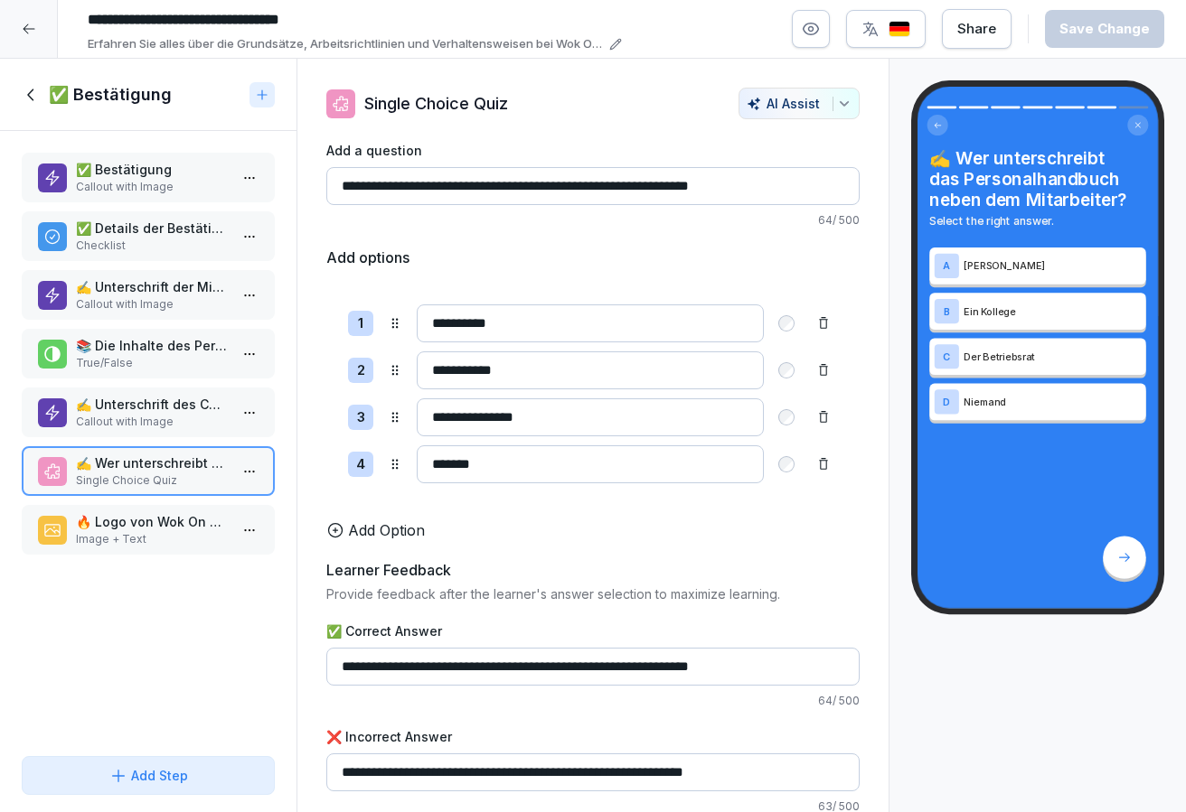
click at [173, 514] on p "🔥 Logo von Wok On Fire" at bounding box center [152, 521] width 152 height 19
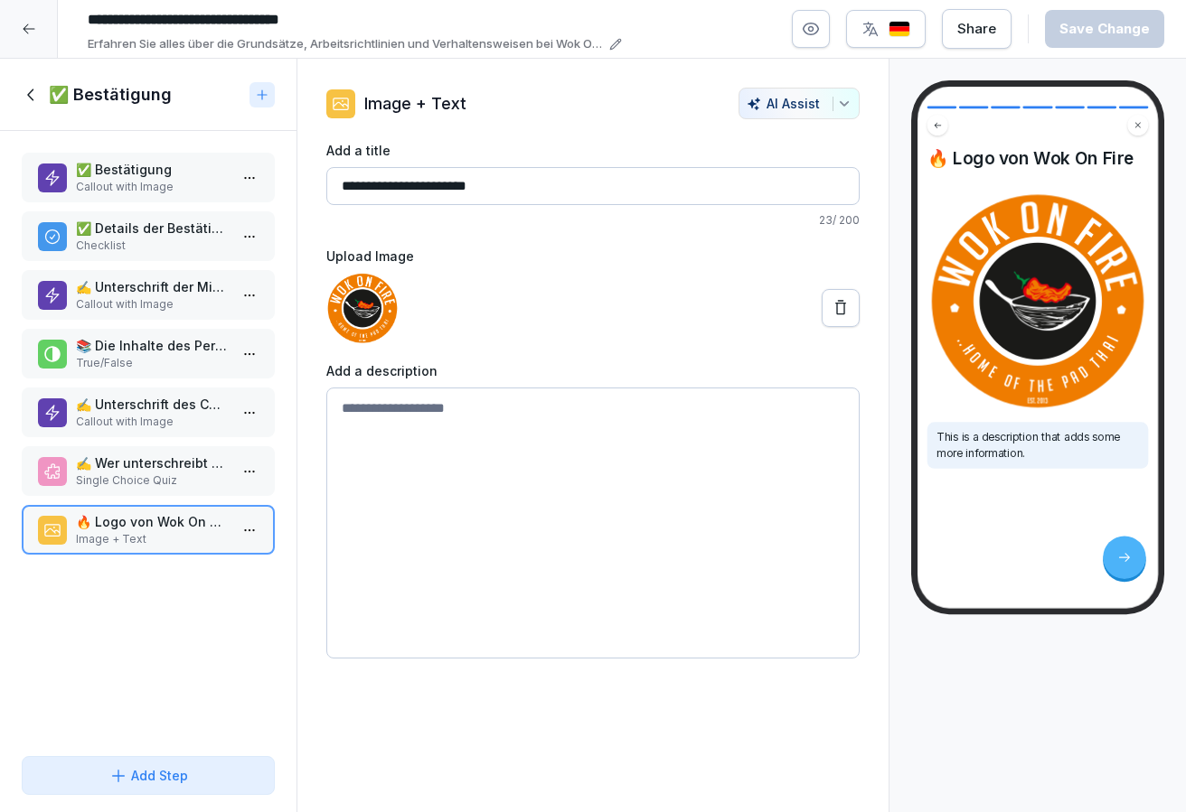
click at [187, 564] on div "✅ Bestätigung Callout with Image ✅ Details der Bestätigung Checklist ✍️ Untersc…" at bounding box center [148, 440] width 296 height 618
click at [187, 550] on div "🔥 Logo von Wok On Fire Image + Text" at bounding box center [148, 530] width 253 height 50
click at [35, 88] on icon at bounding box center [32, 95] width 20 height 20
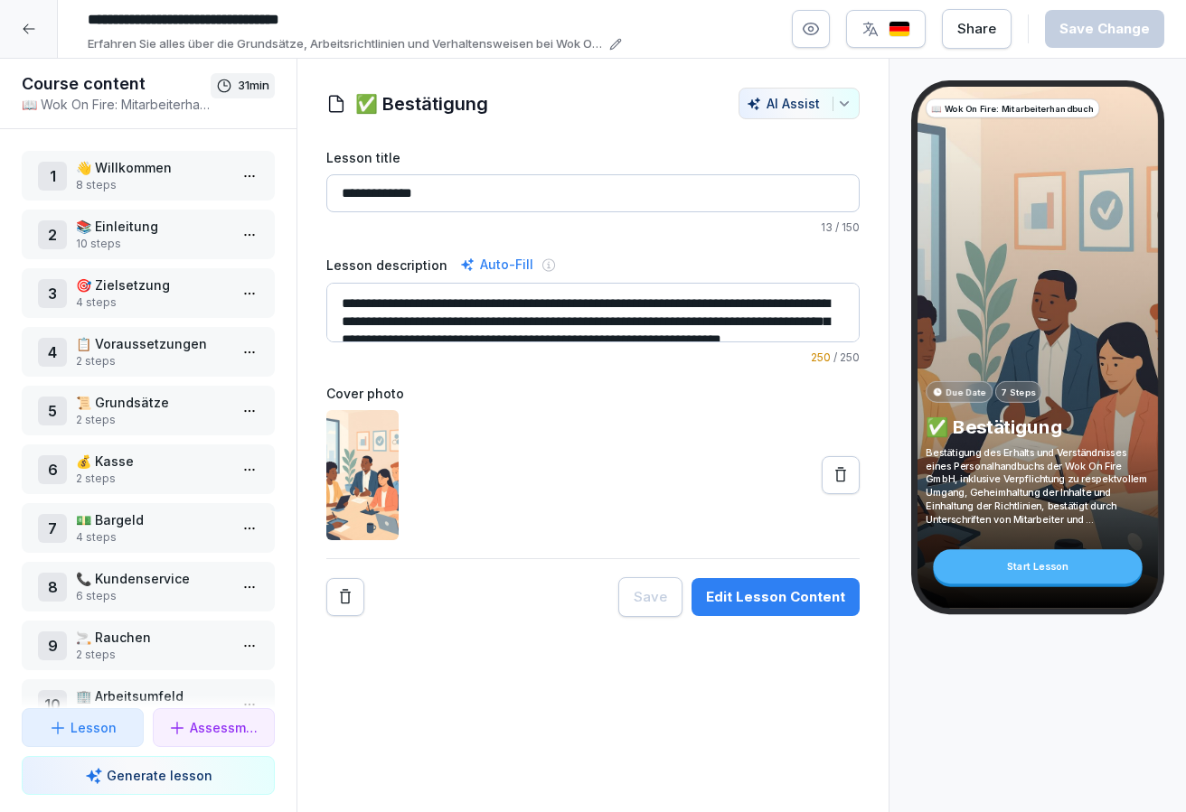
click at [93, 132] on div "1 👋 Willkommen 8 steps 2 📚 Einleitung 10 steps 3 🎯 Zielsetzung 4 steps 4 📋 Vora…" at bounding box center [148, 418] width 296 height 579
click at [95, 158] on p "👋 Willkommen" at bounding box center [152, 167] width 152 height 19
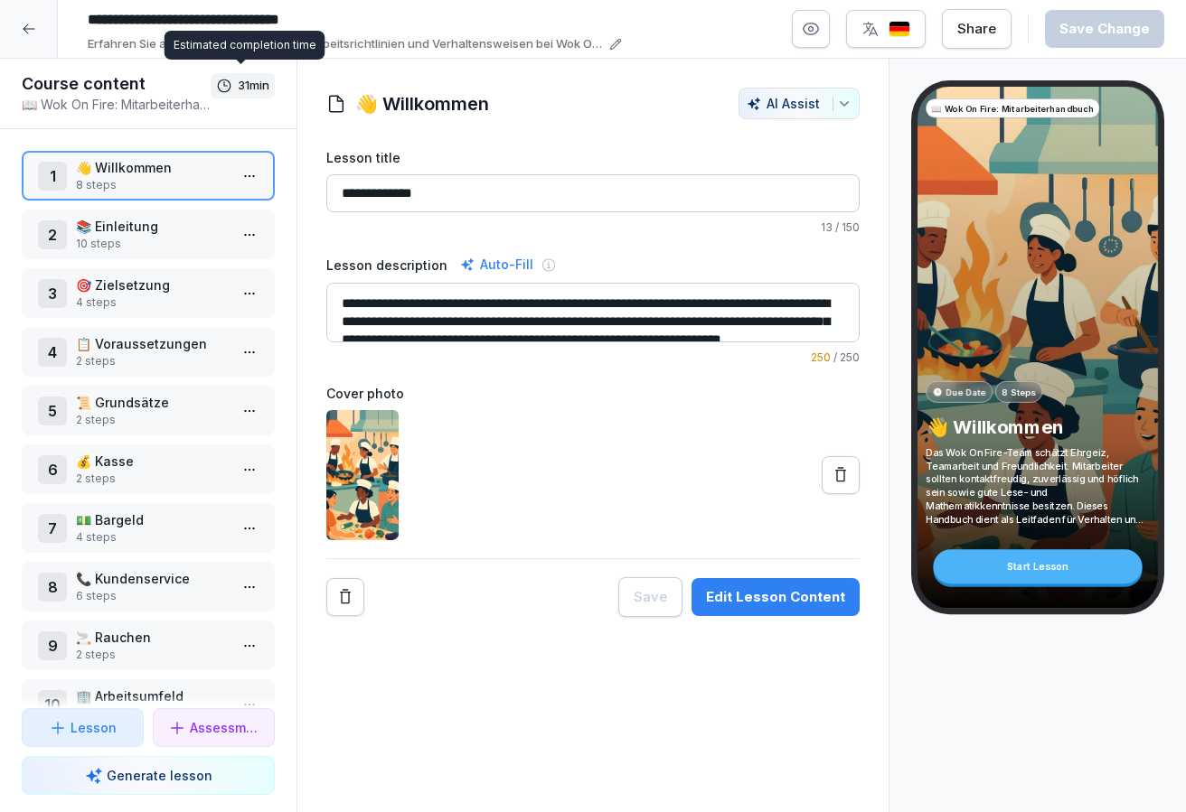
click at [264, 88] on p "31 min" at bounding box center [254, 86] width 32 height 18
click at [211, 227] on p "📚 Einleitung" at bounding box center [152, 226] width 152 height 19
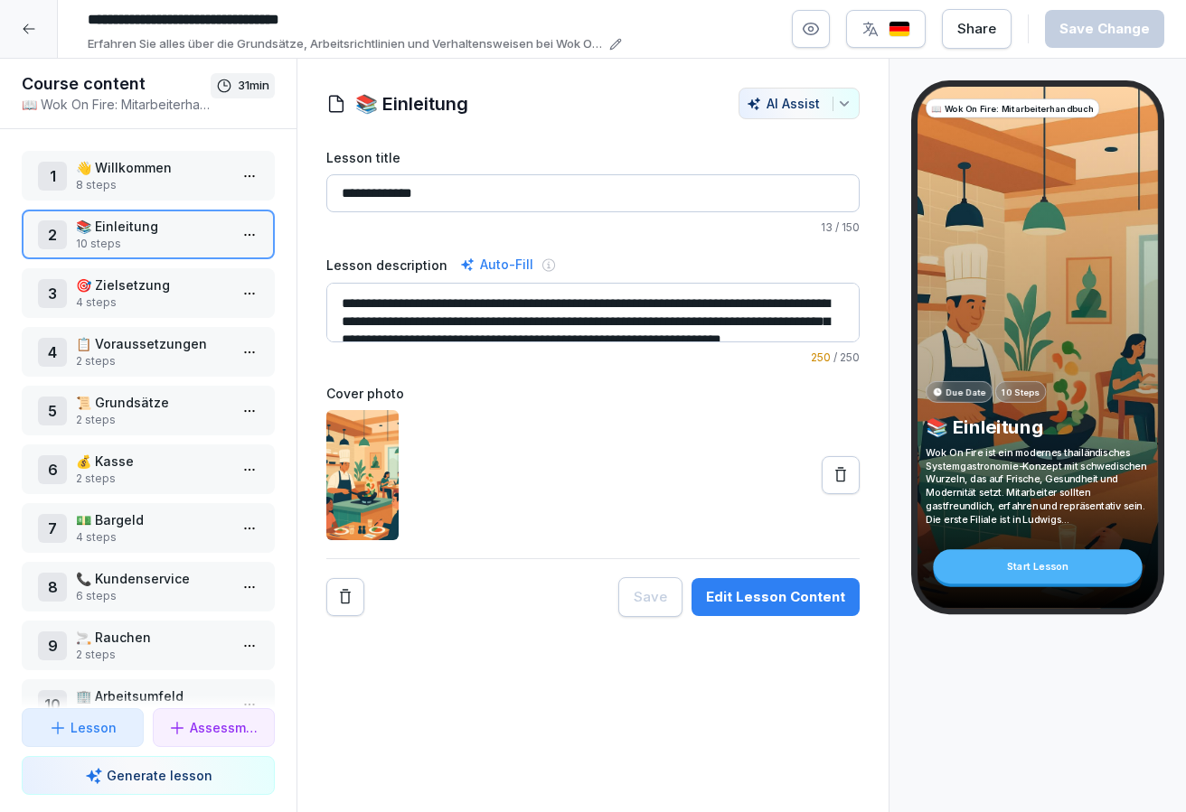
click at [25, 27] on icon at bounding box center [29, 29] width 12 height 10
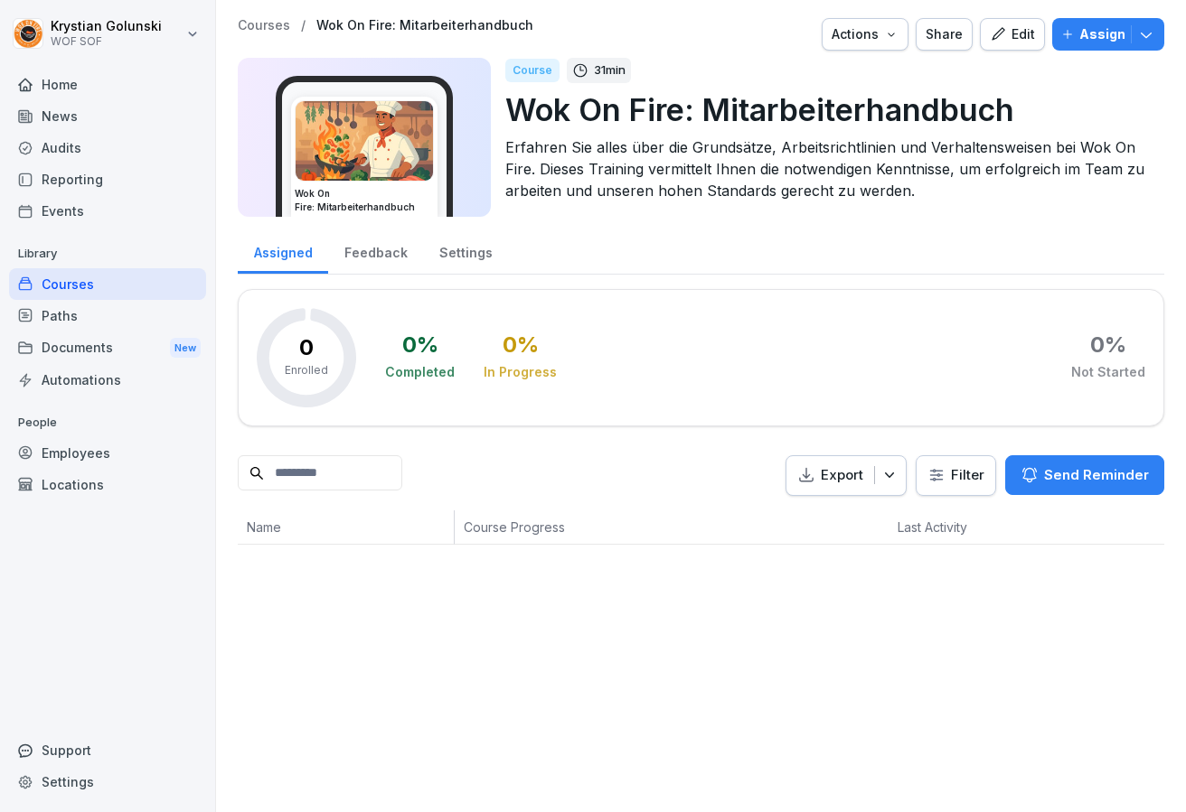
click at [96, 314] on div "Paths" at bounding box center [107, 316] width 197 height 32
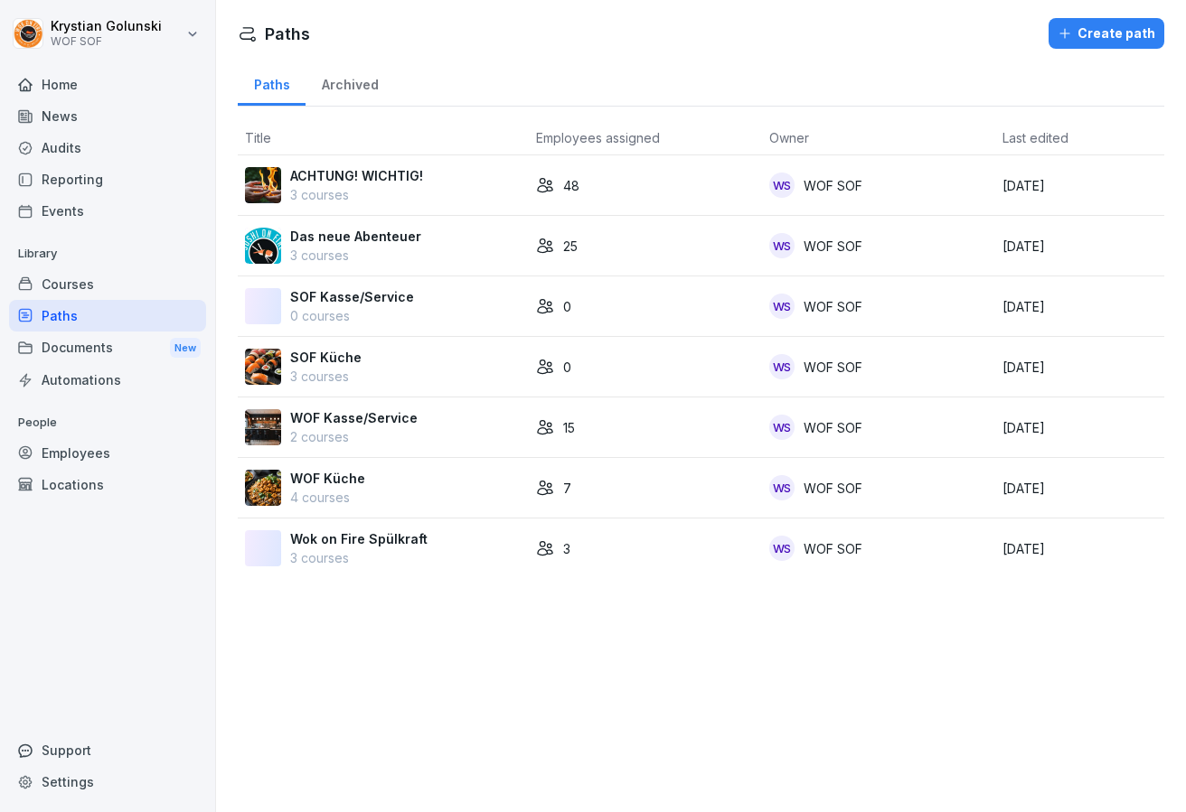
click at [105, 286] on div "Courses" at bounding box center [107, 284] width 197 height 32
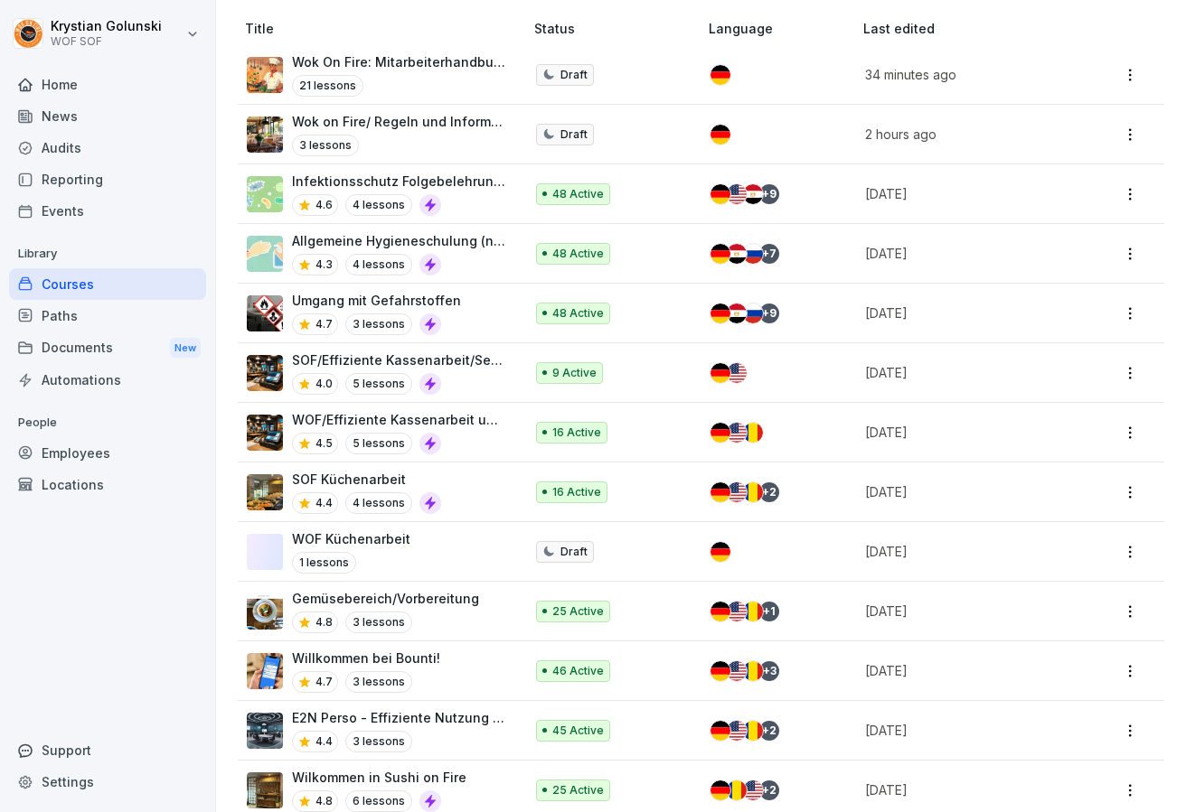
scroll to position [245, 0]
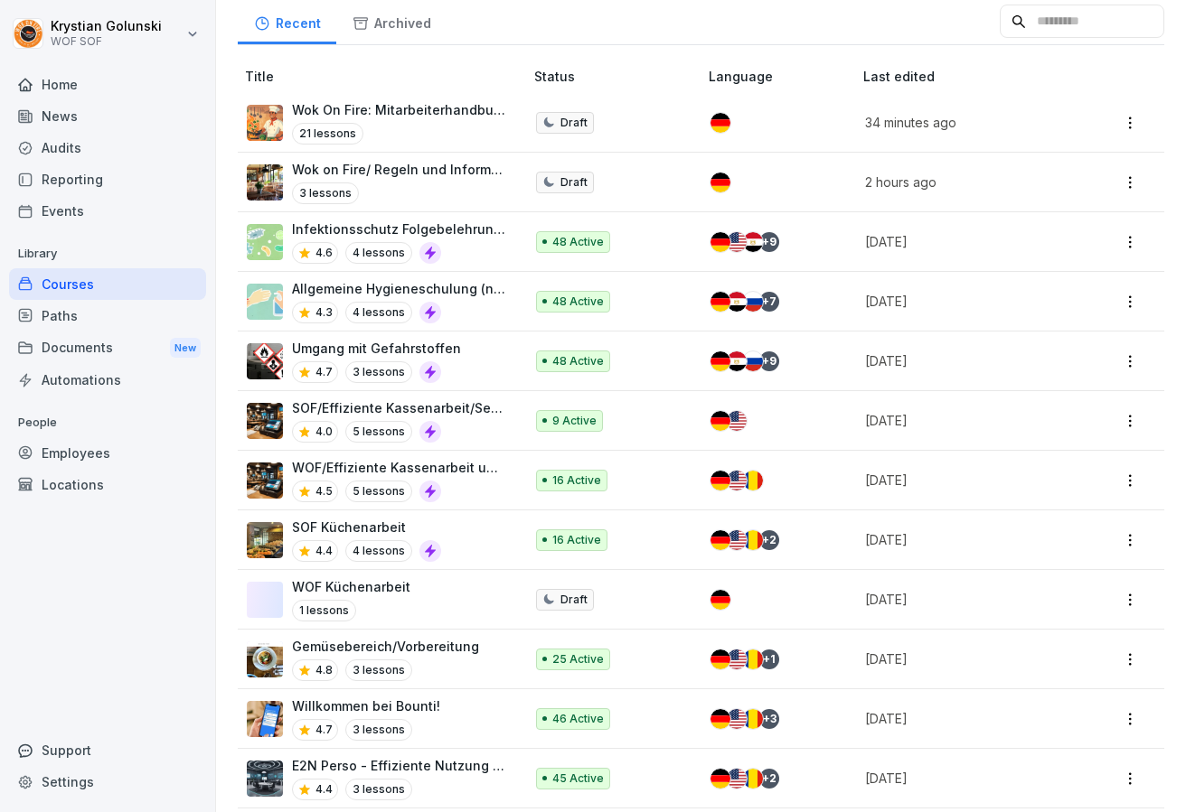
click at [177, 136] on div "Audits" at bounding box center [107, 148] width 197 height 32
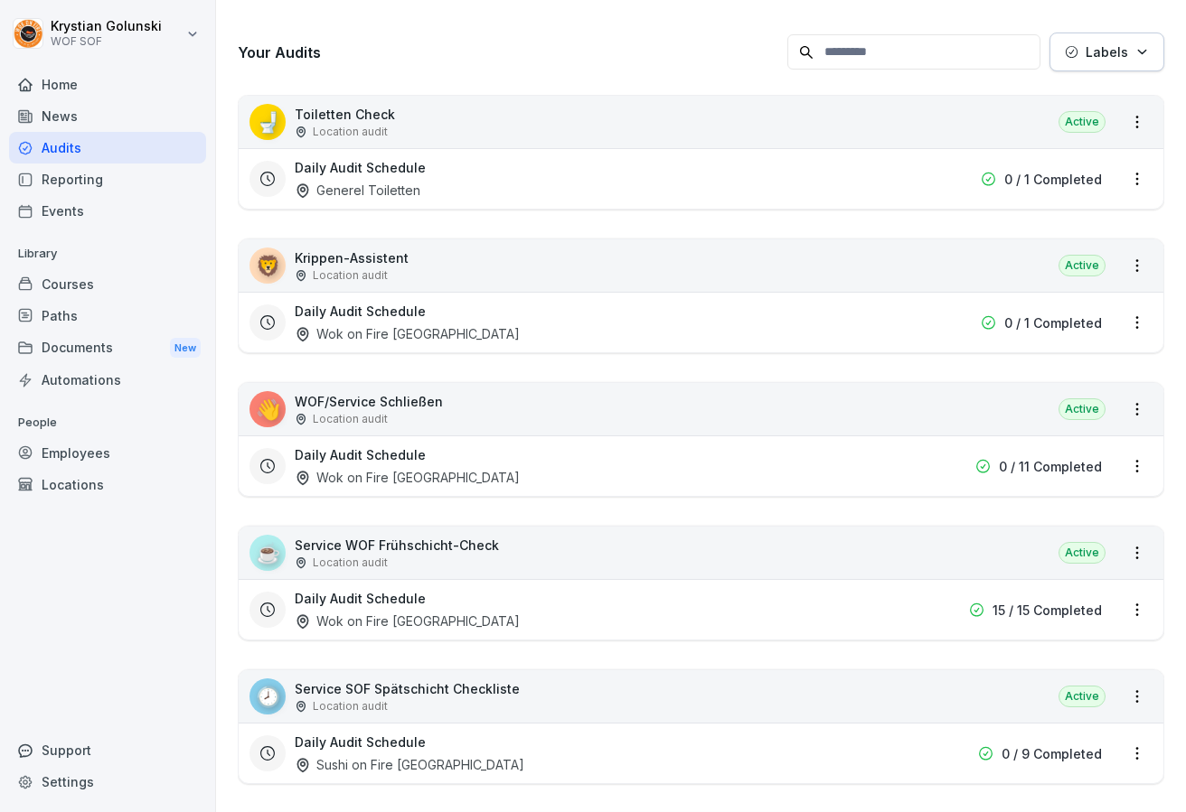
scroll to position [256, 0]
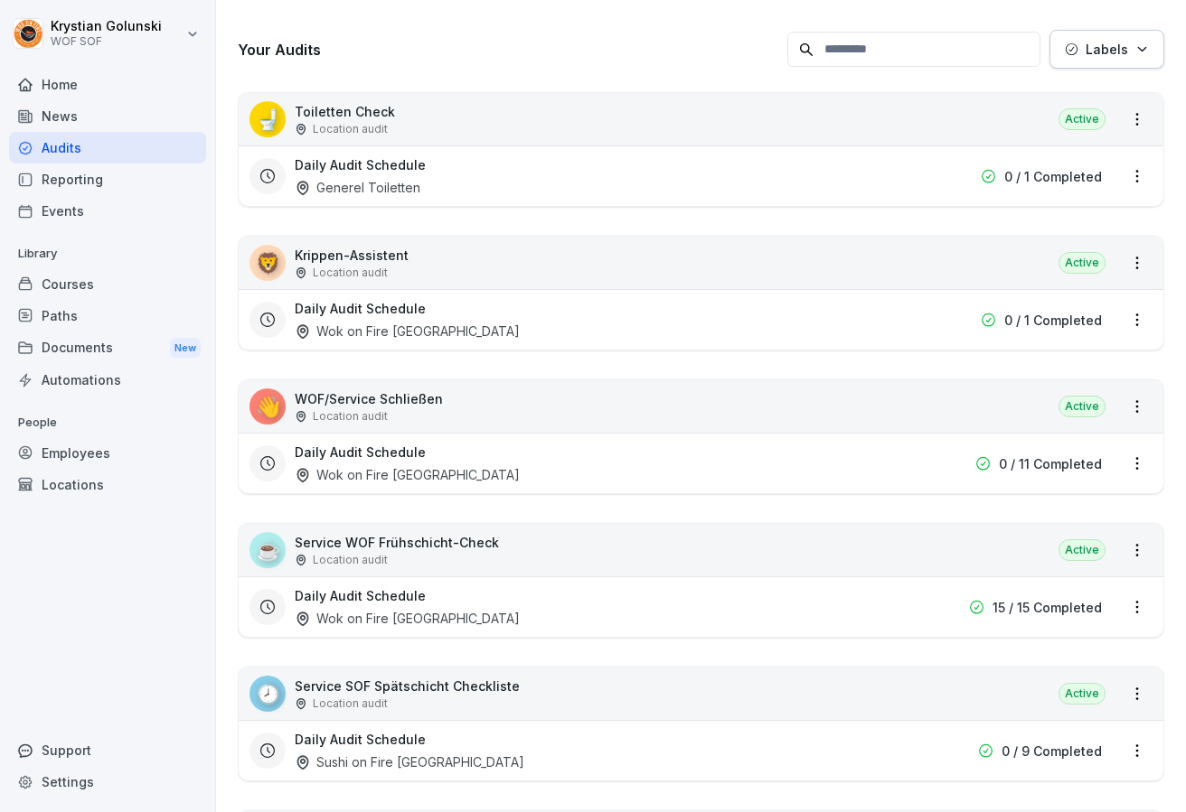
click at [101, 277] on div "Courses" at bounding box center [107, 284] width 197 height 32
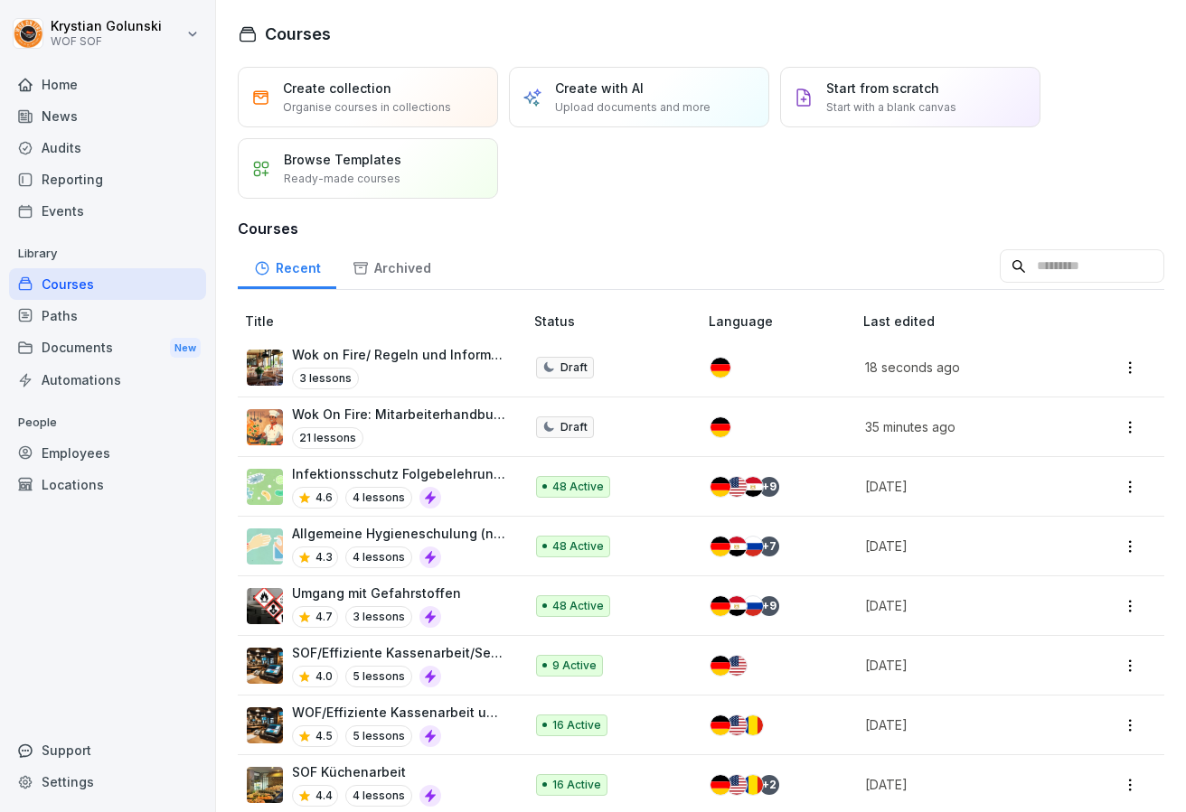
click at [127, 152] on div "Audits" at bounding box center [107, 148] width 197 height 32
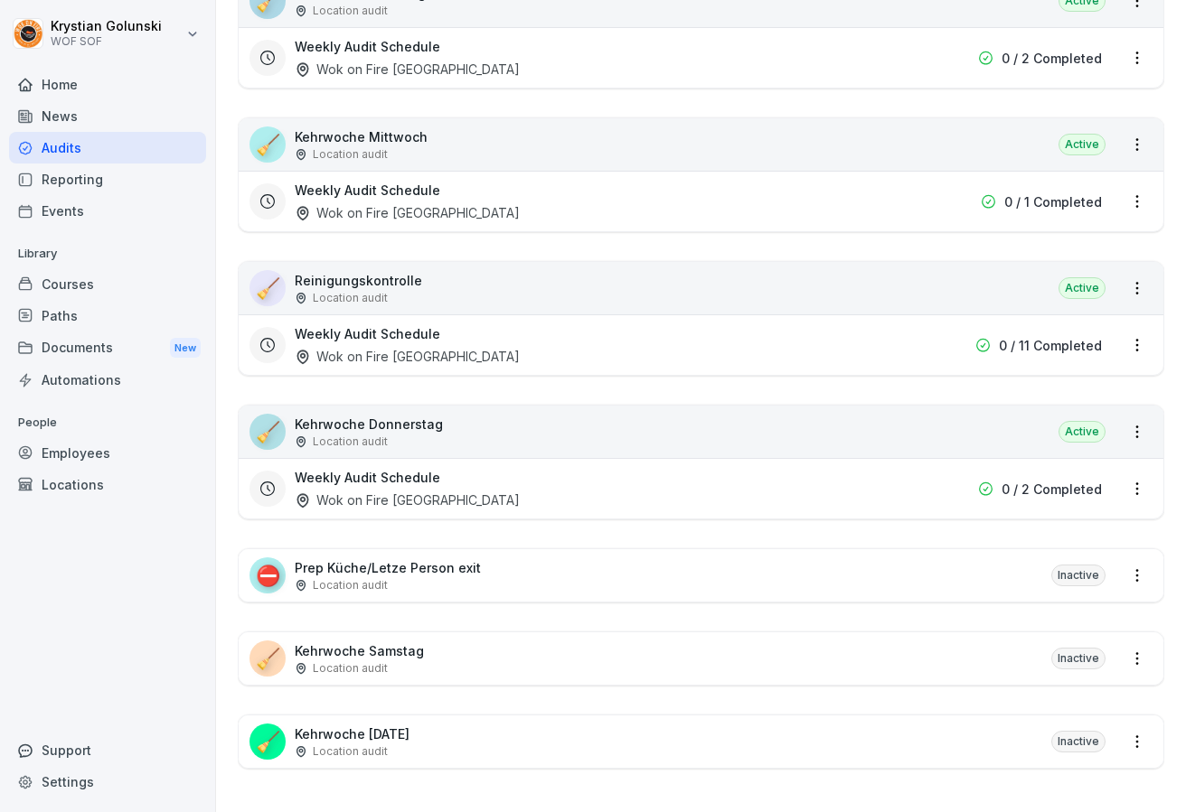
scroll to position [2529, 0]
click at [783, 564] on div "⛔ Prep Küche/Letze Person exit Location audit Inactive" at bounding box center [701, 575] width 924 height 52
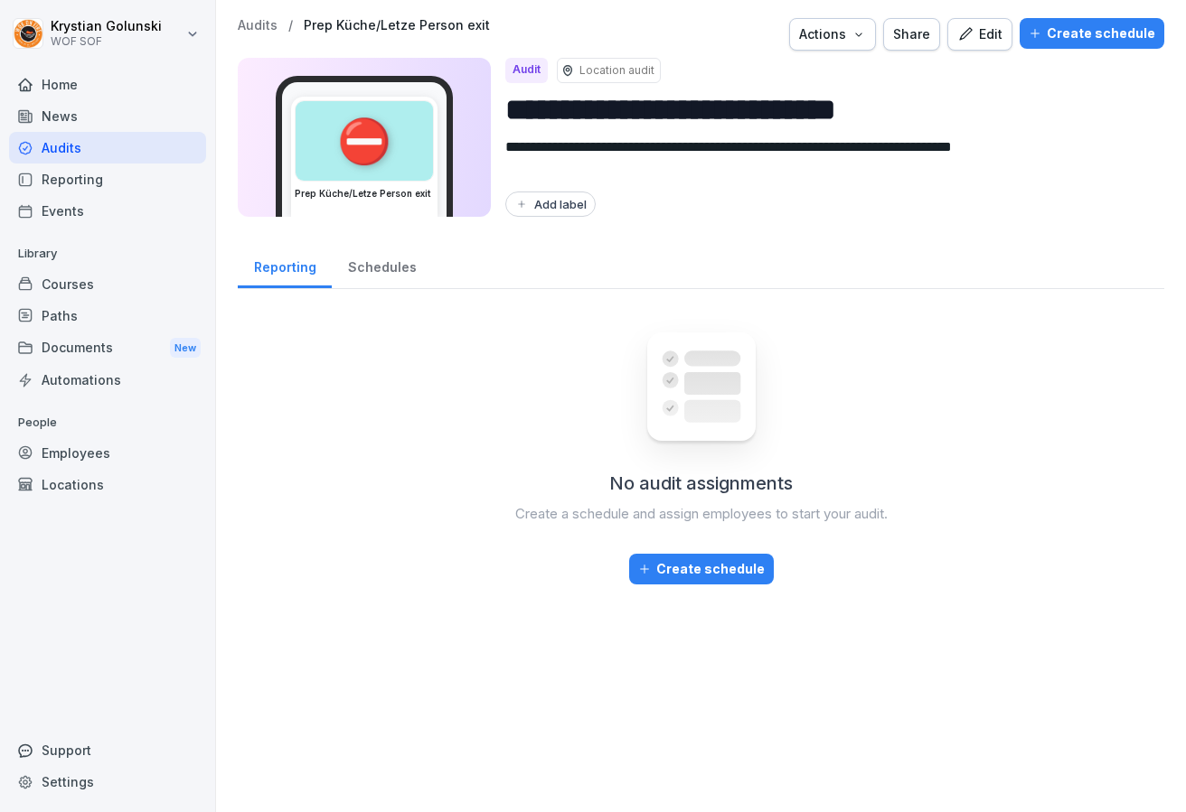
click at [990, 34] on div "Edit" at bounding box center [979, 34] width 45 height 20
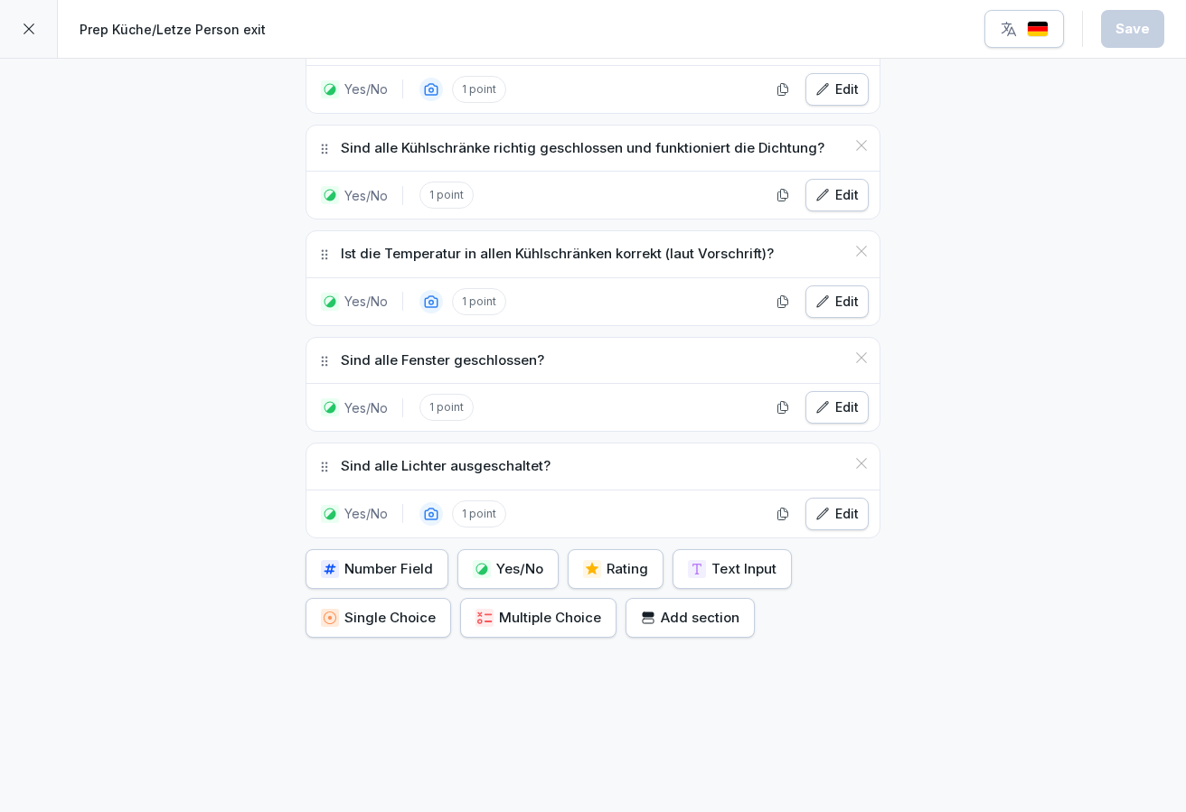
scroll to position [1921, 0]
click at [25, 12] on div at bounding box center [29, 29] width 58 height 58
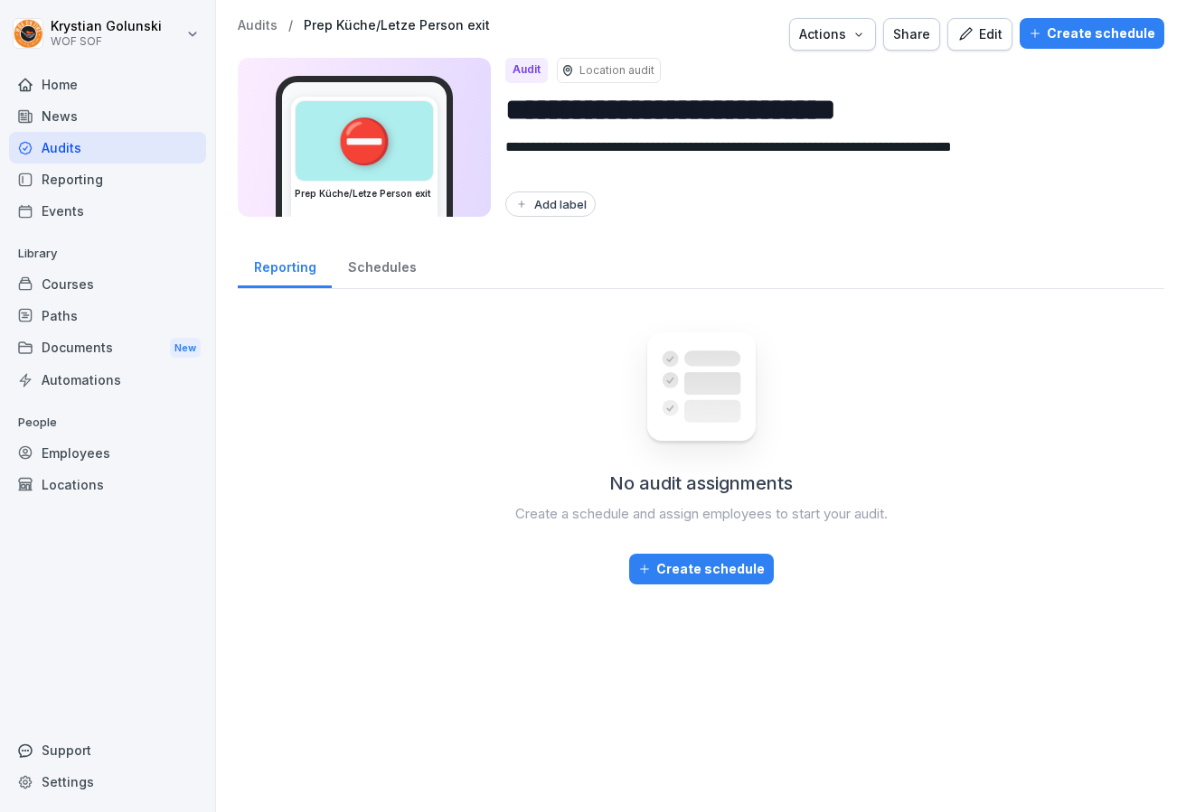
click at [94, 138] on div "Audits" at bounding box center [107, 148] width 197 height 32
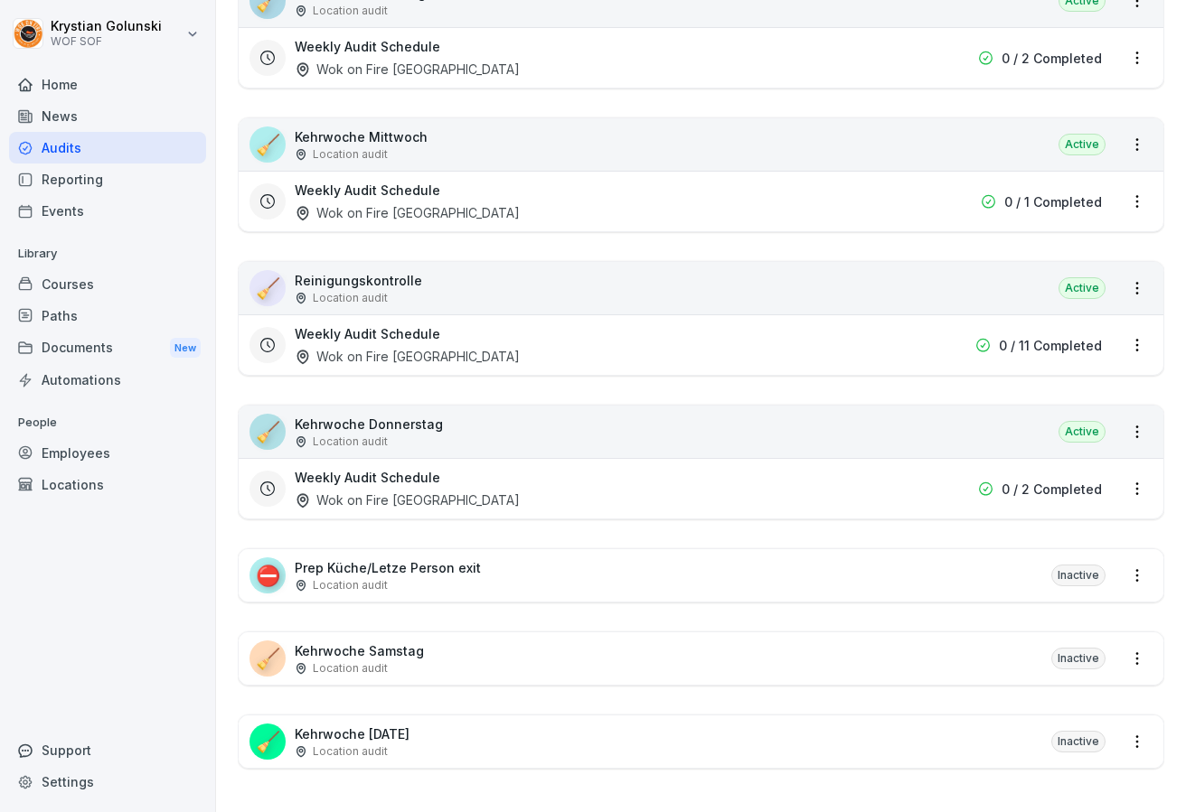
scroll to position [2529, 0]
click at [1140, 570] on html "[PERSON_NAME] WOF SOF Home News Audits Reporting Events Library Courses Paths D…" at bounding box center [593, 406] width 1186 height 812
click at [0, 0] on link "View all reports" at bounding box center [0, 0] width 0 height 0
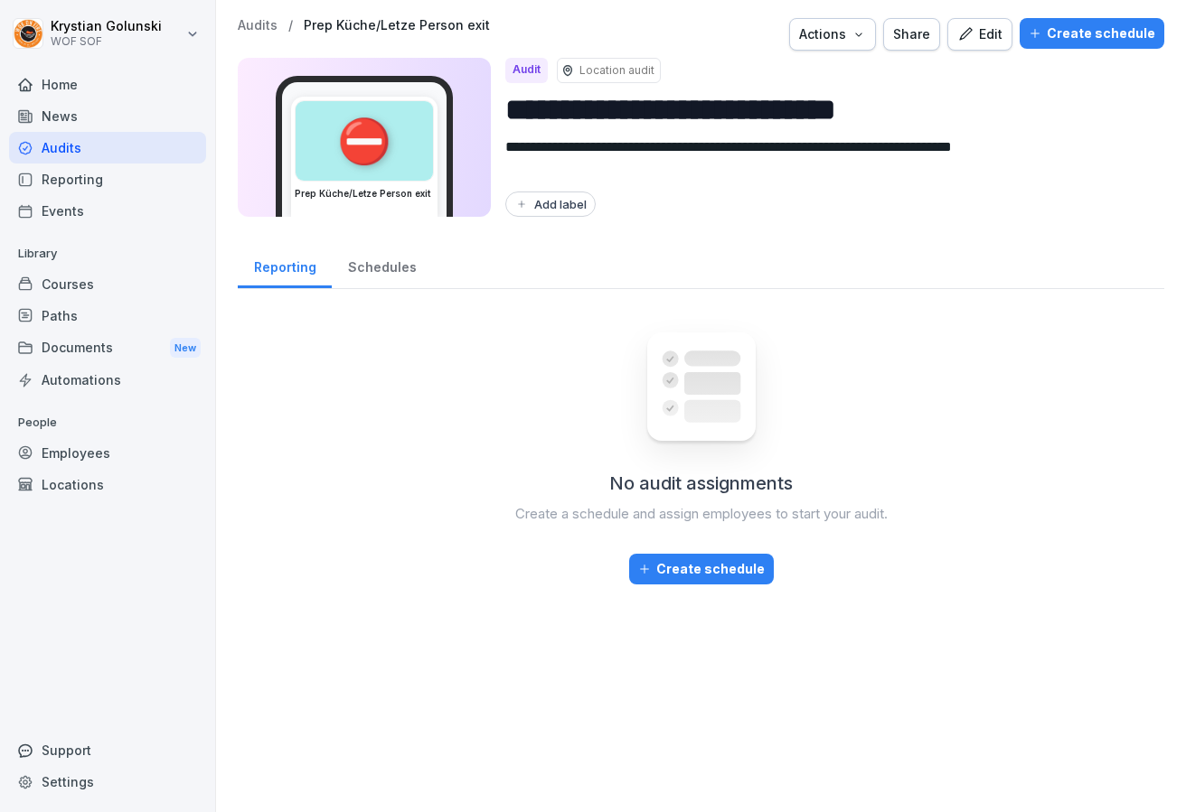
click at [973, 31] on icon "button" at bounding box center [965, 34] width 16 height 16
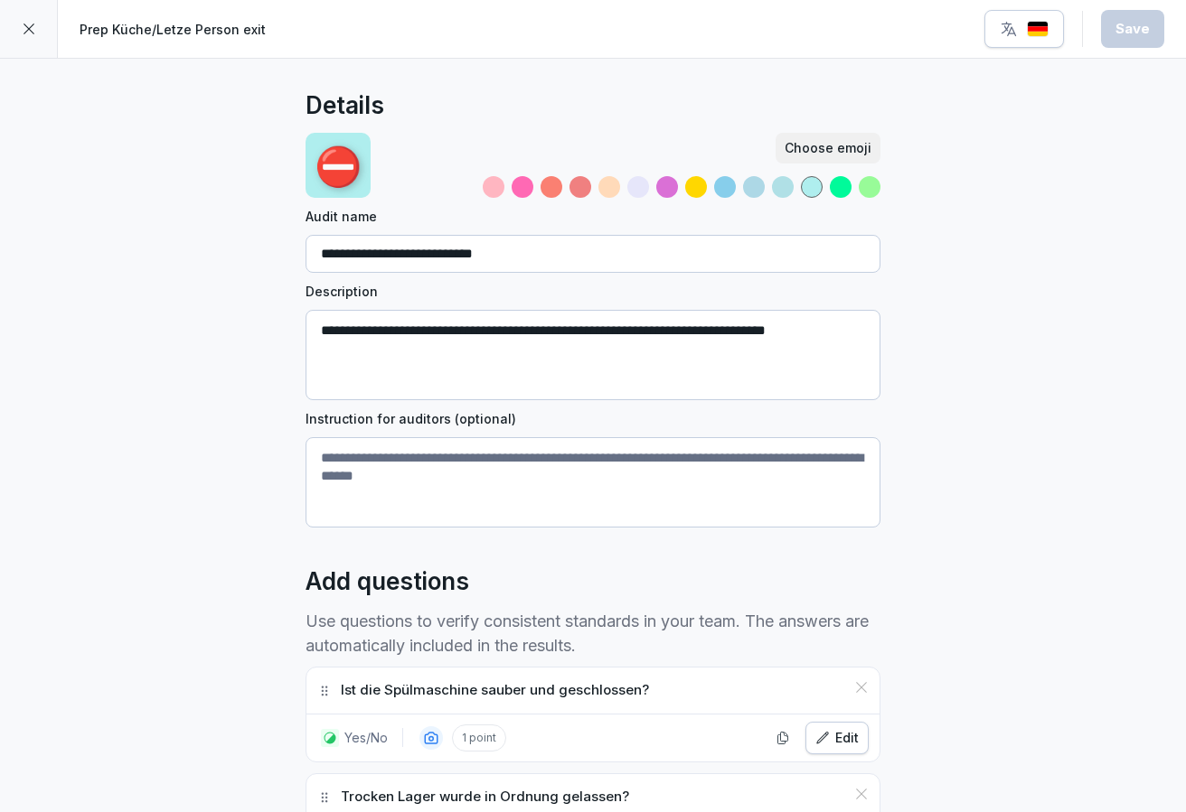
click at [43, 27] on div at bounding box center [29, 29] width 58 height 58
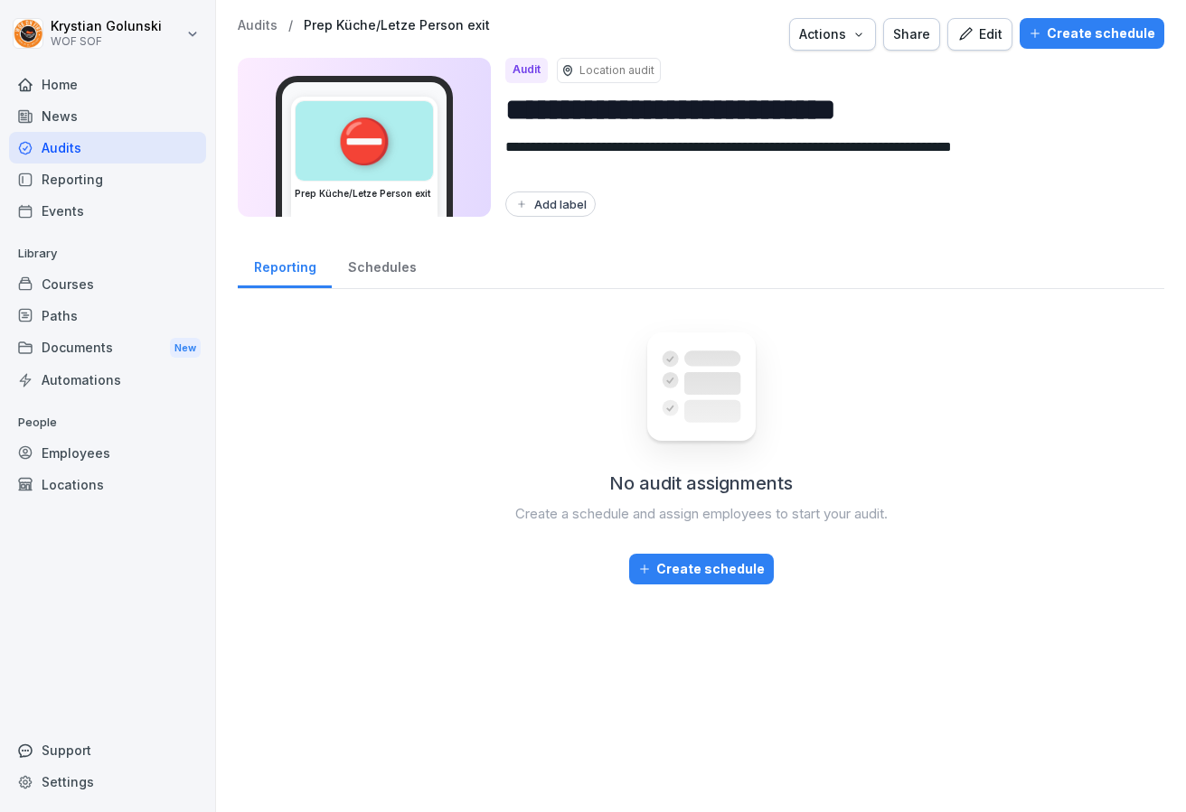
click at [392, 287] on div "Schedules" at bounding box center [382, 265] width 100 height 46
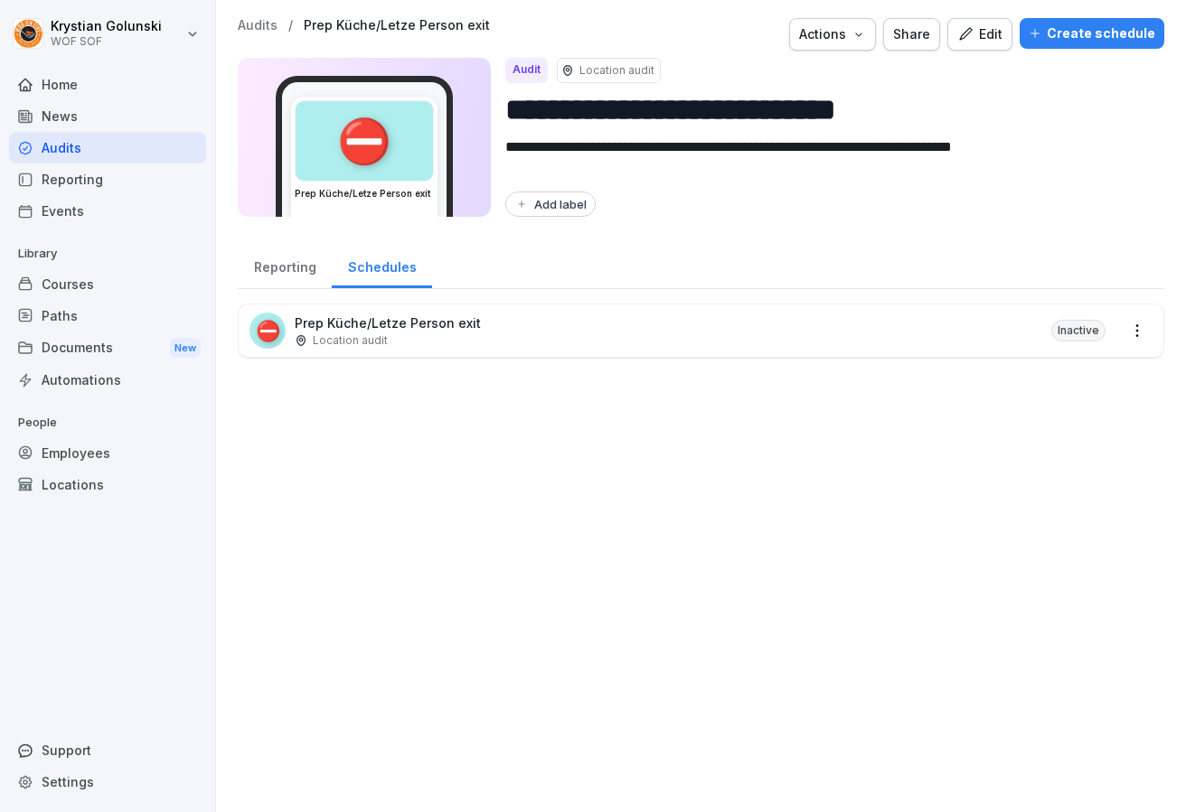
click at [872, 45] on button "Actions" at bounding box center [832, 34] width 87 height 33
click at [1146, 342] on div "⛔ Prep Küche/Letze Person exit Location audit Inactive" at bounding box center [701, 331] width 924 height 52
click at [1141, 336] on html "**********" at bounding box center [593, 406] width 1186 height 812
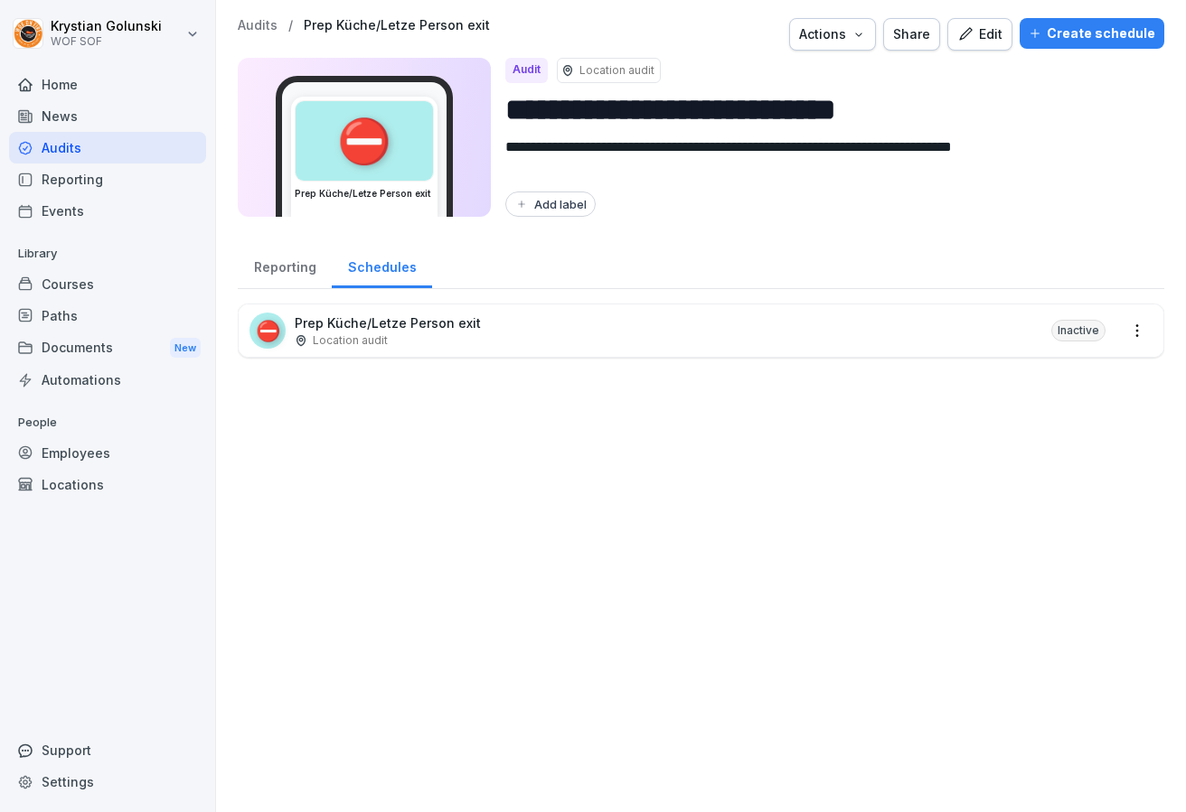
click at [1073, 29] on div "Create schedule" at bounding box center [1091, 33] width 127 height 20
click at [1086, 44] on button "Create schedule" at bounding box center [1091, 33] width 145 height 31
click at [1055, 28] on div "Create schedule" at bounding box center [1091, 33] width 127 height 20
click at [1041, 28] on icon "button" at bounding box center [1034, 33] width 13 height 13
click at [1088, 33] on div "Create schedule" at bounding box center [1091, 33] width 127 height 20
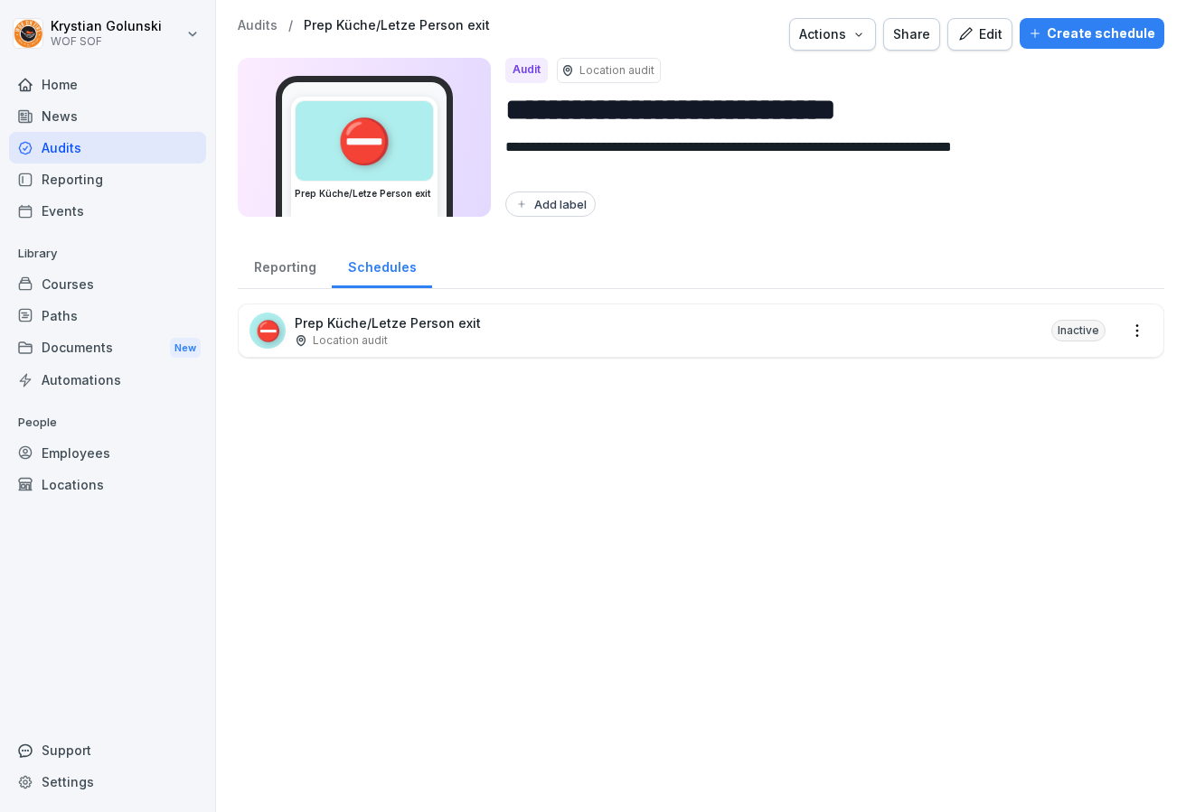
click at [1043, 41] on div "Create schedule" at bounding box center [1091, 33] width 127 height 20
click at [1130, 327] on html "**********" at bounding box center [593, 406] width 1186 height 812
click at [1131, 326] on html "**********" at bounding box center [593, 406] width 1186 height 812
click at [1134, 327] on html "**********" at bounding box center [593, 406] width 1186 height 812
click at [1115, 404] on div "Create schedule" at bounding box center [1080, 395] width 141 height 30
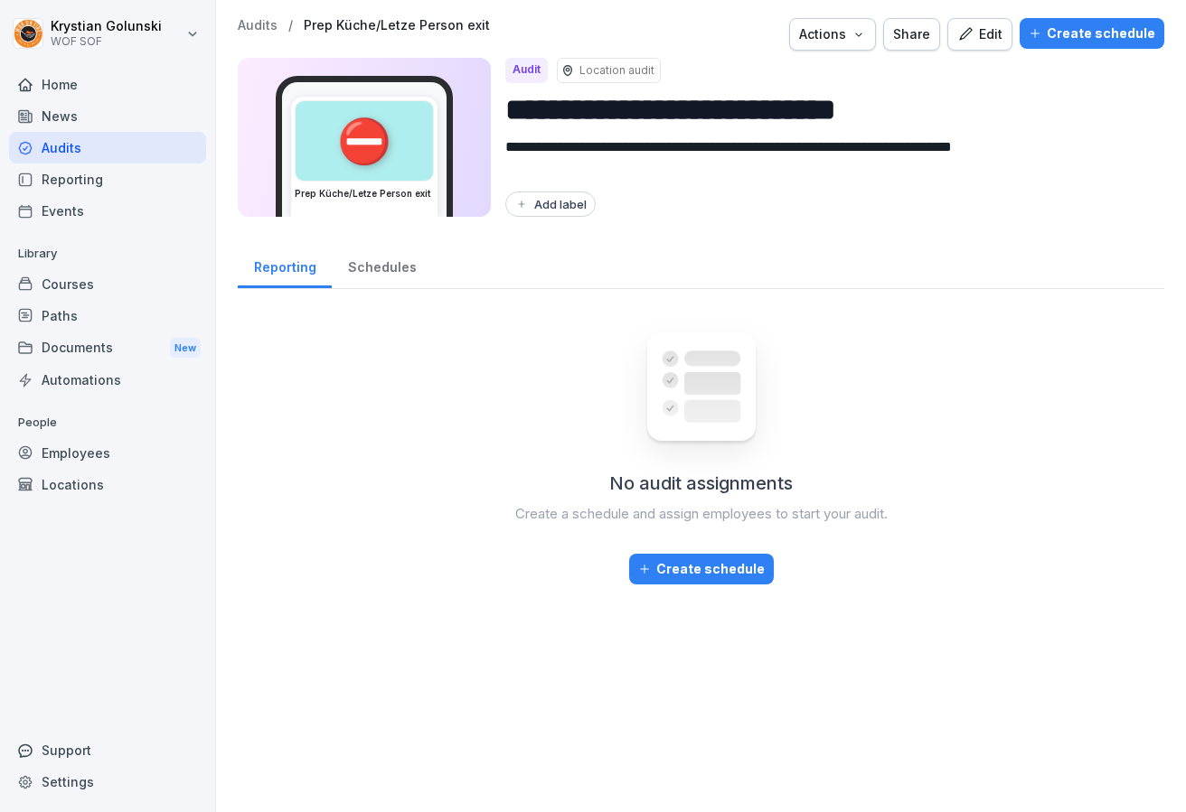
click at [1068, 48] on button "Create schedule" at bounding box center [1091, 33] width 145 height 31
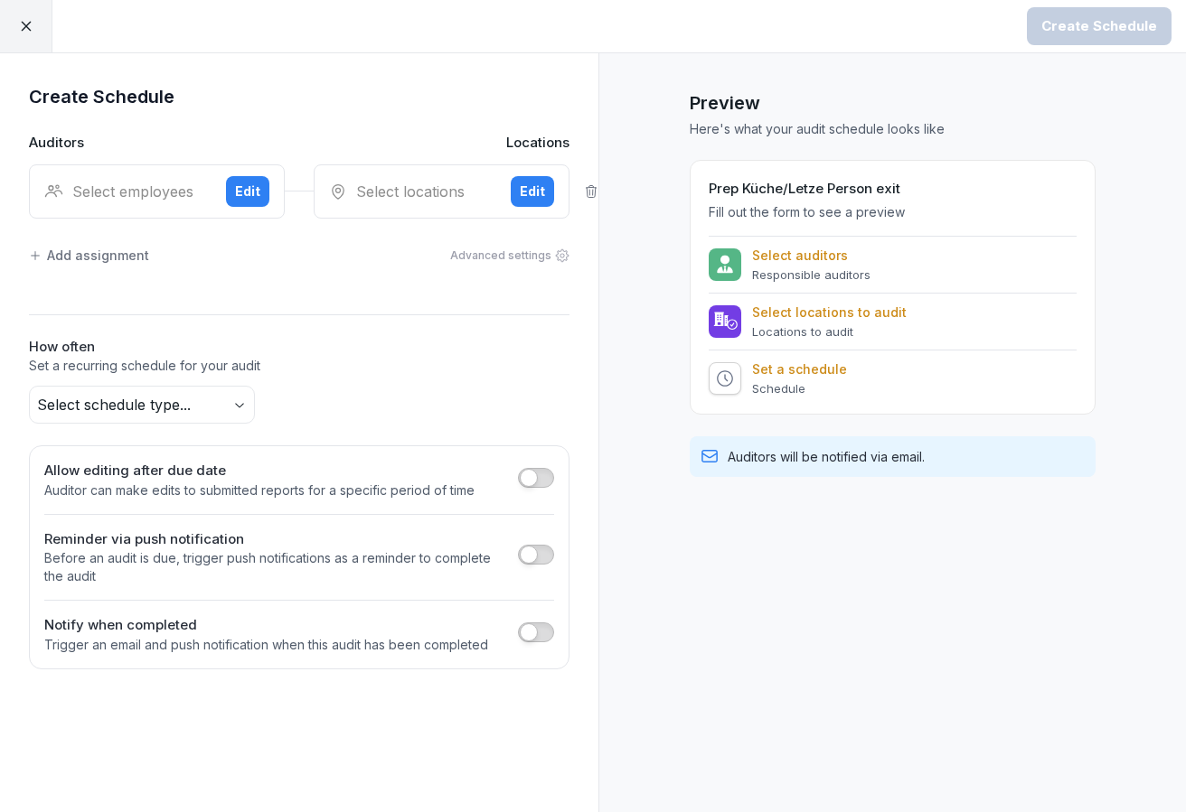
click at [153, 188] on div "Select employees" at bounding box center [127, 192] width 167 height 22
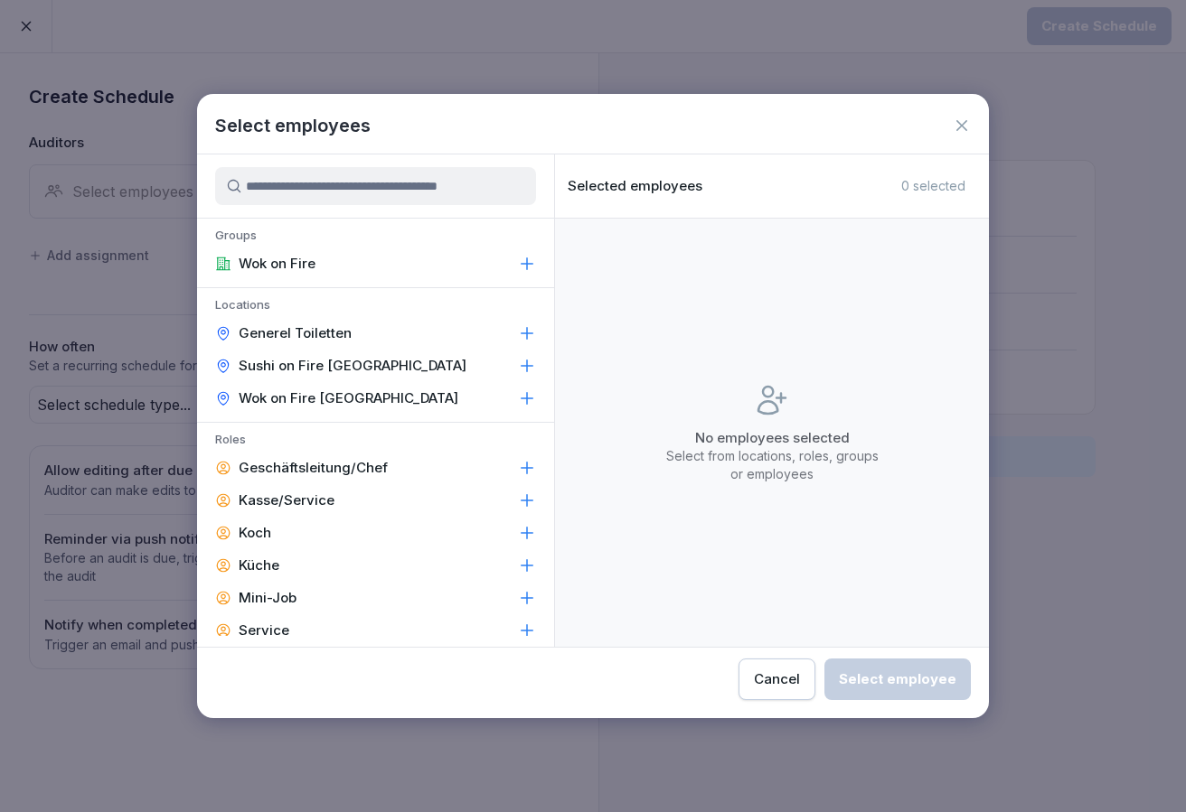
click at [367, 274] on div "Wok on Fire" at bounding box center [375, 264] width 357 height 33
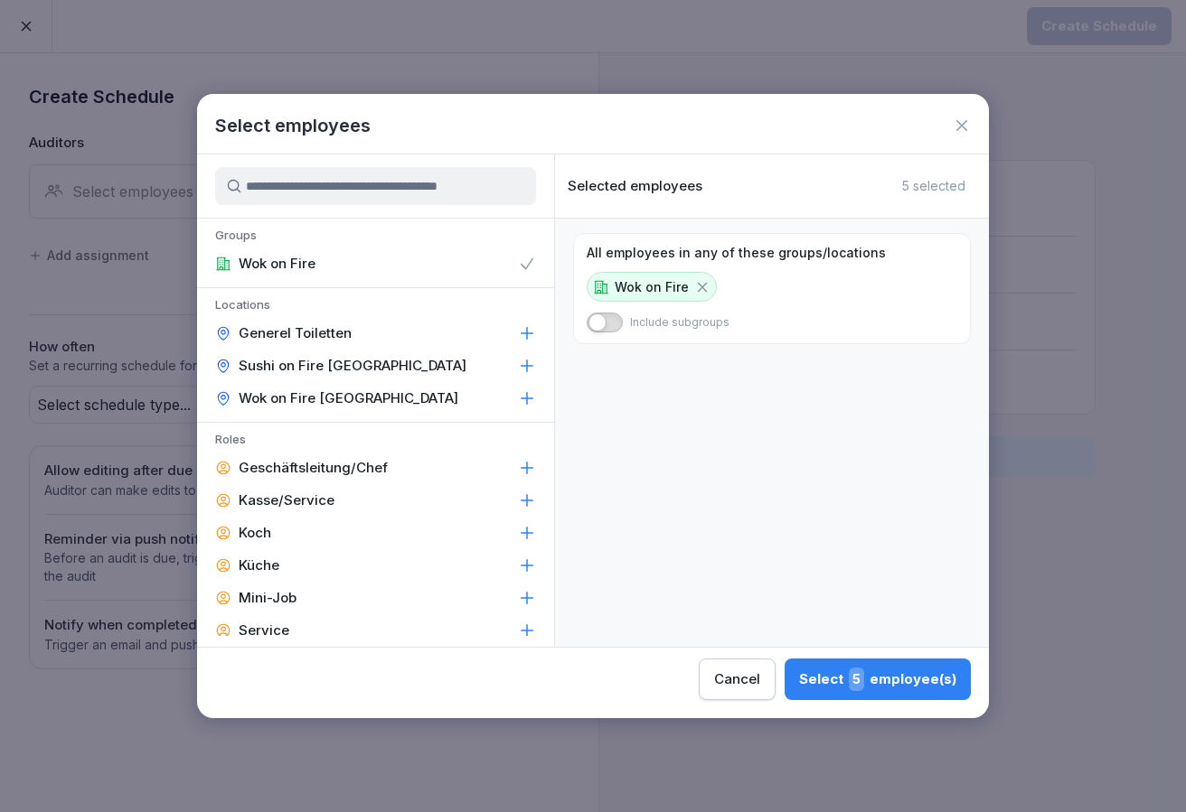
click at [494, 406] on div "Wok on Fire [GEOGRAPHIC_DATA]" at bounding box center [375, 398] width 357 height 33
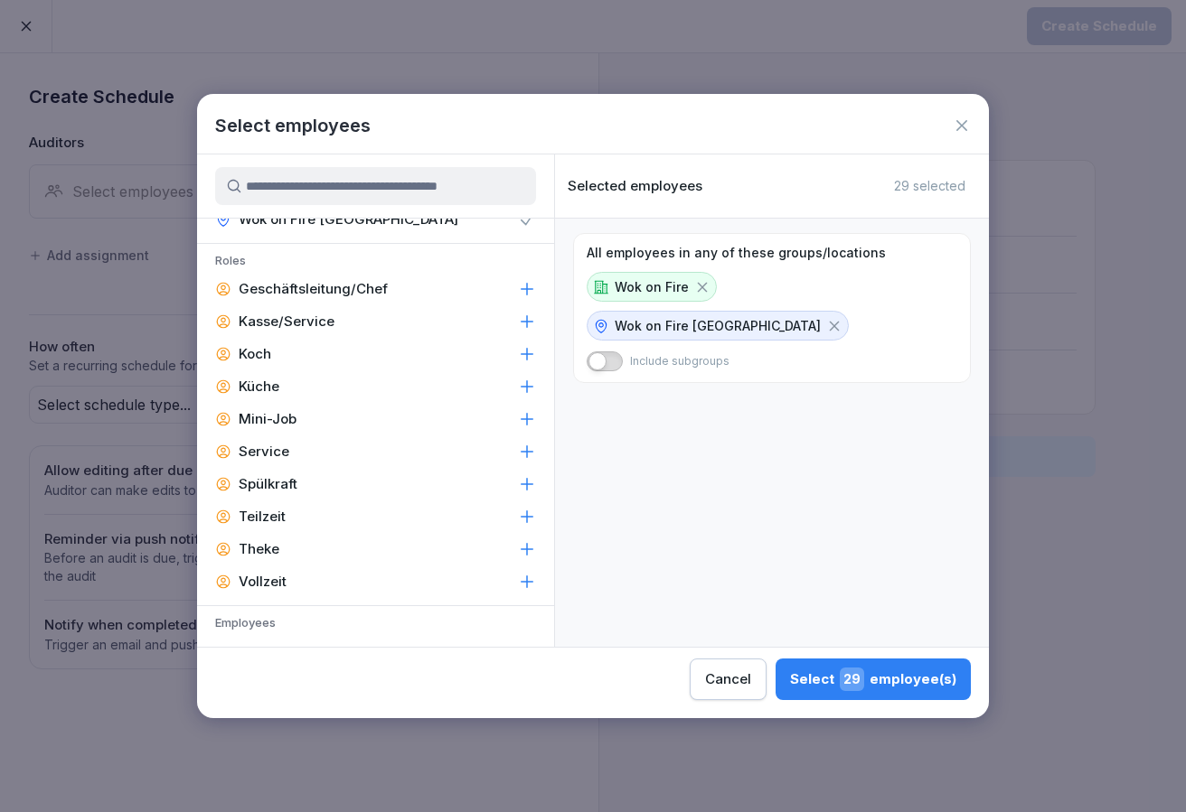
scroll to position [193, 0]
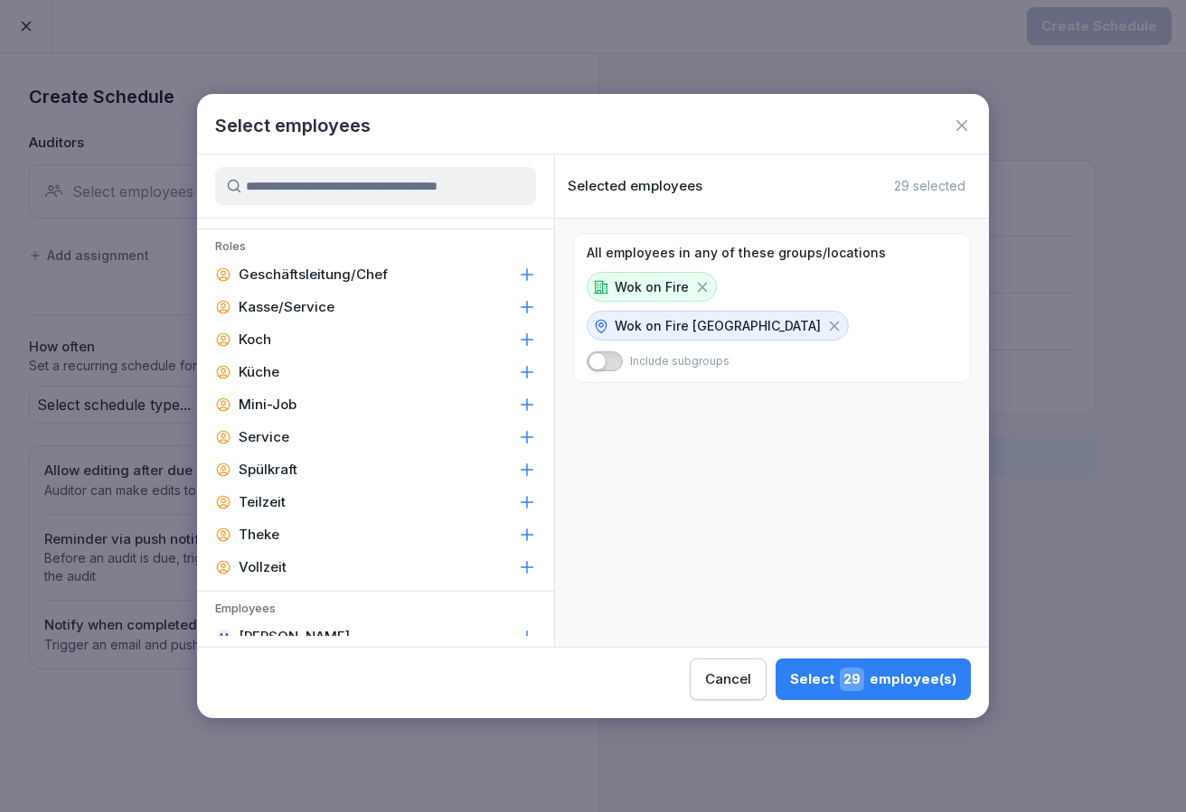
click at [527, 367] on icon at bounding box center [527, 373] width 12 height 12
click at [527, 367] on icon at bounding box center [527, 372] width 18 height 18
click at [842, 318] on icon at bounding box center [834, 326] width 16 height 16
click at [698, 282] on icon at bounding box center [702, 287] width 16 height 16
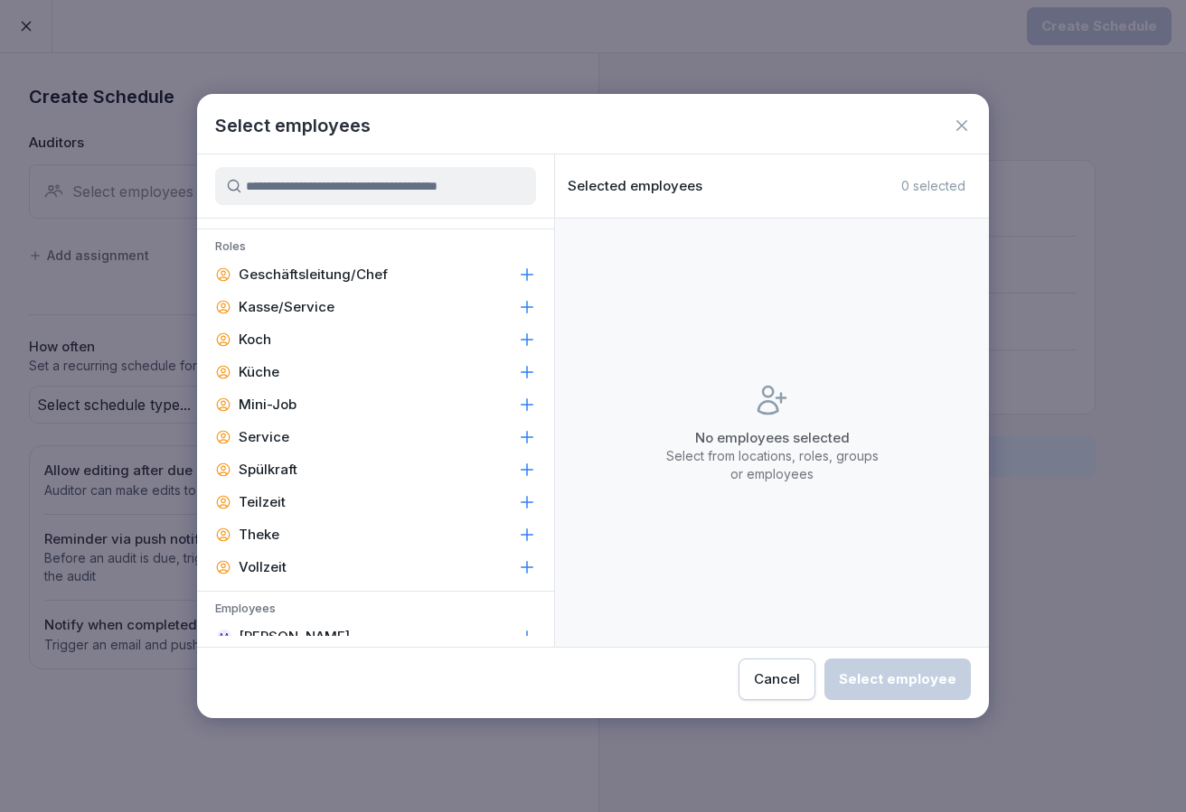
click at [941, 128] on div "Select employees" at bounding box center [593, 125] width 792 height 27
click at [956, 129] on icon at bounding box center [961, 126] width 18 height 18
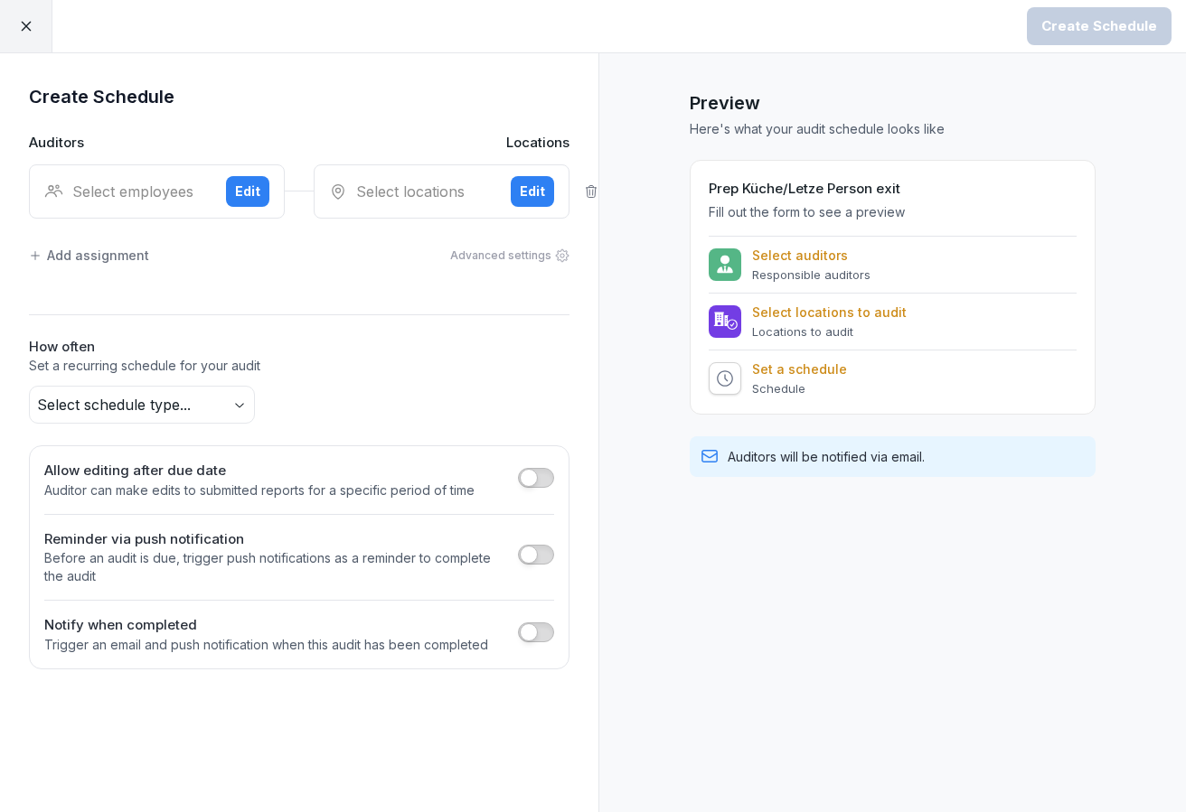
click at [30, 23] on icon at bounding box center [26, 27] width 10 height 10
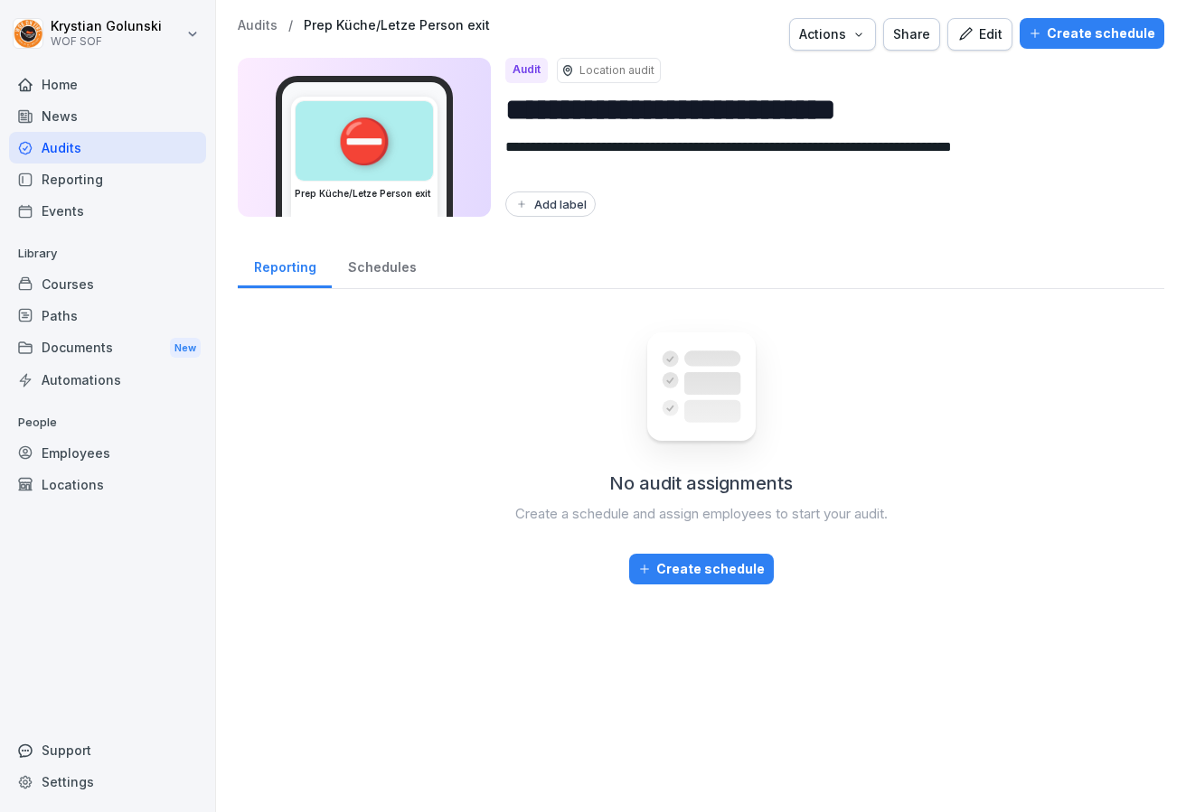
click at [971, 33] on icon "button" at bounding box center [965, 33] width 13 height 13
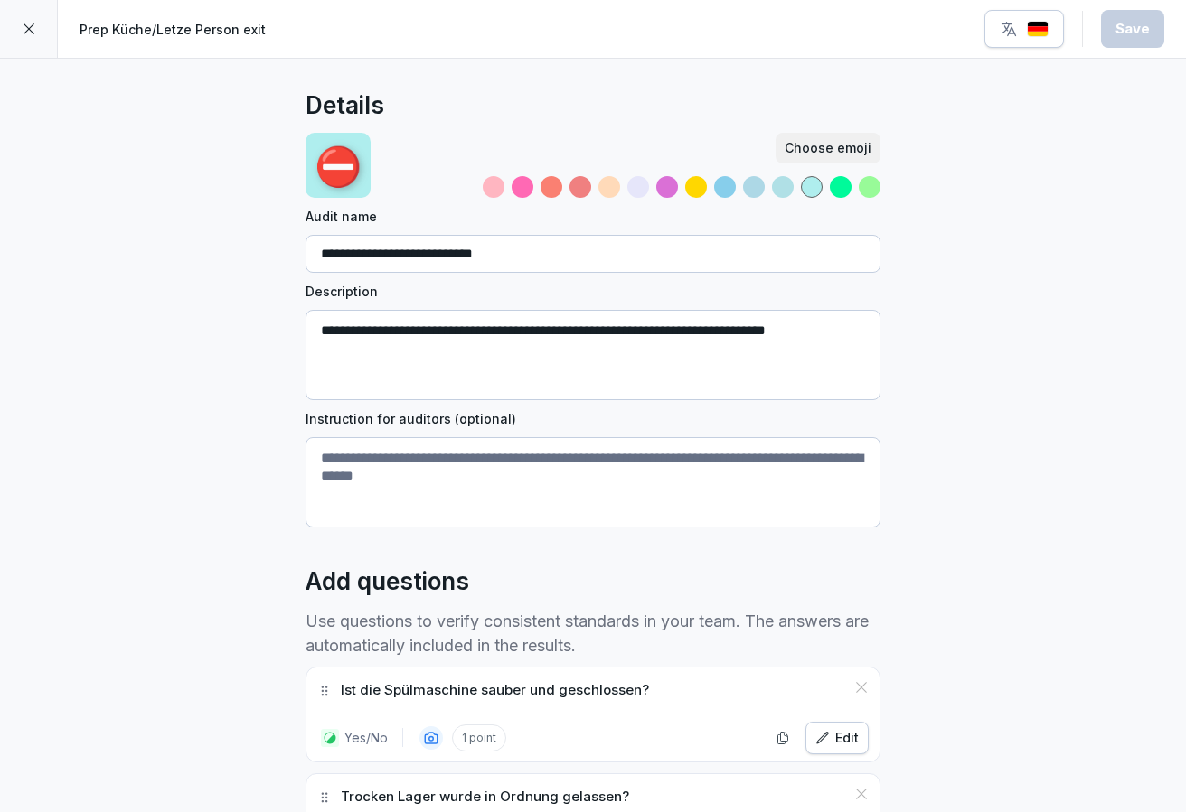
click at [37, 44] on div at bounding box center [29, 29] width 58 height 58
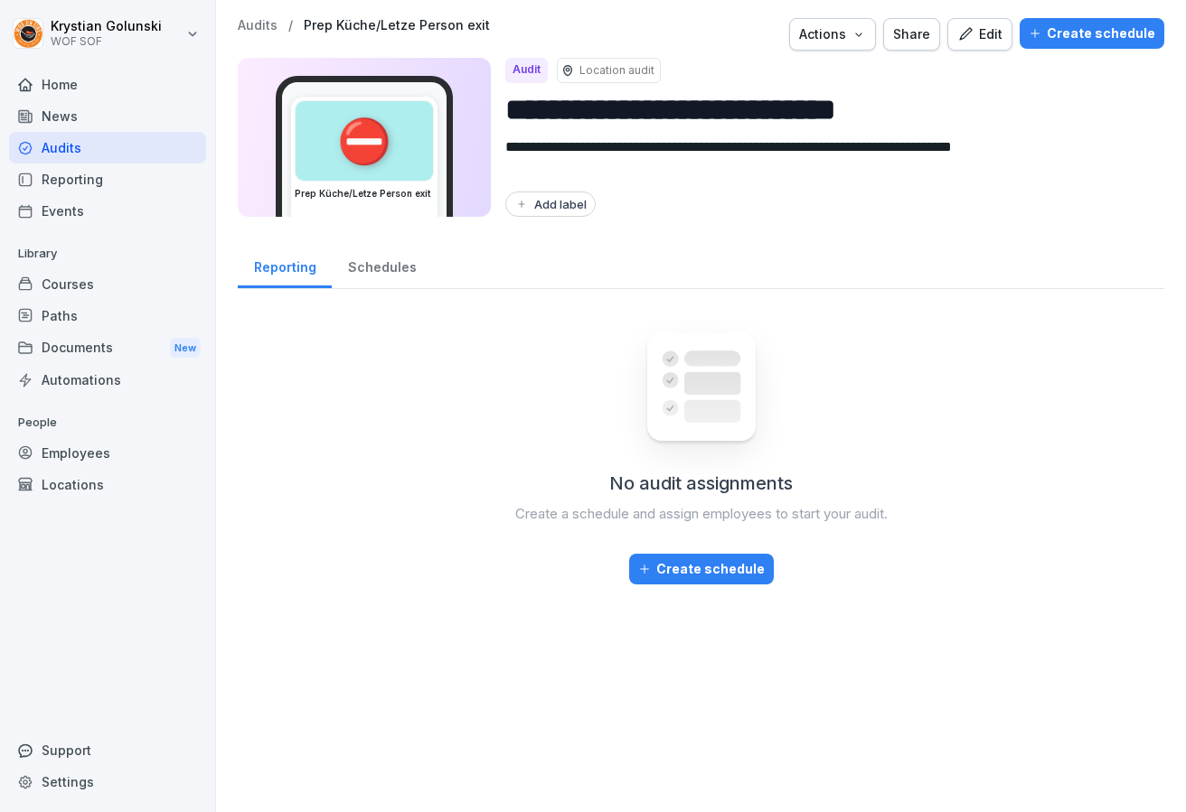
click at [105, 130] on div "News" at bounding box center [107, 116] width 197 height 32
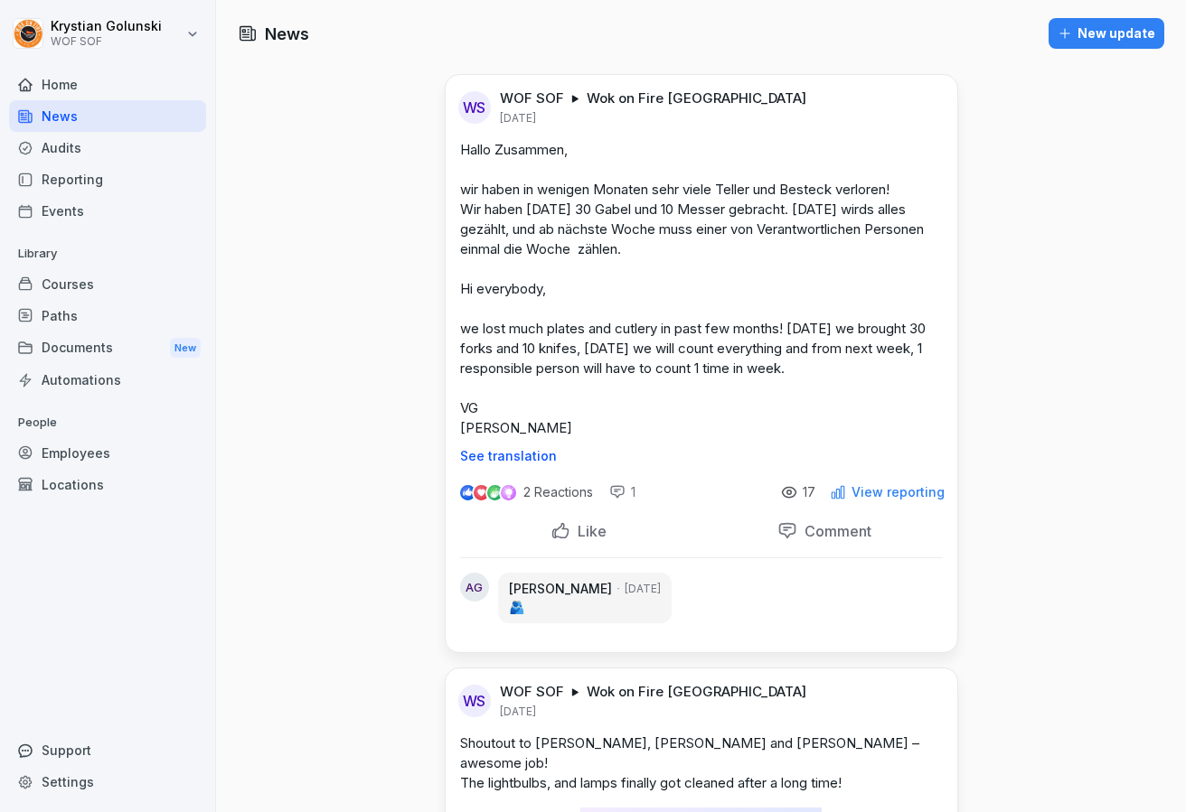
click at [108, 145] on div "Audits" at bounding box center [107, 148] width 197 height 32
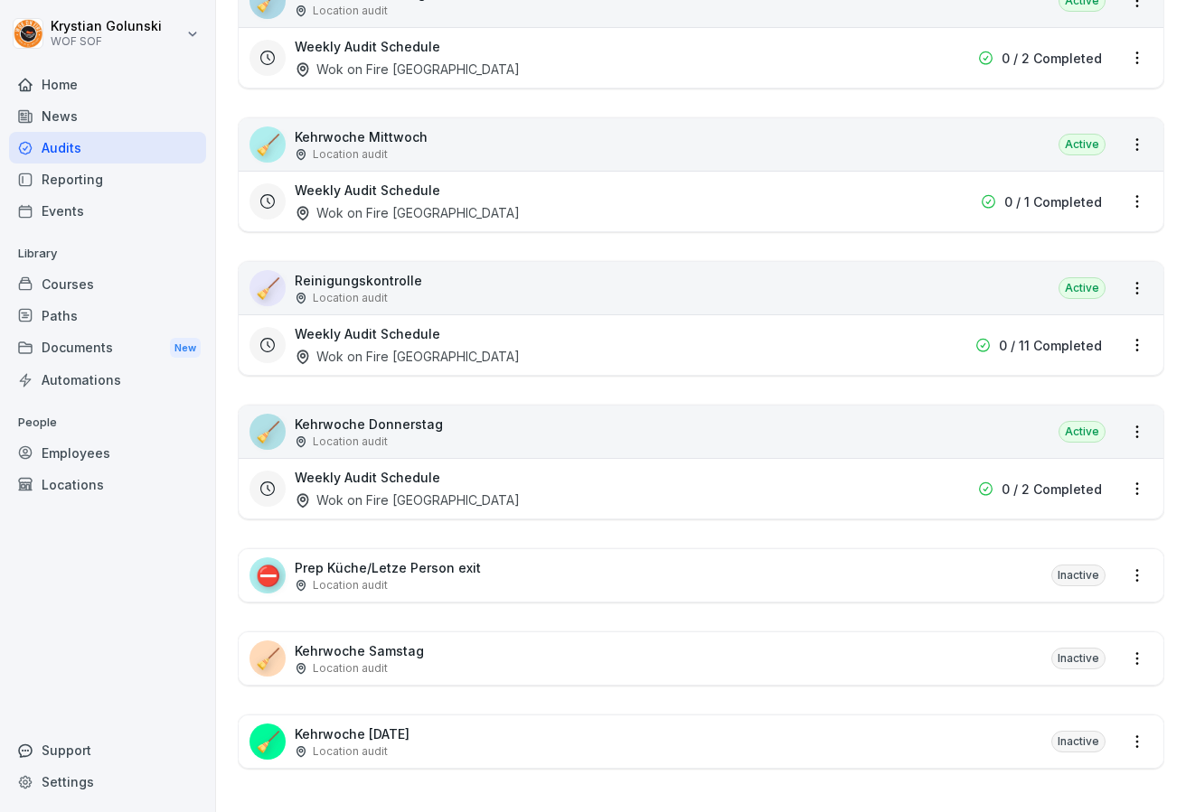
scroll to position [2529, 0]
click at [923, 581] on div "⛔ Prep Küche/Letze Person exit Location audit Inactive" at bounding box center [701, 575] width 924 height 52
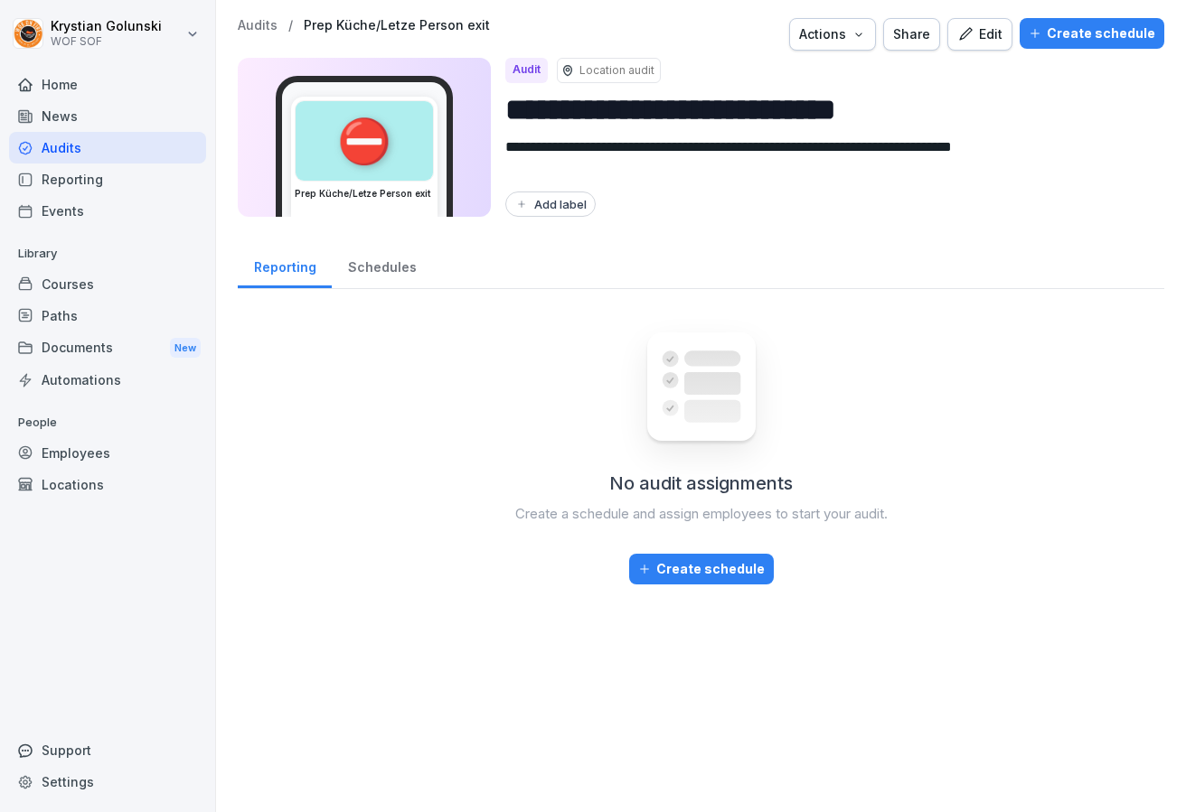
click at [406, 266] on div "Schedules" at bounding box center [382, 265] width 100 height 46
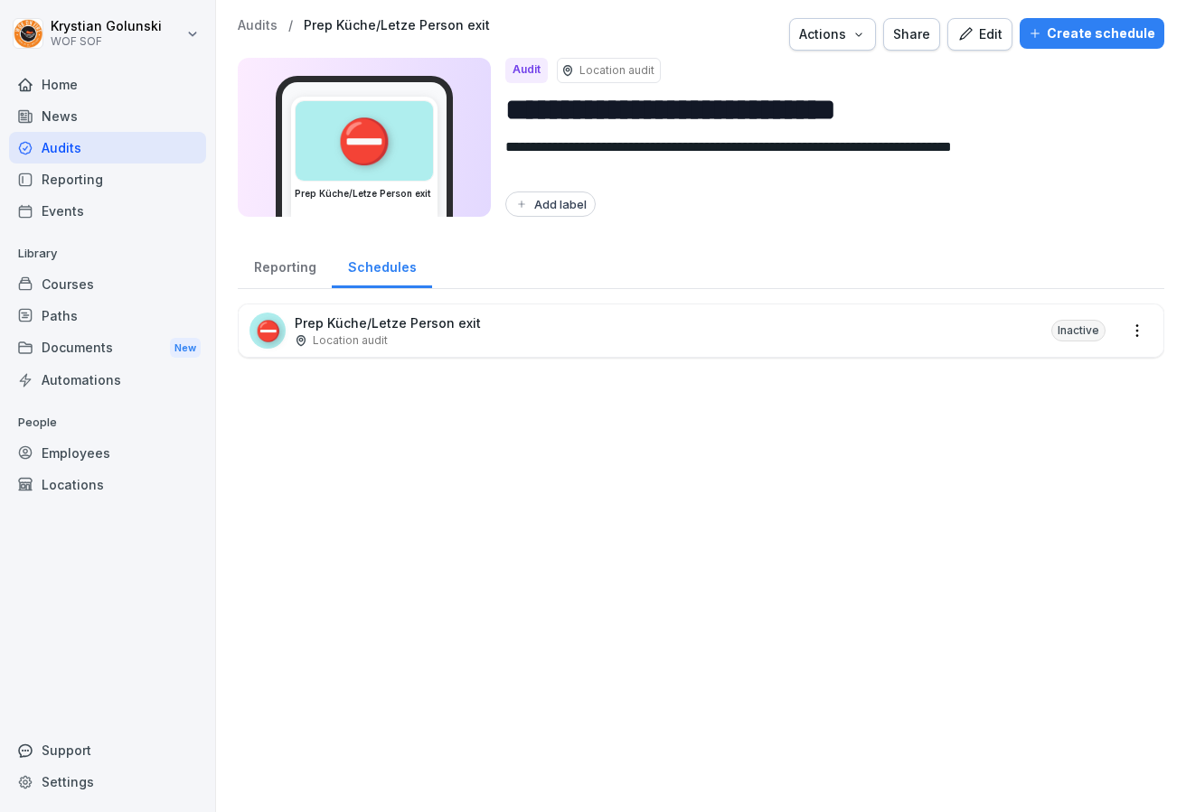
click at [1138, 349] on div "⛔ Prep Küche/Letze Person exit Location audit Inactive" at bounding box center [701, 331] width 924 height 52
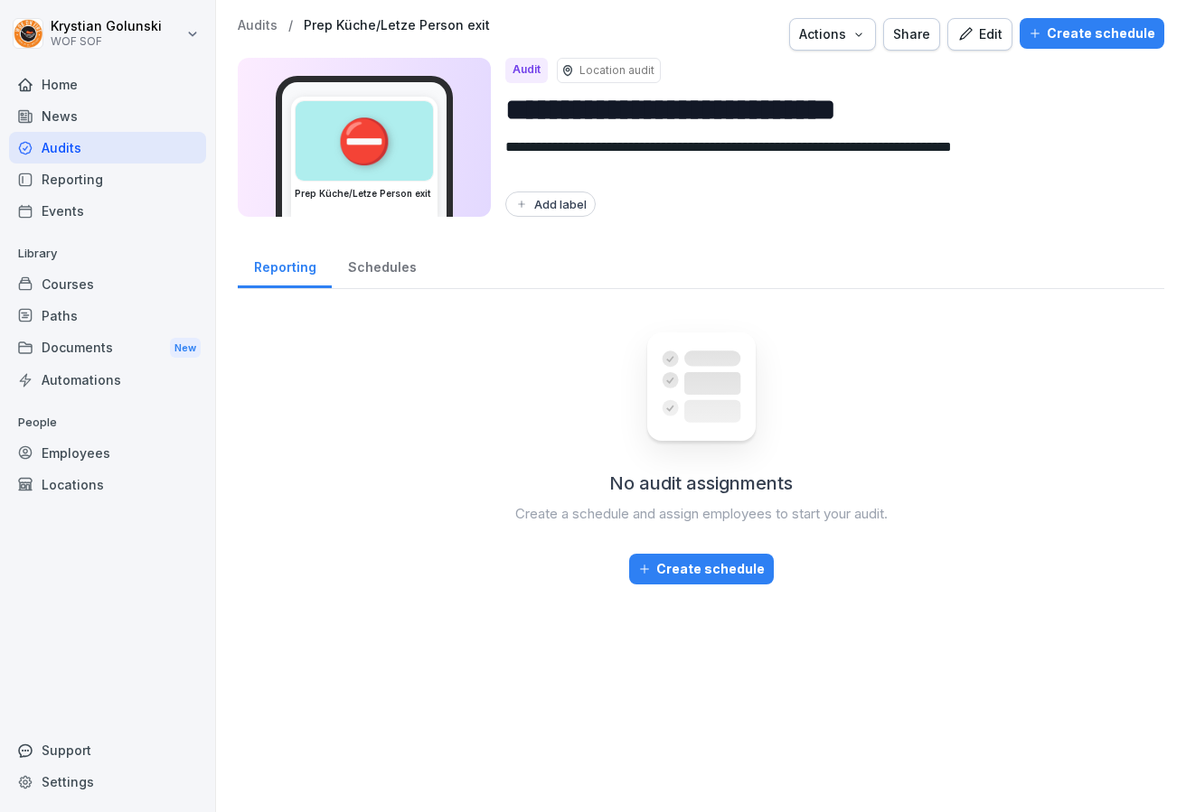
click at [405, 251] on div "Schedules" at bounding box center [382, 265] width 100 height 46
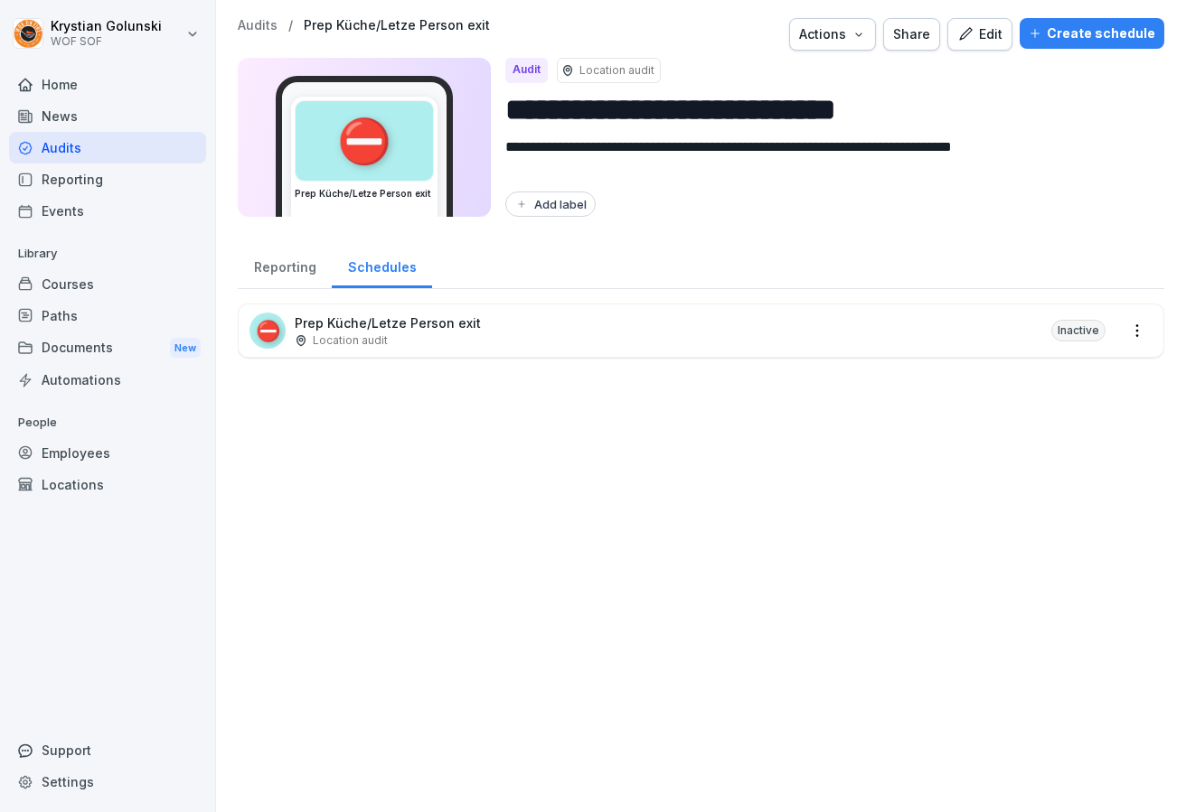
click at [973, 38] on icon "button" at bounding box center [965, 34] width 16 height 16
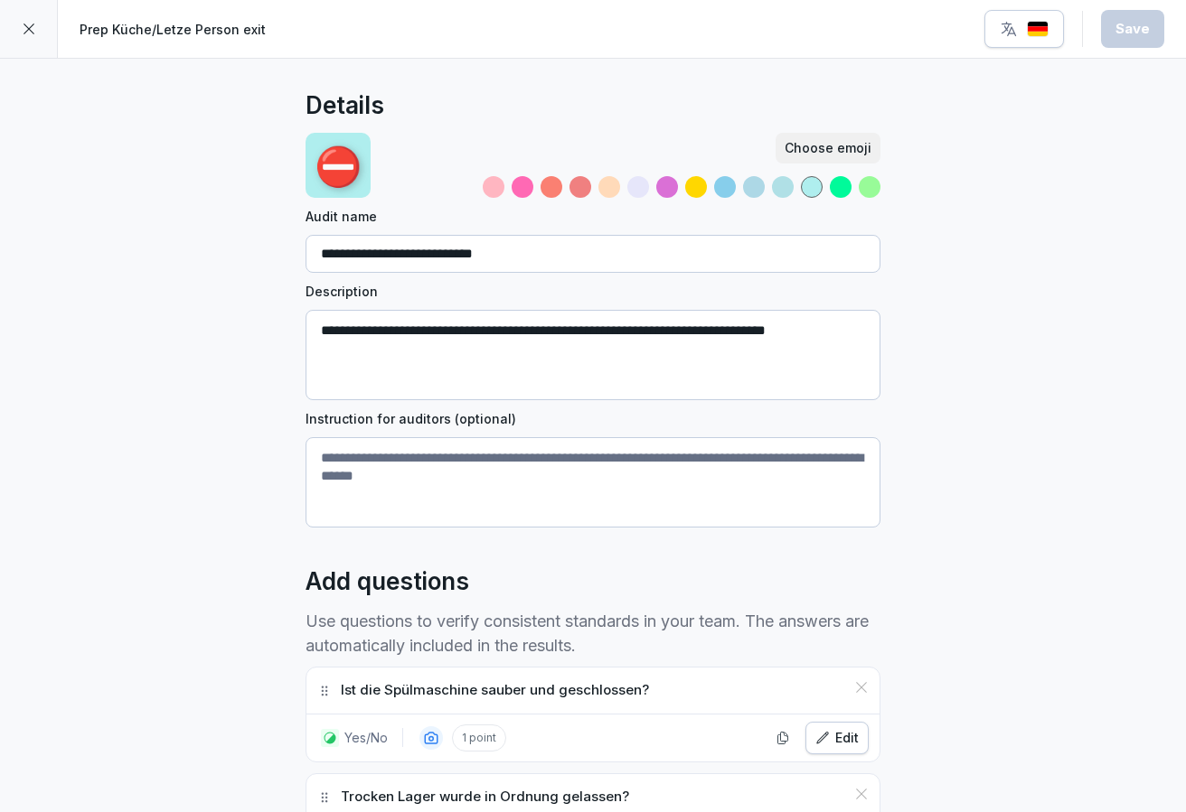
click at [717, 381] on textarea "**********" at bounding box center [592, 355] width 575 height 90
click at [989, 28] on button "button" at bounding box center [1024, 29] width 80 height 38
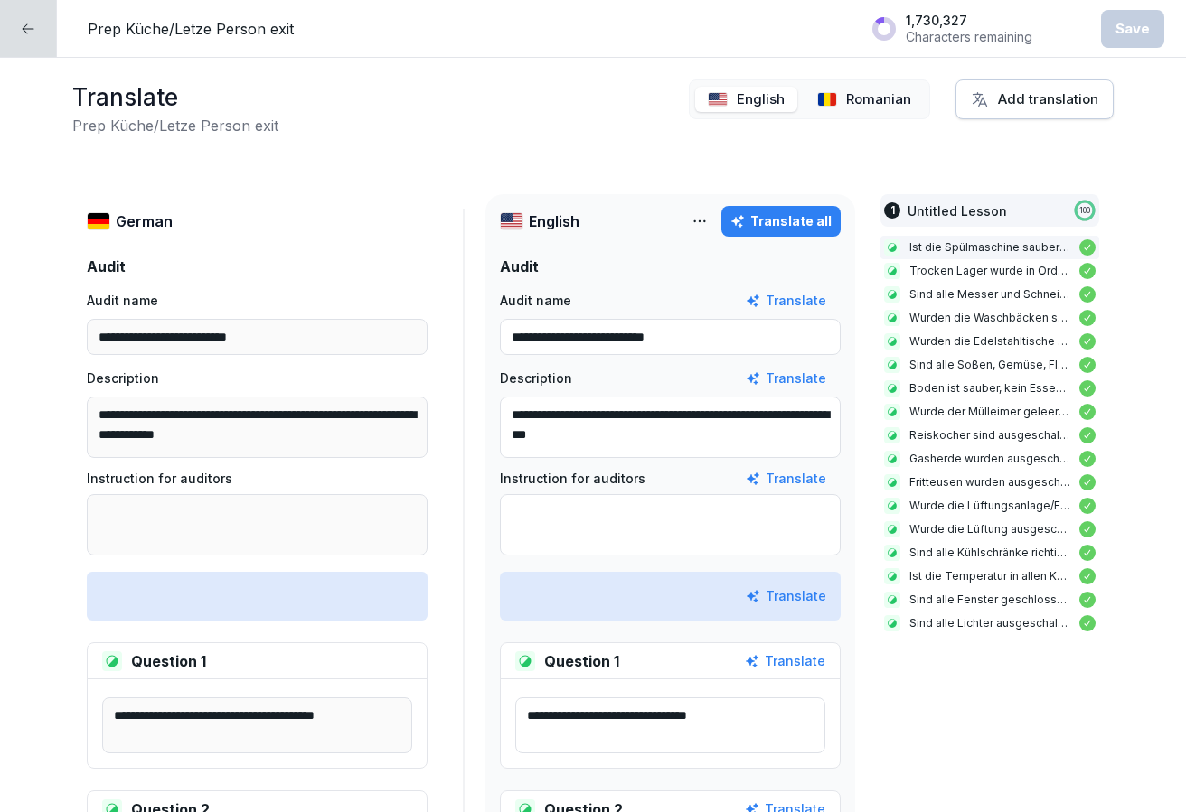
click at [777, 226] on div "Translate all" at bounding box center [780, 221] width 101 height 20
click at [836, 113] on div "English Romanian" at bounding box center [809, 100] width 241 height 40
click at [842, 95] on div "Romanian" at bounding box center [863, 100] width 119 height 26
click at [783, 95] on p "English" at bounding box center [760, 99] width 48 height 21
click at [1034, 95] on div "Add translation" at bounding box center [1033, 99] width 127 height 20
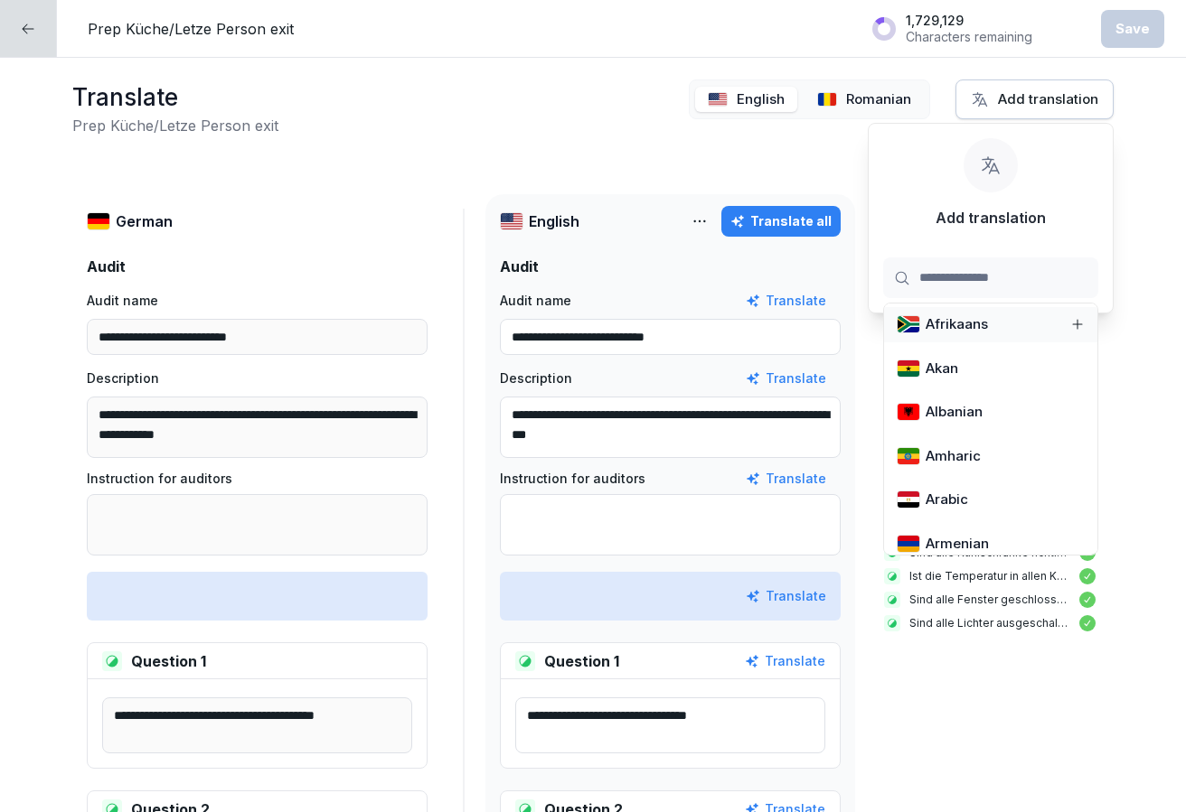
click at [818, 145] on div "**********" at bounding box center [593, 435] width 1186 height 755
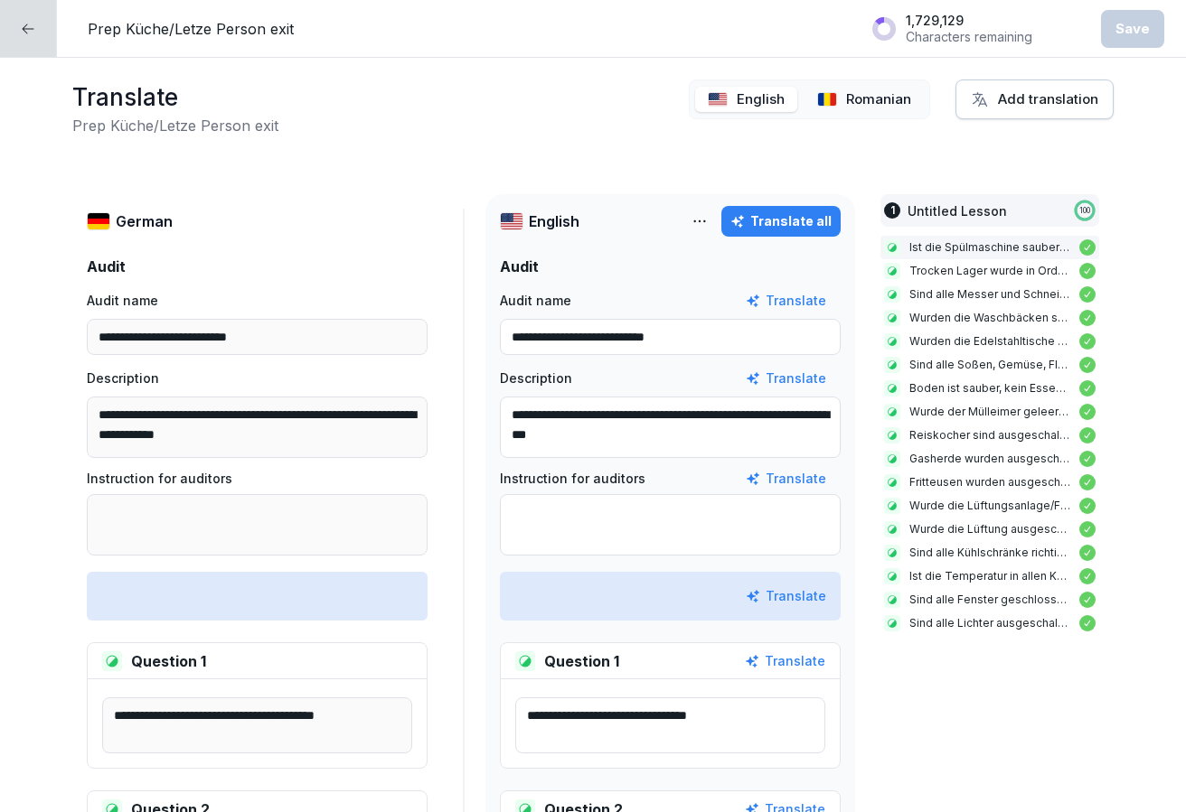
click at [852, 92] on p "Romanian" at bounding box center [878, 99] width 65 height 21
click at [760, 93] on p "English" at bounding box center [760, 99] width 48 height 21
click at [848, 102] on p "Romanian" at bounding box center [878, 99] width 65 height 21
click at [722, 98] on img at bounding box center [718, 99] width 20 height 14
click at [890, 103] on p "Romanian" at bounding box center [878, 99] width 65 height 21
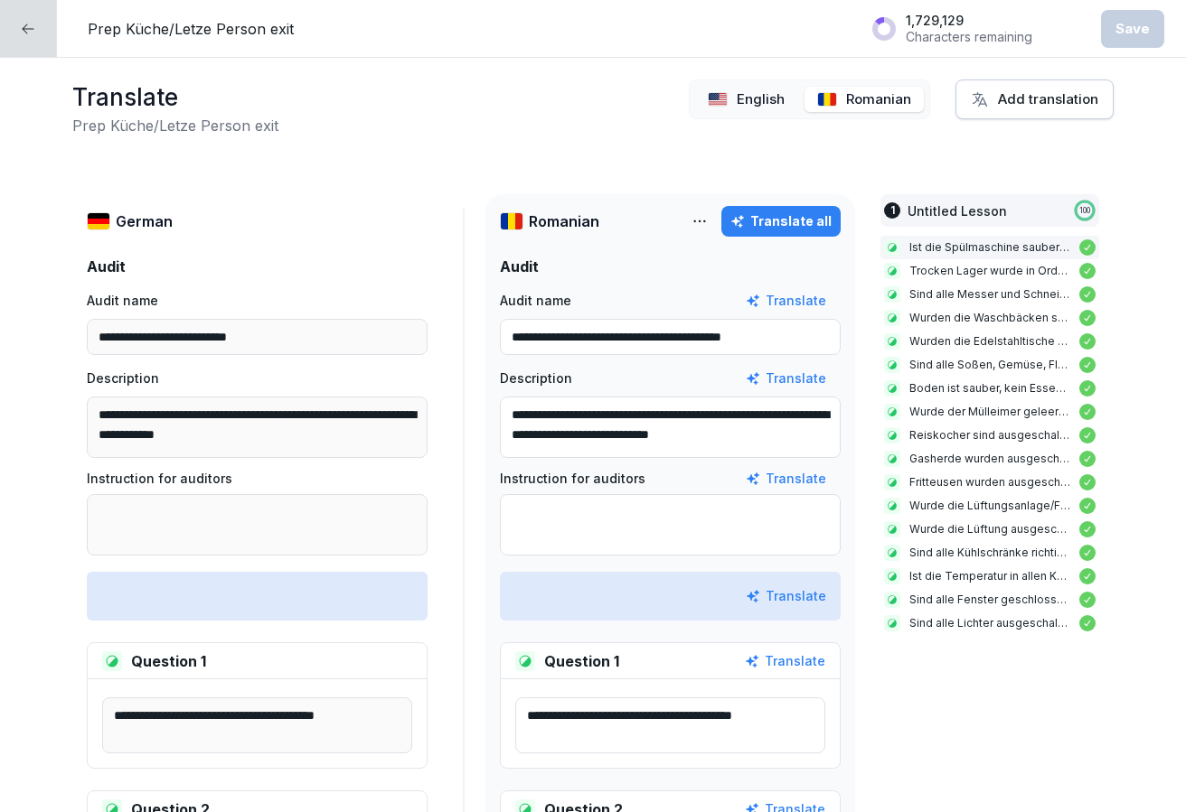
click at [40, 26] on div at bounding box center [28, 28] width 57 height 57
